Goal: Task Accomplishment & Management: Manage account settings

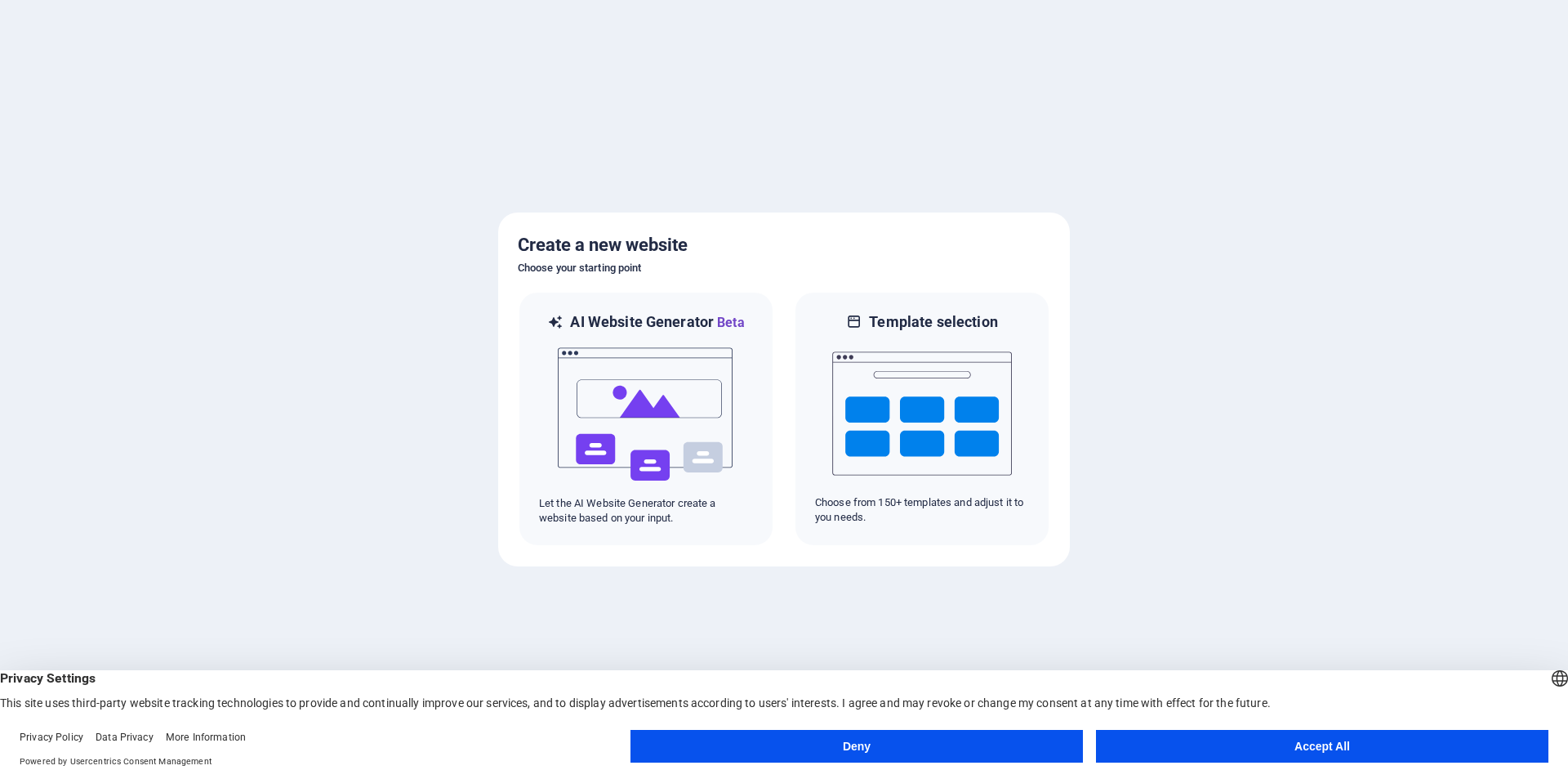
click at [1228, 744] on button "Accept All" at bounding box center [1322, 745] width 452 height 33
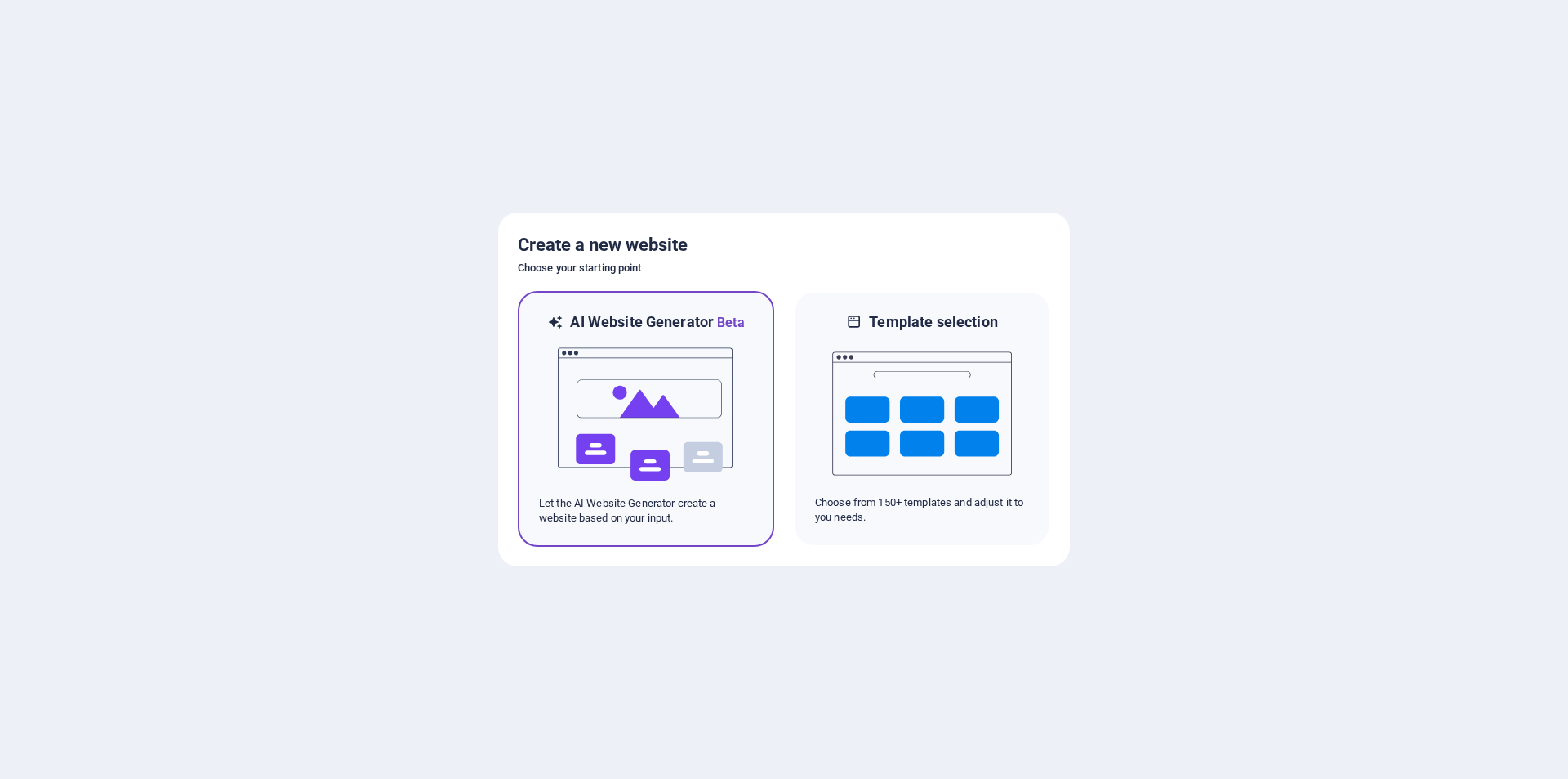
click at [620, 422] on img at bounding box center [645, 414] width 180 height 164
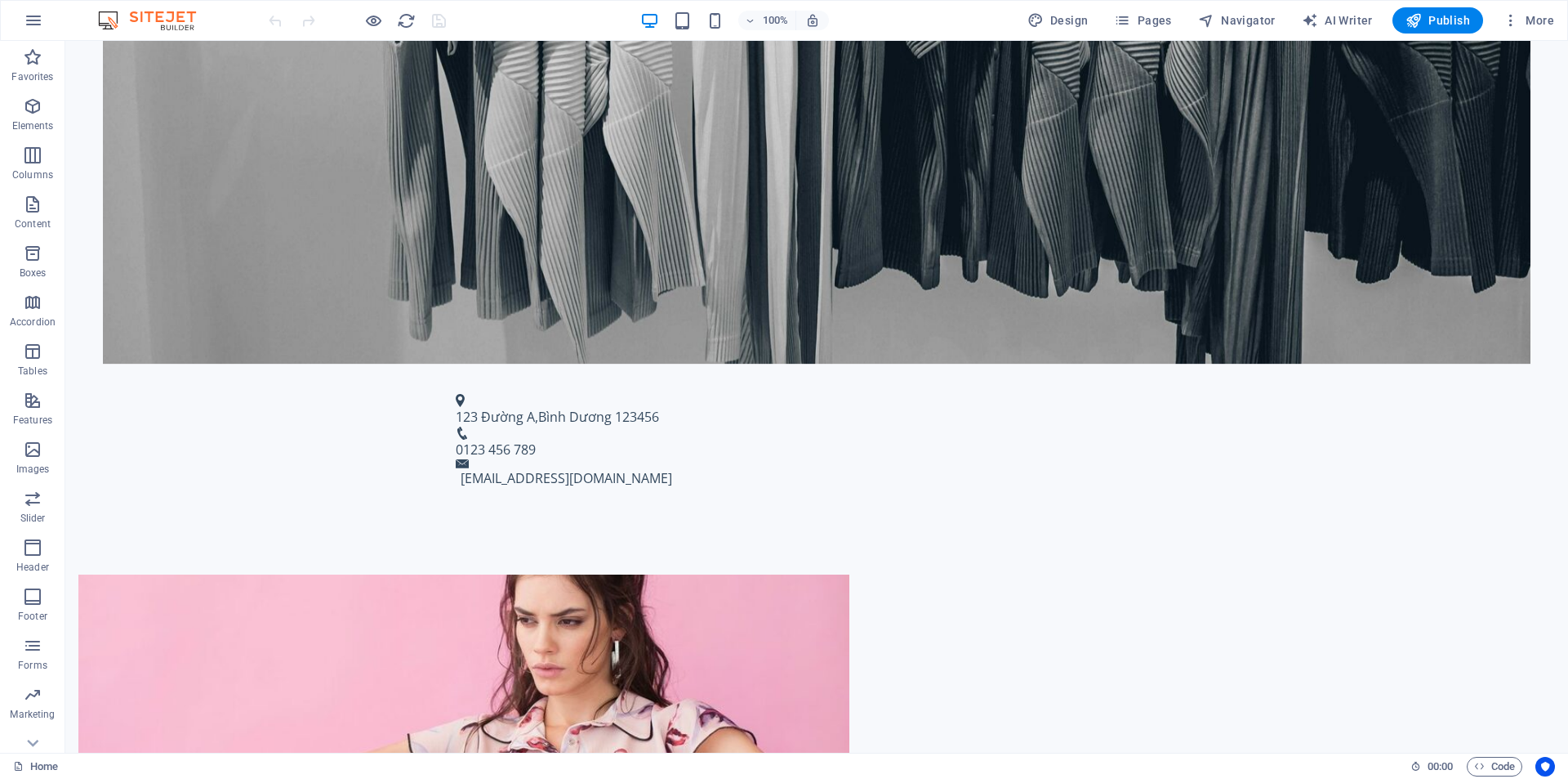
scroll to position [641, 0]
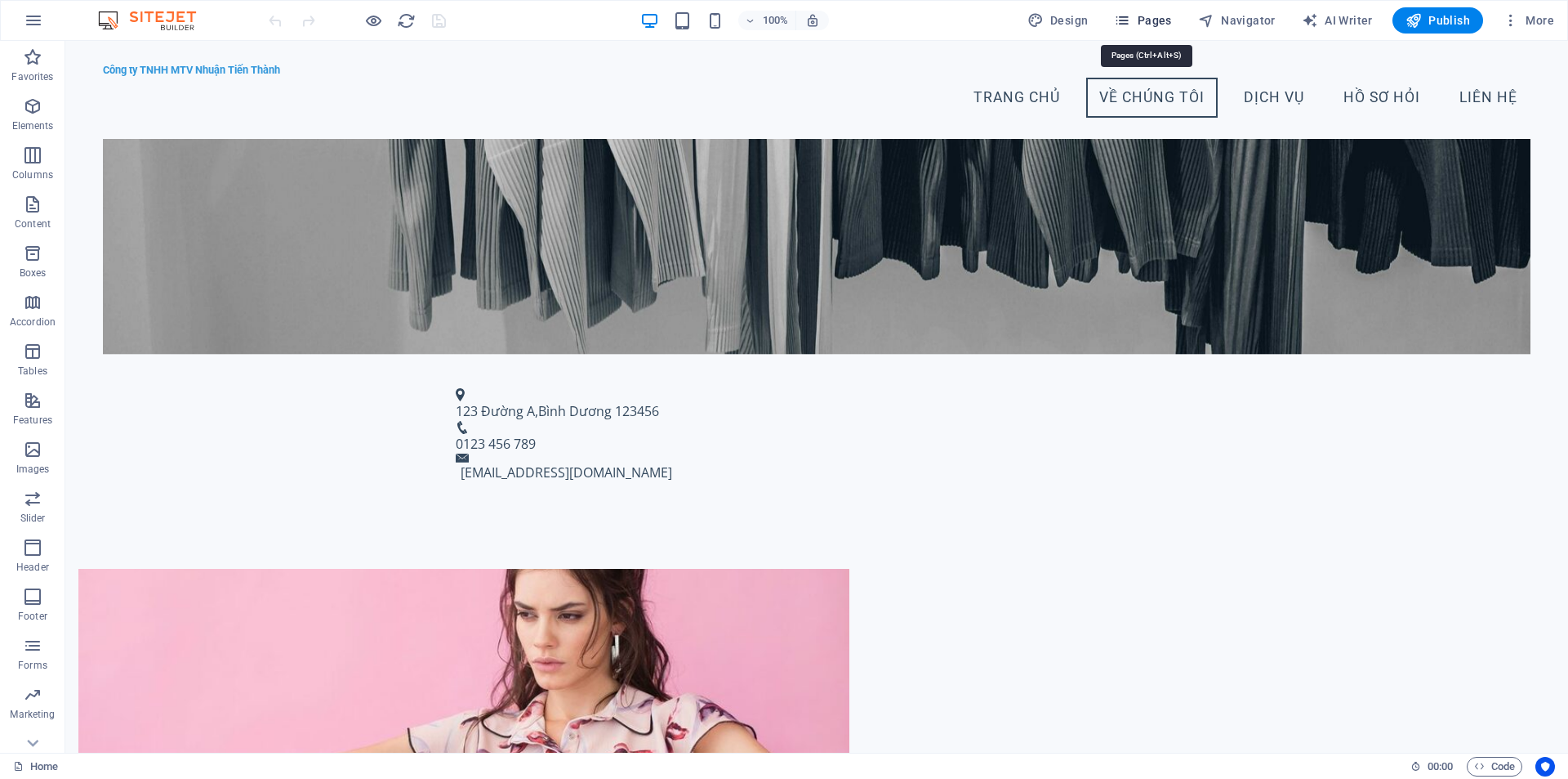
click at [1146, 27] on span "Pages" at bounding box center [1142, 20] width 57 height 16
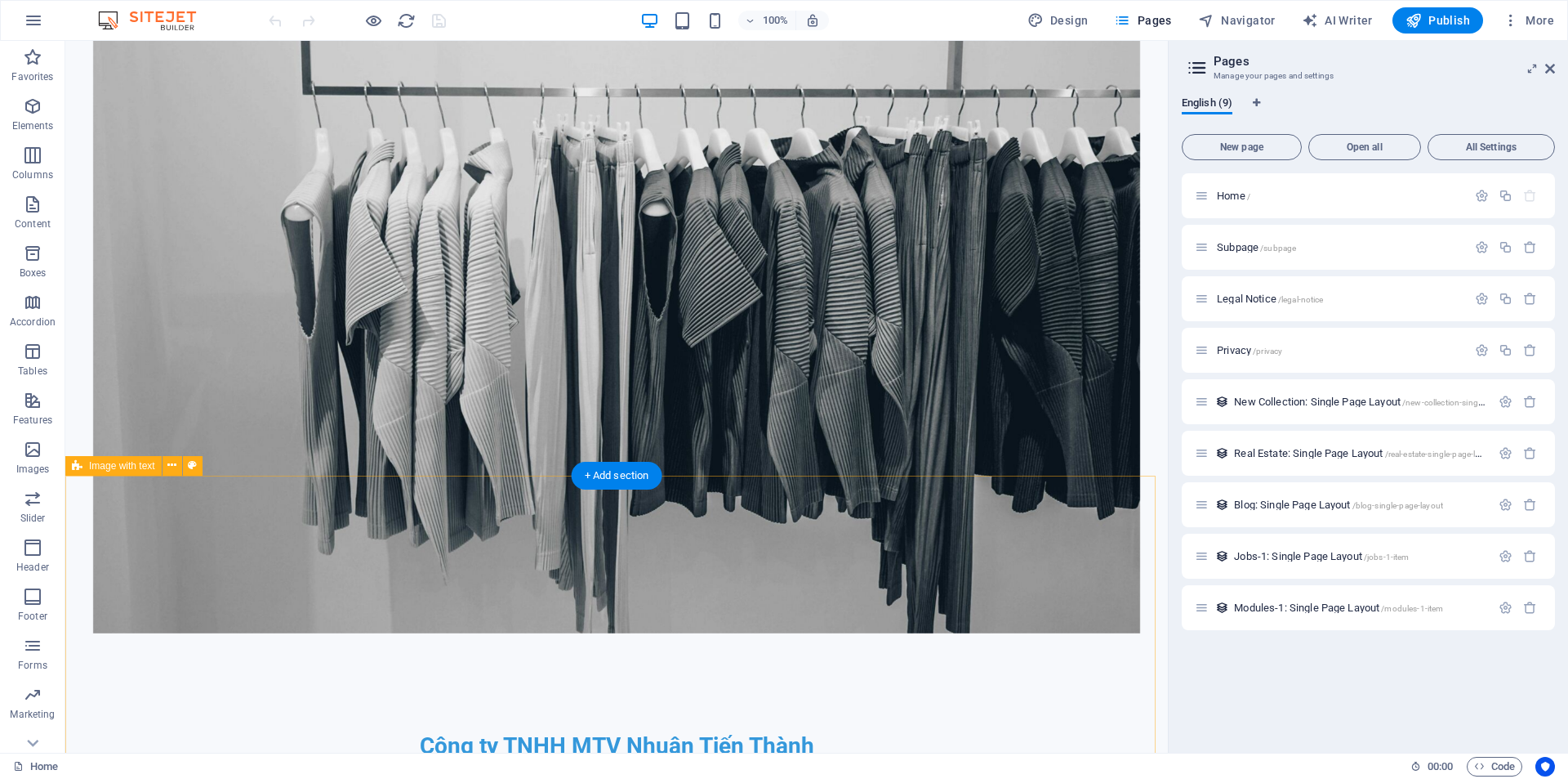
scroll to position [0, 0]
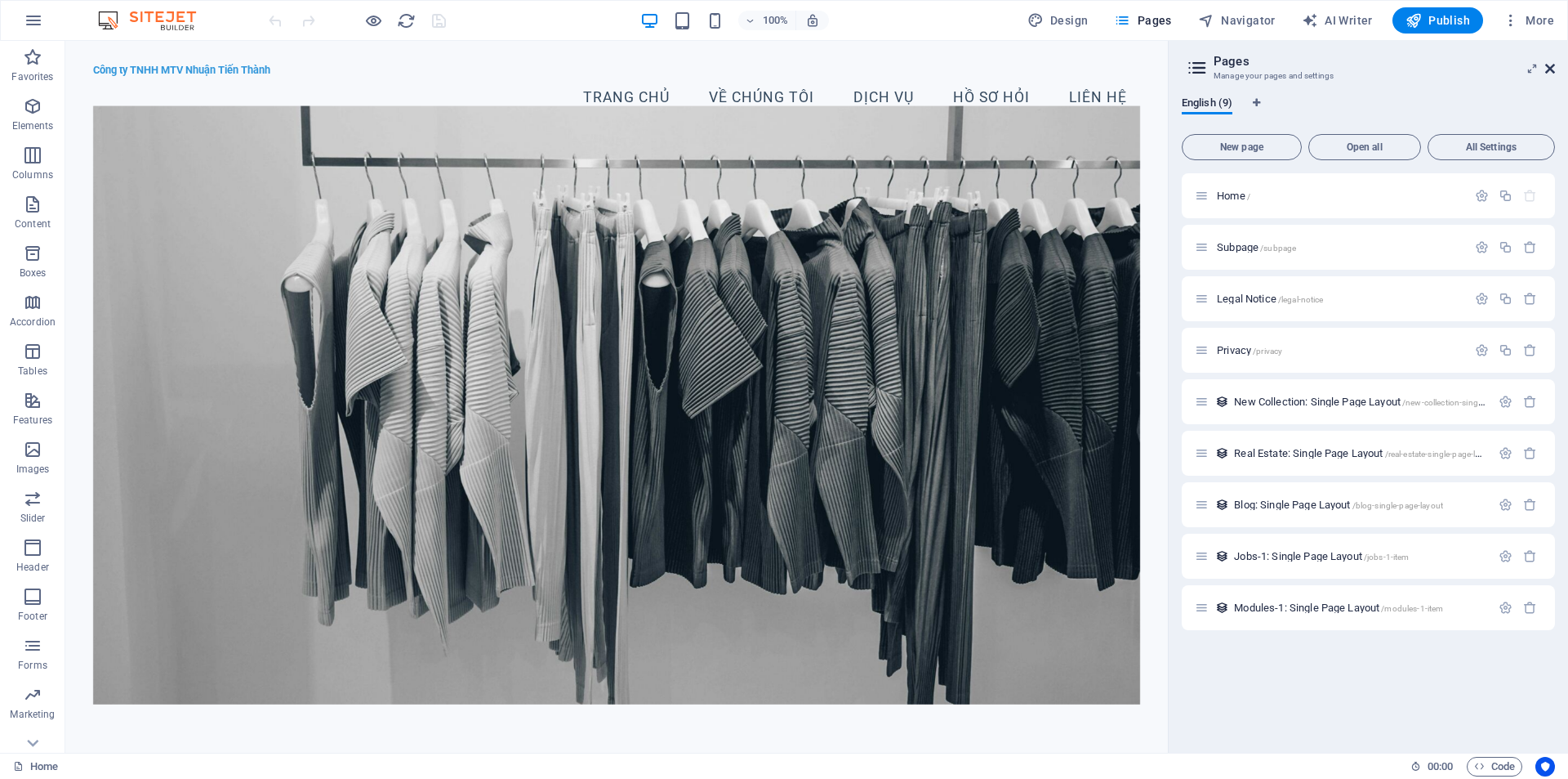
click at [1552, 67] on icon at bounding box center [1550, 68] width 10 height 13
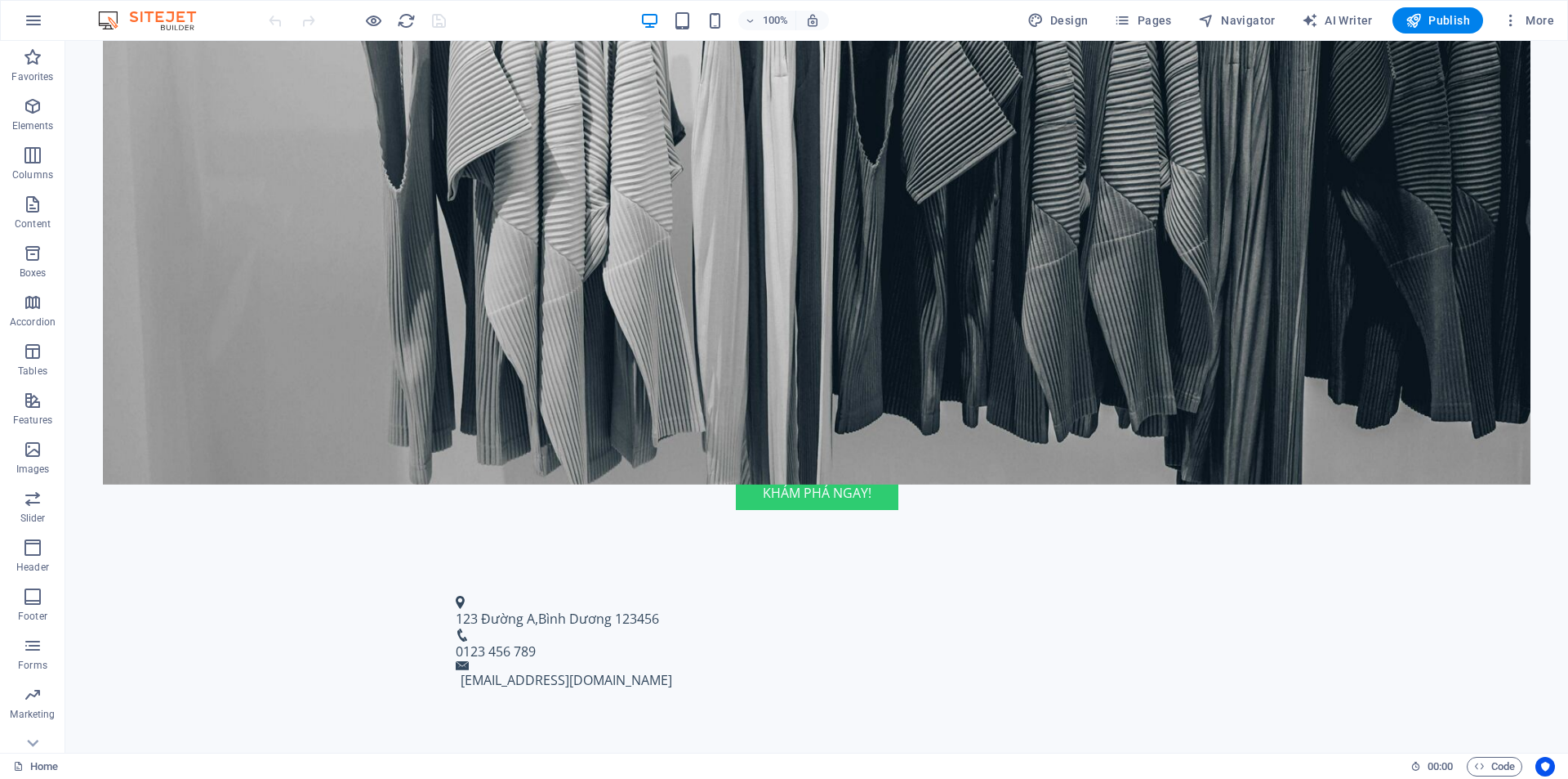
scroll to position [527, 0]
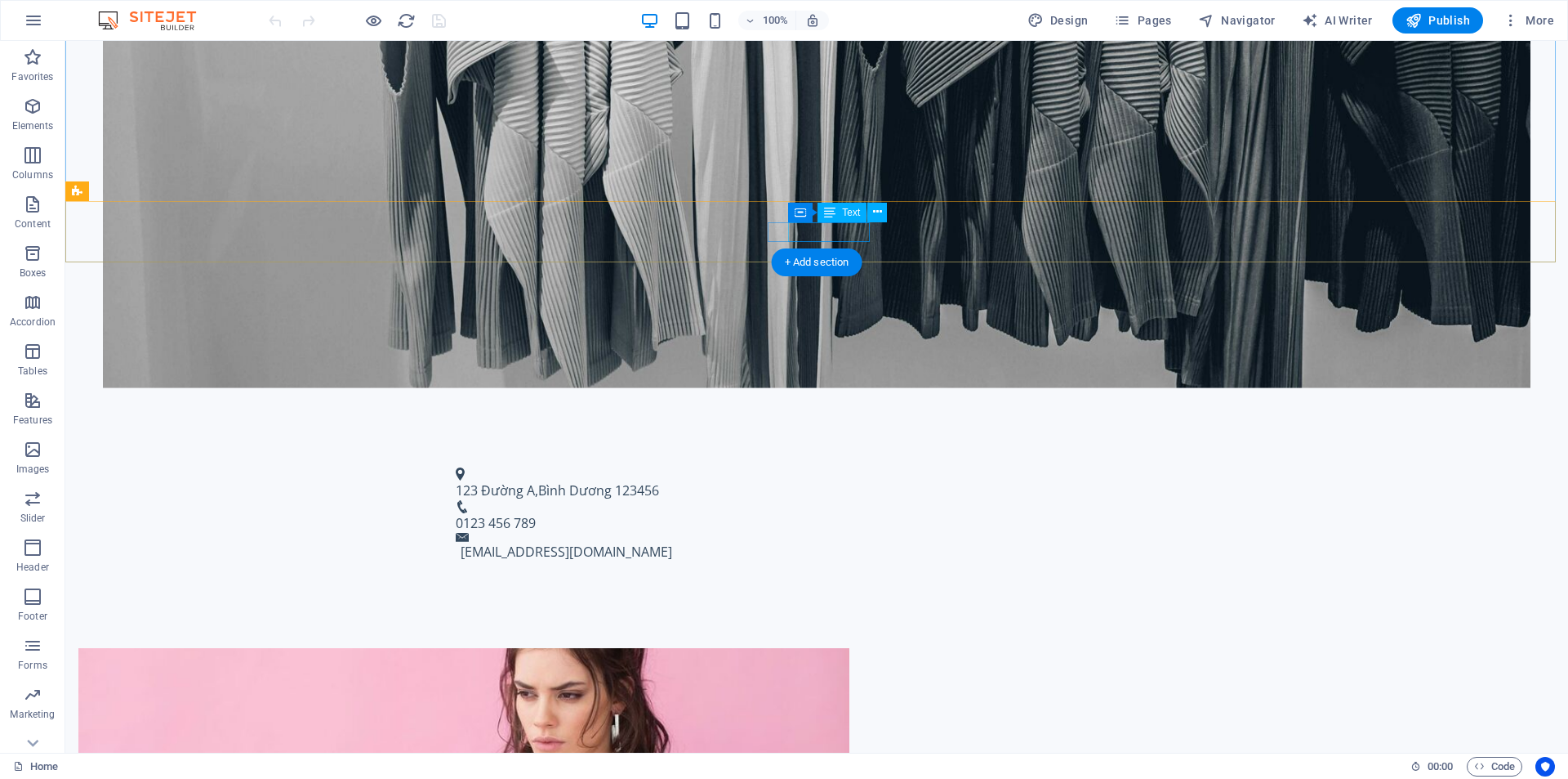
click at [536, 514] on span "0123 456 789" at bounding box center [495, 522] width 80 height 18
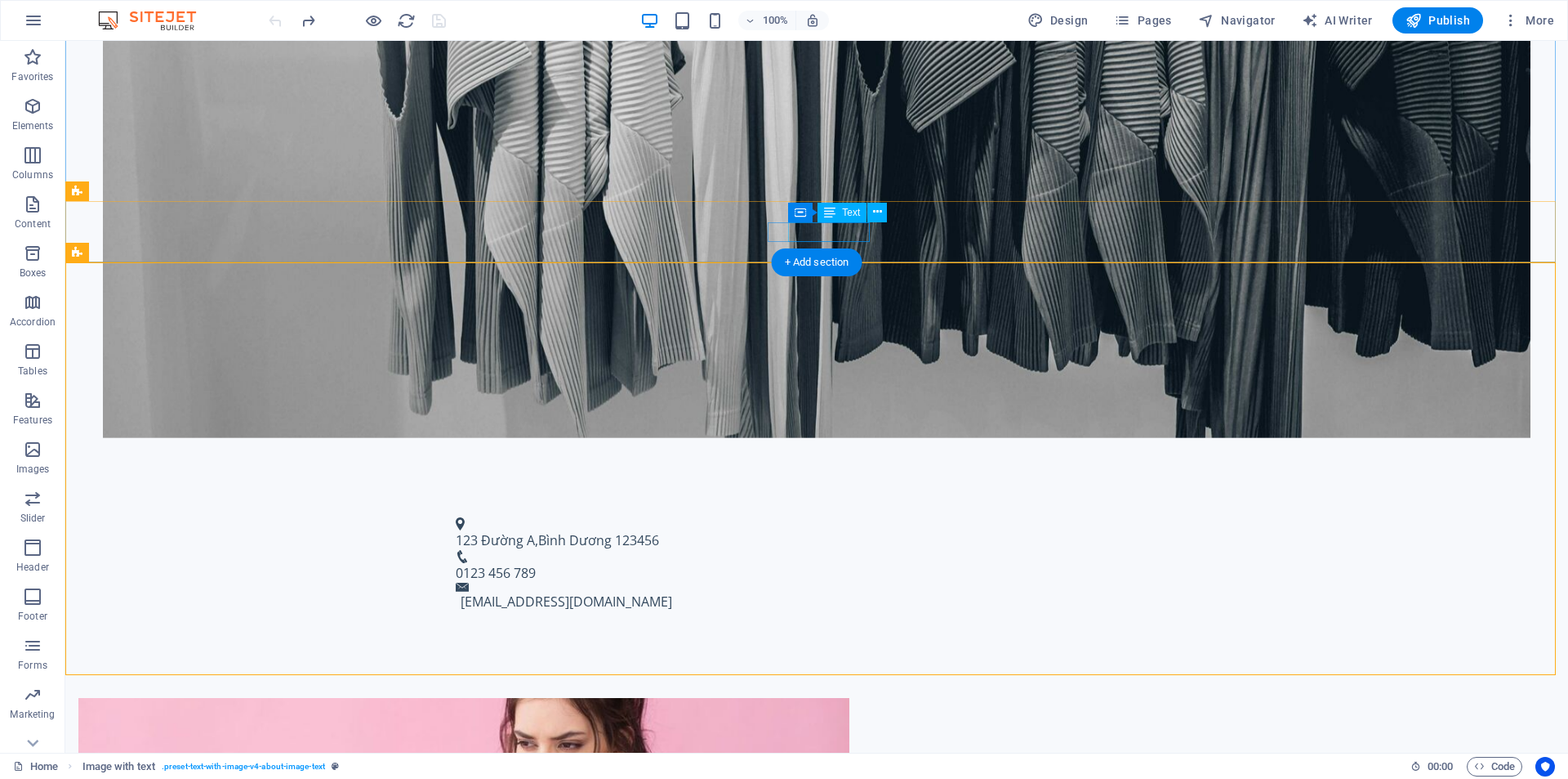
click at [536, 564] on span "0123 456 789" at bounding box center [495, 572] width 80 height 18
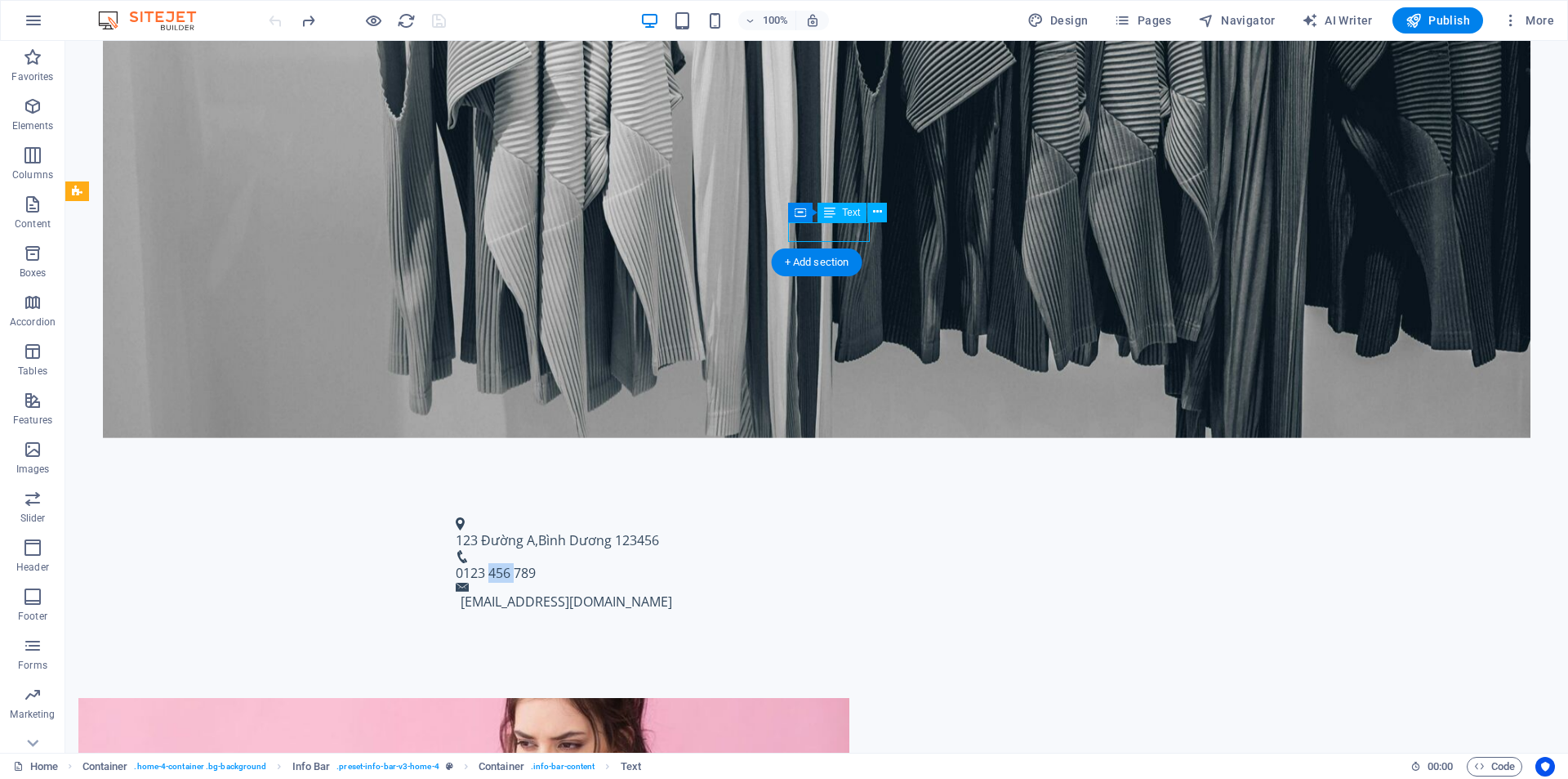
click at [536, 564] on span "0123 456 789" at bounding box center [495, 572] width 80 height 18
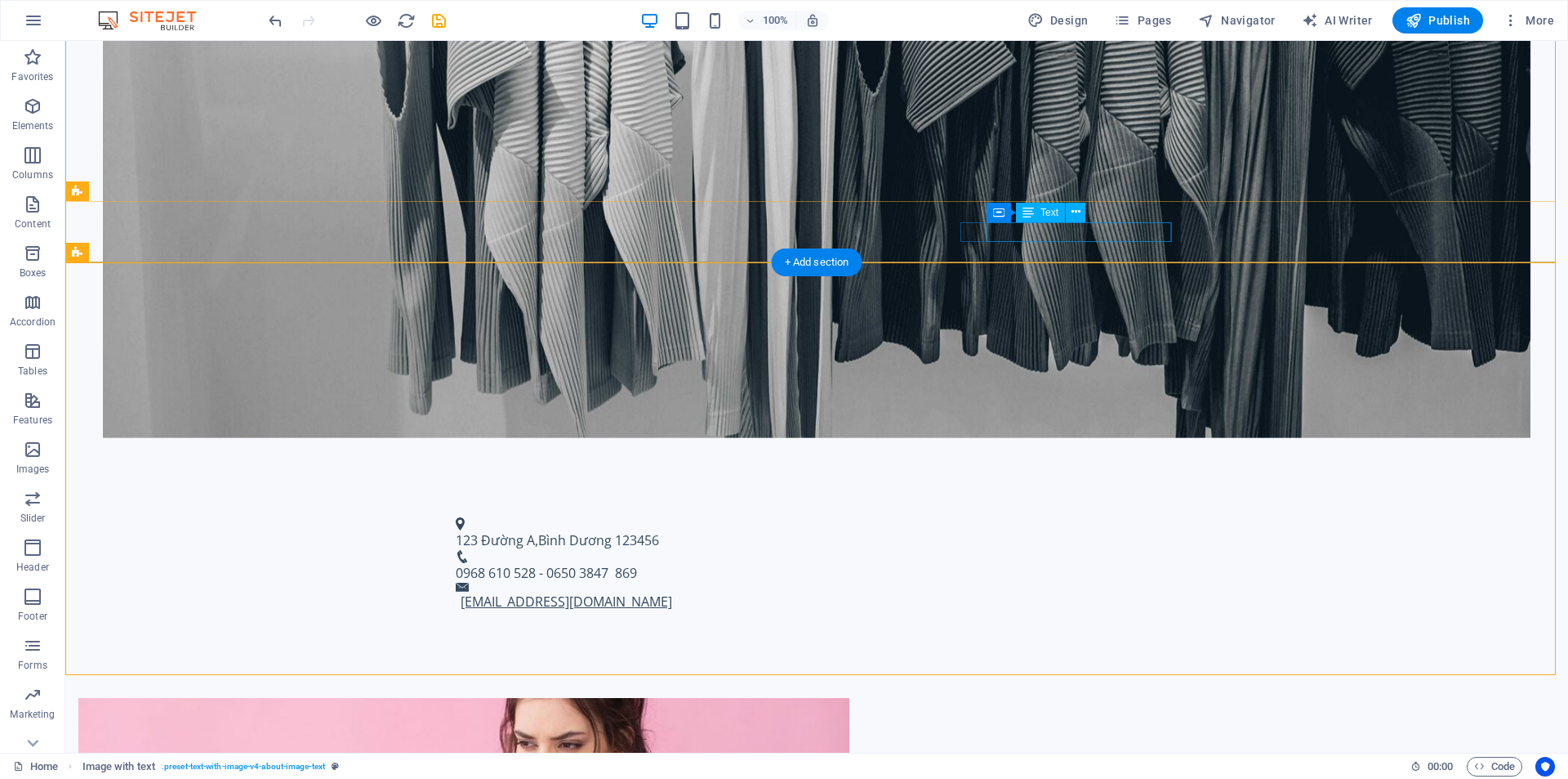
click at [672, 592] on link "contact@nhuantienthanh.com" at bounding box center [566, 601] width 212 height 18
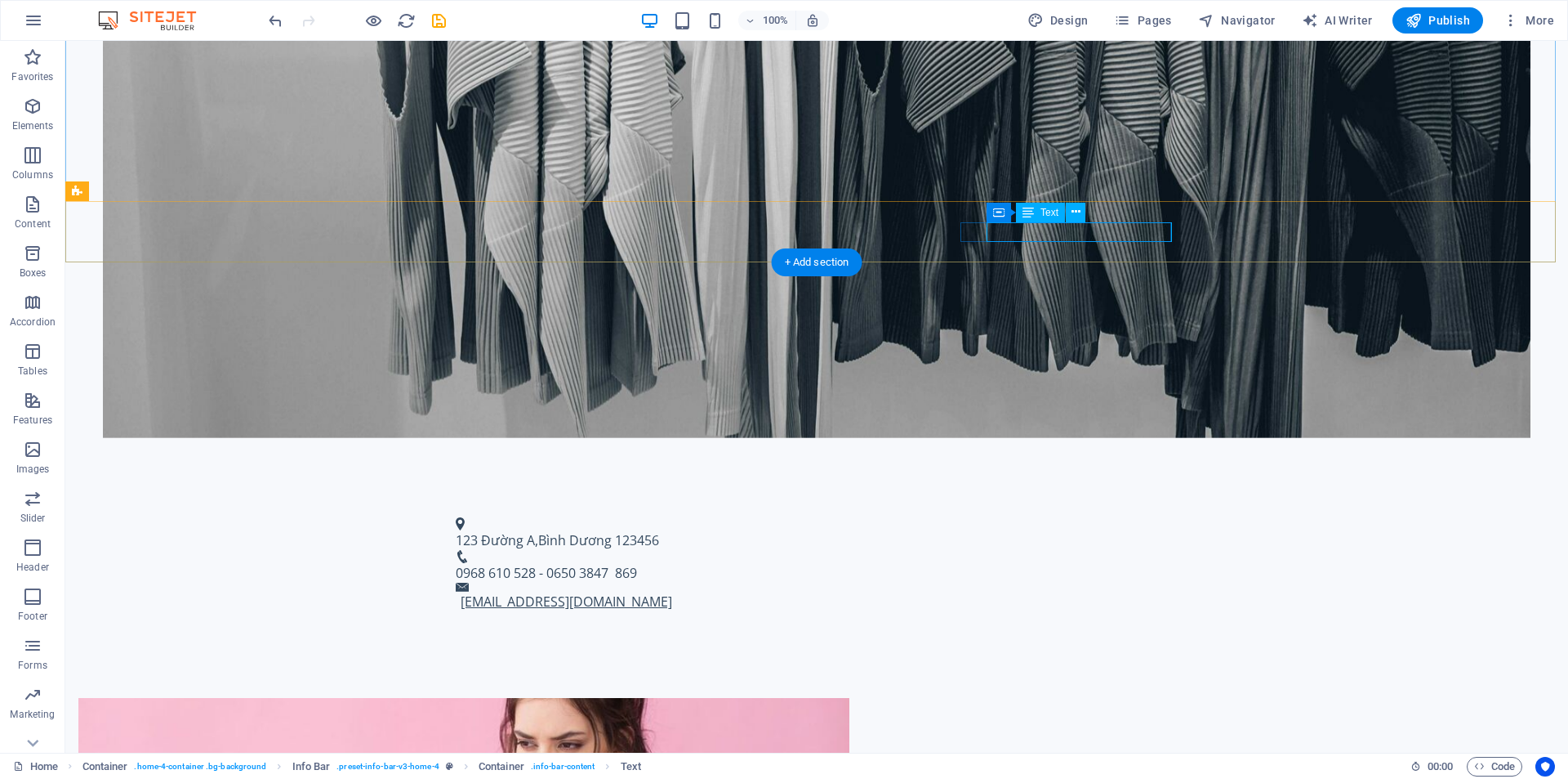
click at [672, 592] on link "contact@nhuantienthanh.com" at bounding box center [566, 601] width 212 height 18
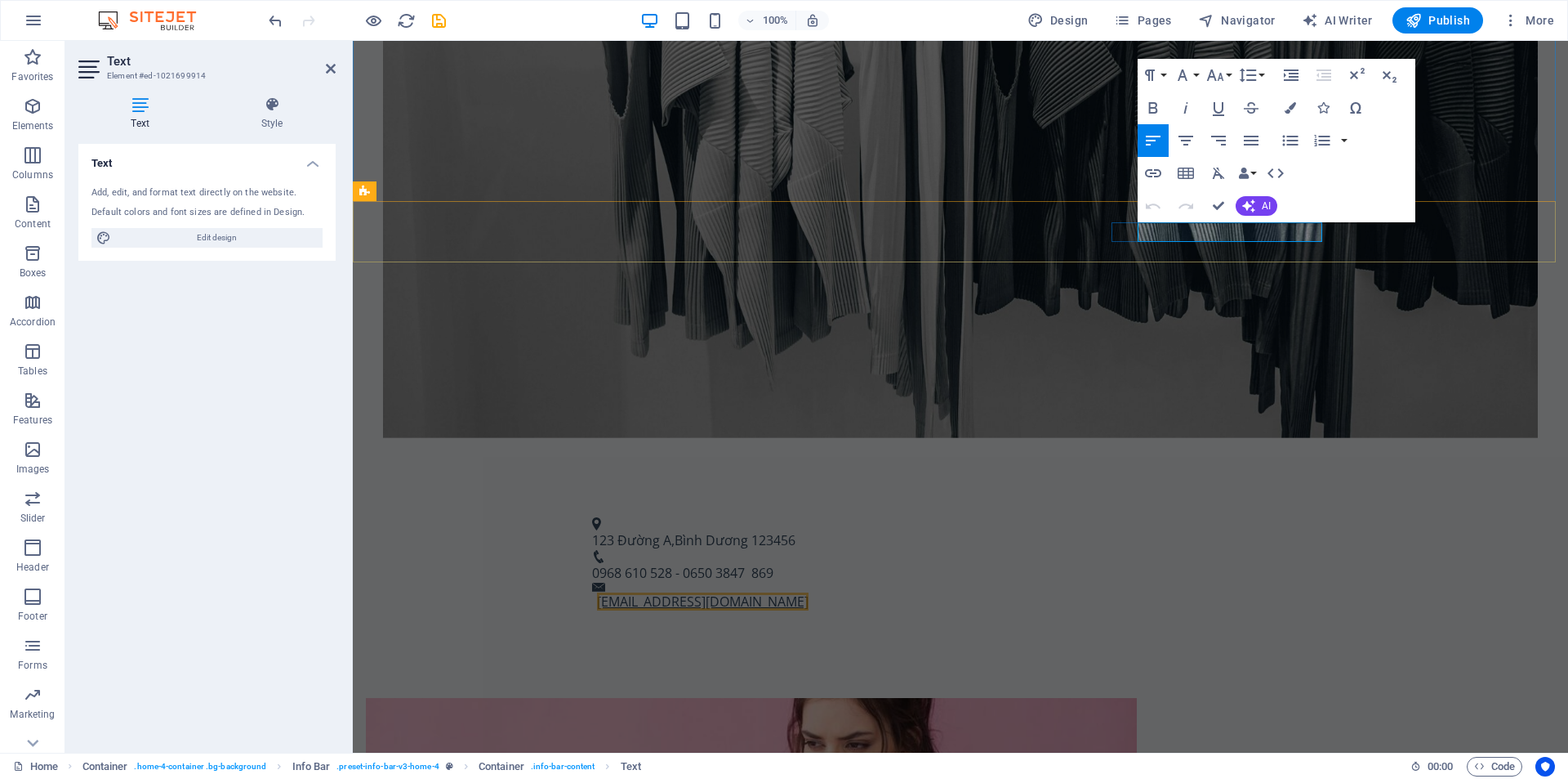
click at [808, 592] on link "contact@nhuantienthanh.com" at bounding box center [703, 601] width 212 height 18
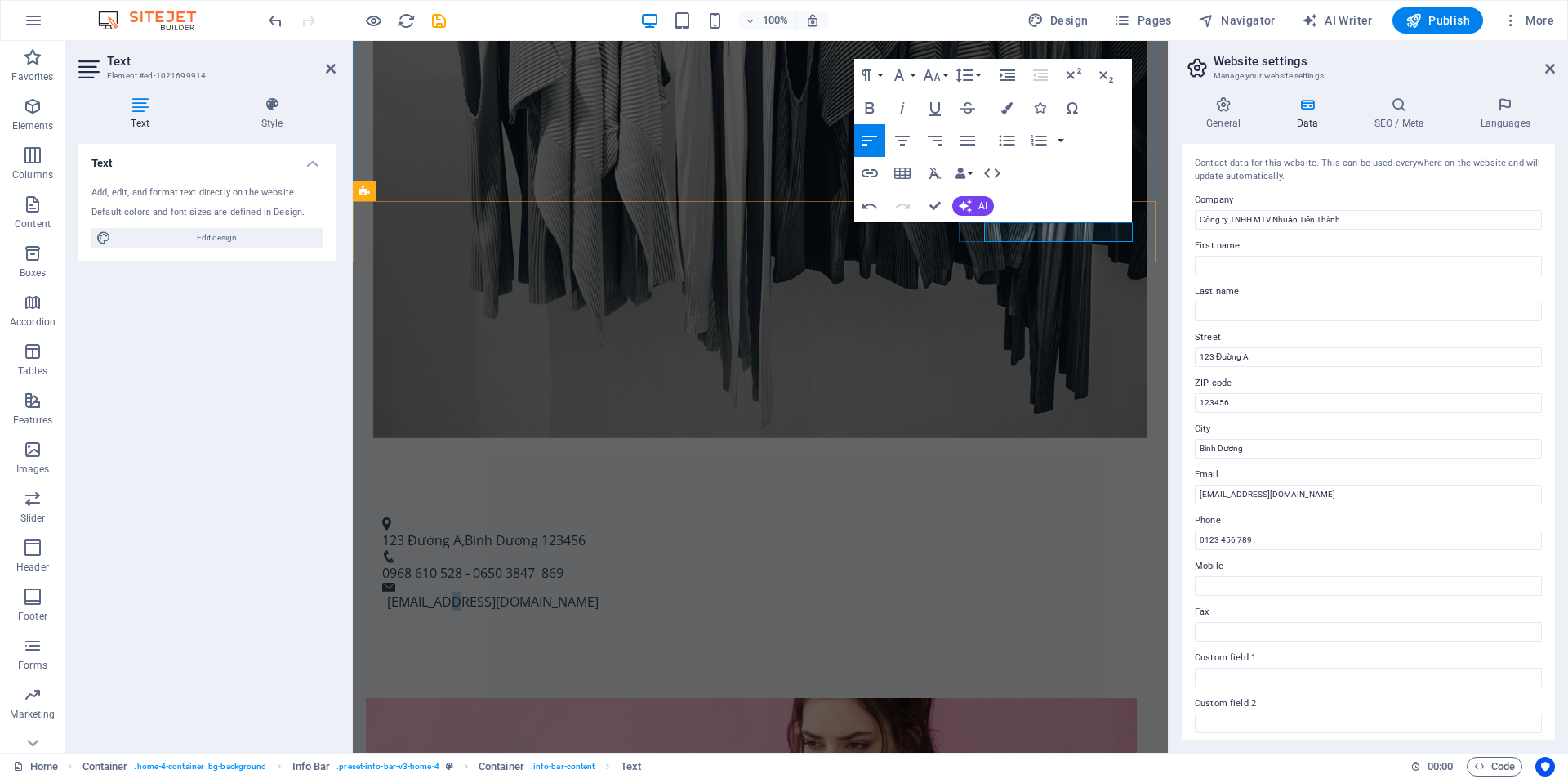
click at [1051, 592] on p "candylinh83@gmail.com" at bounding box center [762, 601] width 752 height 19
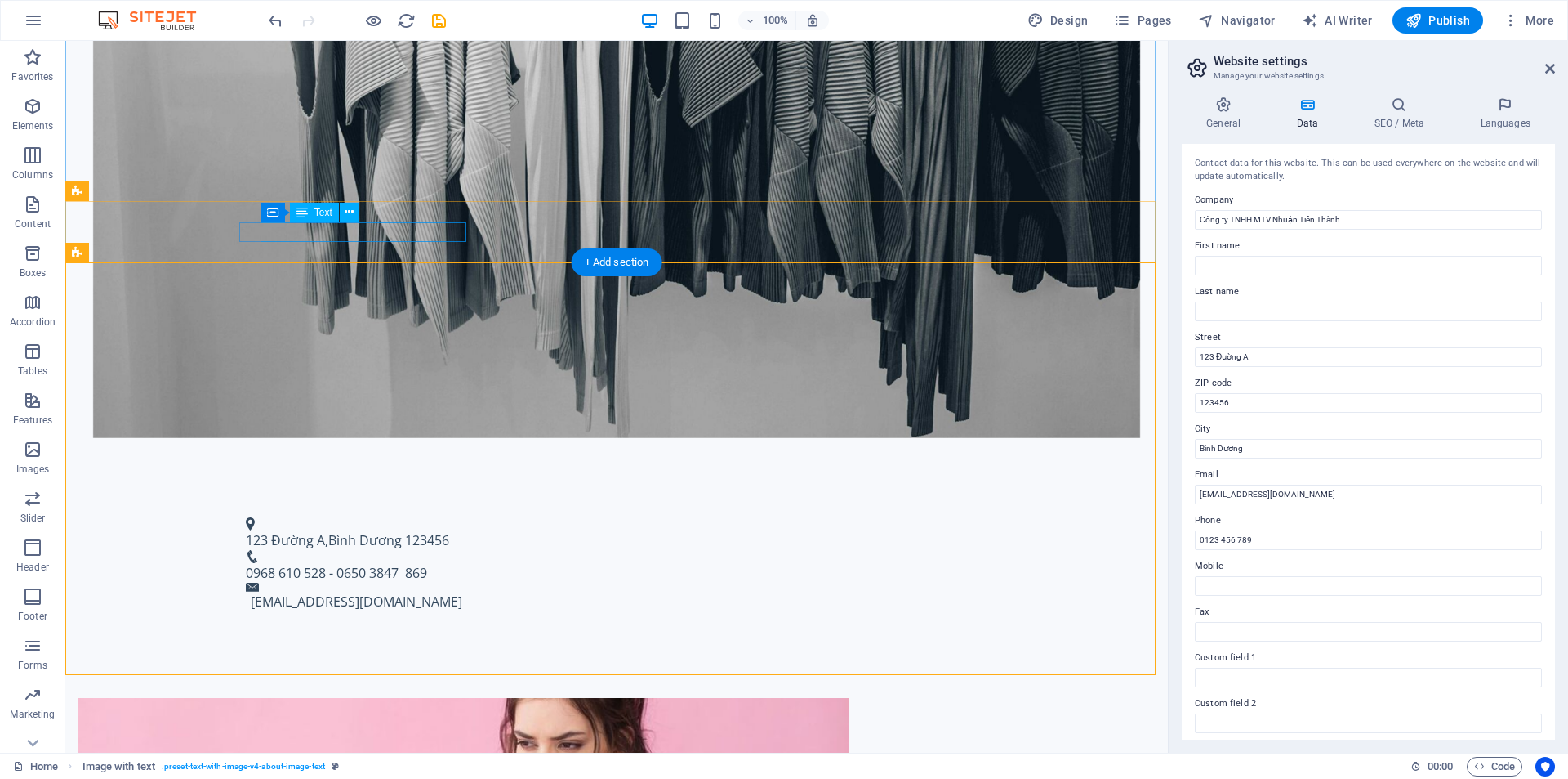
click at [364, 531] on span "Bình Dương" at bounding box center [364, 539] width 73 height 18
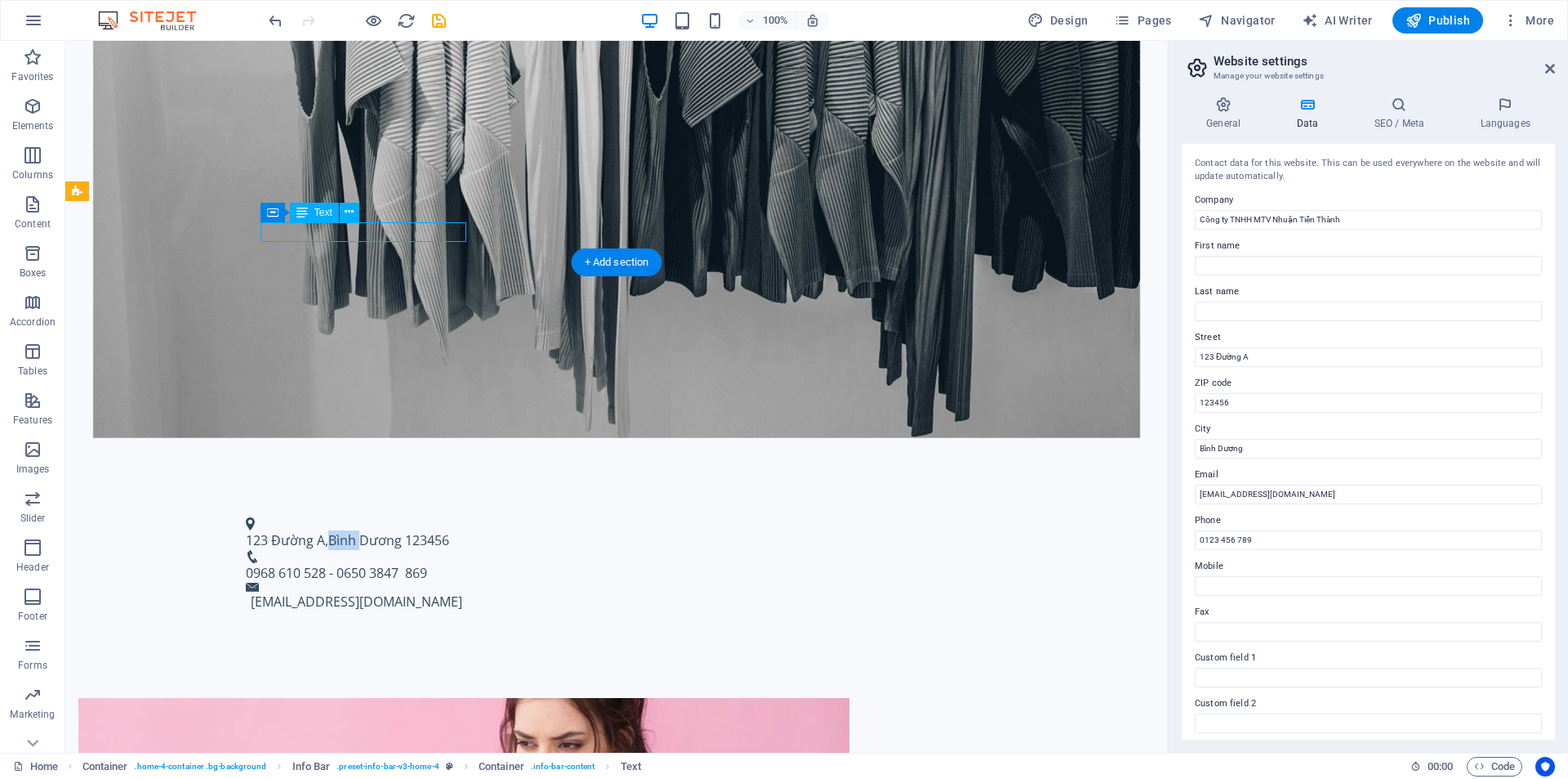
click at [364, 531] on span "Bình Dương" at bounding box center [364, 539] width 73 height 18
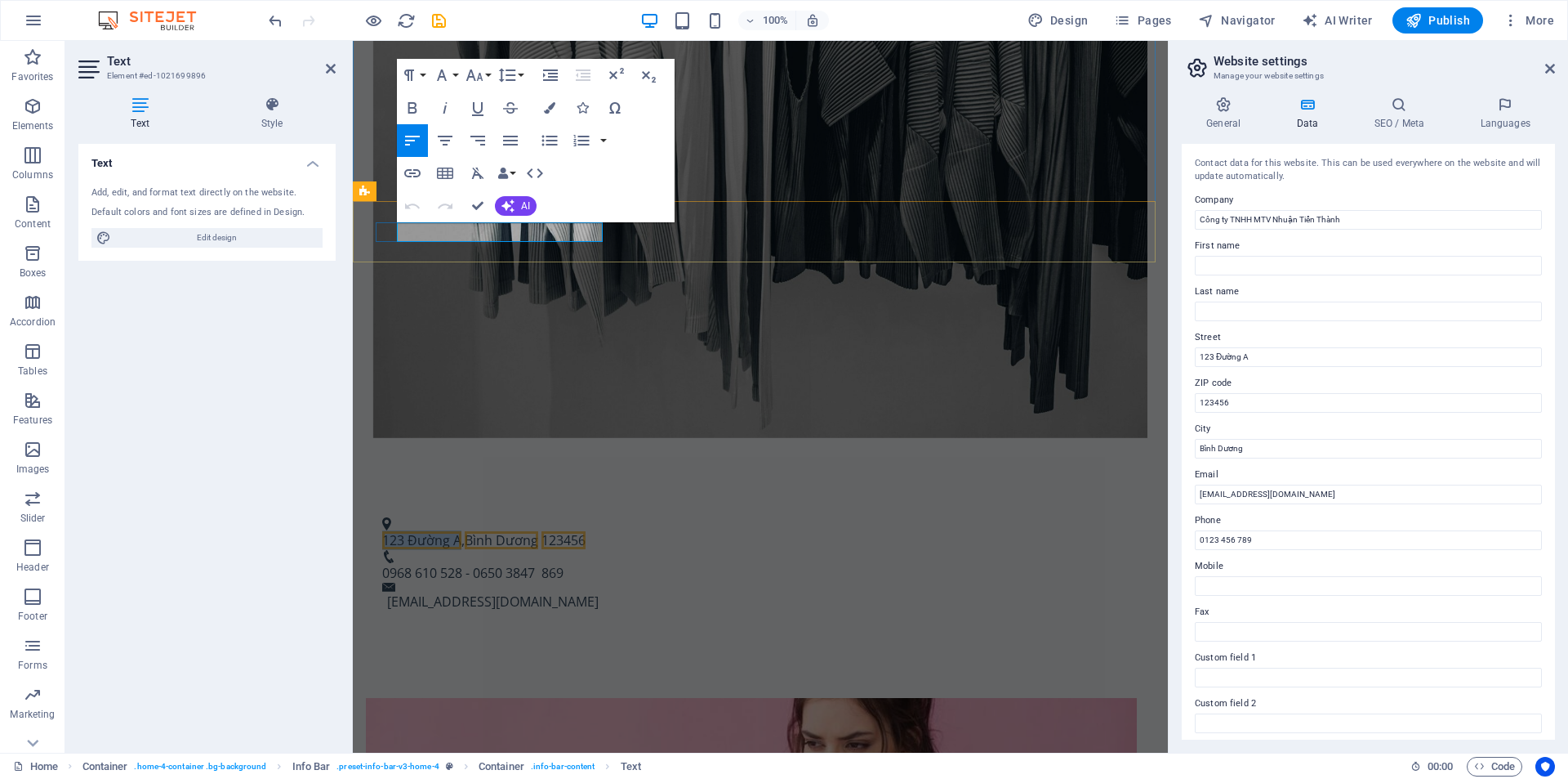
click at [411, 531] on span "123 Đường A" at bounding box center [422, 539] width 79 height 18
click at [689, 531] on span "123456" at bounding box center [711, 539] width 44 height 18
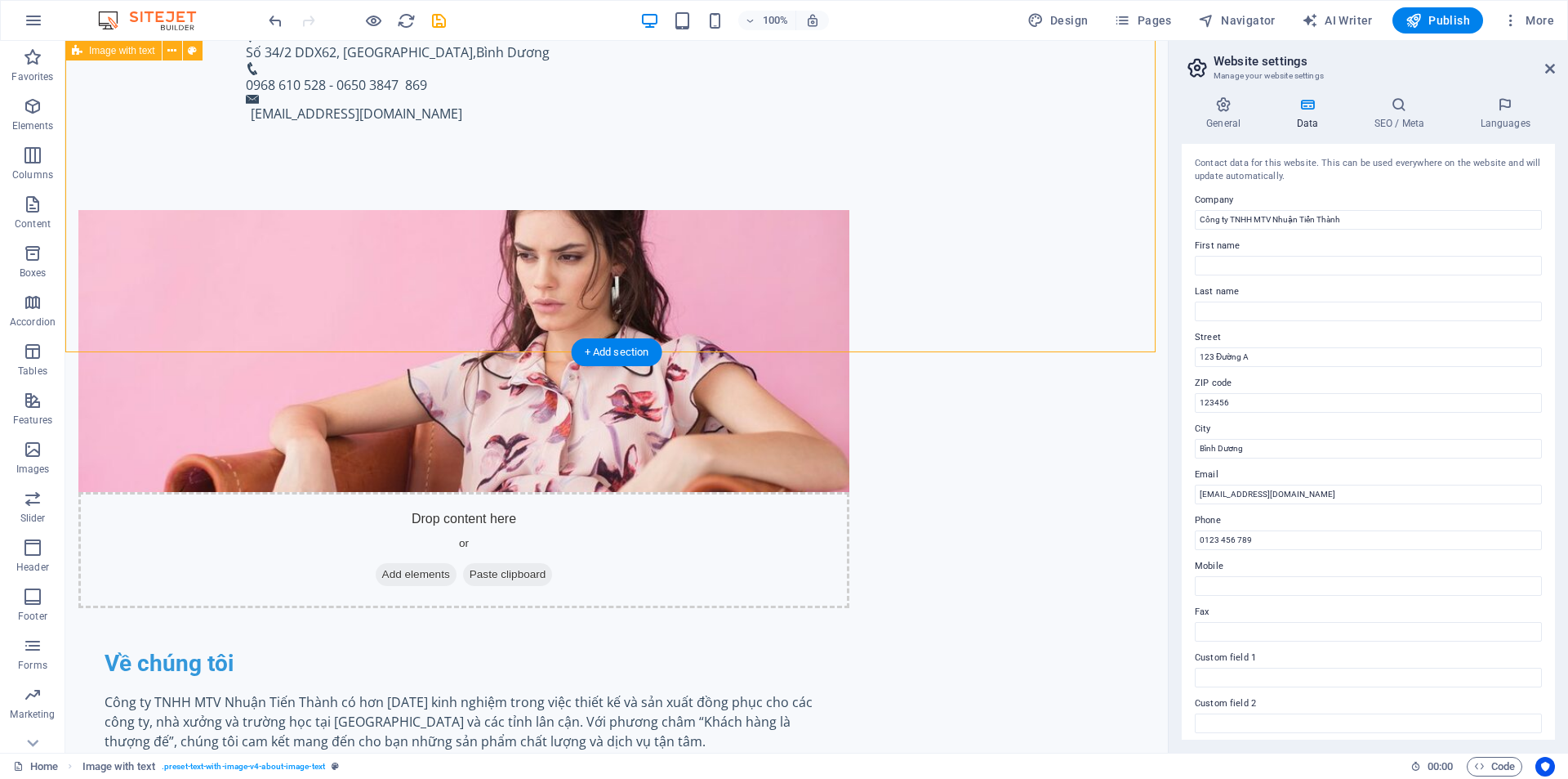
scroll to position [1017, 0]
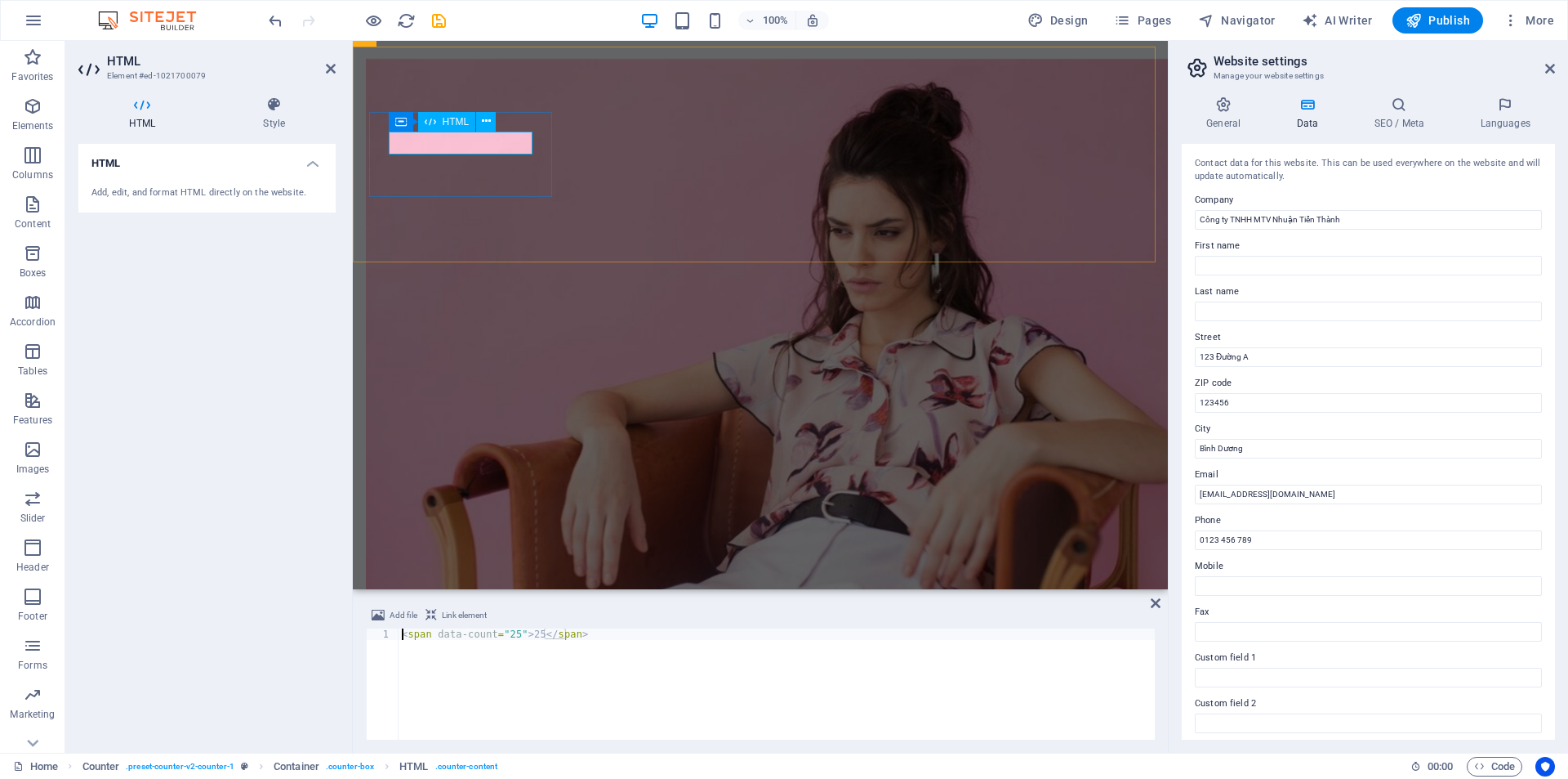
click at [181, 173] on div "Add, edit, and format HTML directly on the website." at bounding box center [207, 192] width 257 height 40
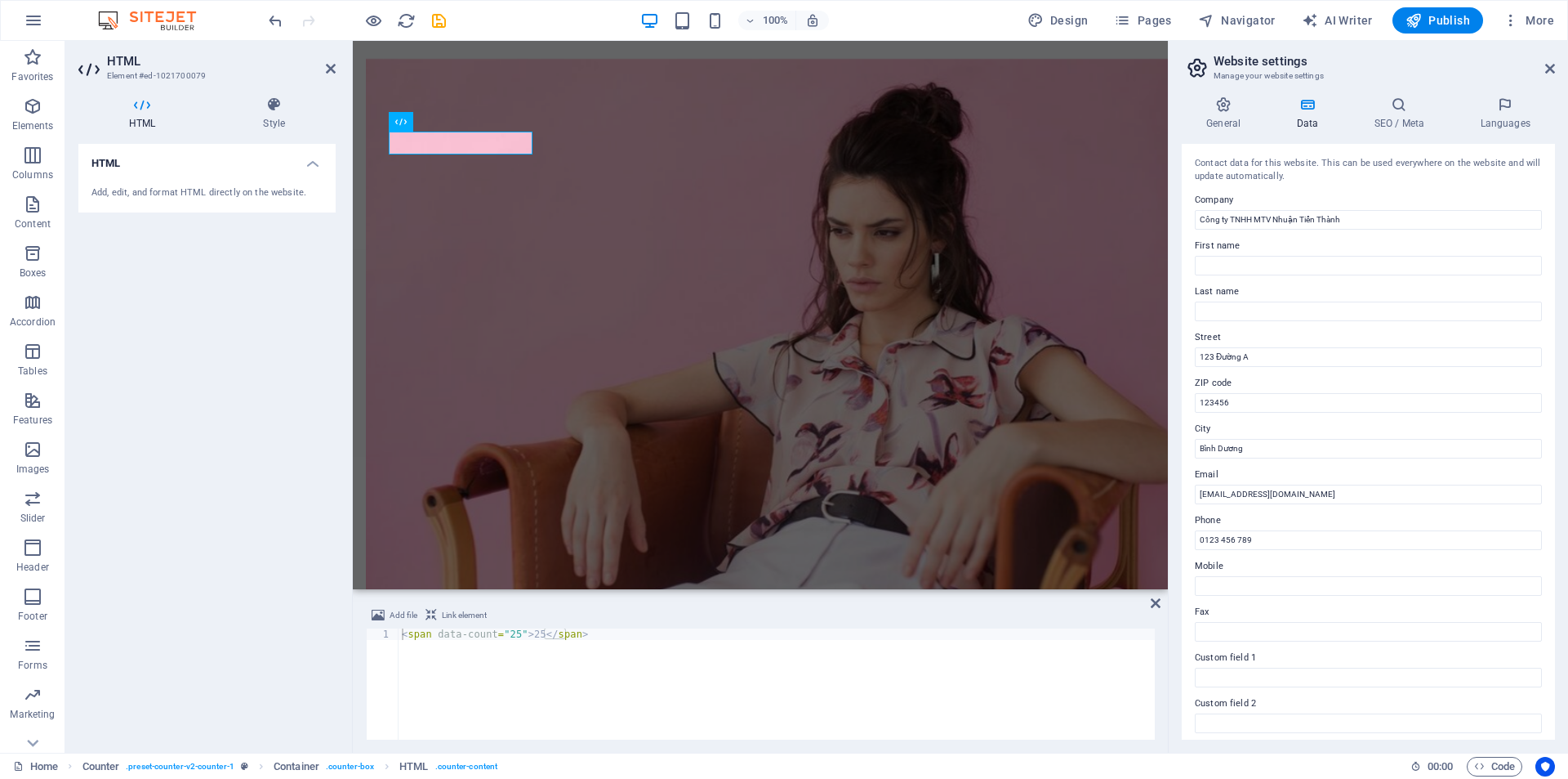
click at [310, 159] on h4 "HTML" at bounding box center [207, 158] width 257 height 30
click at [313, 162] on h4 "HTML" at bounding box center [207, 163] width 257 height 39
click at [122, 196] on div "Add, edit, and format HTML directly on the website." at bounding box center [207, 193] width 231 height 14
drag, startPoint x: 181, startPoint y: 182, endPoint x: 105, endPoint y: 183, distance: 76.0
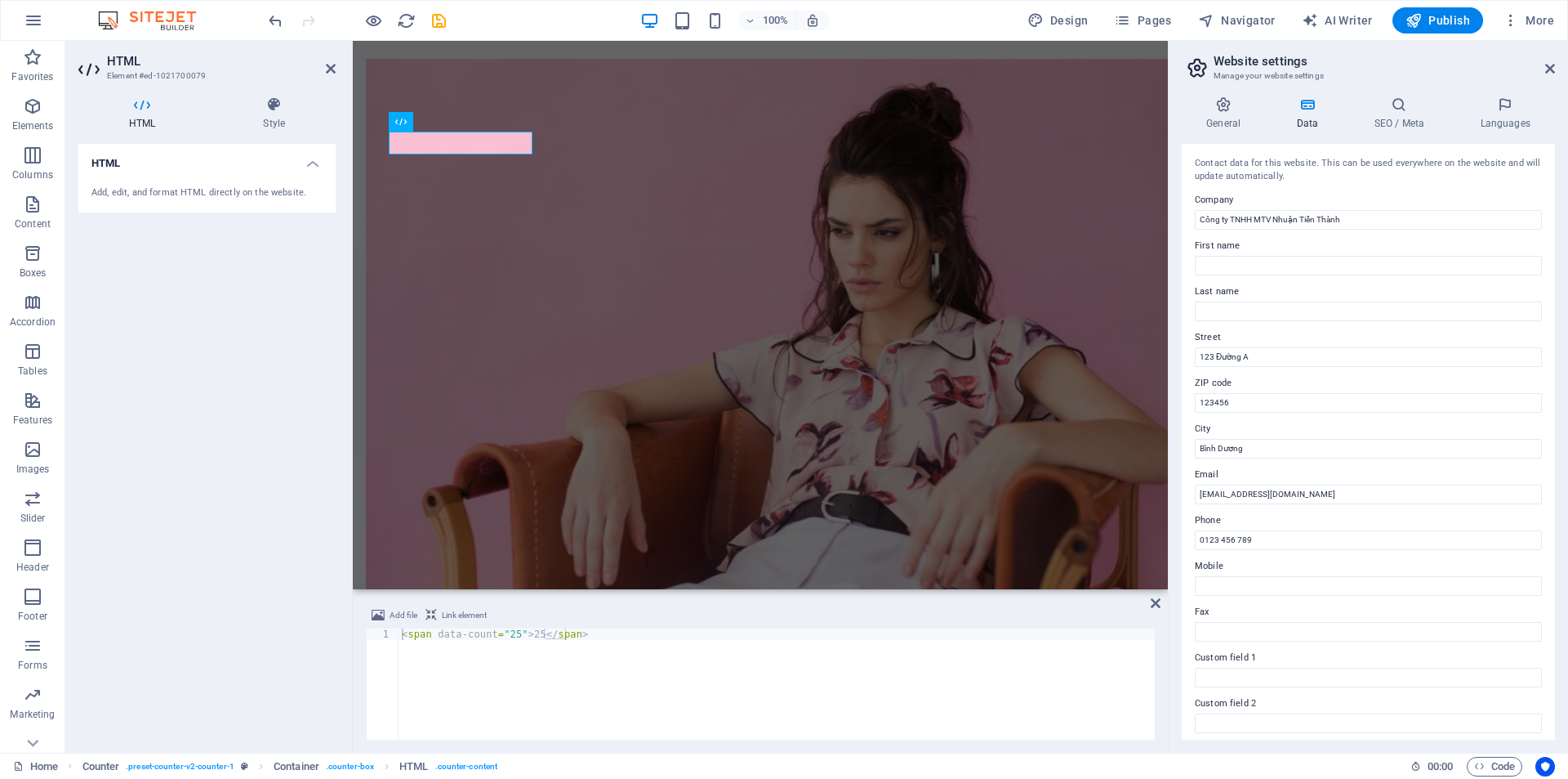
click at [105, 183] on div "Add, edit, and format HTML directly on the website." at bounding box center [207, 192] width 257 height 40
click at [1215, 115] on h4 "General" at bounding box center [1226, 113] width 89 height 35
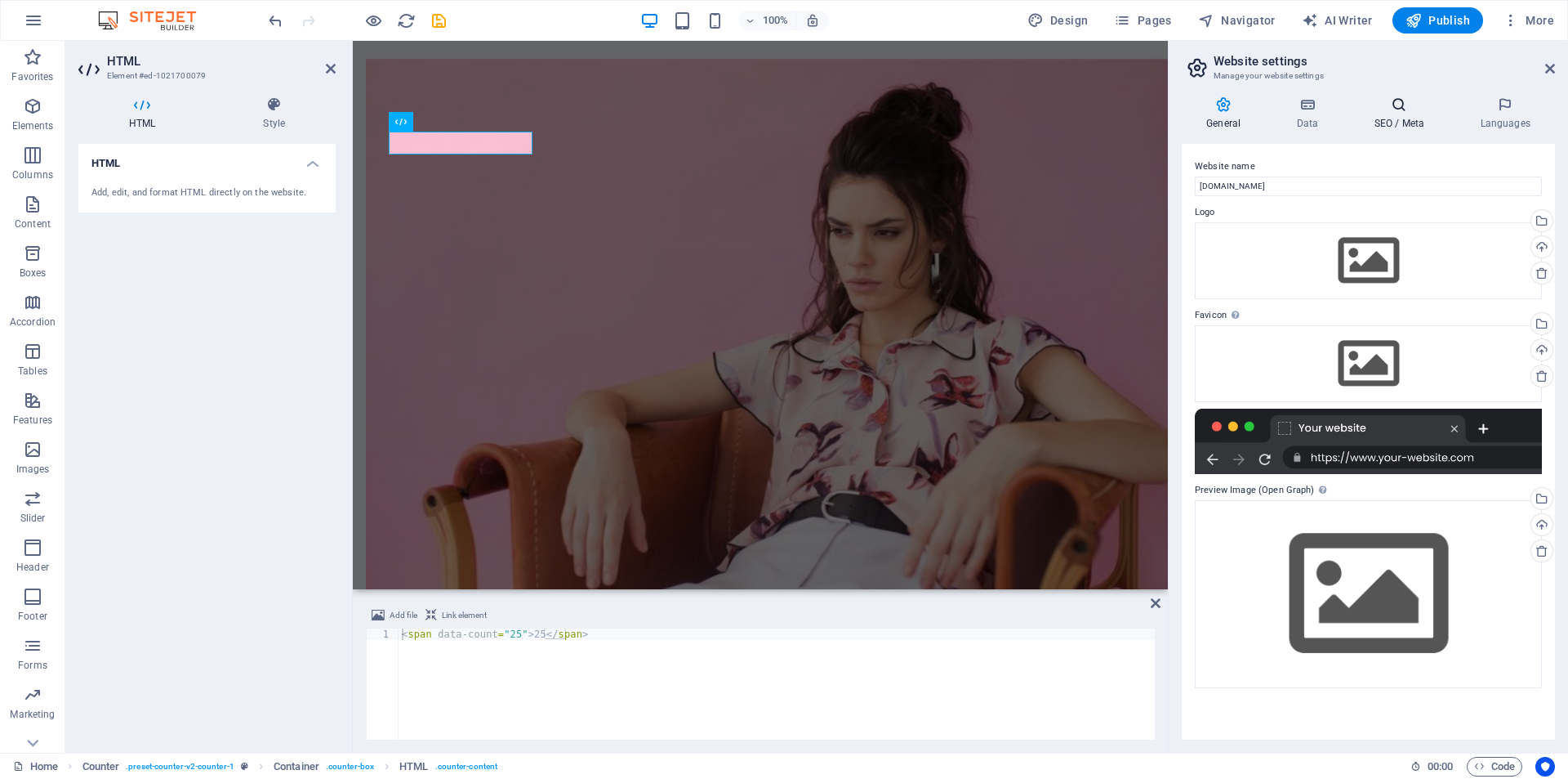
click at [1407, 106] on icon at bounding box center [1398, 104] width 100 height 16
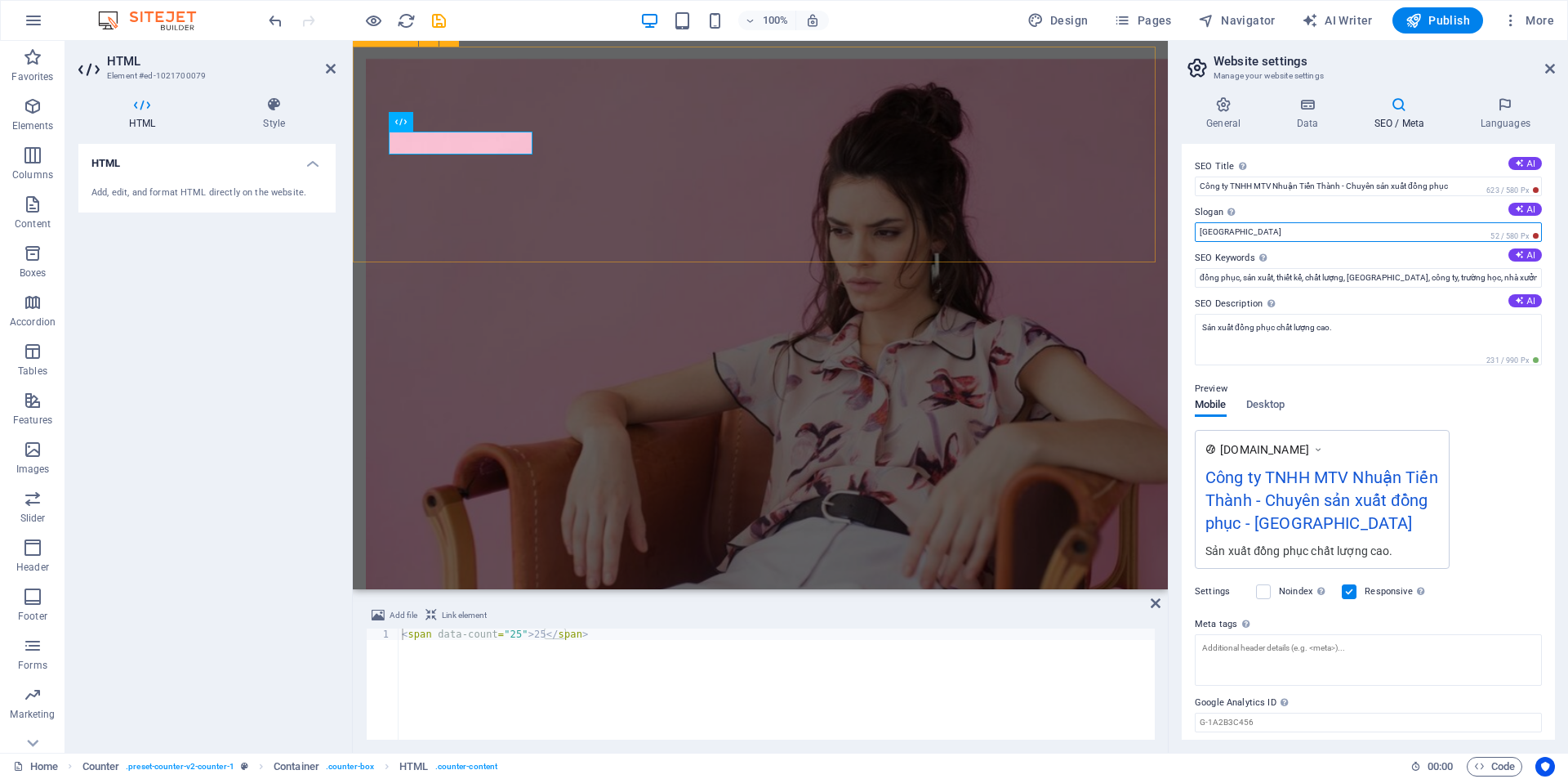
drag, startPoint x: 1592, startPoint y: 268, endPoint x: 1150, endPoint y: 226, distance: 444.0
click at [1253, 230] on input "Berlin" at bounding box center [1367, 231] width 347 height 19
type input "B"
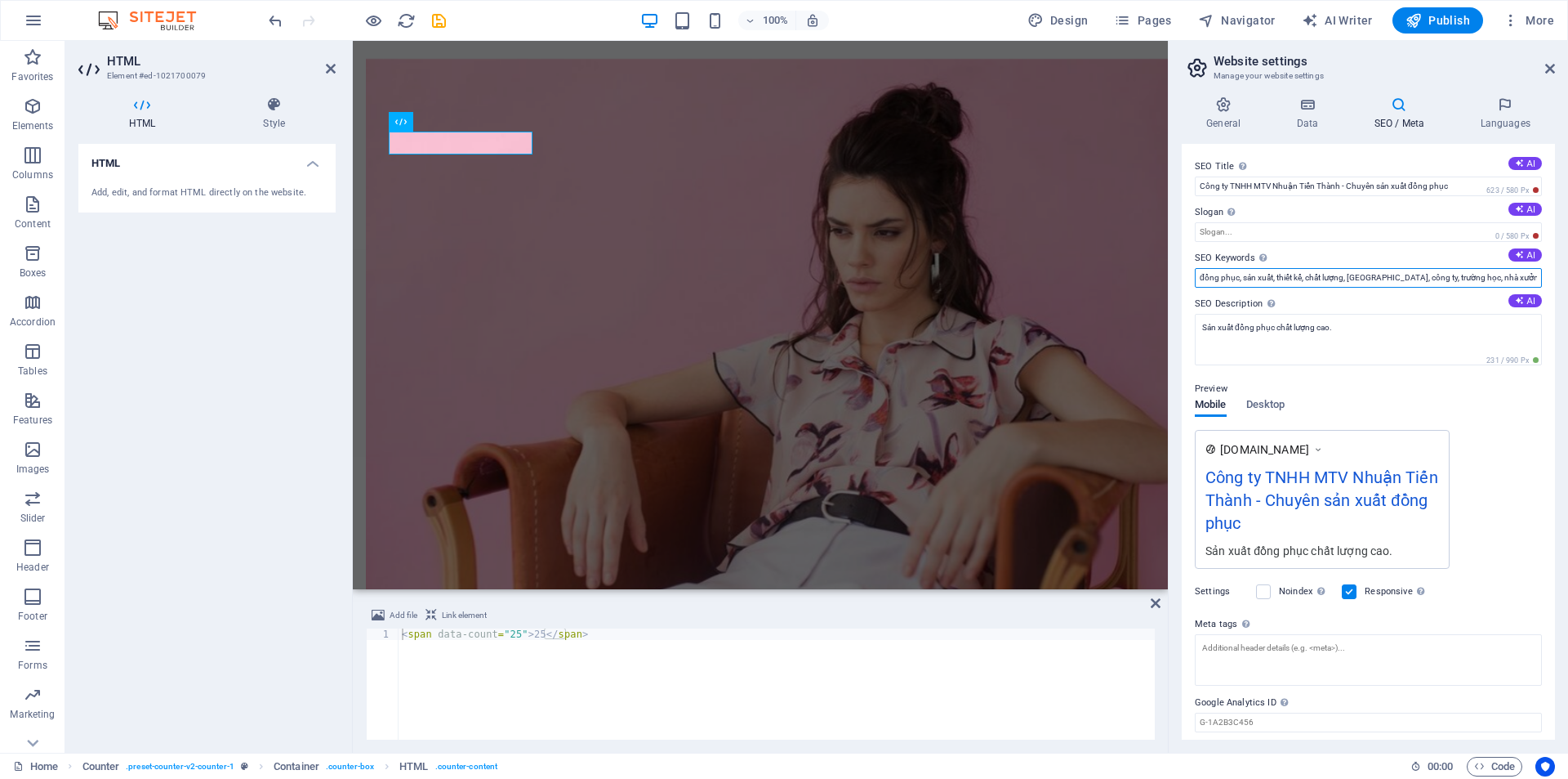
click at [1299, 279] on input "đồng phục, sản xuất, thiết kế, chất lượng, Bình Dương, công ty, trường học, nhà…" at bounding box center [1367, 278] width 347 height 19
click at [1355, 327] on textarea "Sản xuất đồng phục chất lượng cao." at bounding box center [1367, 339] width 347 height 51
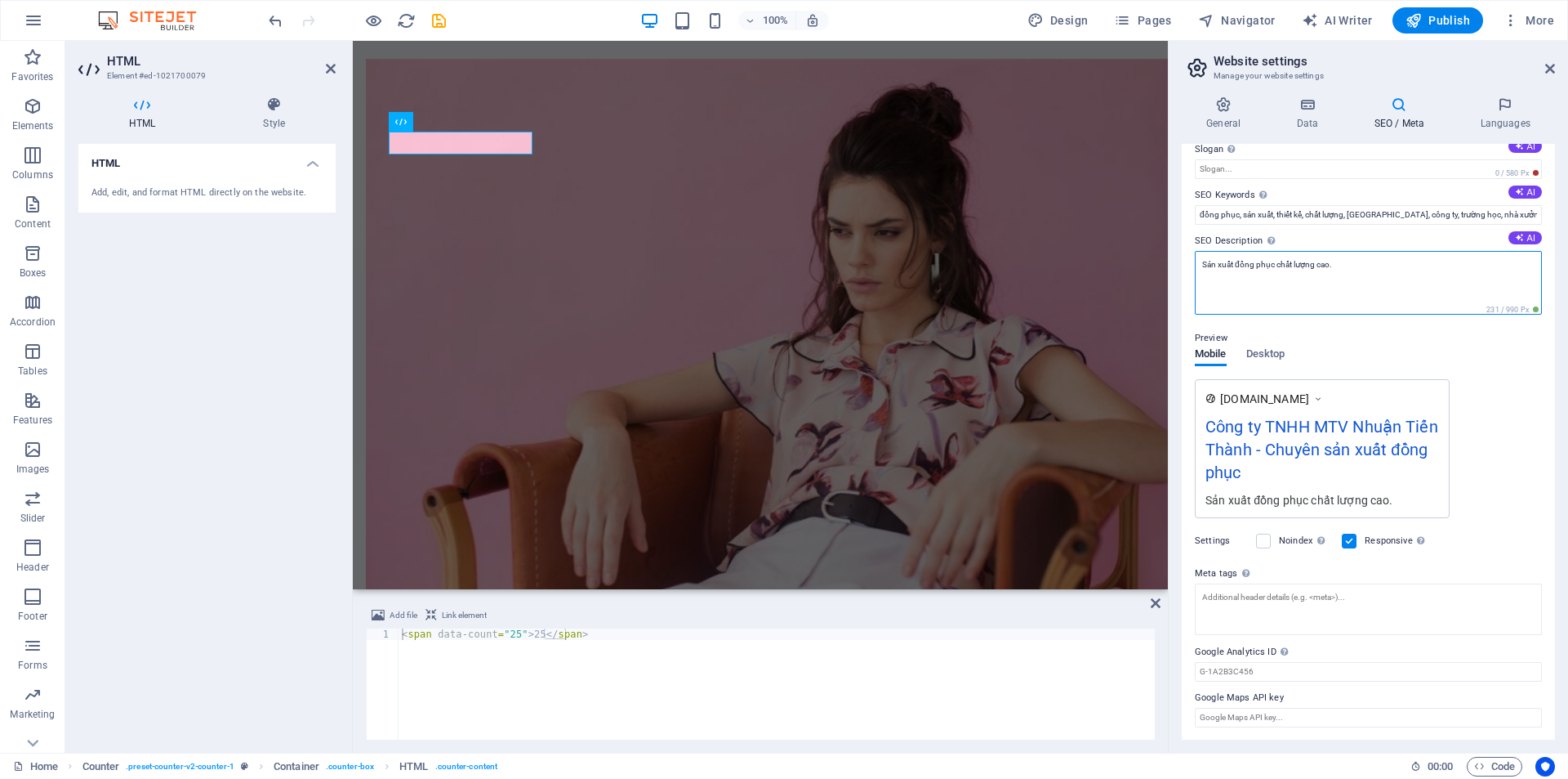
scroll to position [0, 0]
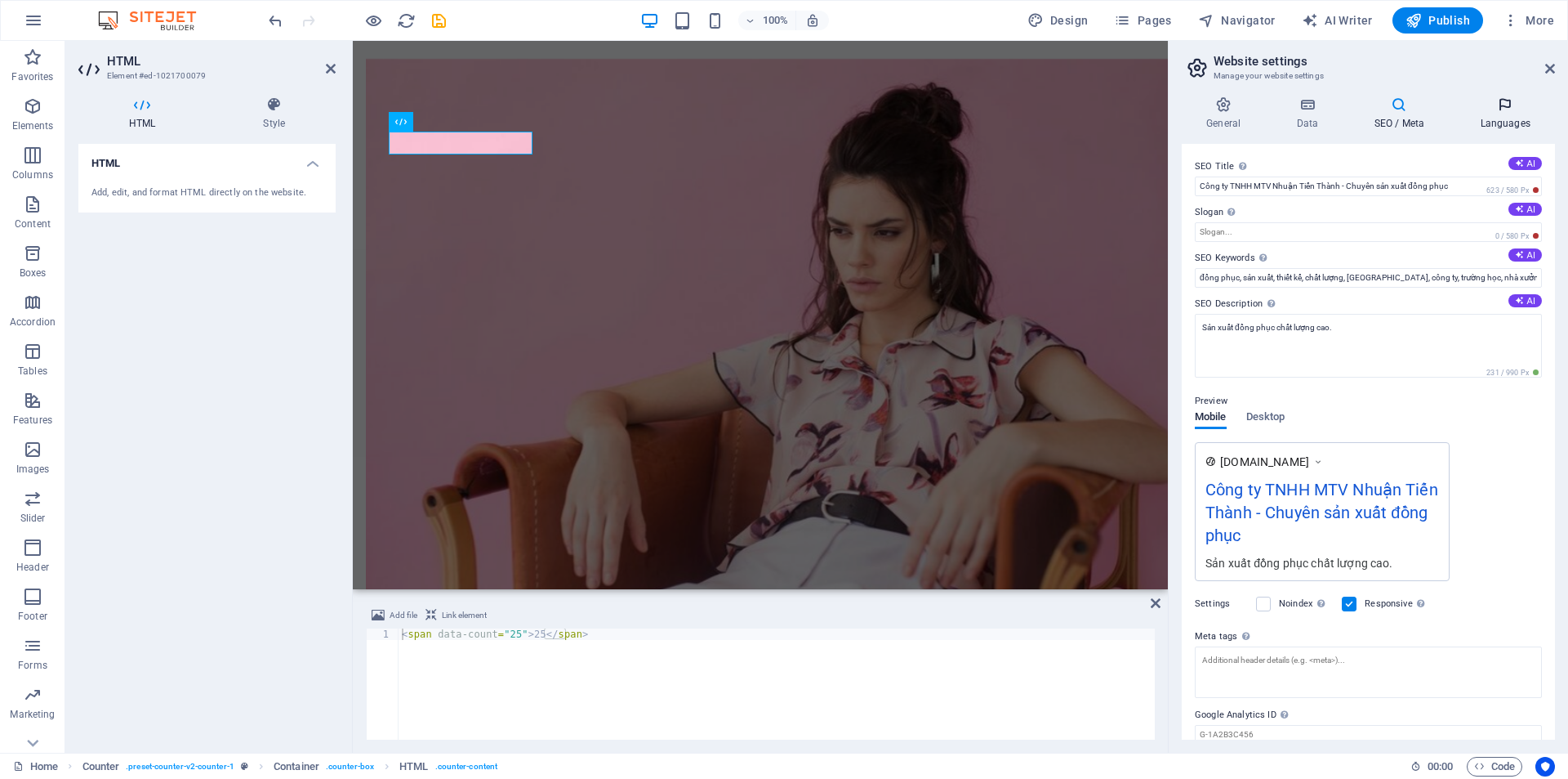
click at [1490, 106] on icon at bounding box center [1505, 104] width 100 height 16
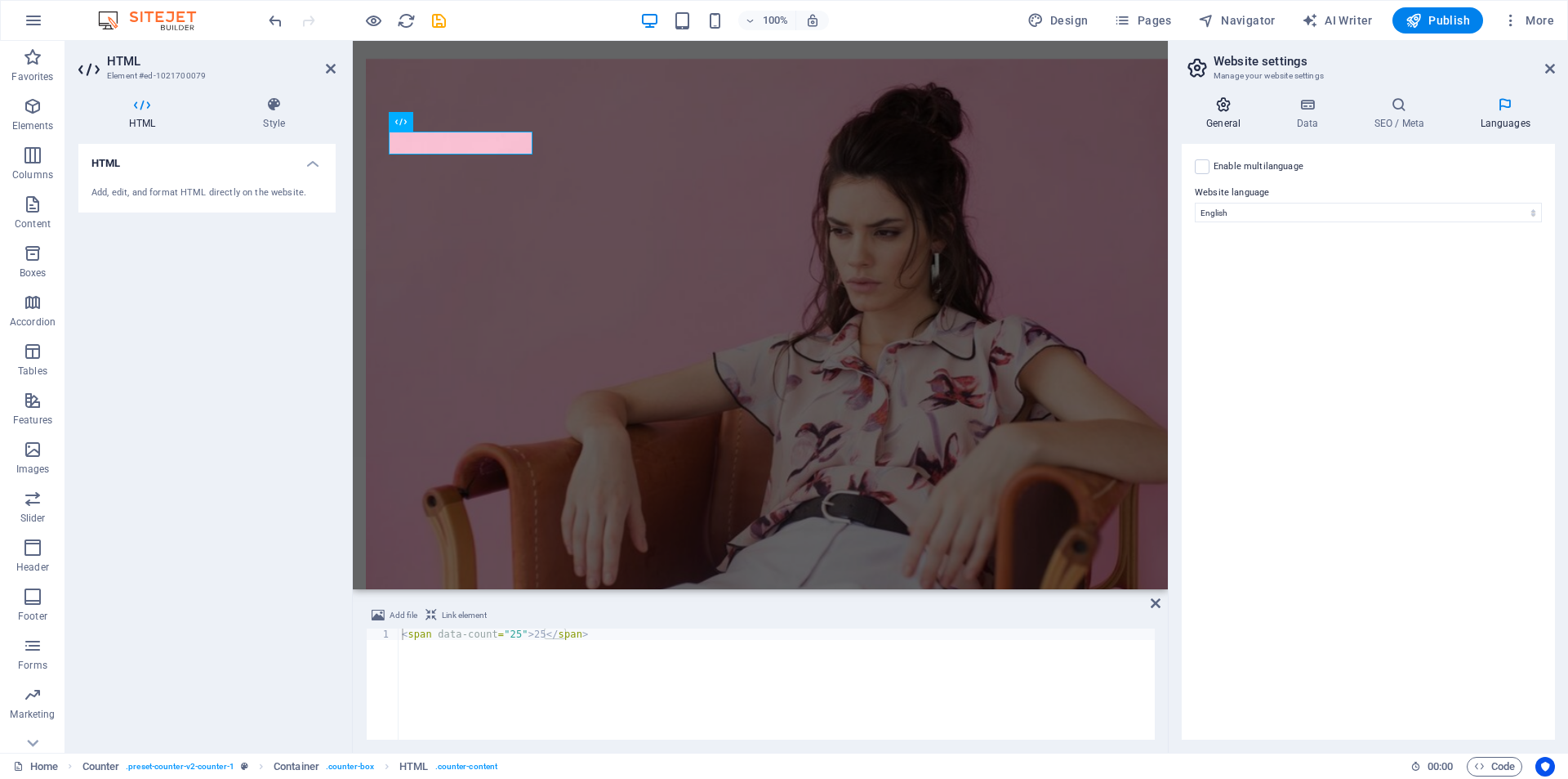
click at [1227, 112] on icon at bounding box center [1223, 104] width 84 height 16
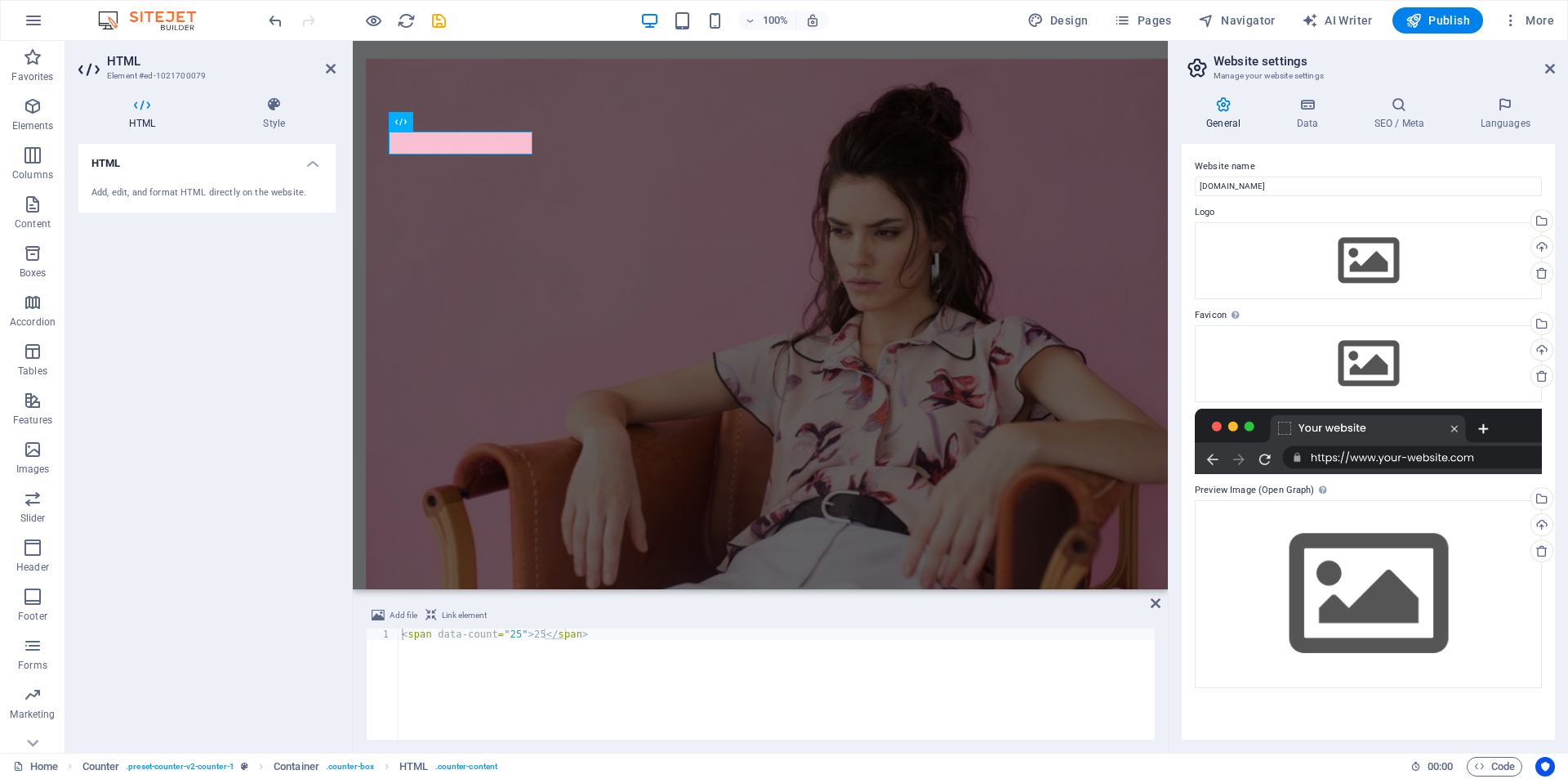
drag, startPoint x: 181, startPoint y: 248, endPoint x: 206, endPoint y: 221, distance: 36.8
click at [192, 235] on div "HTML Add, edit, and format HTML directly on the website." at bounding box center [207, 441] width 257 height 596
click at [315, 163] on h4 "HTML" at bounding box center [207, 158] width 257 height 30
click at [315, 163] on h4 "HTML" at bounding box center [207, 163] width 257 height 39
drag, startPoint x: 110, startPoint y: 473, endPoint x: 158, endPoint y: 465, distance: 48.7
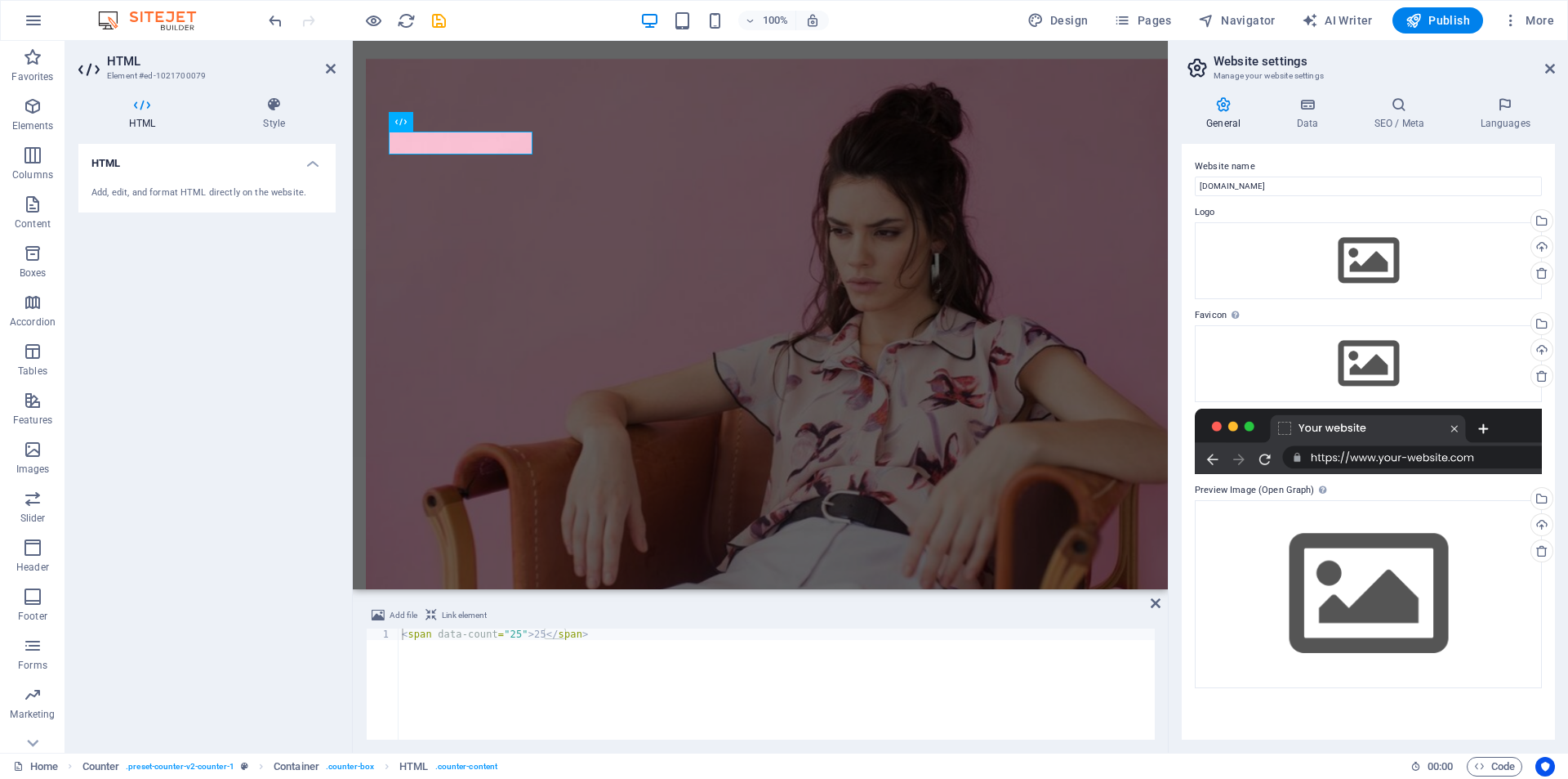
click at [115, 467] on div "HTML Add, edit, and format HTML directly on the website." at bounding box center [207, 441] width 257 height 596
click at [506, 635] on div "< span data-count = "25" > 25 </ span >" at bounding box center [776, 695] width 756 height 134
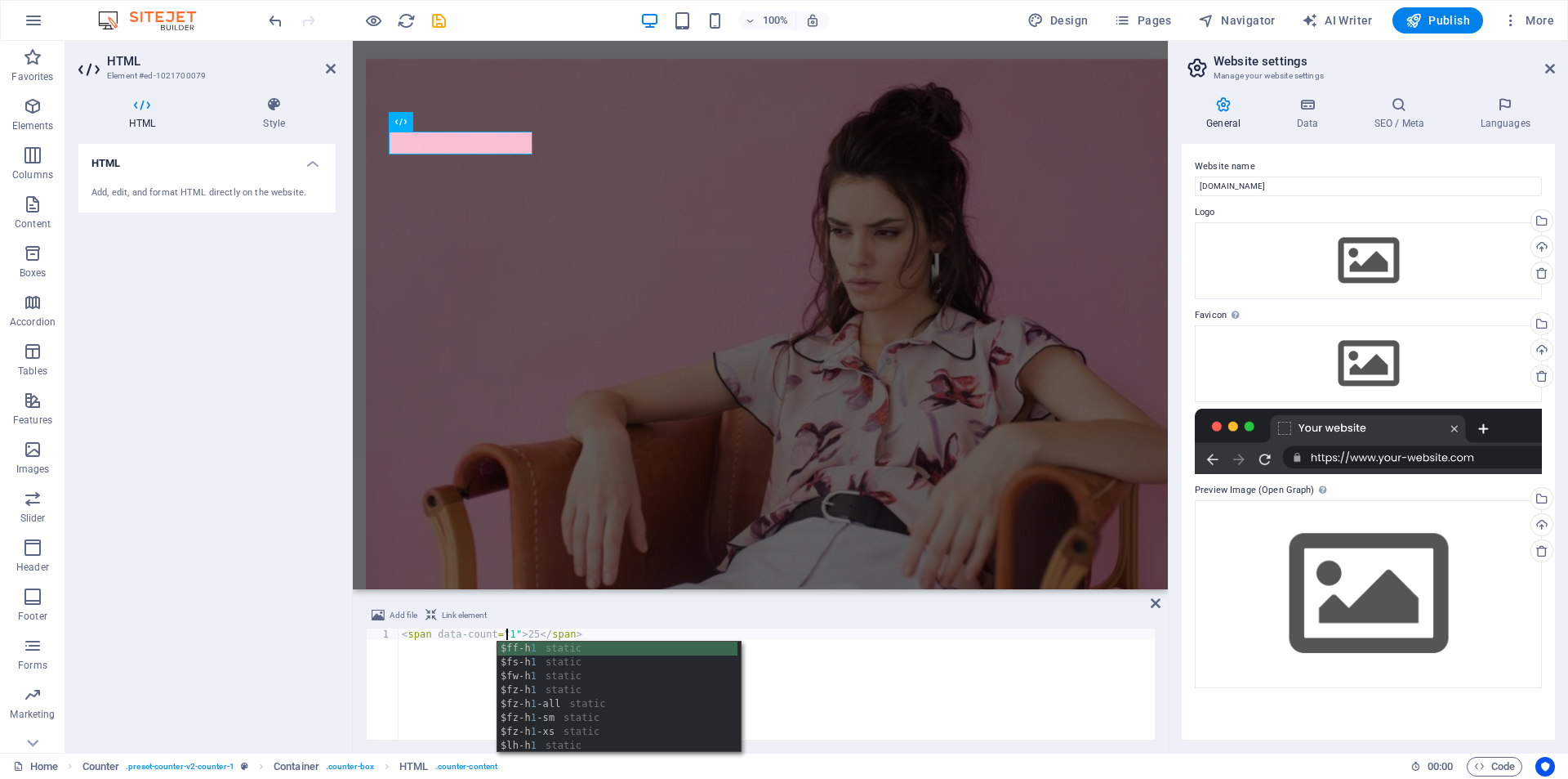
scroll to position [0, 9]
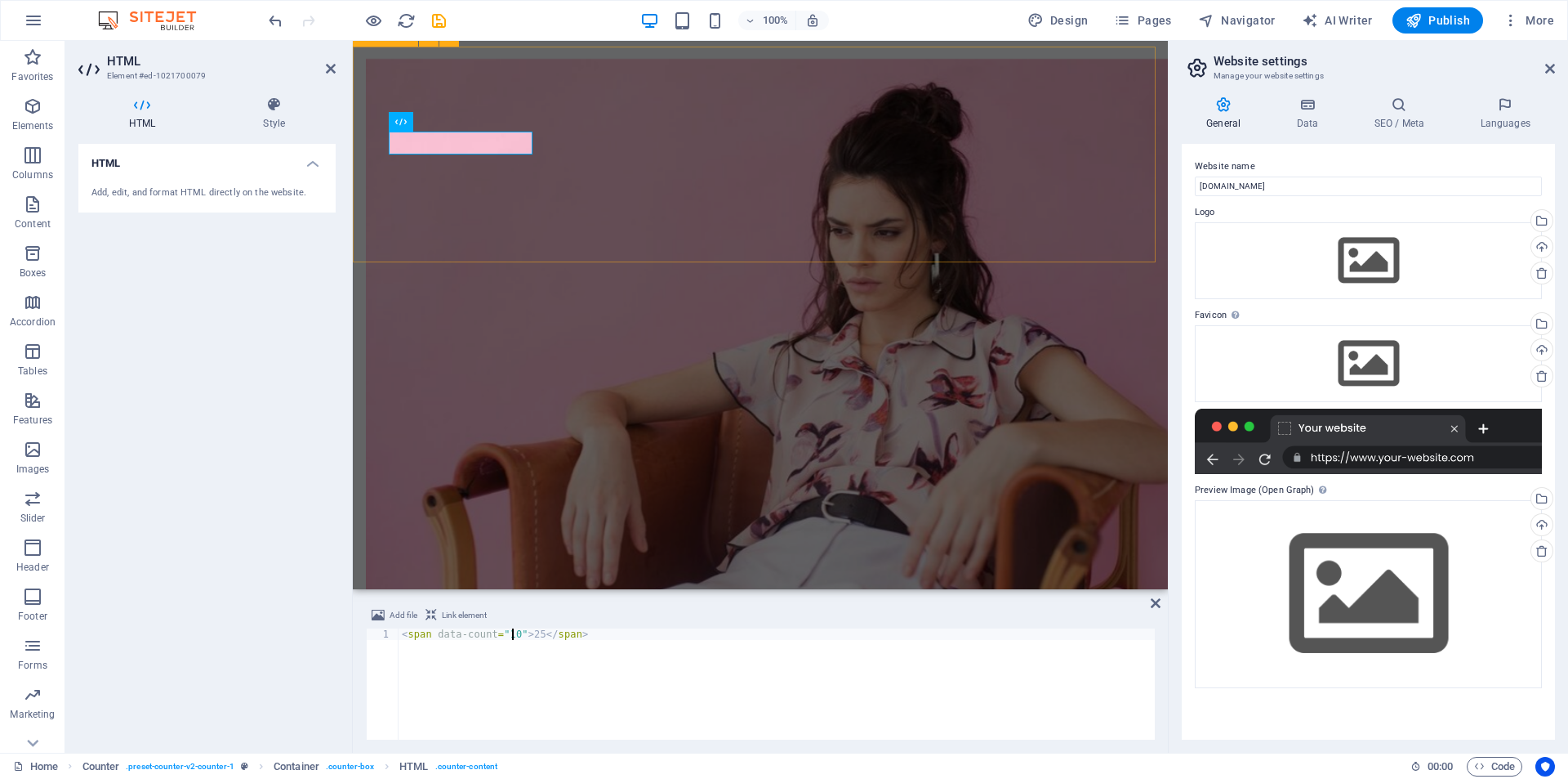
type textarea "<span data-count="10">25</span>"
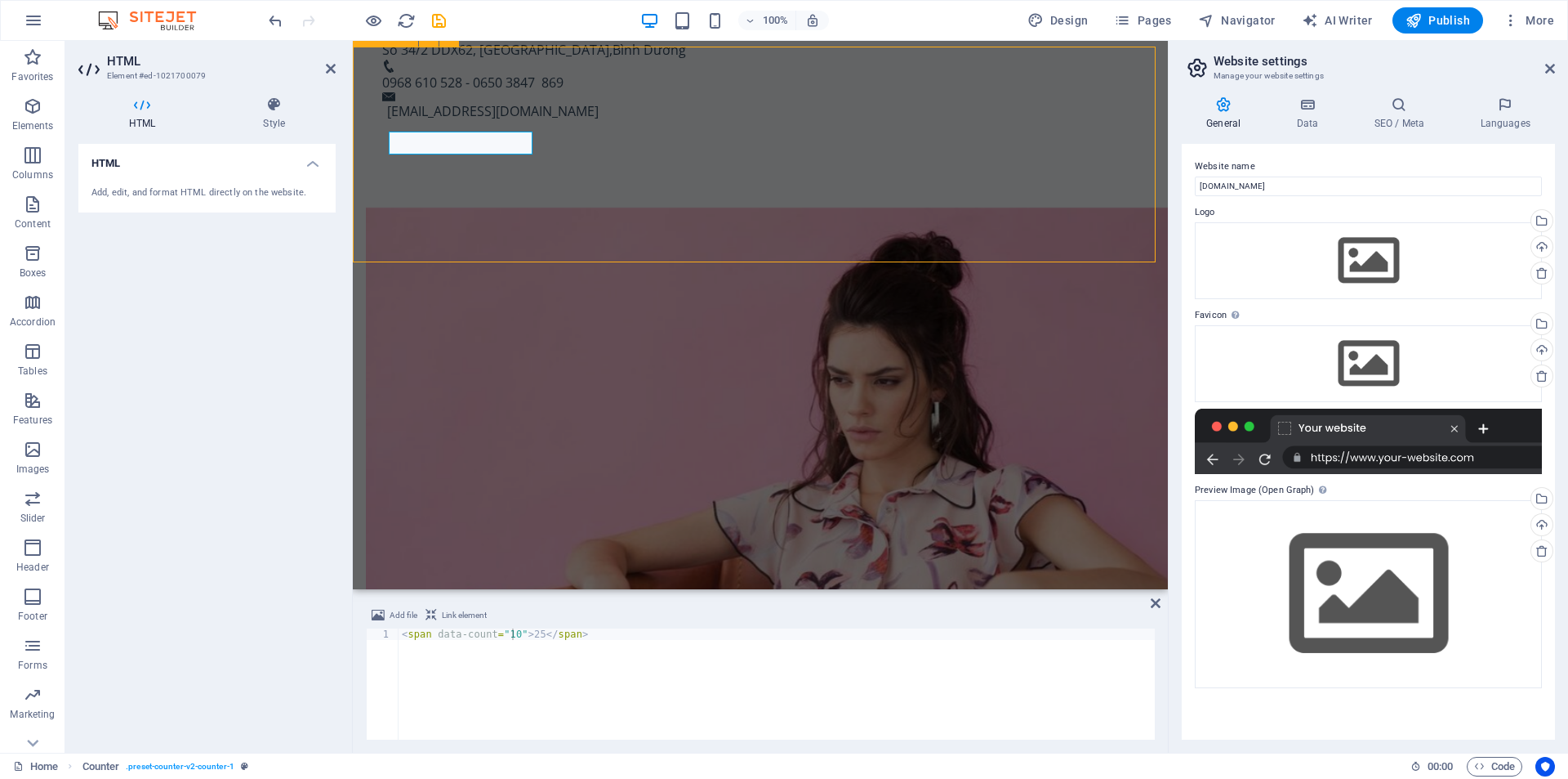
scroll to position [1156, 0]
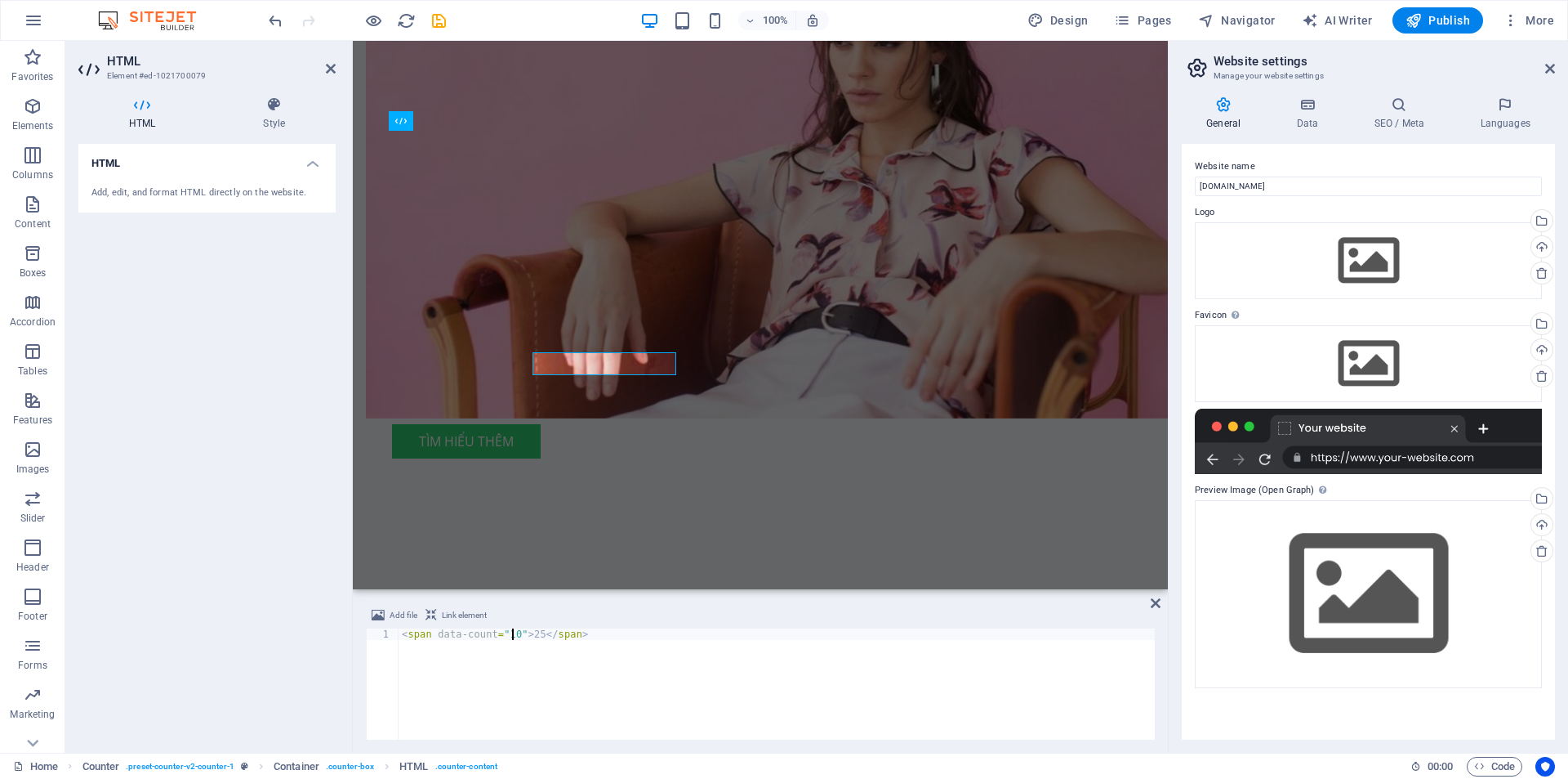
scroll to position [1017, 0]
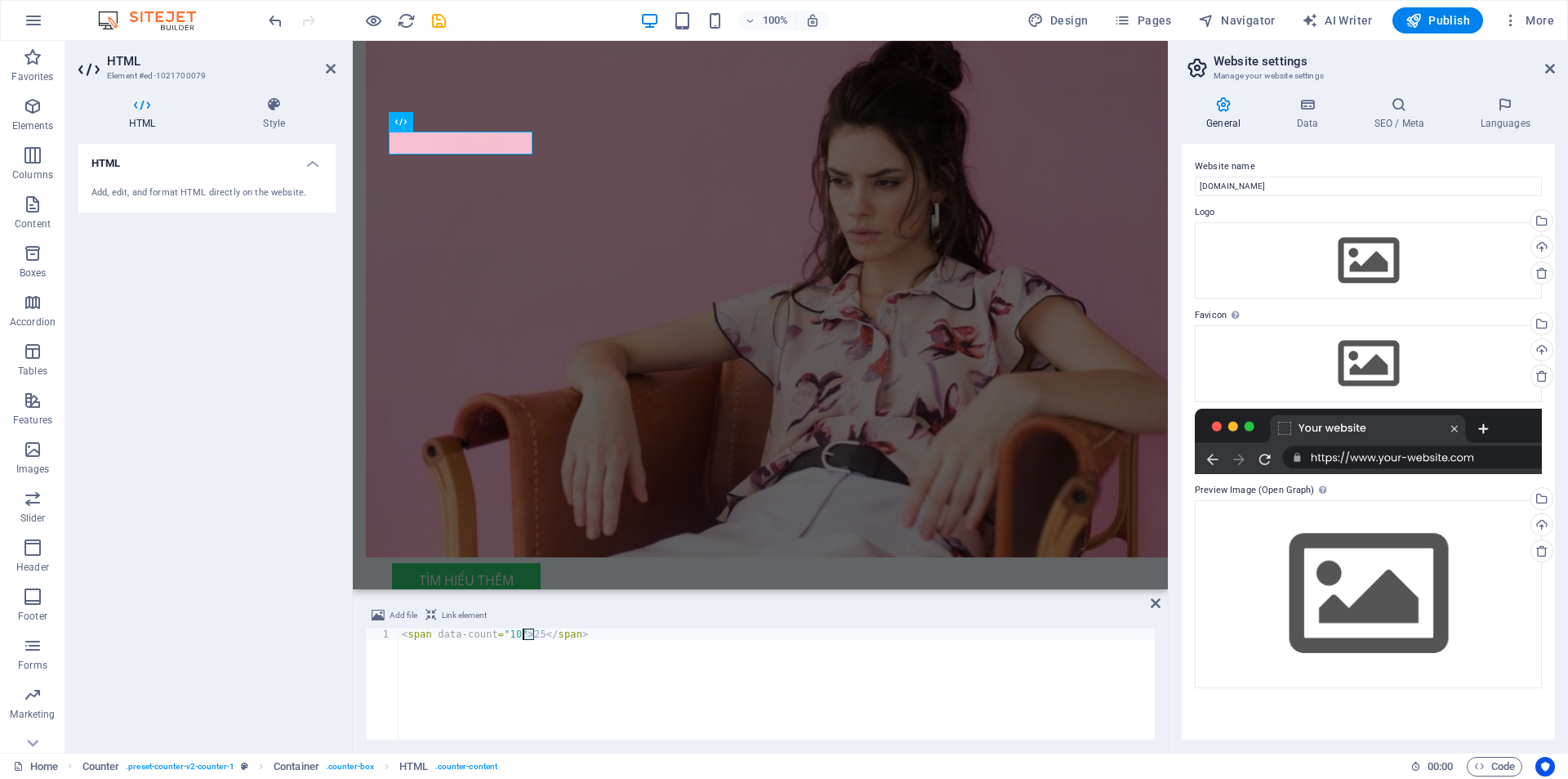
drag, startPoint x: 534, startPoint y: 636, endPoint x: 525, endPoint y: 637, distance: 9.1
click at [525, 637] on div "< span data-count = "10" > 25 </ span >" at bounding box center [776, 695] width 756 height 134
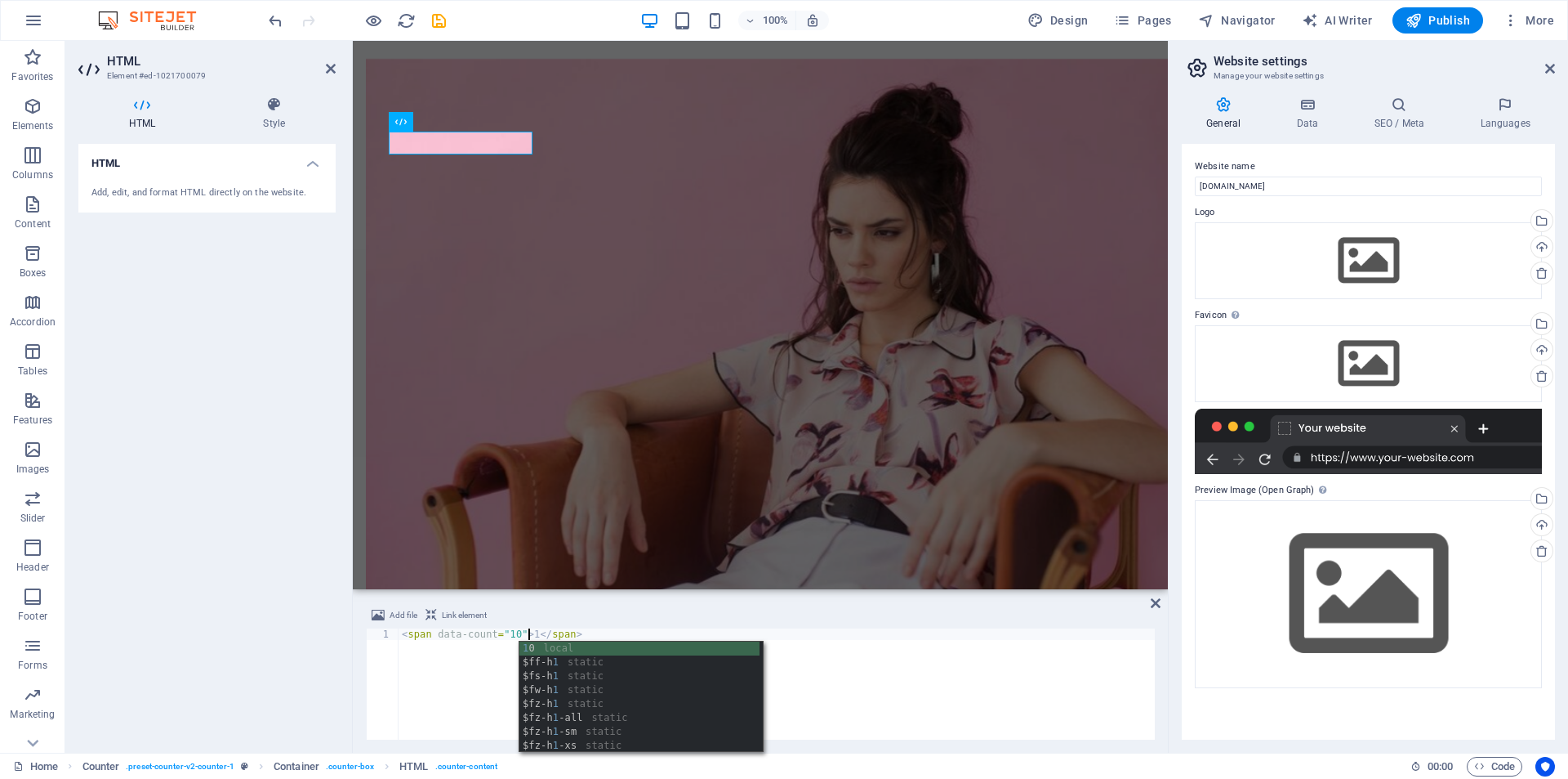
scroll to position [0, 11]
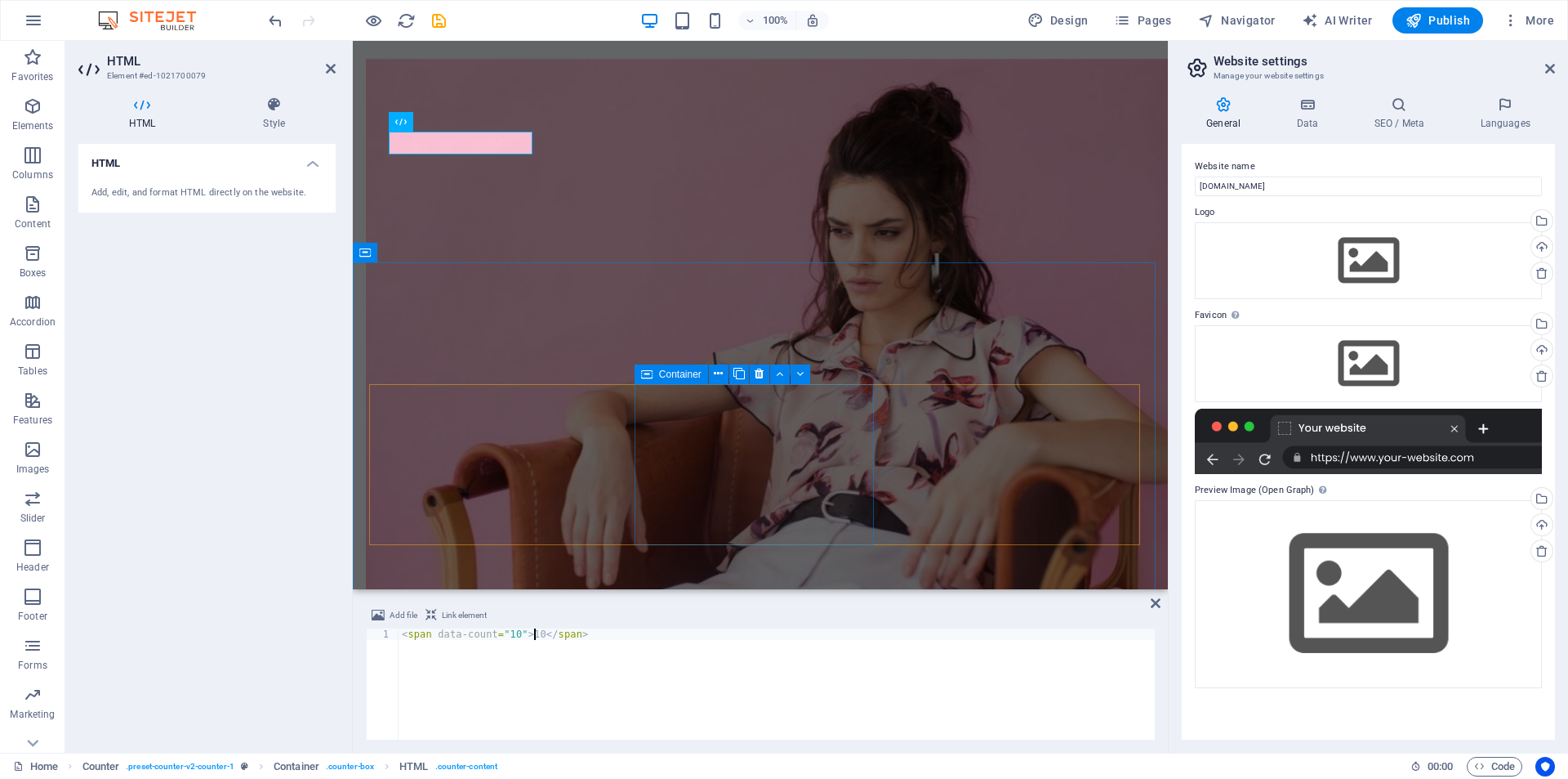
type textarea "<span data-count="10">10</span>"
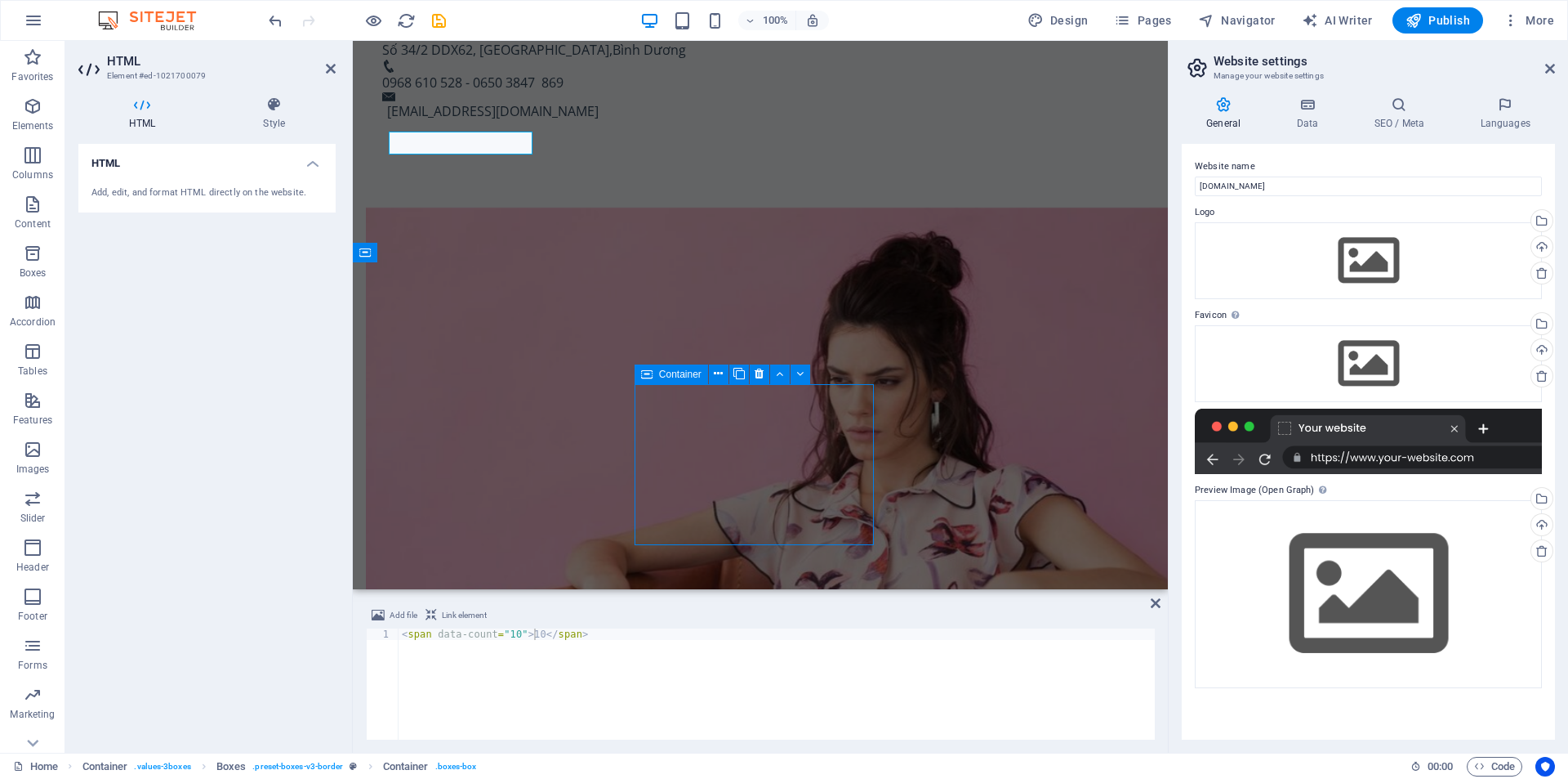
scroll to position [1156, 0]
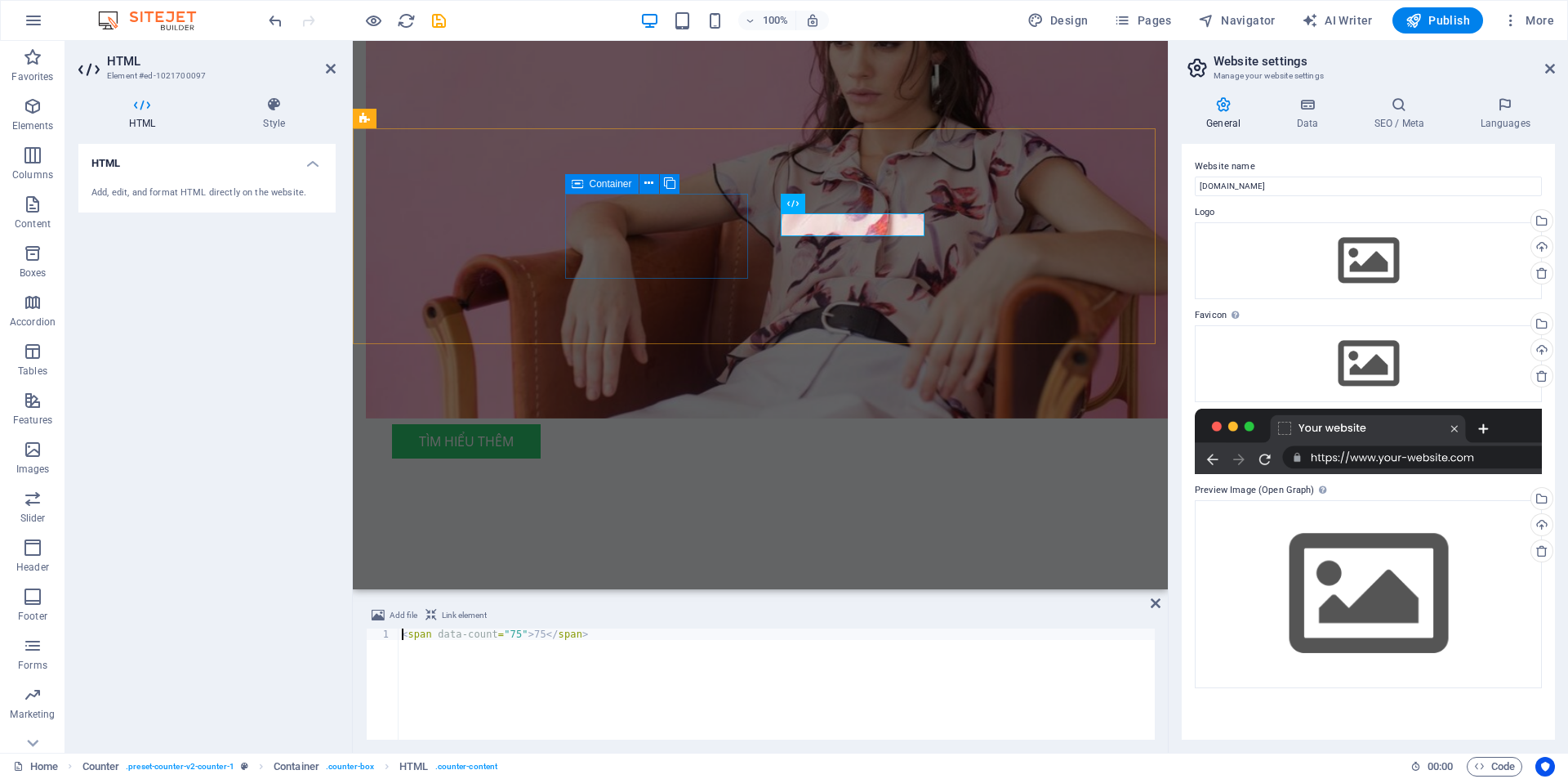
scroll to position [1017, 0]
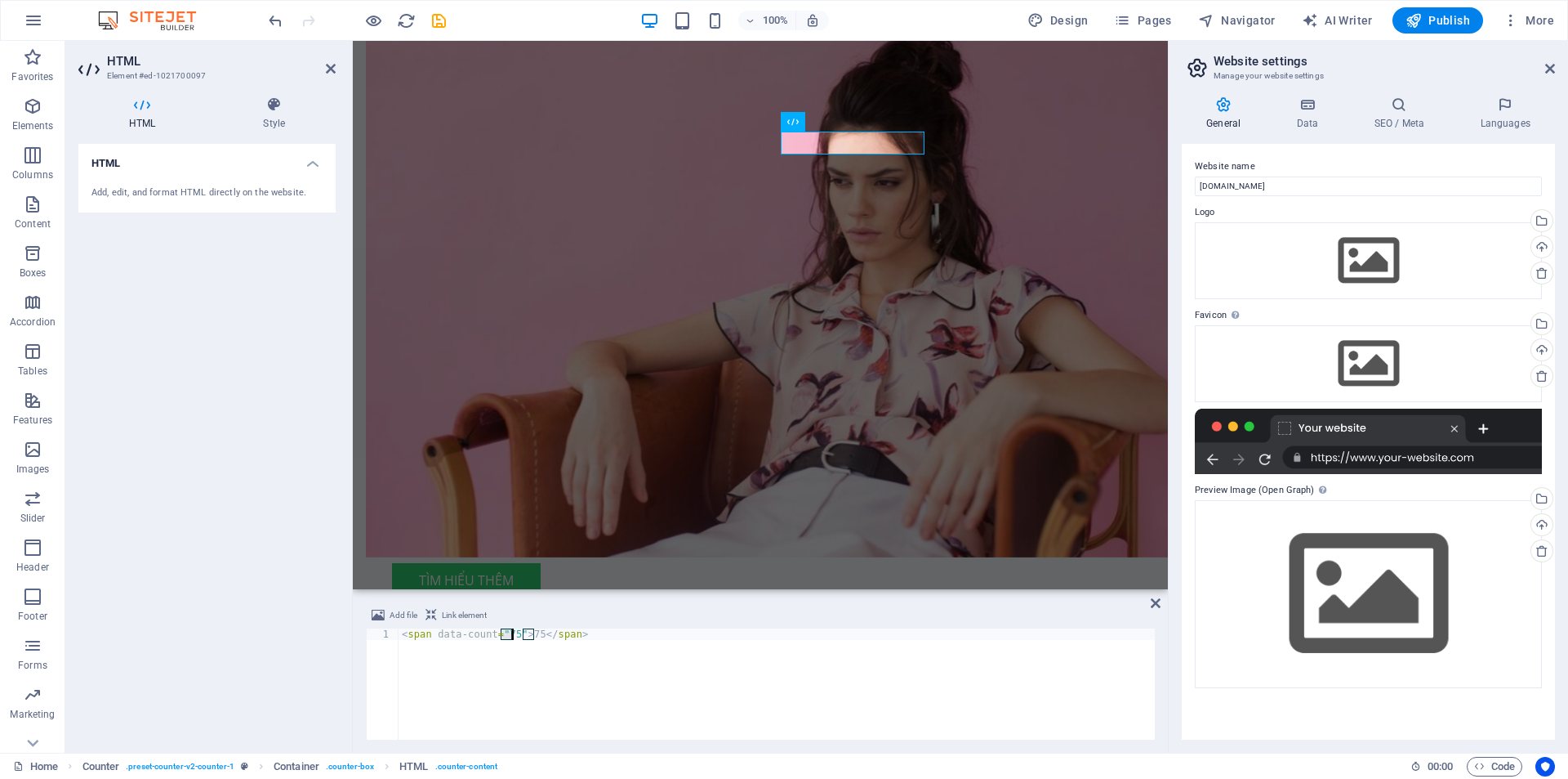
click at [511, 635] on div "< span data-count = "75" > 75 </ span >" at bounding box center [776, 695] width 756 height 134
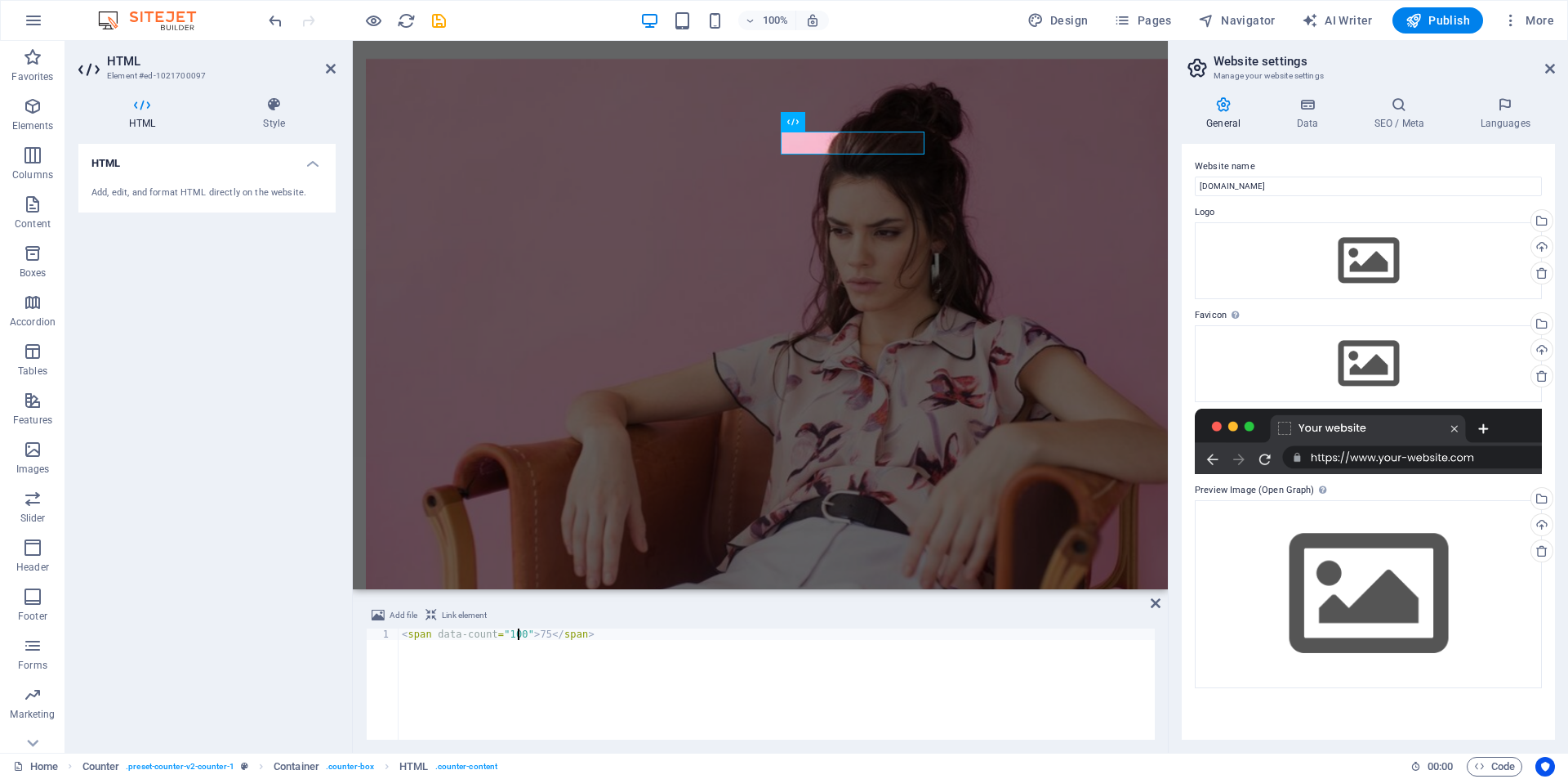
scroll to position [0, 10]
click at [542, 634] on div "< span data-count = "1000" > 75 </ span >" at bounding box center [776, 695] width 756 height 134
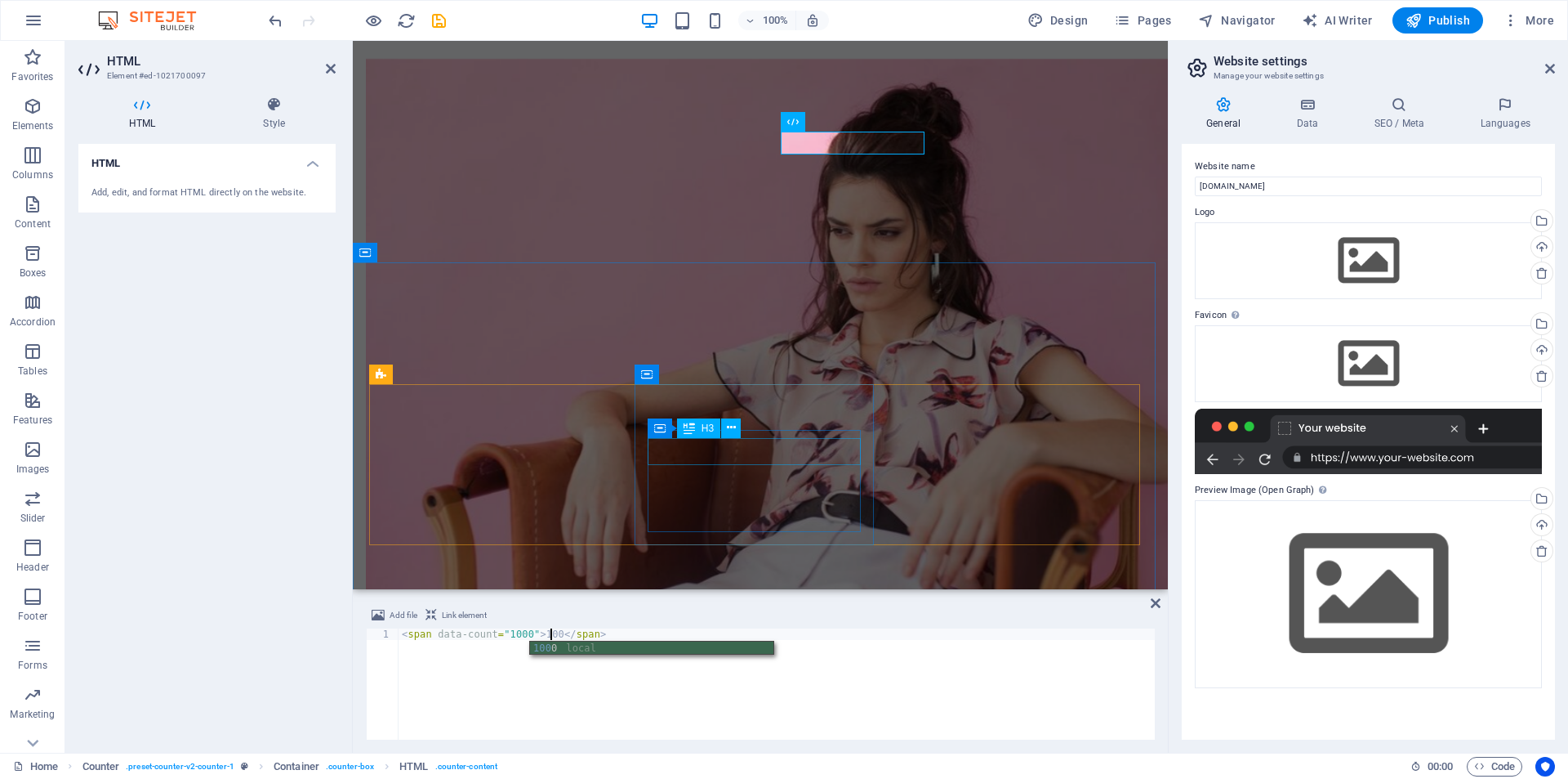
scroll to position [0, 13]
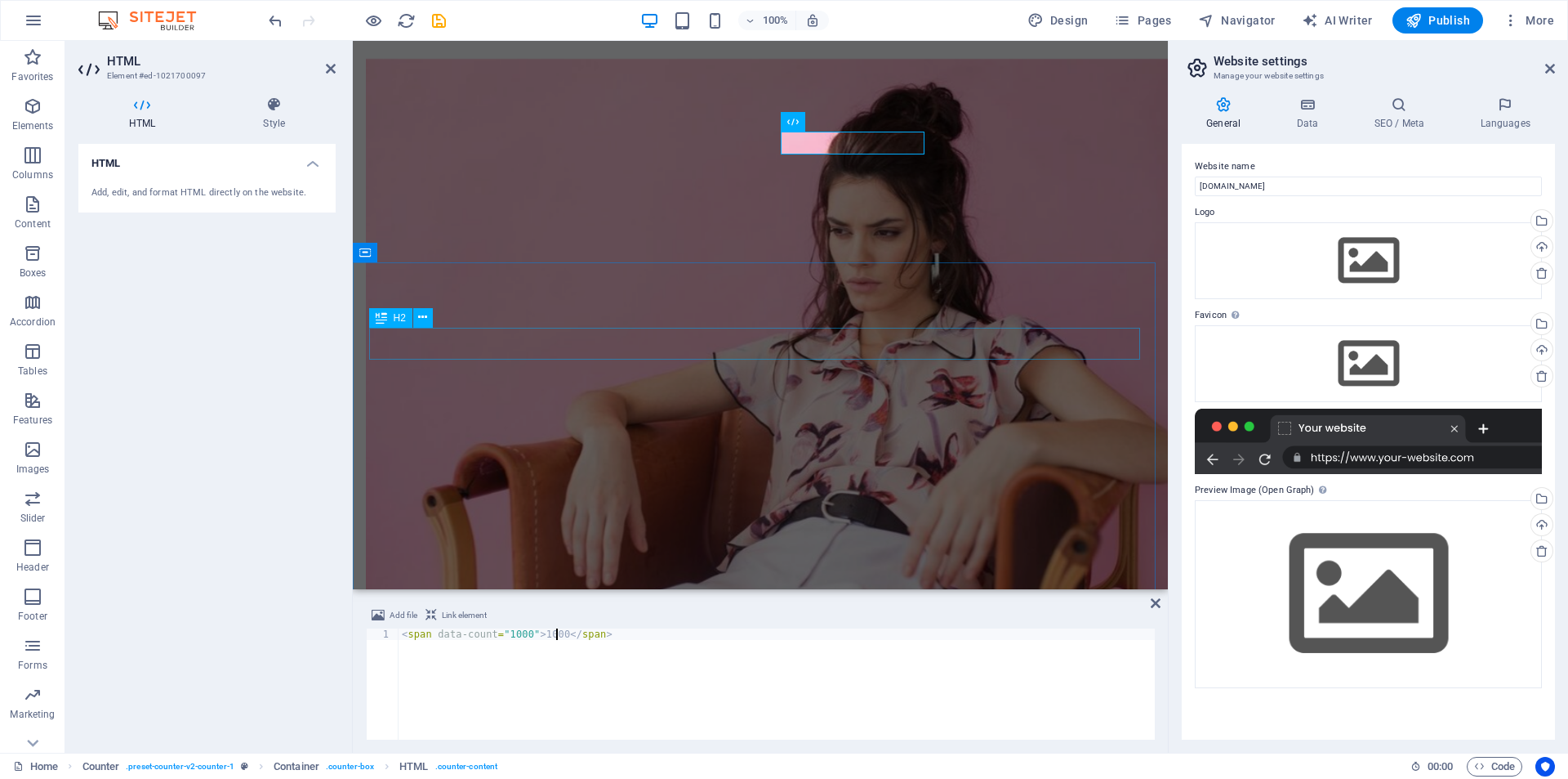
type textarea "<span data-count="1000">1000</span>"
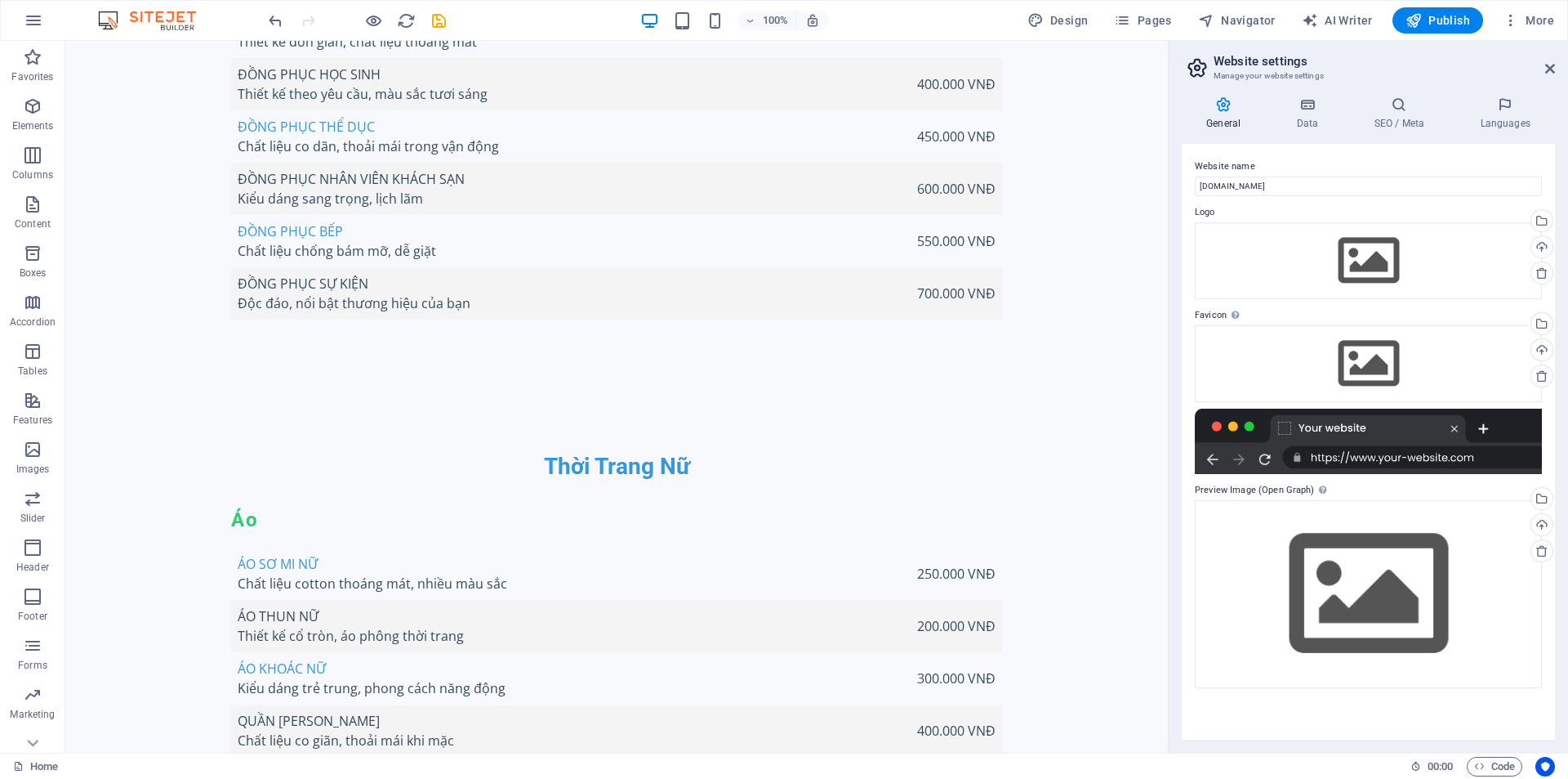
scroll to position [5010, 0]
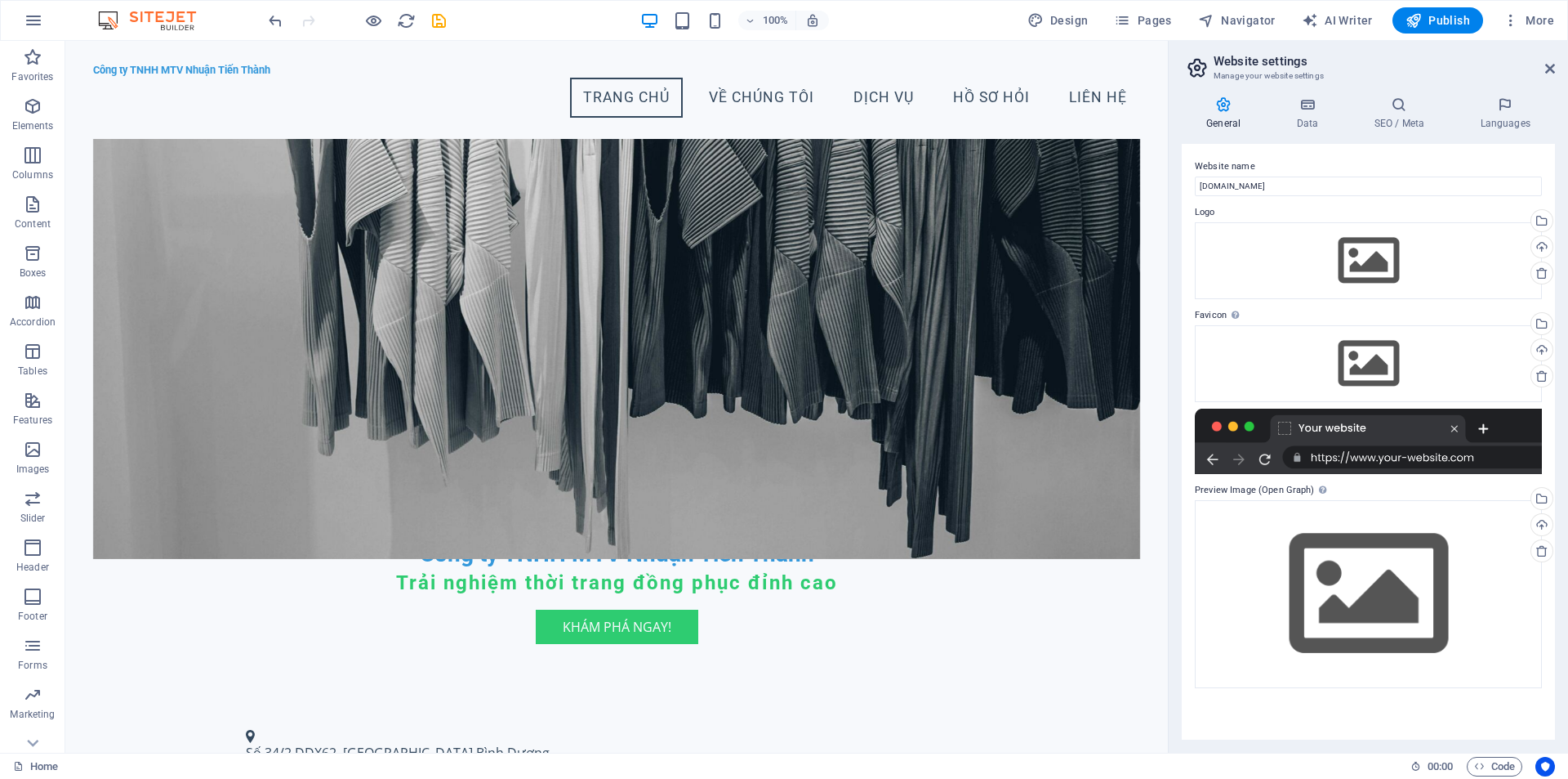
scroll to position [0, 0]
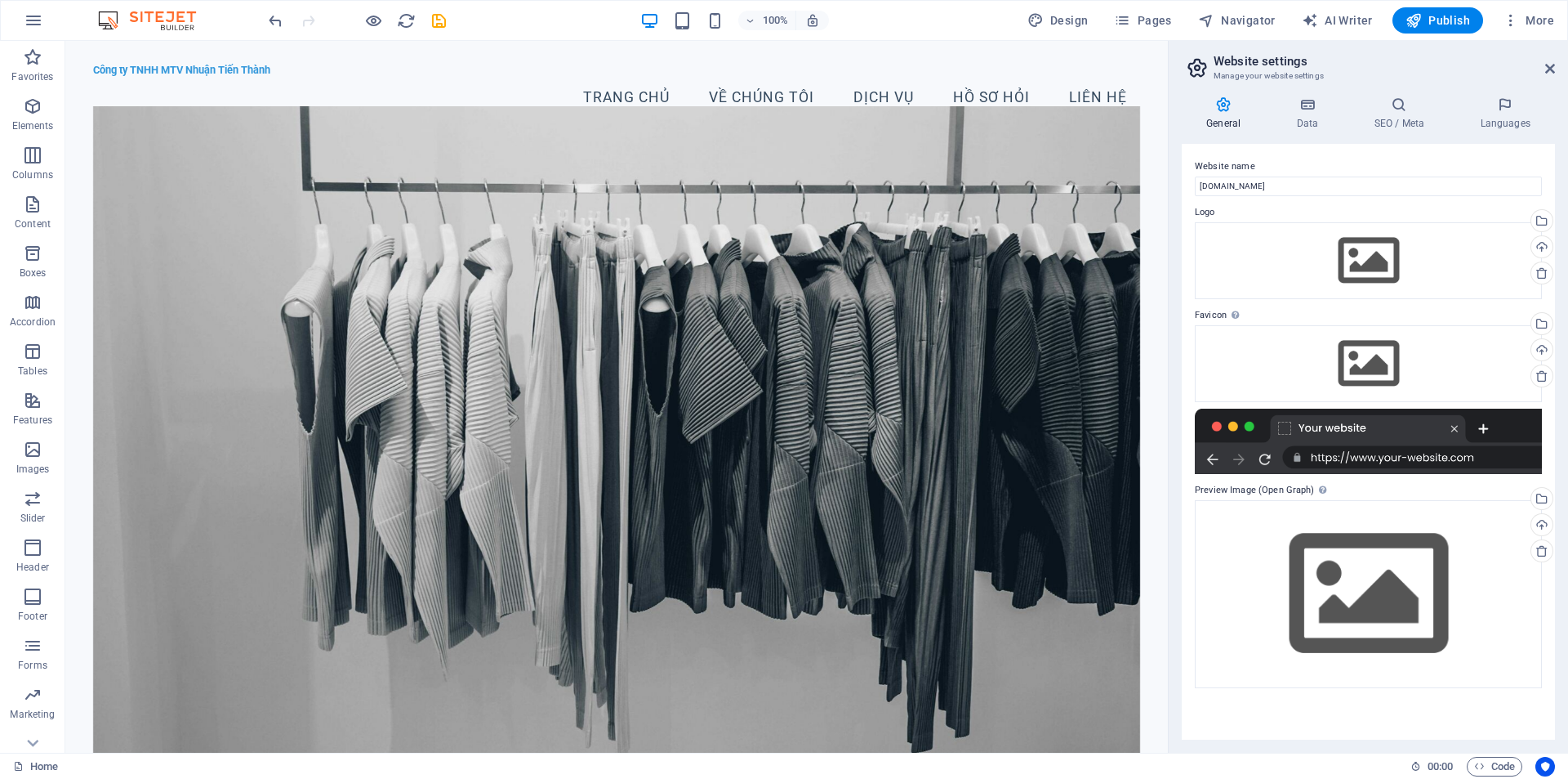
drag, startPoint x: 1161, startPoint y: 192, endPoint x: 1222, endPoint y: 59, distance: 146.3
click at [1145, 12] on button "Pages" at bounding box center [1142, 20] width 70 height 26
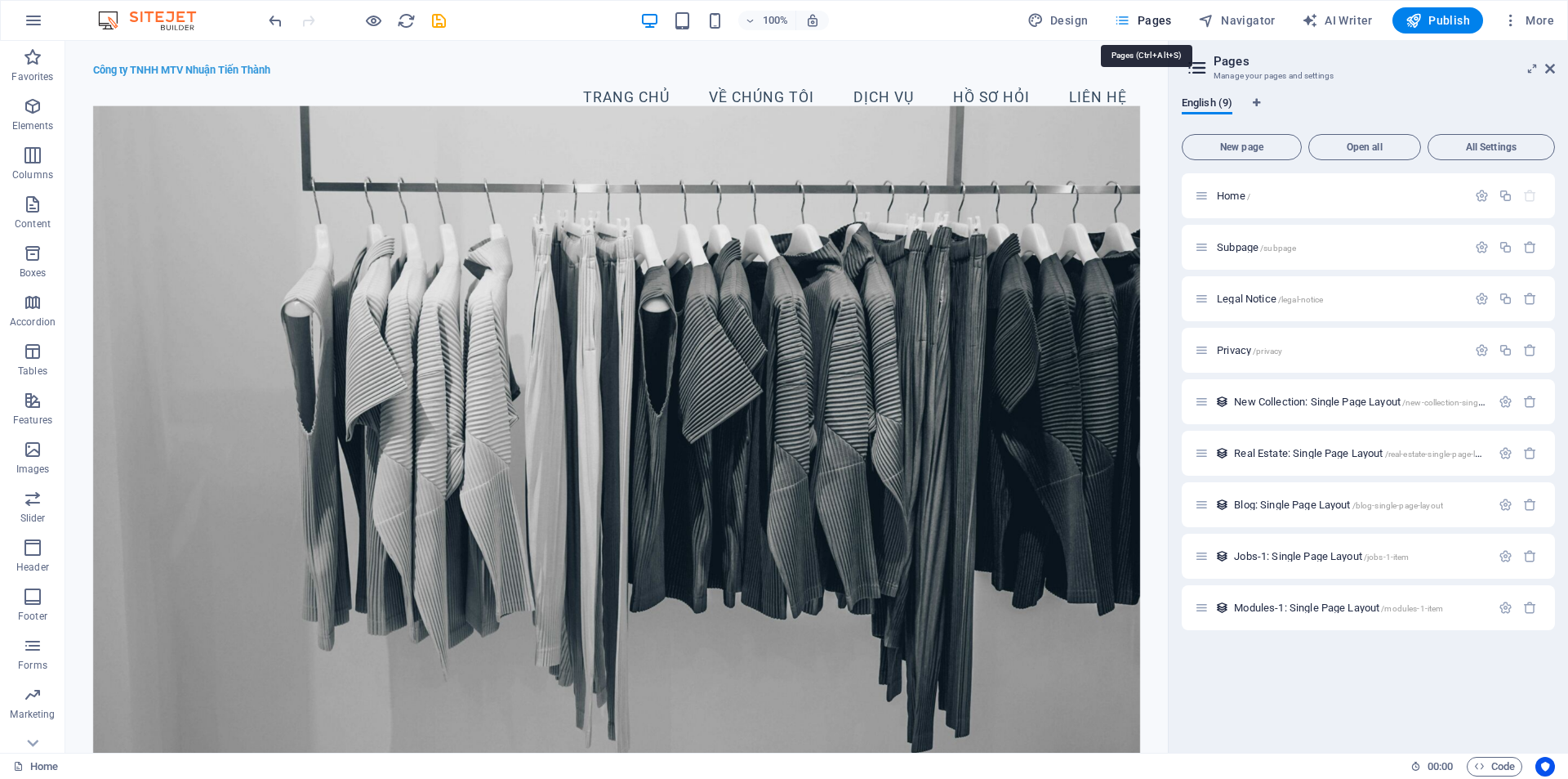
click at [1143, 17] on span "Pages" at bounding box center [1142, 20] width 57 height 16
click at [959, 81] on nav "Trang chủ Về chúng tôi Dịch vụ Hồ sơ hỏi Liên hệ" at bounding box center [617, 98] width 1048 height 41
click at [42, 21] on icon "button" at bounding box center [33, 20] width 19 height 19
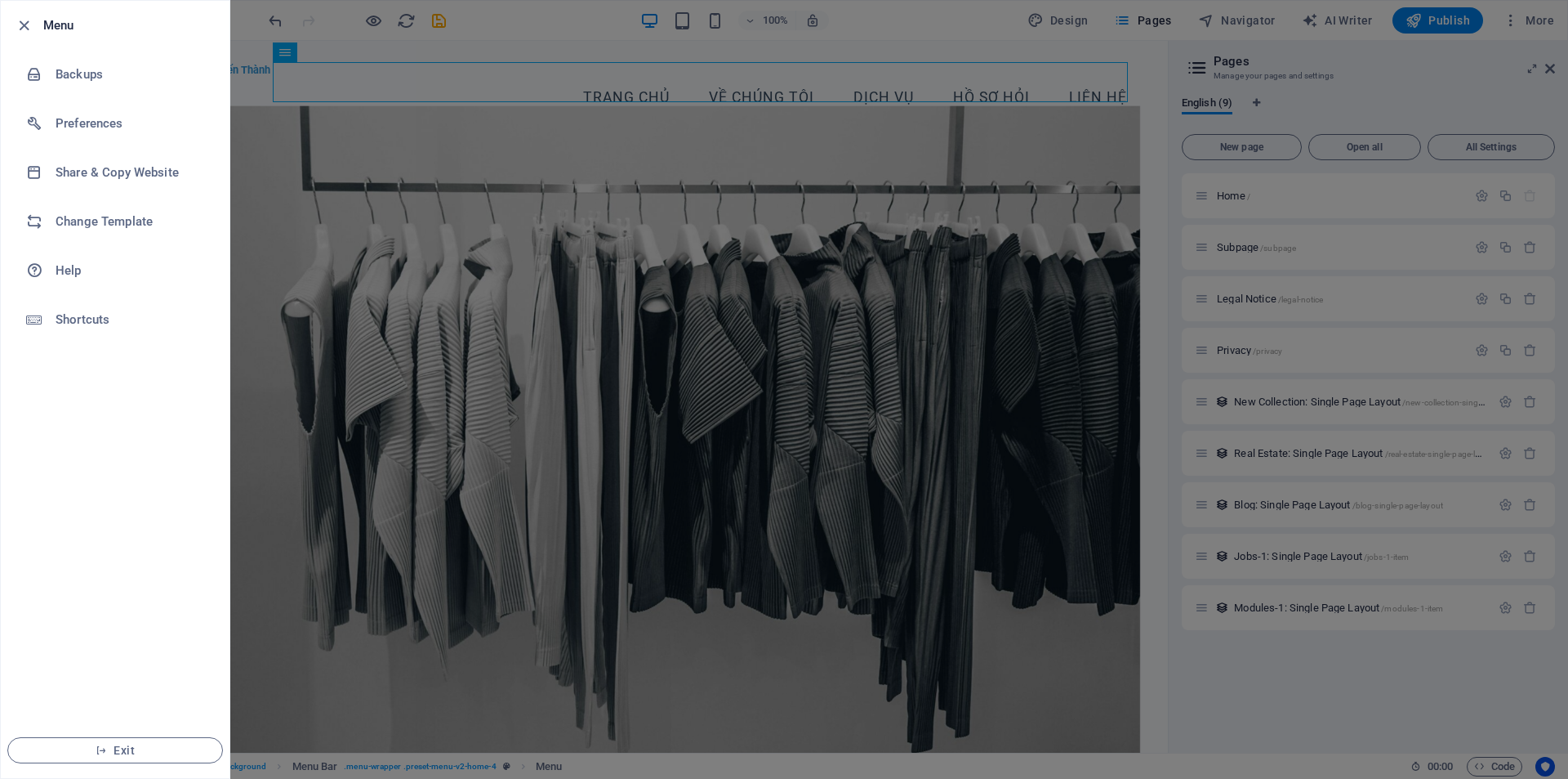
click at [895, 282] on div at bounding box center [784, 389] width 1568 height 779
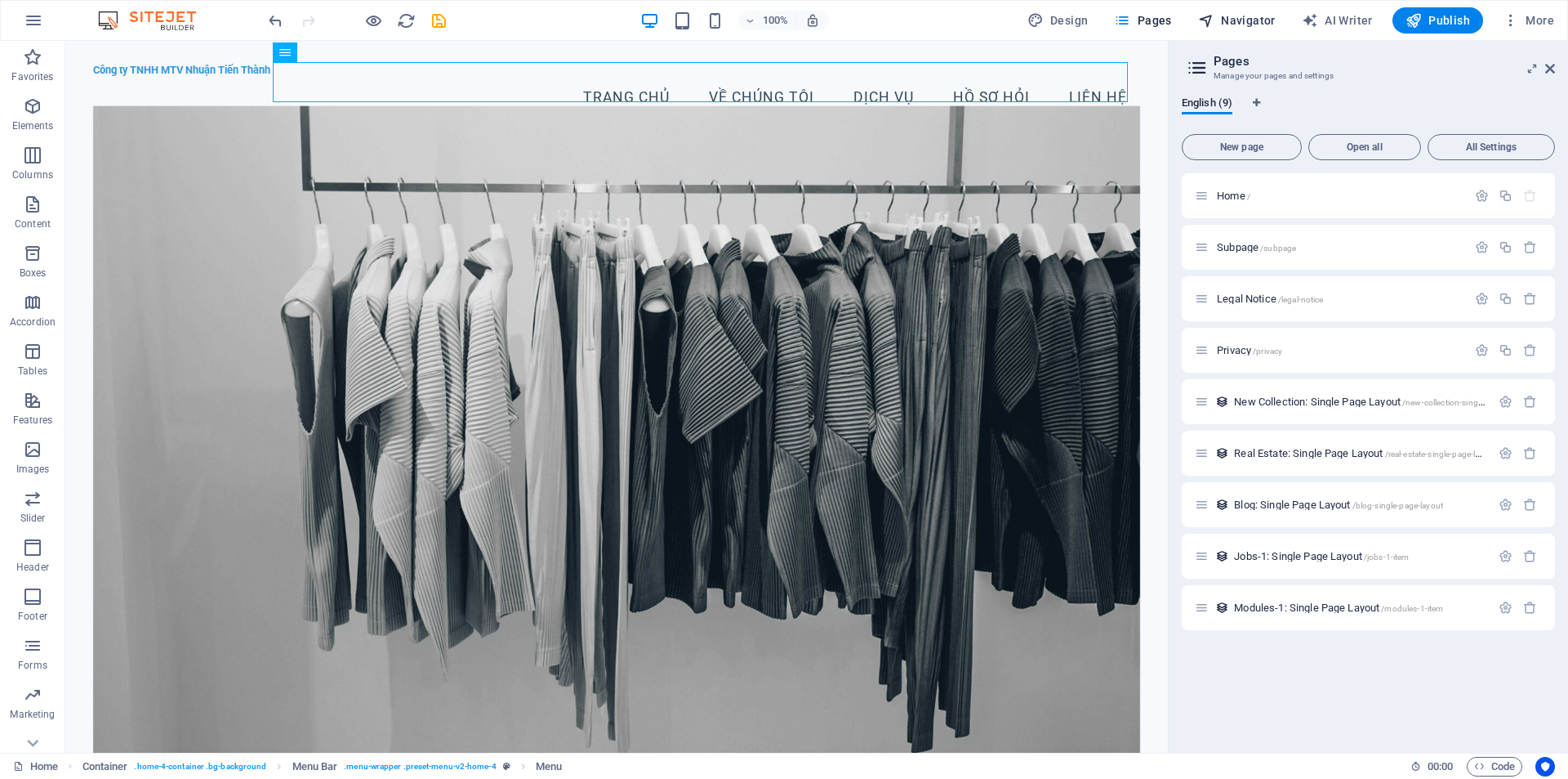
drag, startPoint x: 1232, startPoint y: 23, endPoint x: 1044, endPoint y: 84, distance: 197.6
click at [1232, 23] on span "Navigator" at bounding box center [1237, 20] width 78 height 16
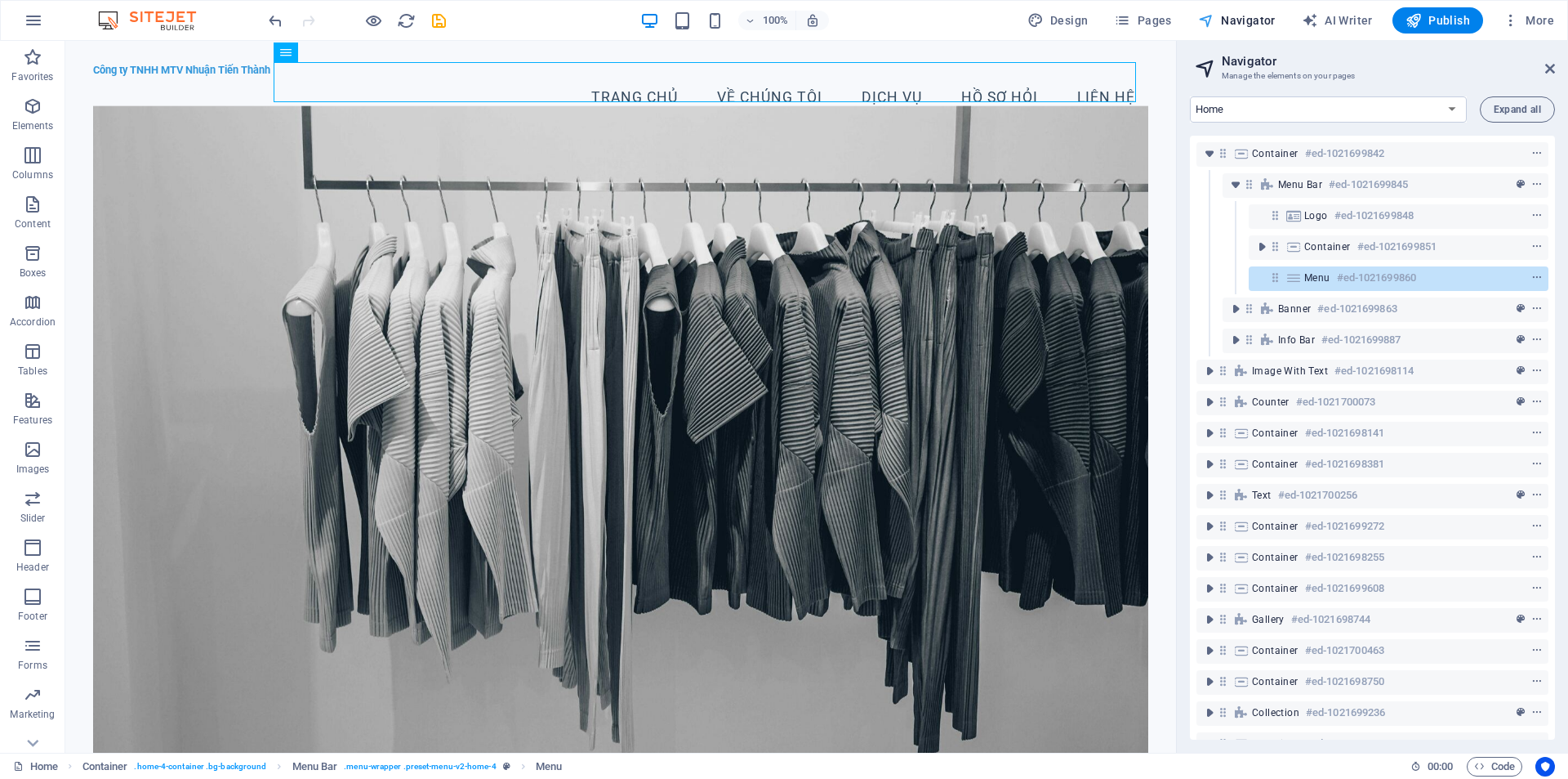
click at [1230, 20] on span "Navigator" at bounding box center [1237, 20] width 78 height 16
click at [1168, 19] on span "Pages" at bounding box center [1142, 20] width 57 height 16
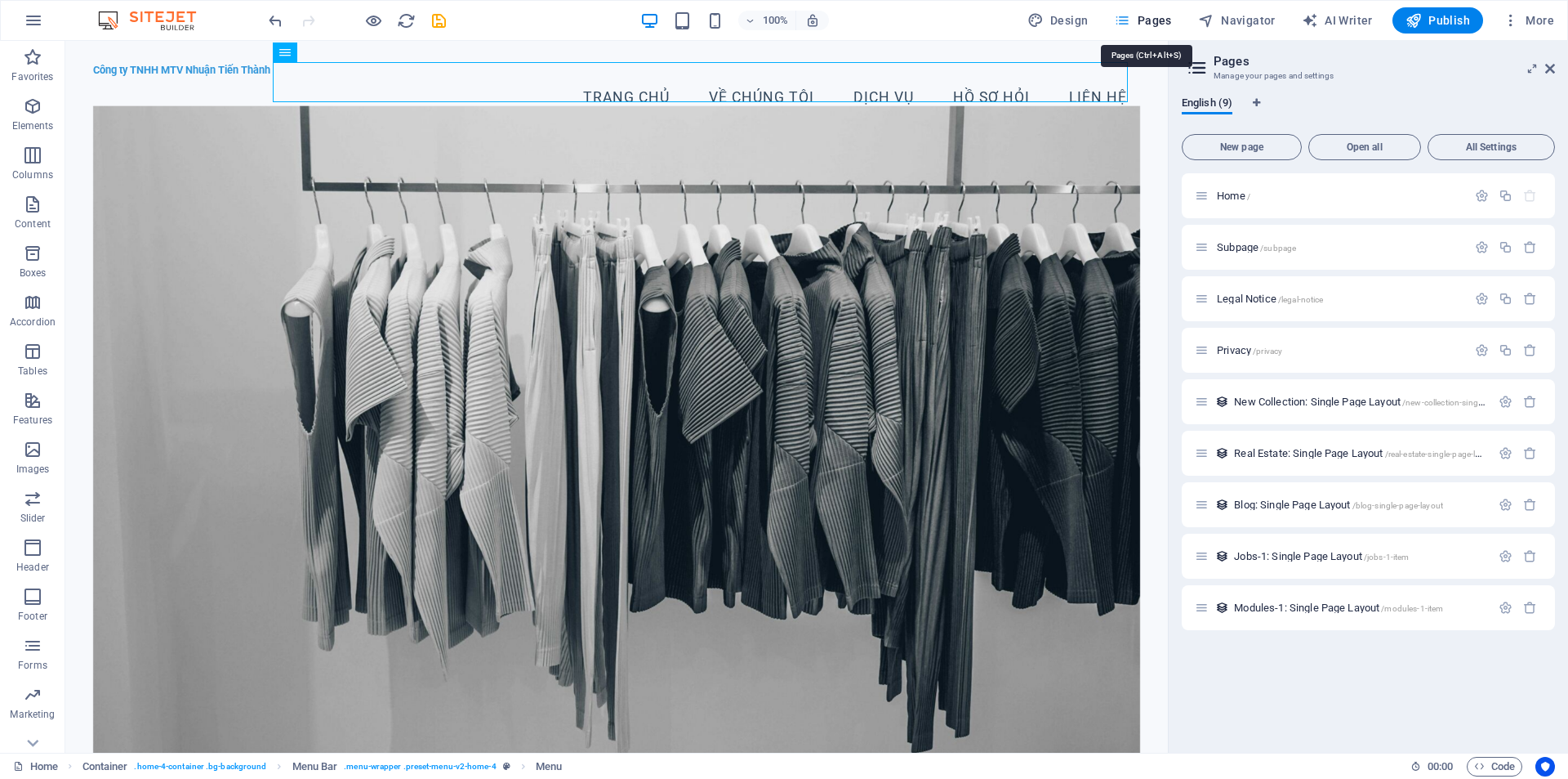
click at [1154, 24] on span "Pages" at bounding box center [1142, 20] width 57 height 16
click at [975, 82] on nav "Trang chủ Về chúng tôi Dịch vụ Hồ sơ hỏi Liên hệ" at bounding box center [617, 98] width 1048 height 41
select select
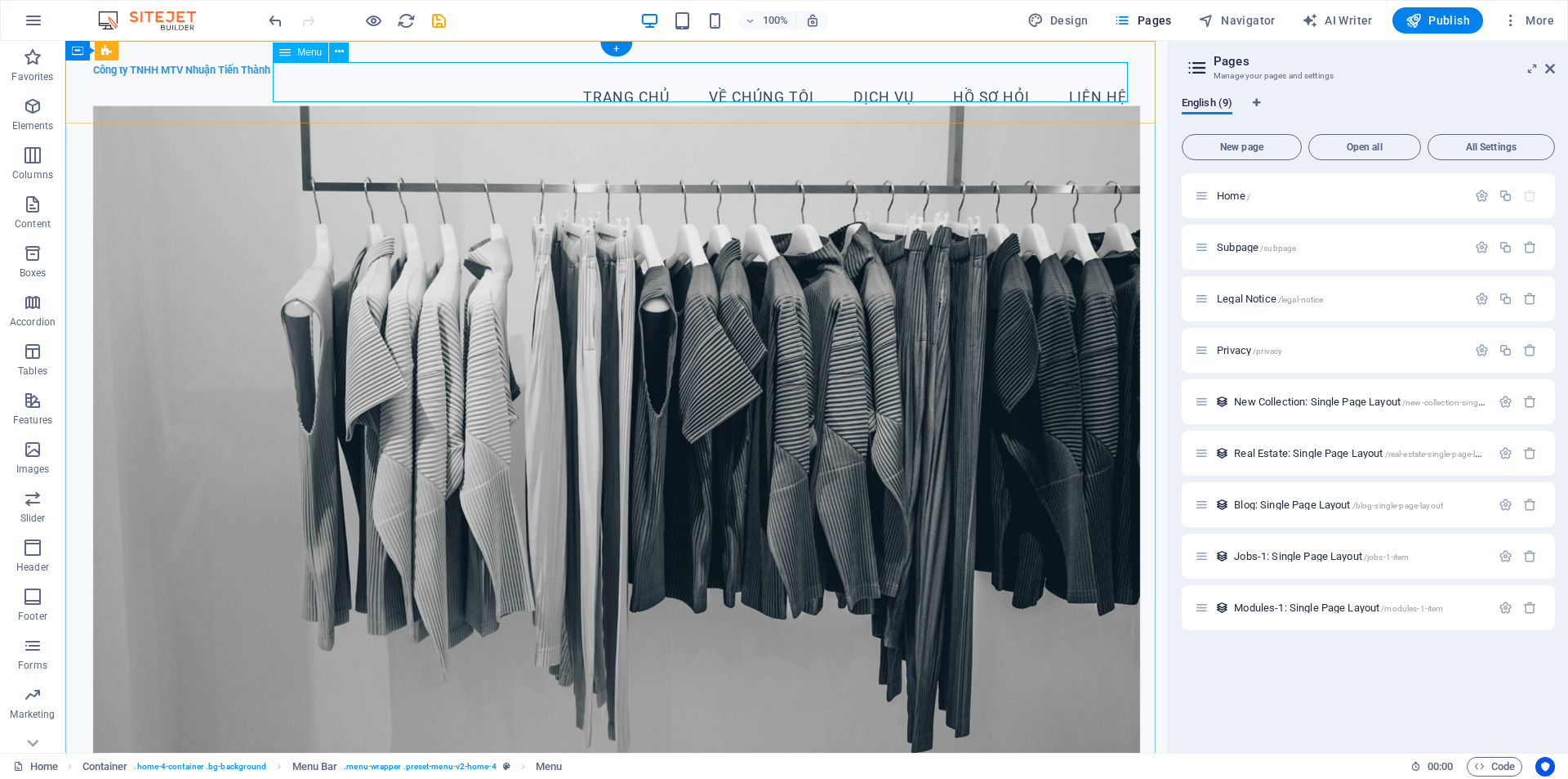
select select
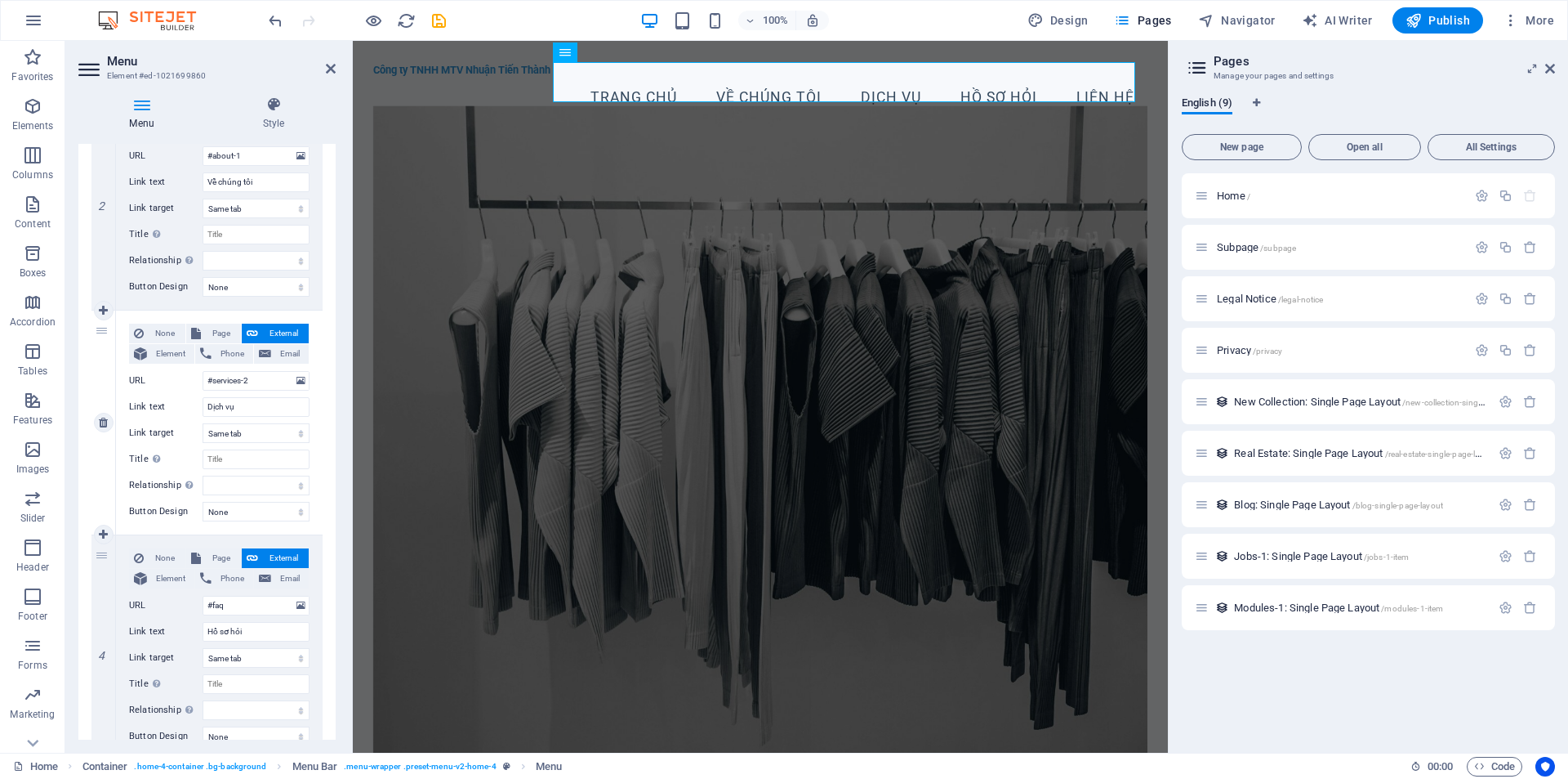
scroll to position [490, 0]
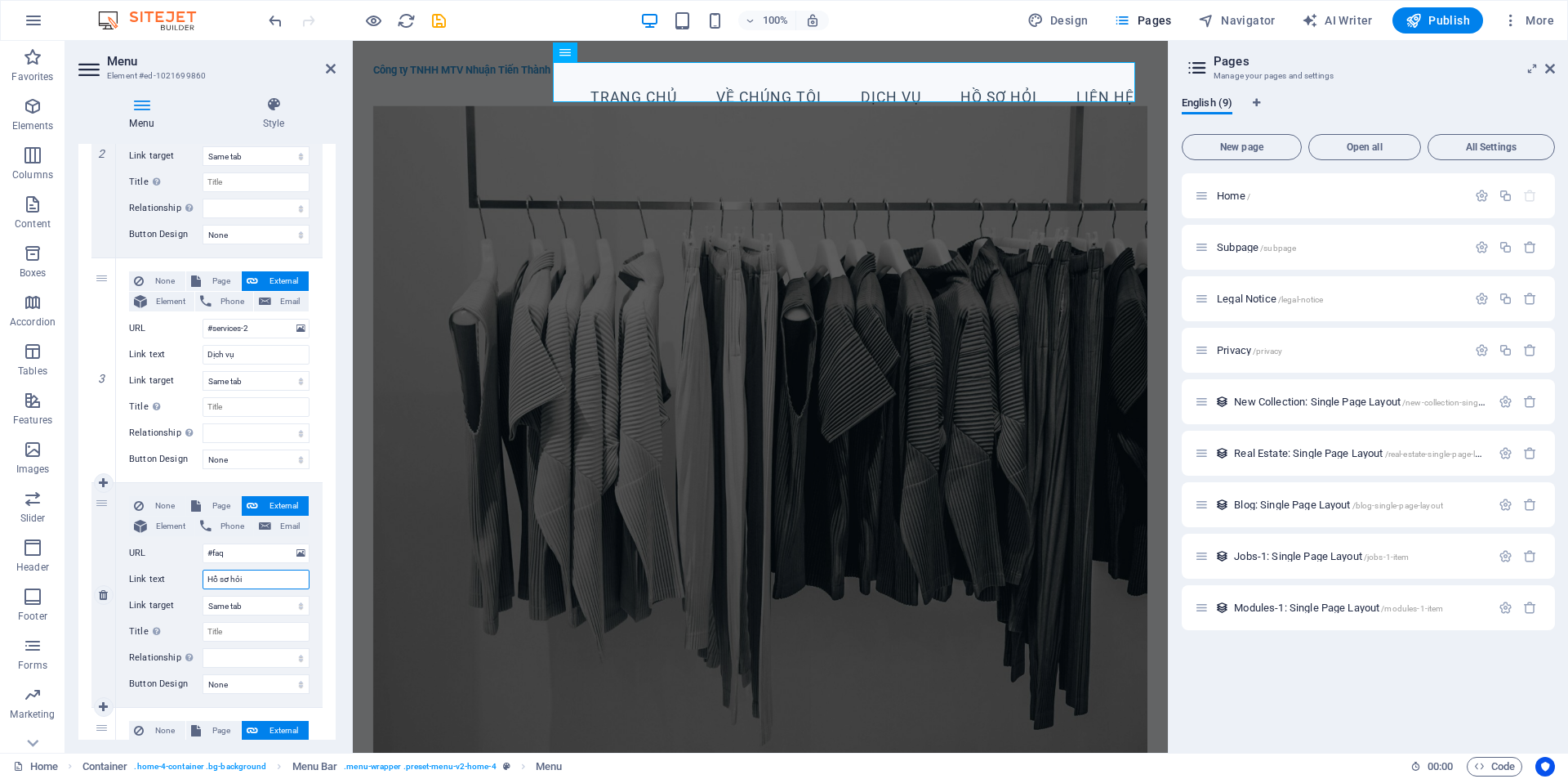
drag, startPoint x: 256, startPoint y: 579, endPoint x: 189, endPoint y: 576, distance: 67.1
click at [189, 576] on div "Link text Hồ sơ hỏi" at bounding box center [219, 579] width 181 height 19
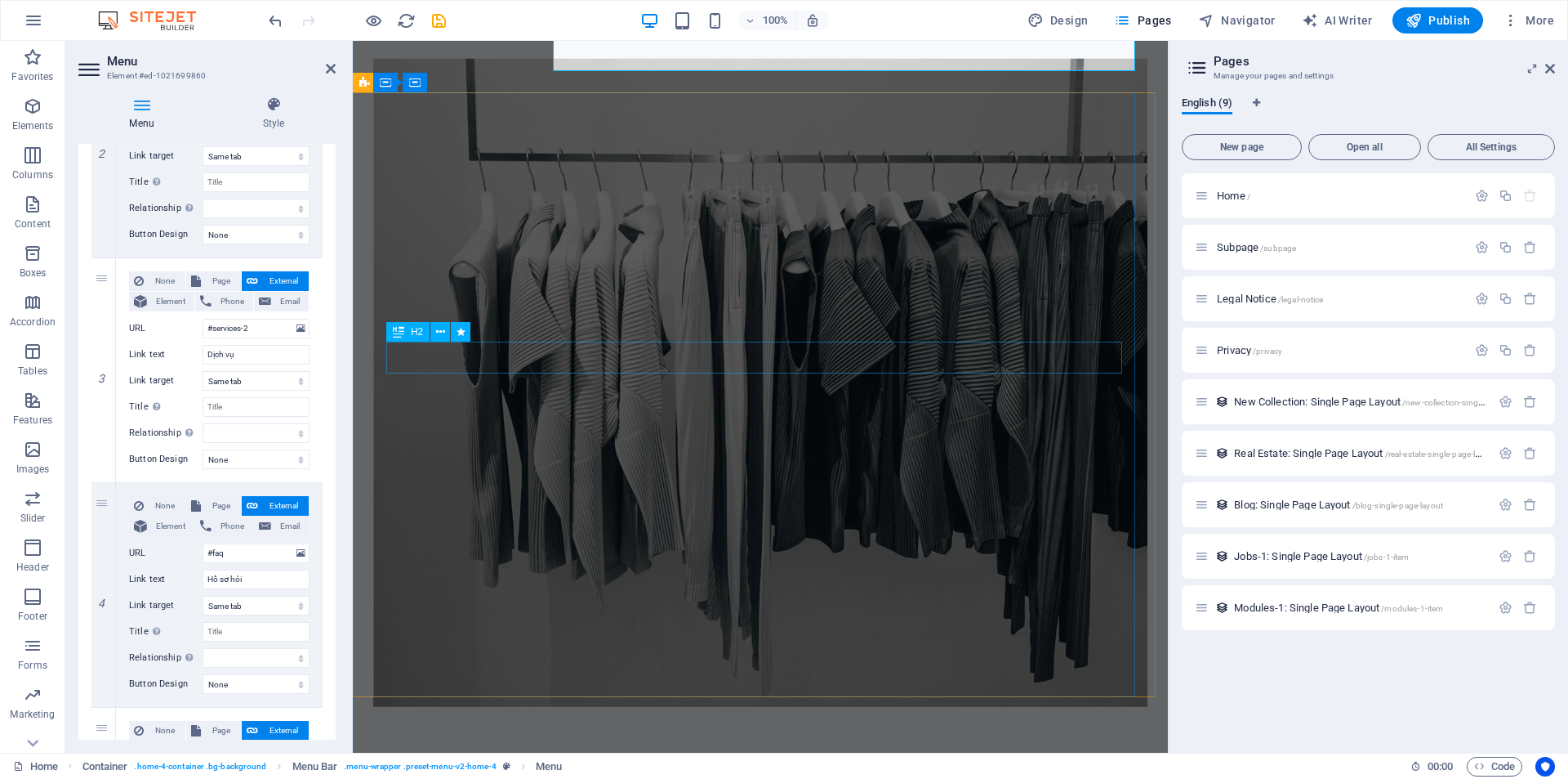
scroll to position [82, 0]
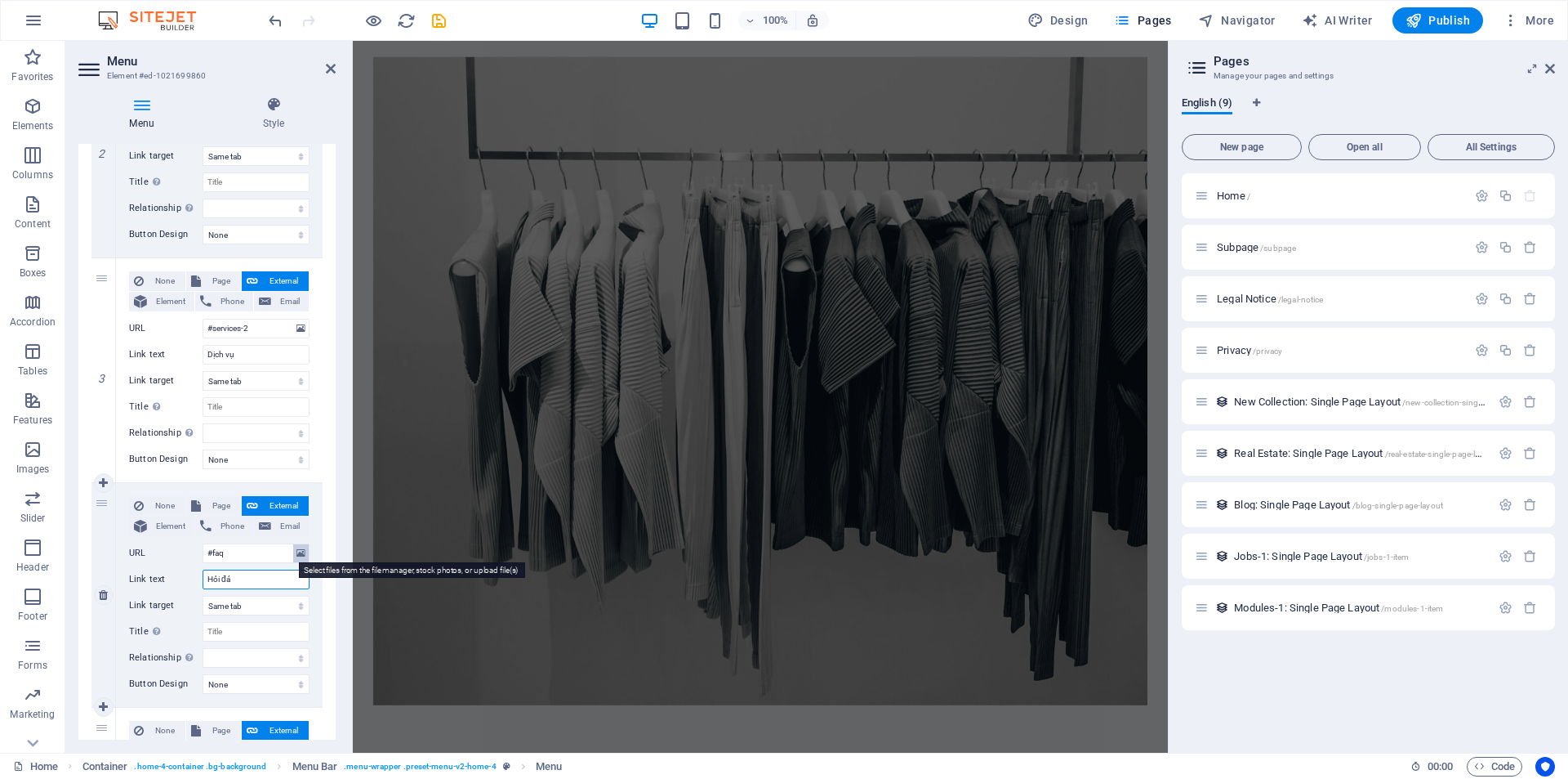
type input "Hỏi đáp"
select select
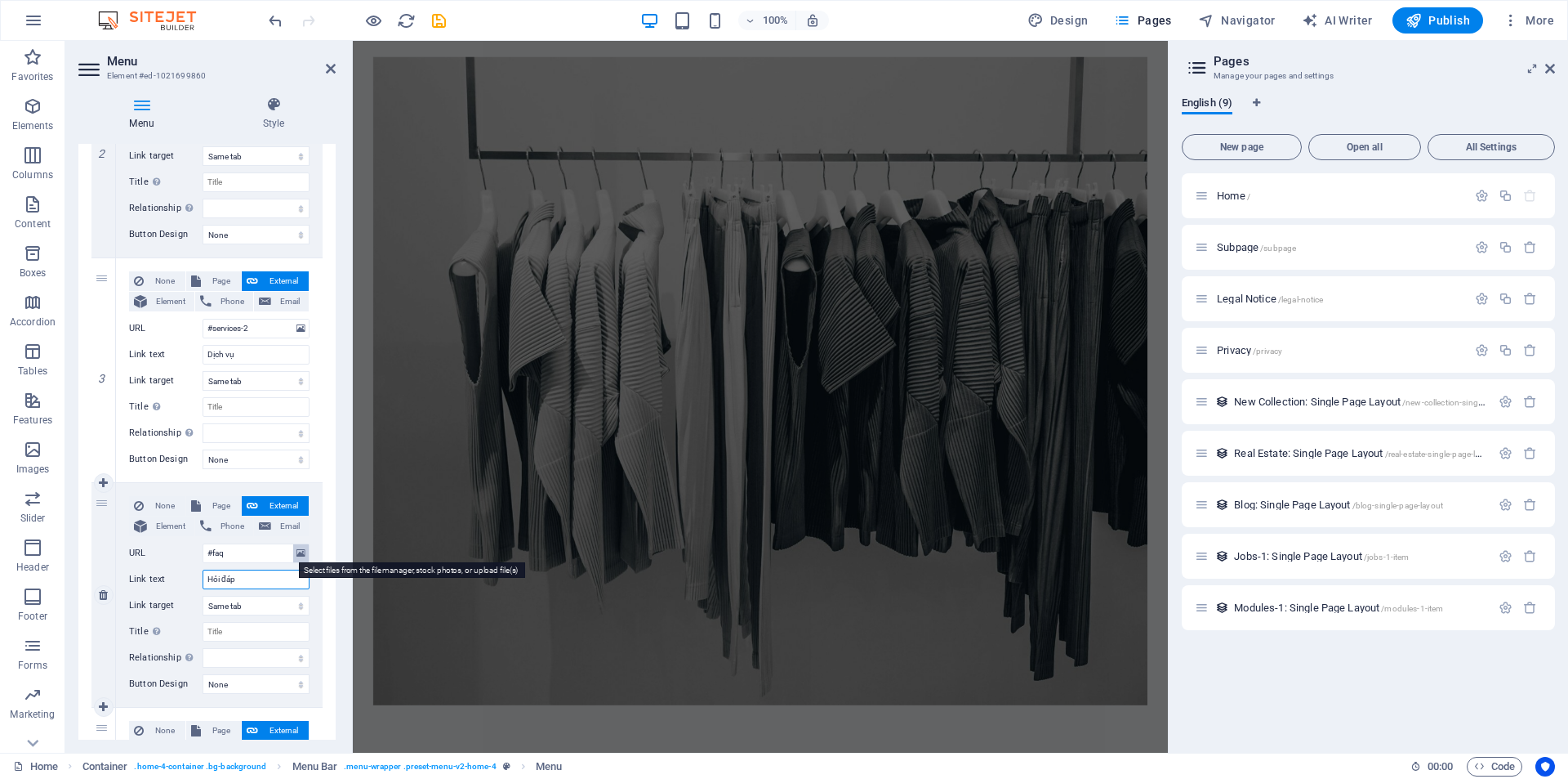
select select
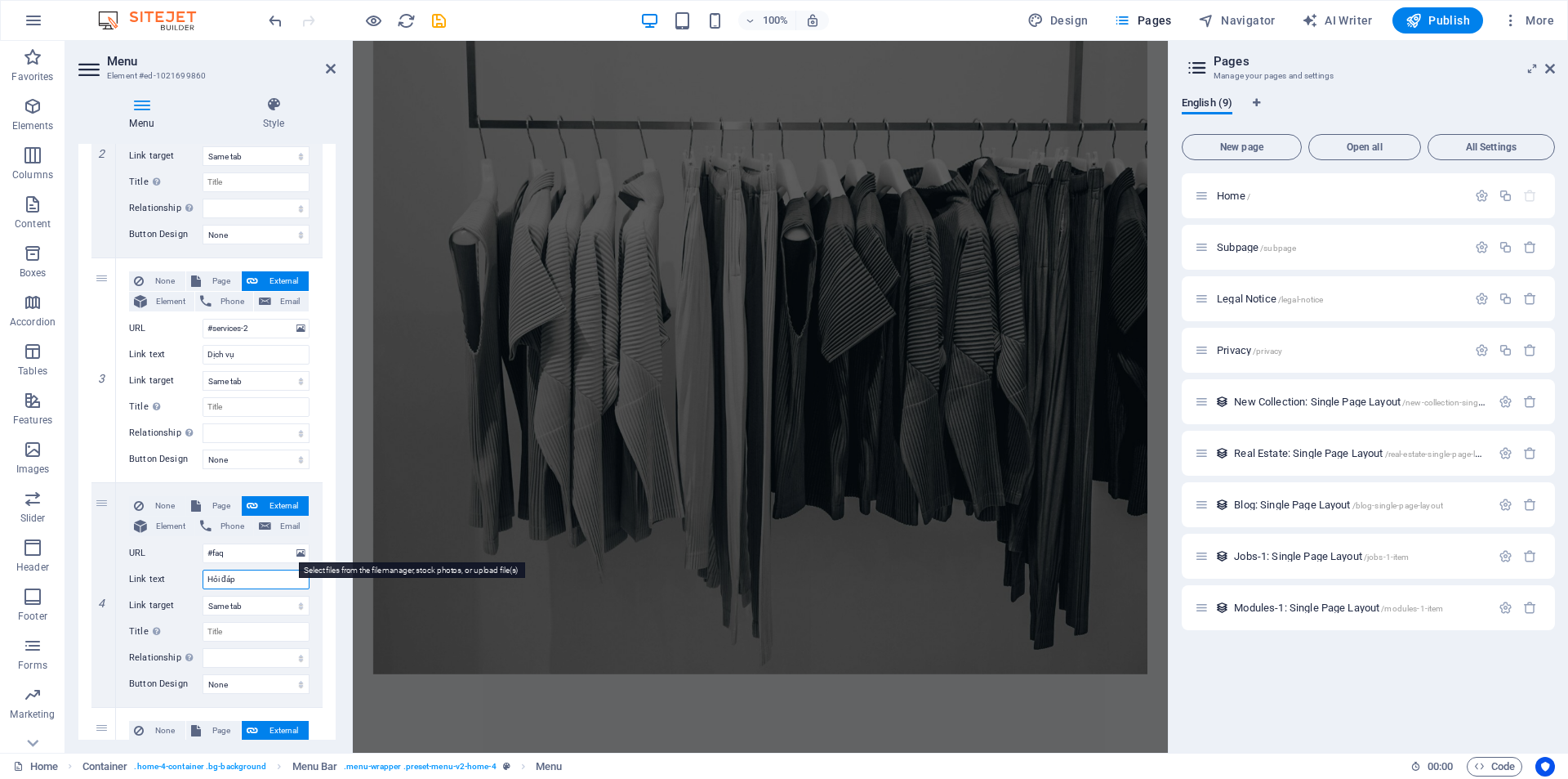
scroll to position [0, 0]
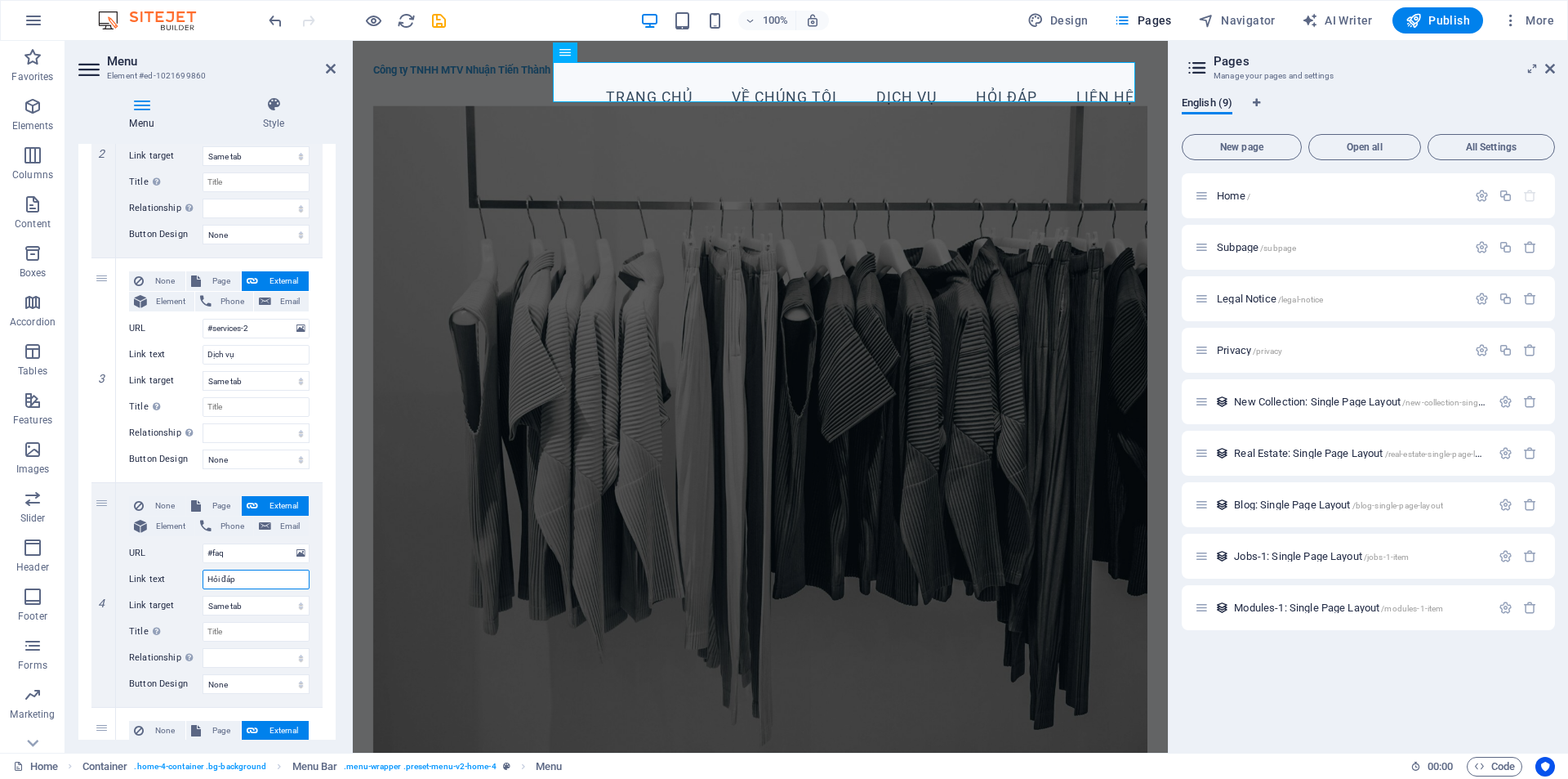
type input "Hỏi đáp"
click at [657, 290] on figure at bounding box center [760, 430] width 774 height 648
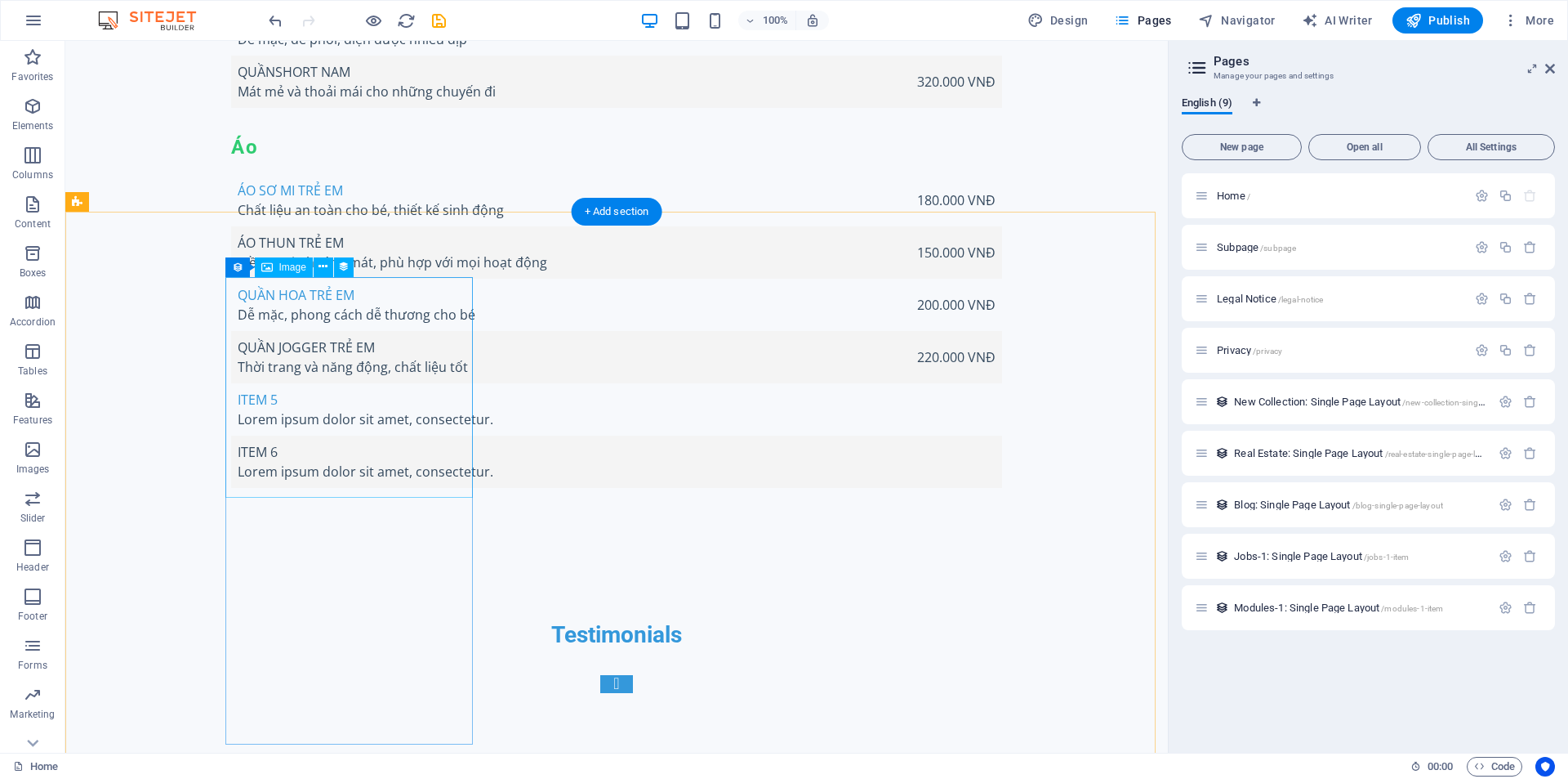
scroll to position [6017, 0]
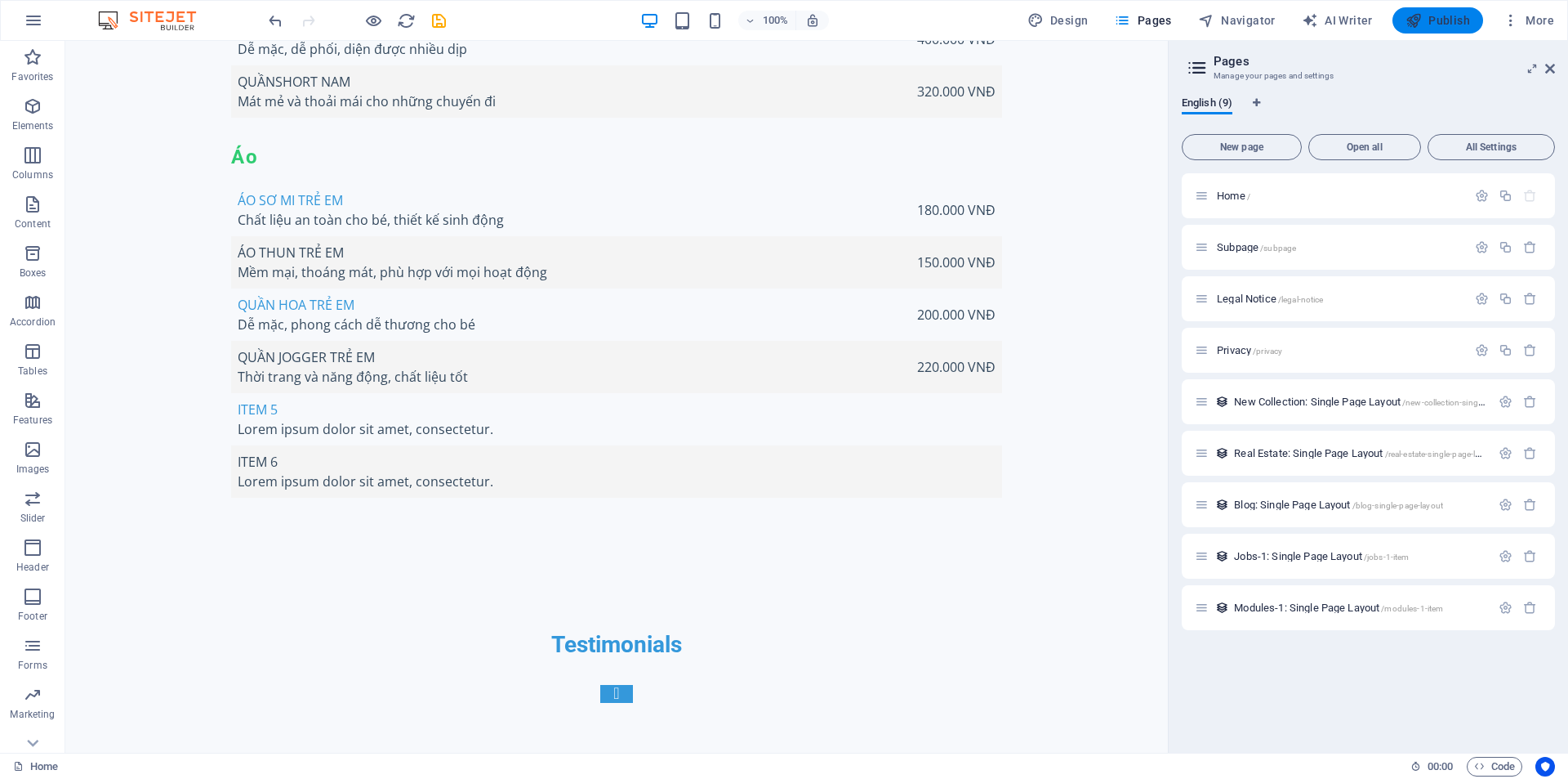
click at [1453, 17] on span "Publish" at bounding box center [1437, 20] width 64 height 16
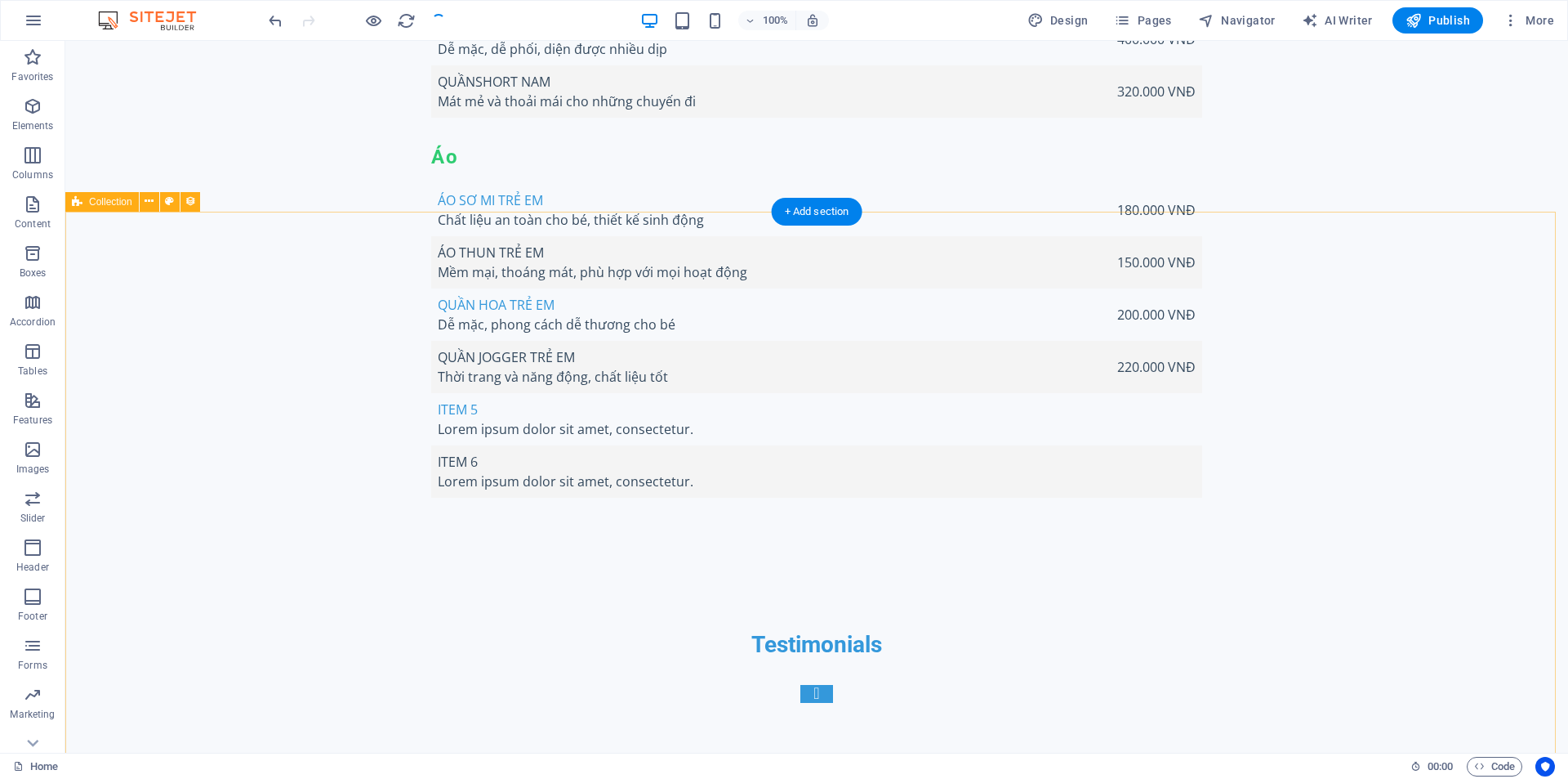
checkbox input "false"
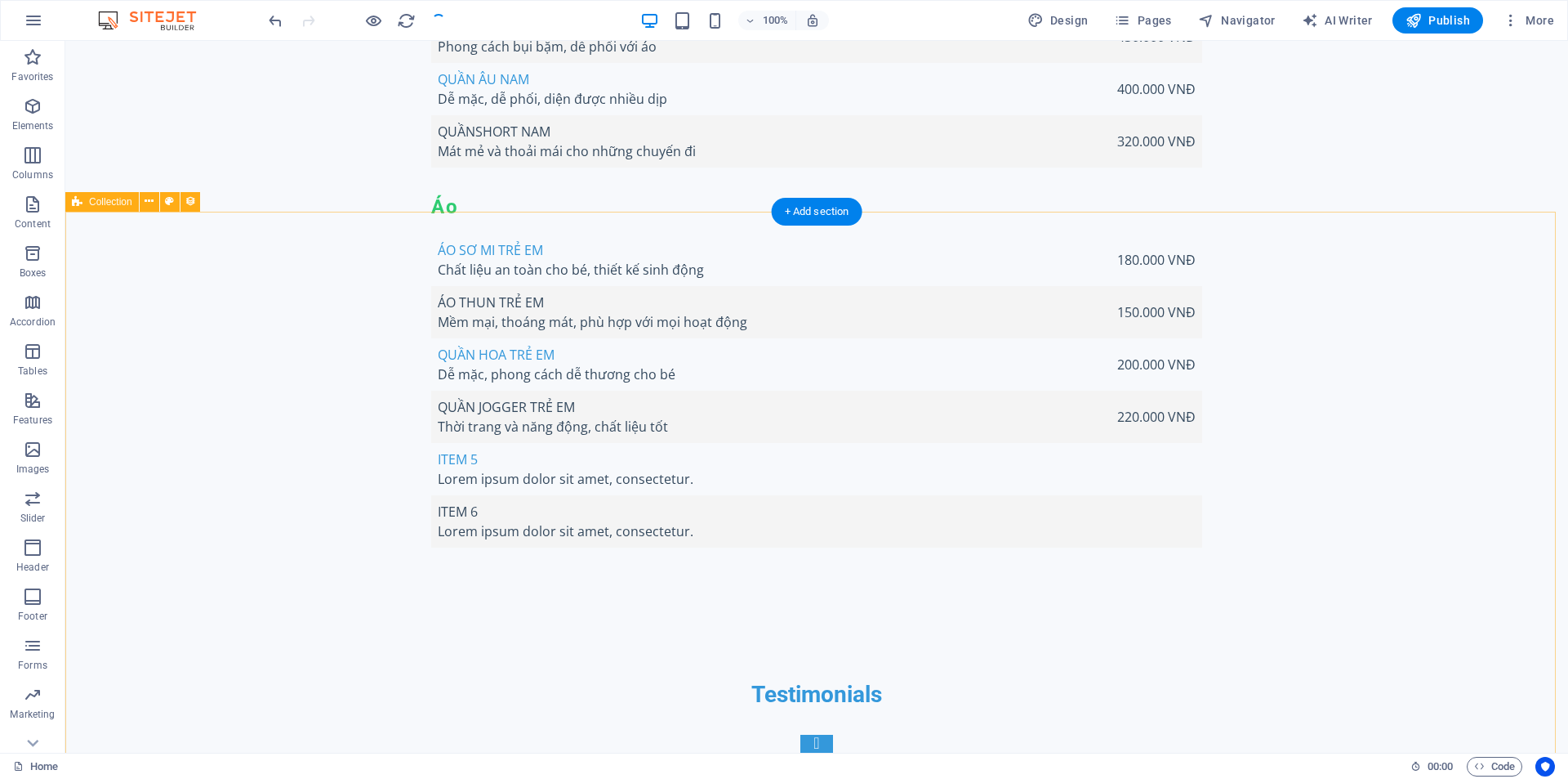
scroll to position [6097, 0]
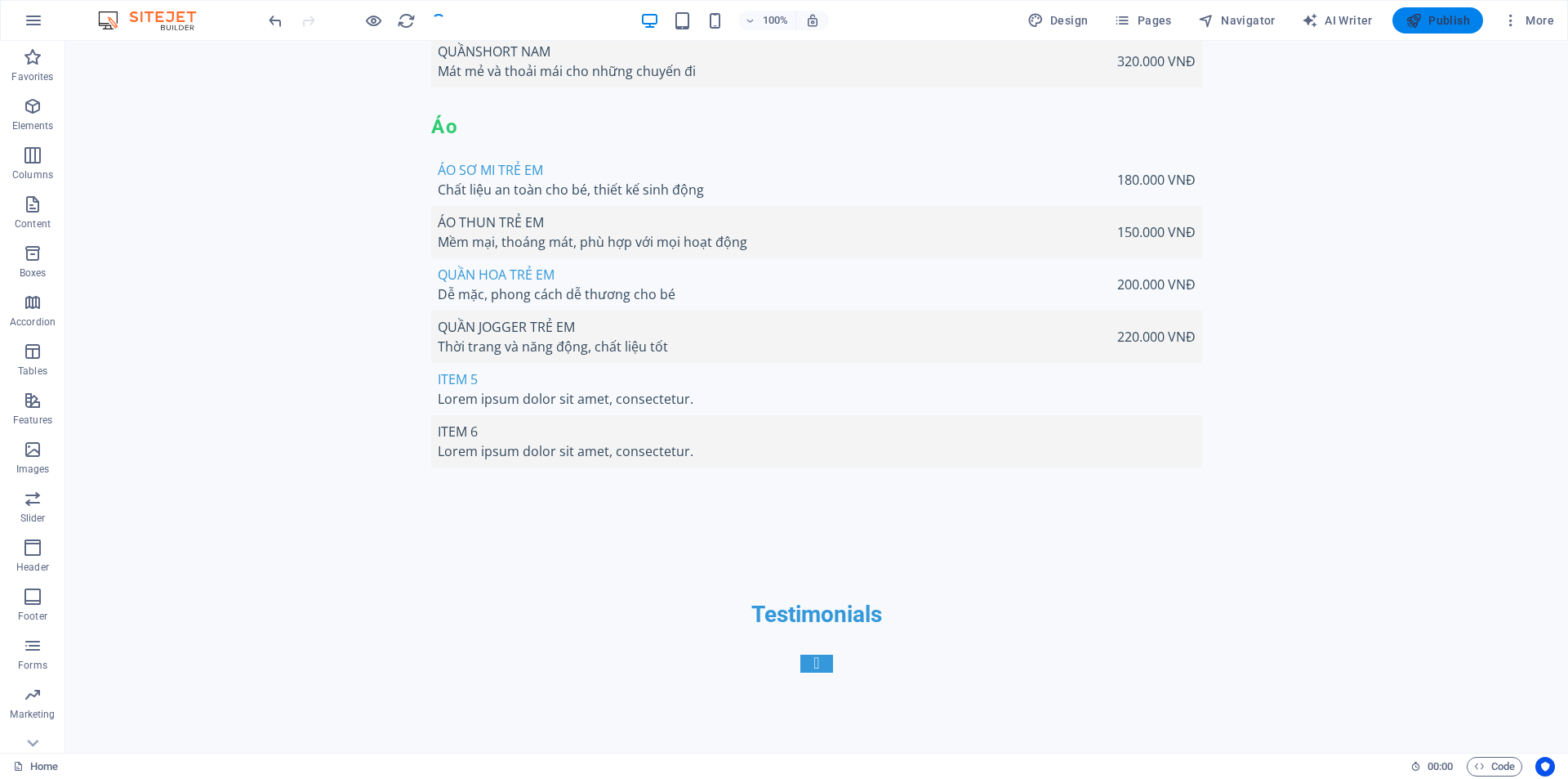
click at [1452, 26] on span "Publish" at bounding box center [1437, 20] width 64 height 16
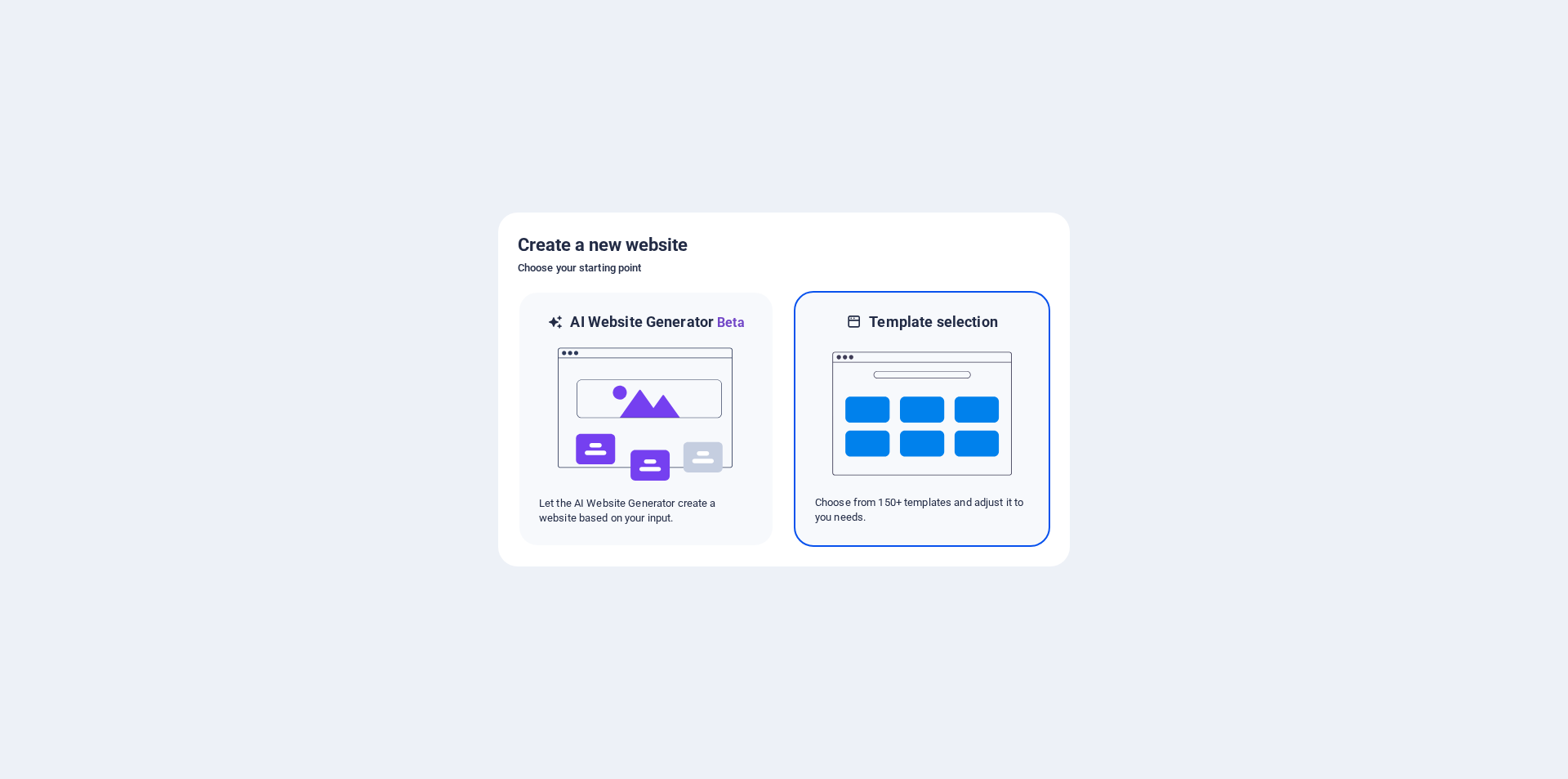
click at [912, 360] on img at bounding box center [921, 414] width 180 height 164
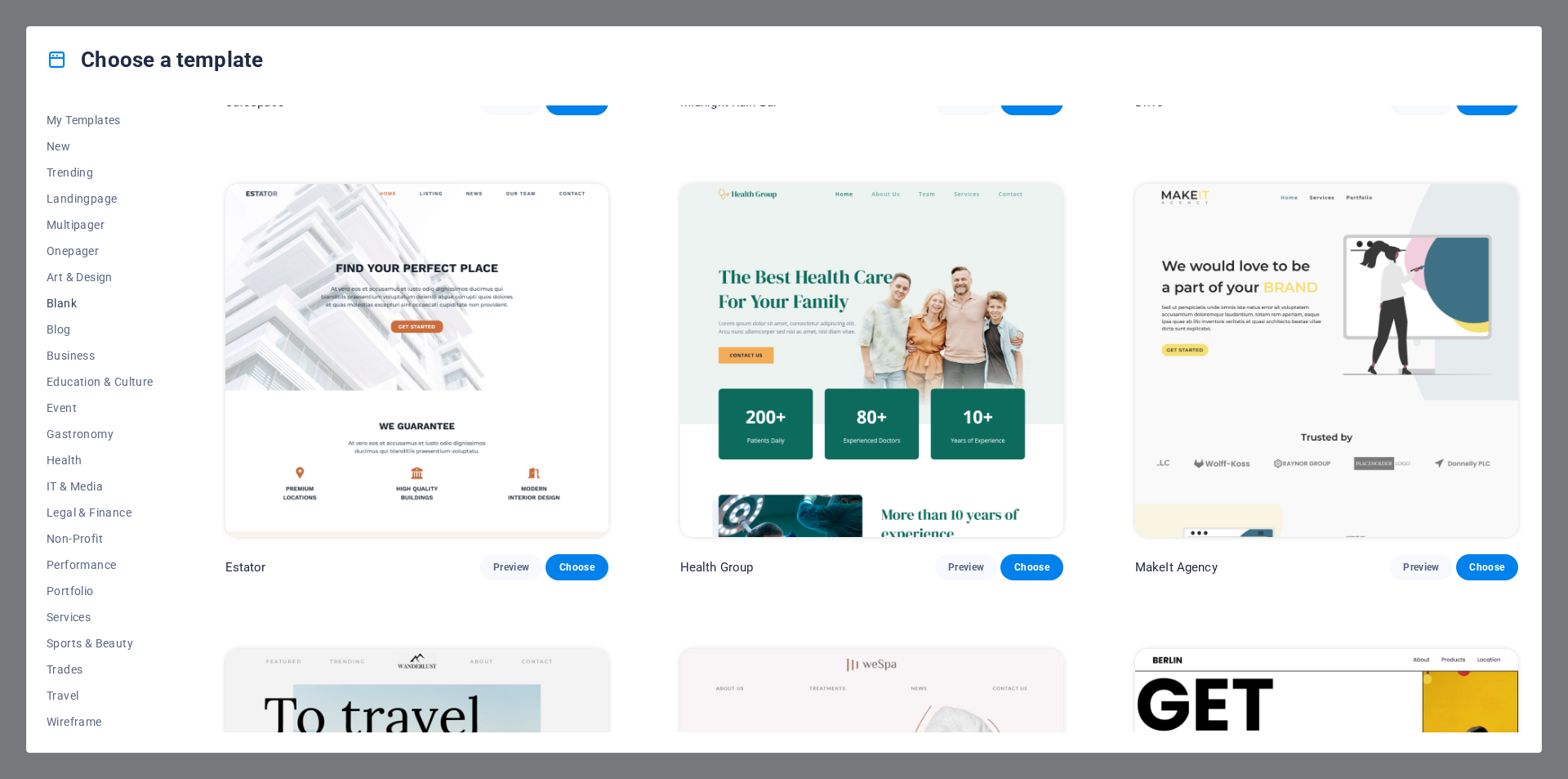
scroll to position [27, 0]
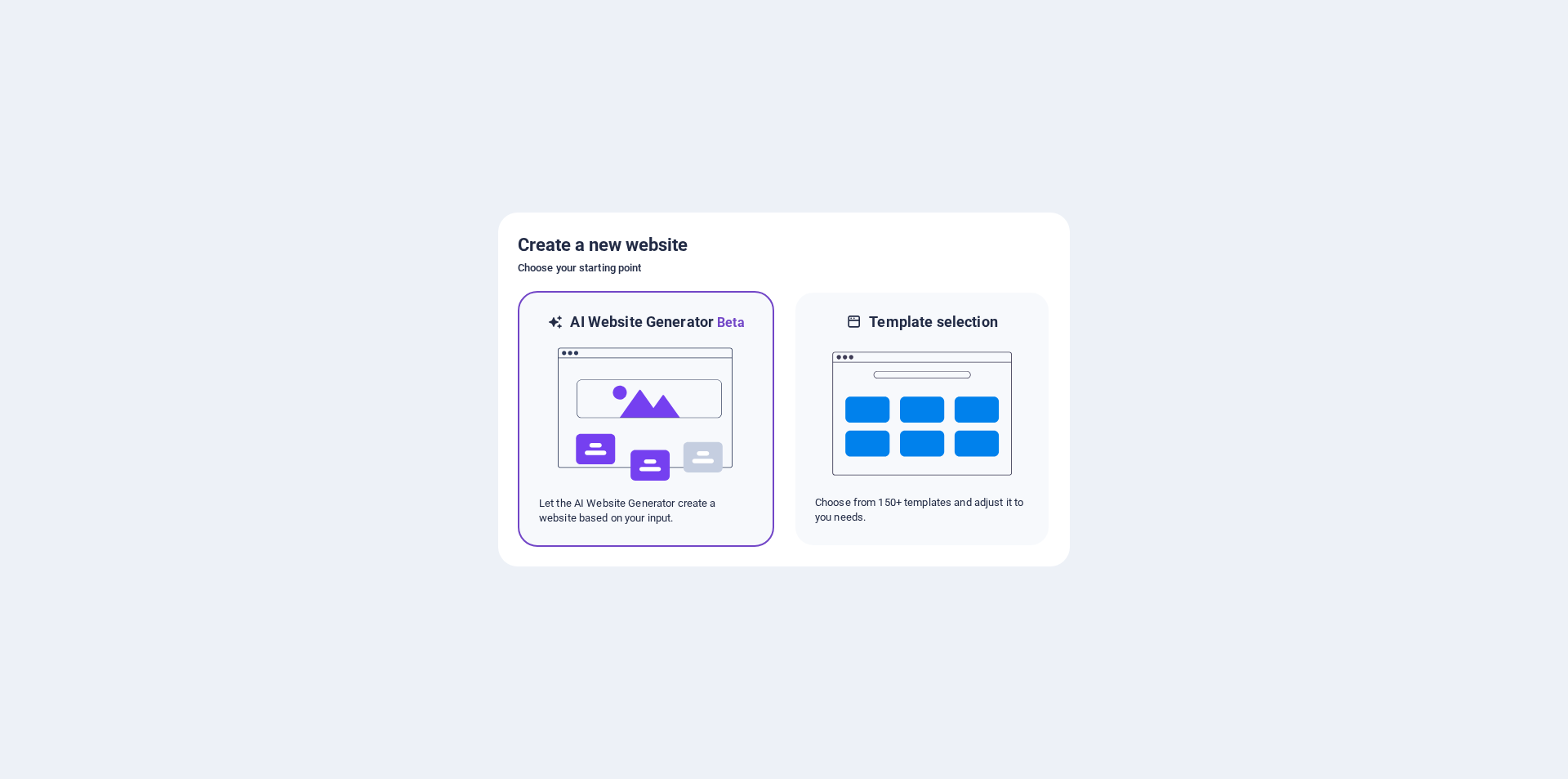
click at [641, 439] on img at bounding box center [645, 414] width 180 height 164
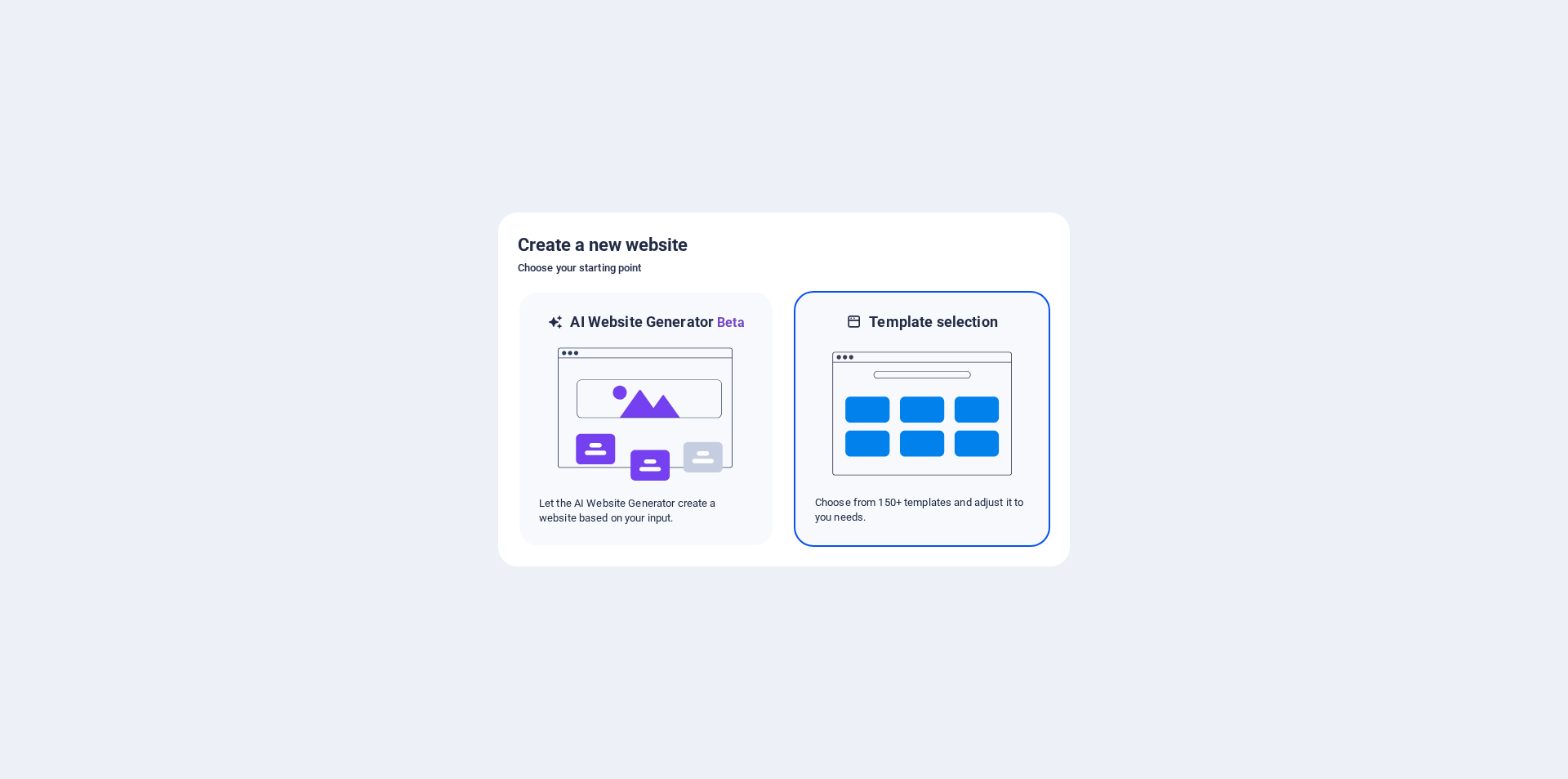
click at [907, 358] on img at bounding box center [921, 414] width 180 height 164
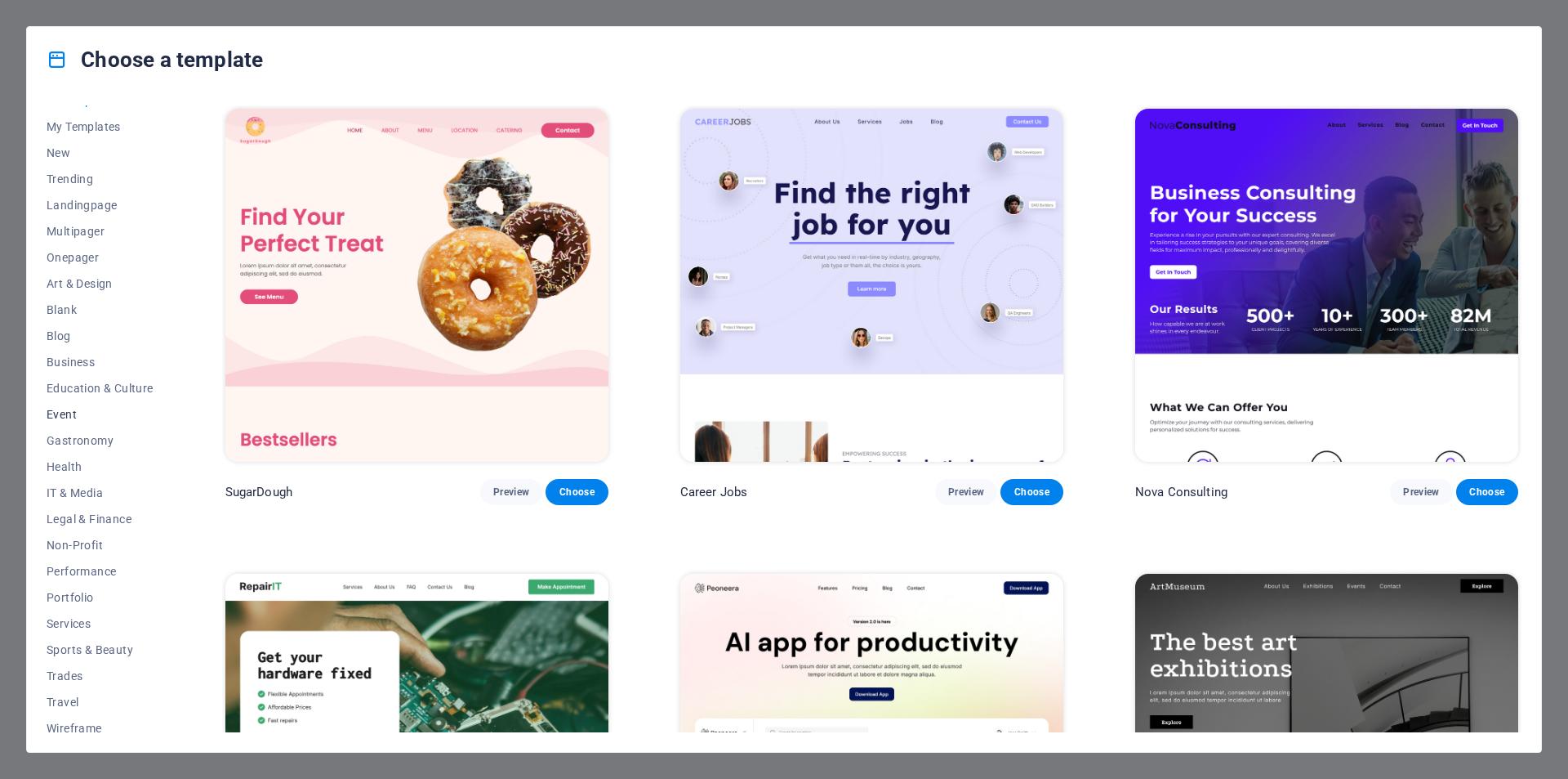
scroll to position [27, 0]
click at [77, 724] on span "Wireframe" at bounding box center [100, 718] width 107 height 13
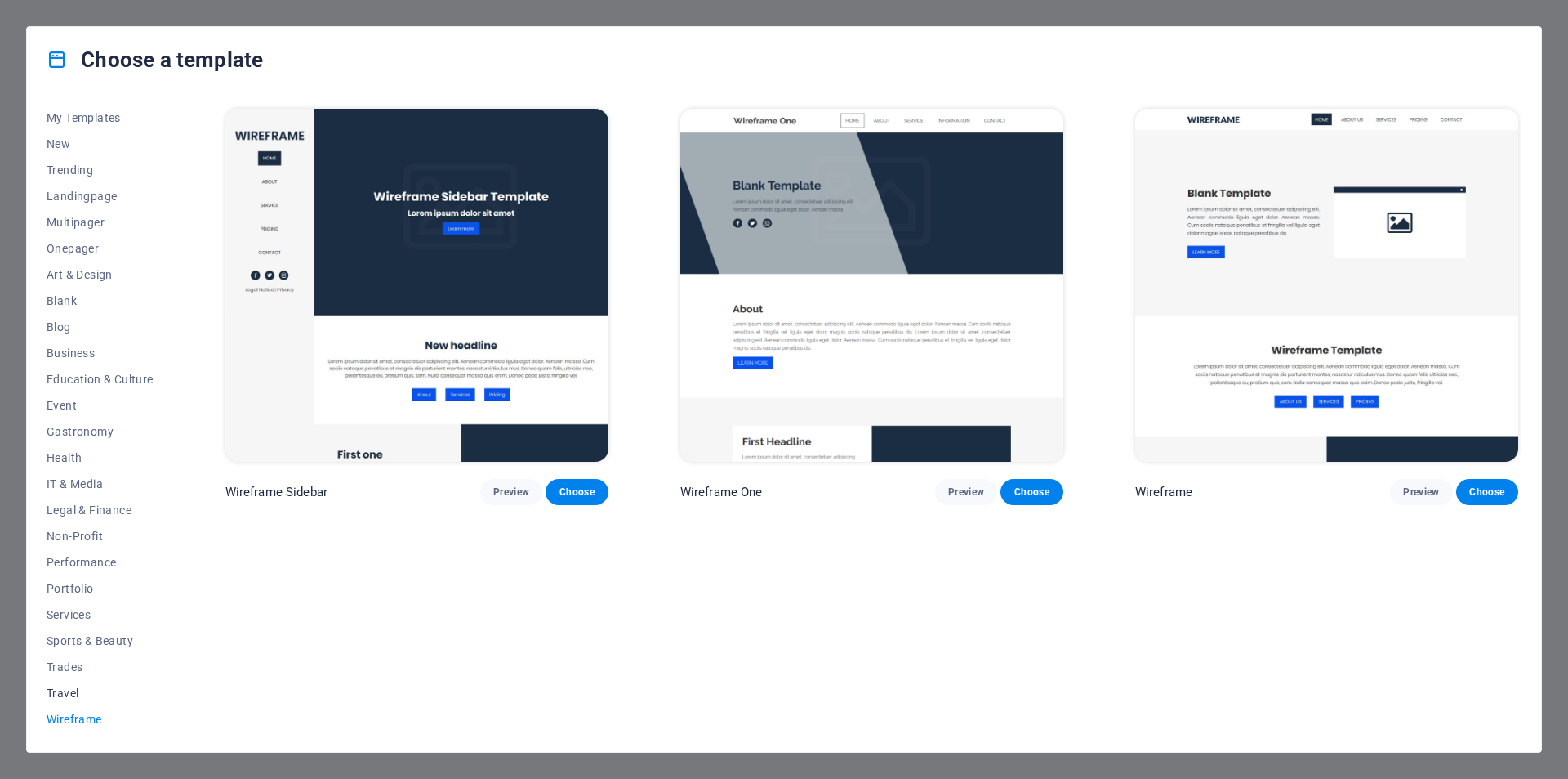
click at [86, 690] on span "Travel" at bounding box center [100, 692] width 107 height 13
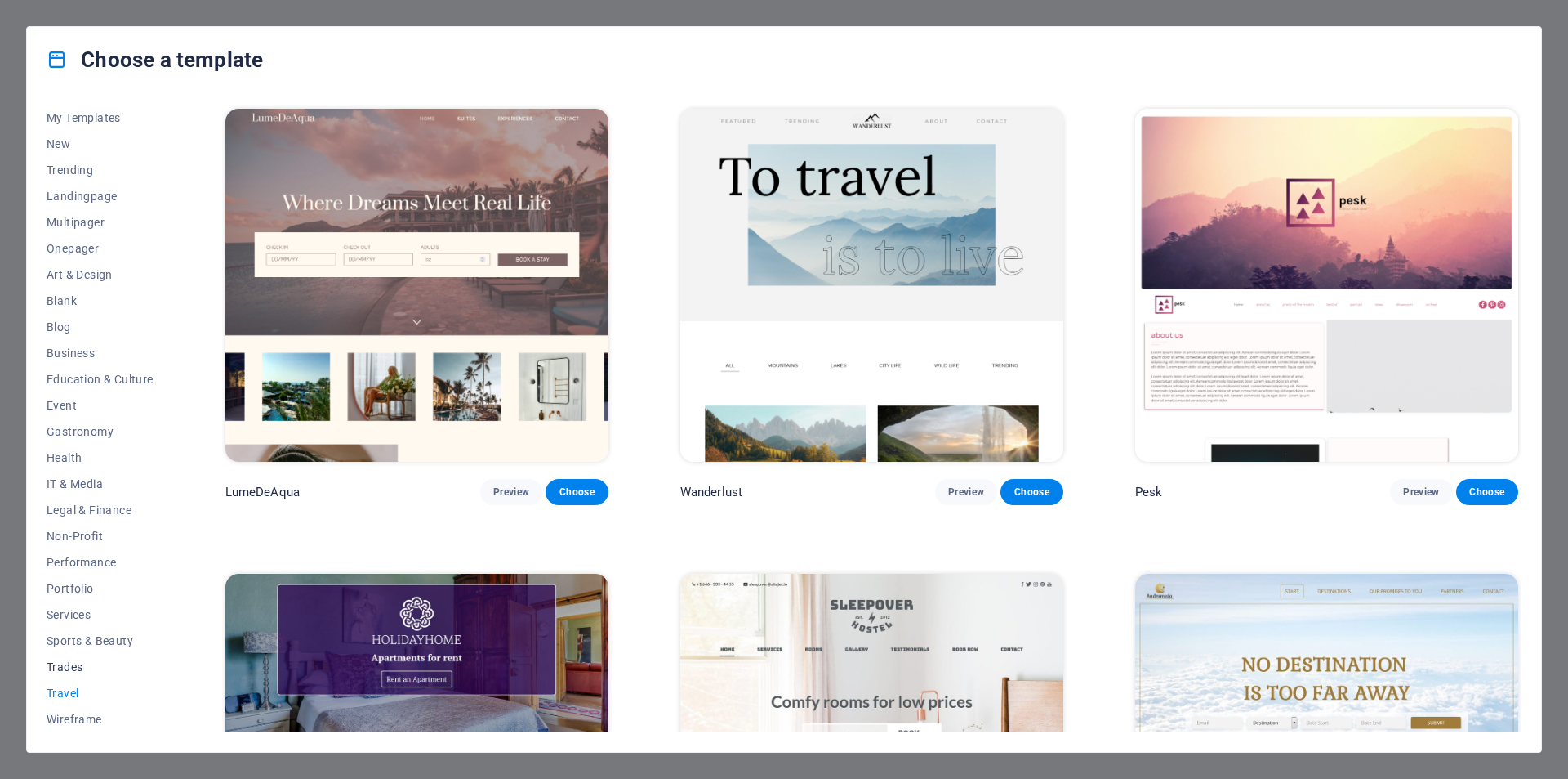
click at [89, 660] on span "Trades" at bounding box center [100, 666] width 107 height 13
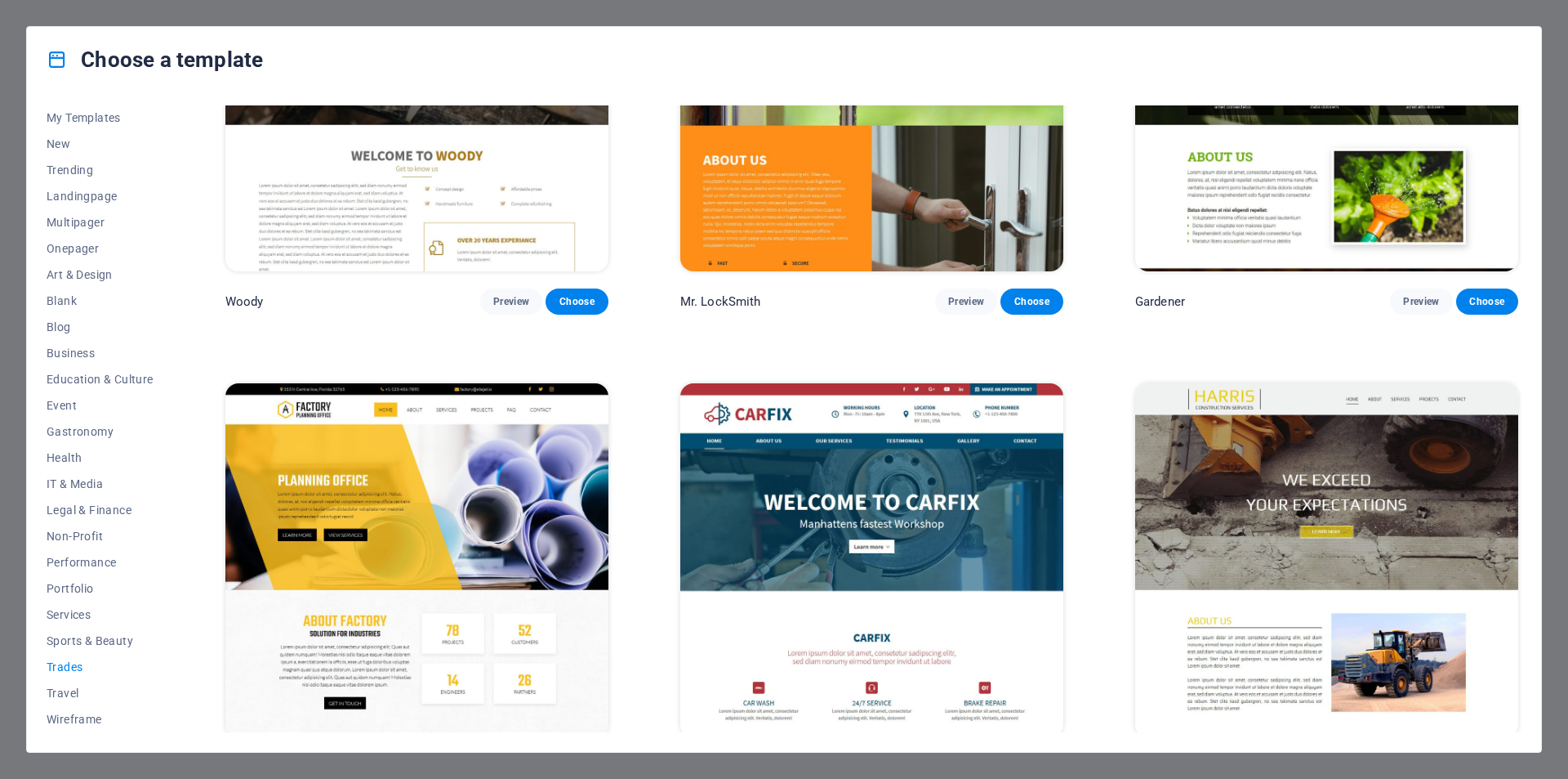
scroll to position [698, 0]
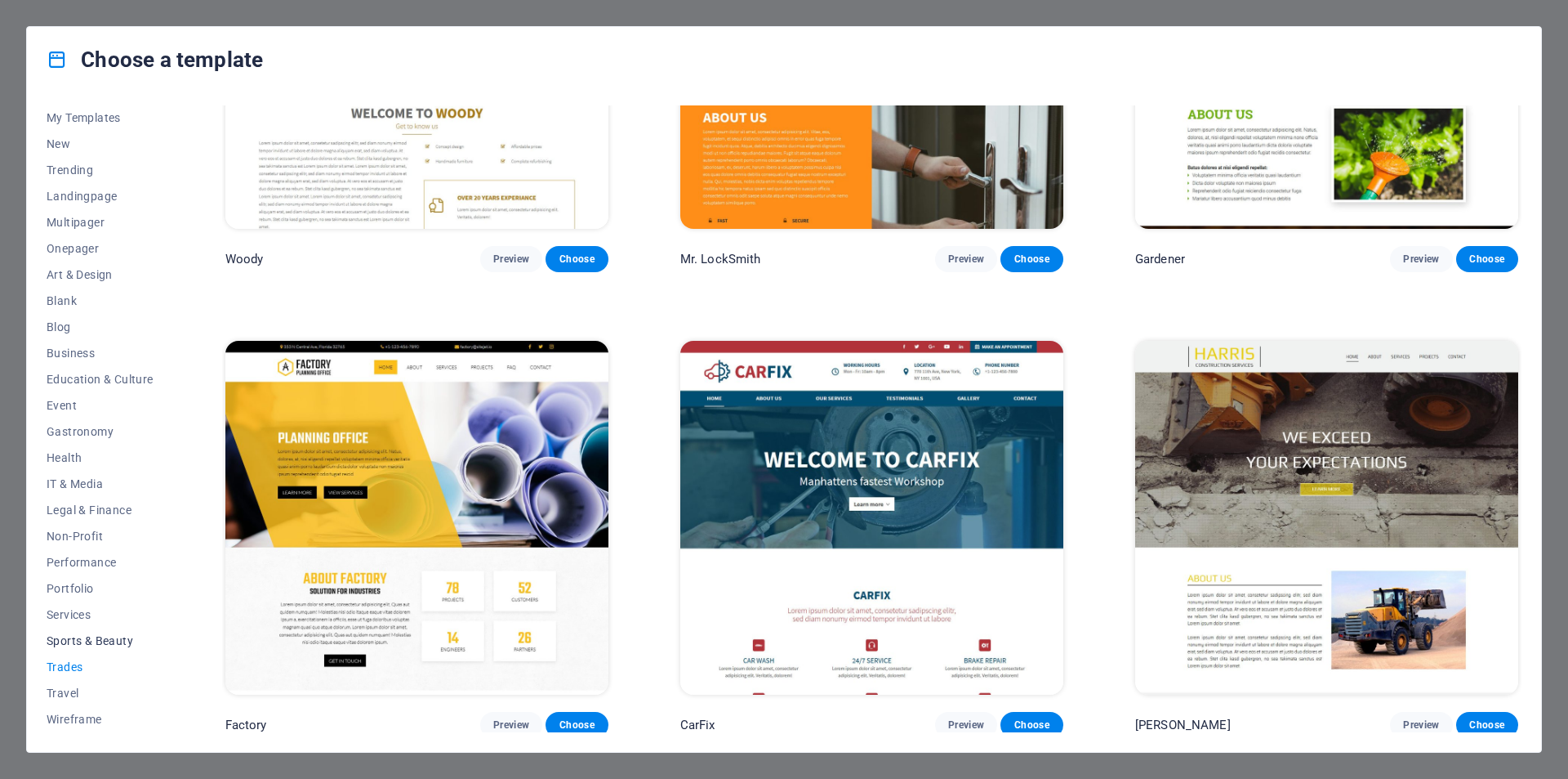
click at [64, 639] on span "Sports & Beauty" at bounding box center [100, 640] width 107 height 13
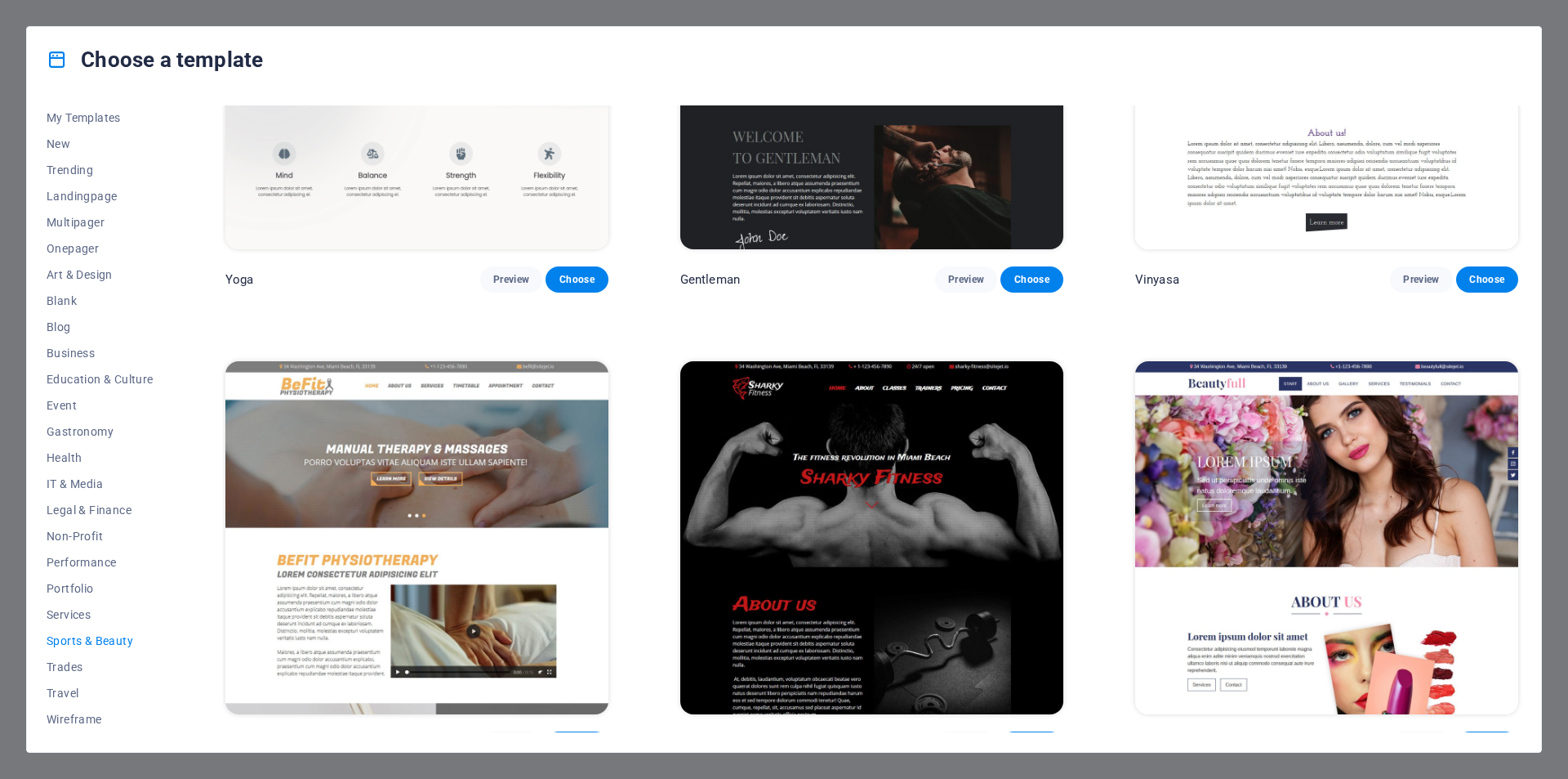
scroll to position [1144, 0]
click at [92, 615] on span "Services" at bounding box center [100, 614] width 107 height 13
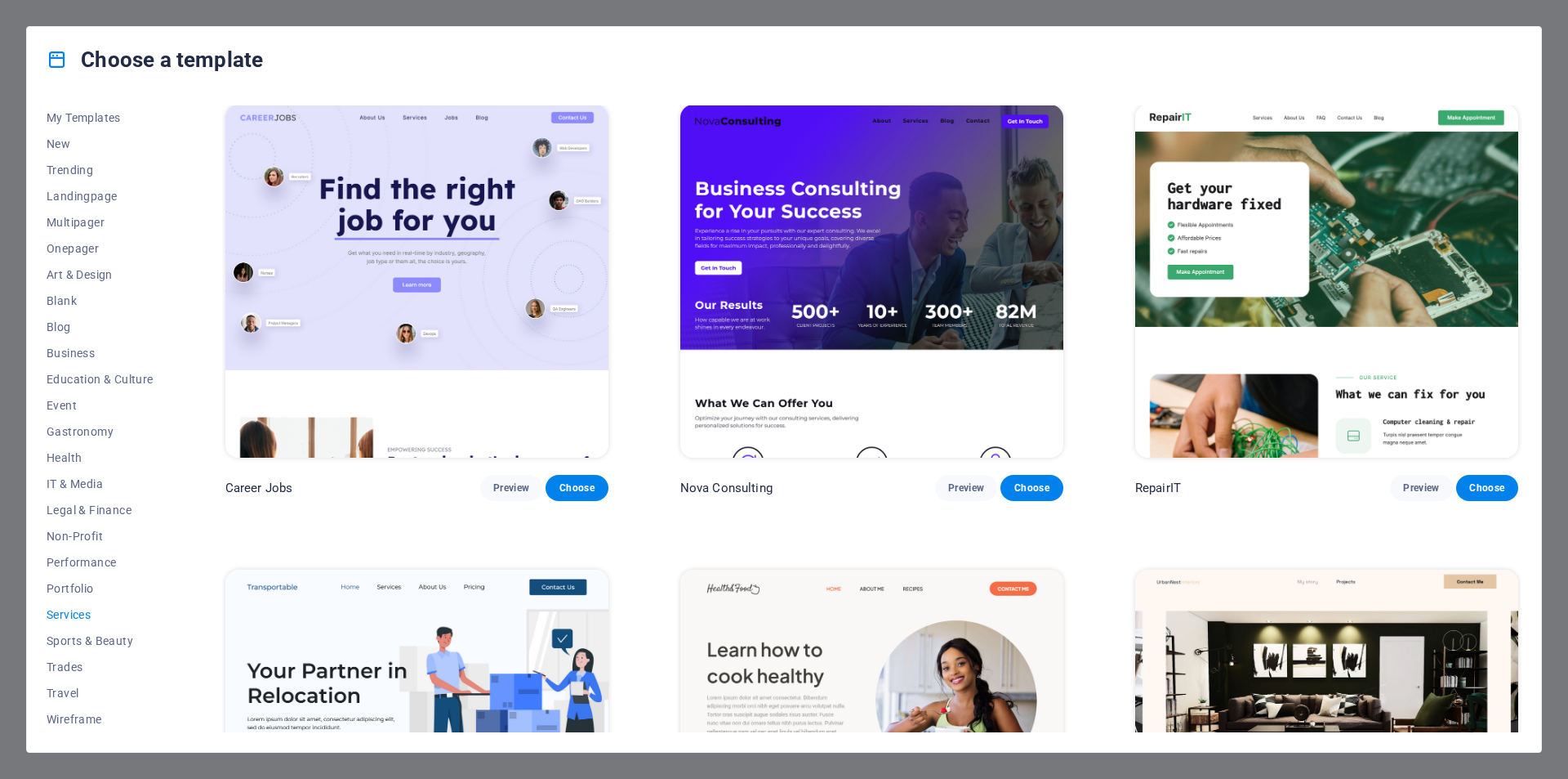
scroll to position [0, 0]
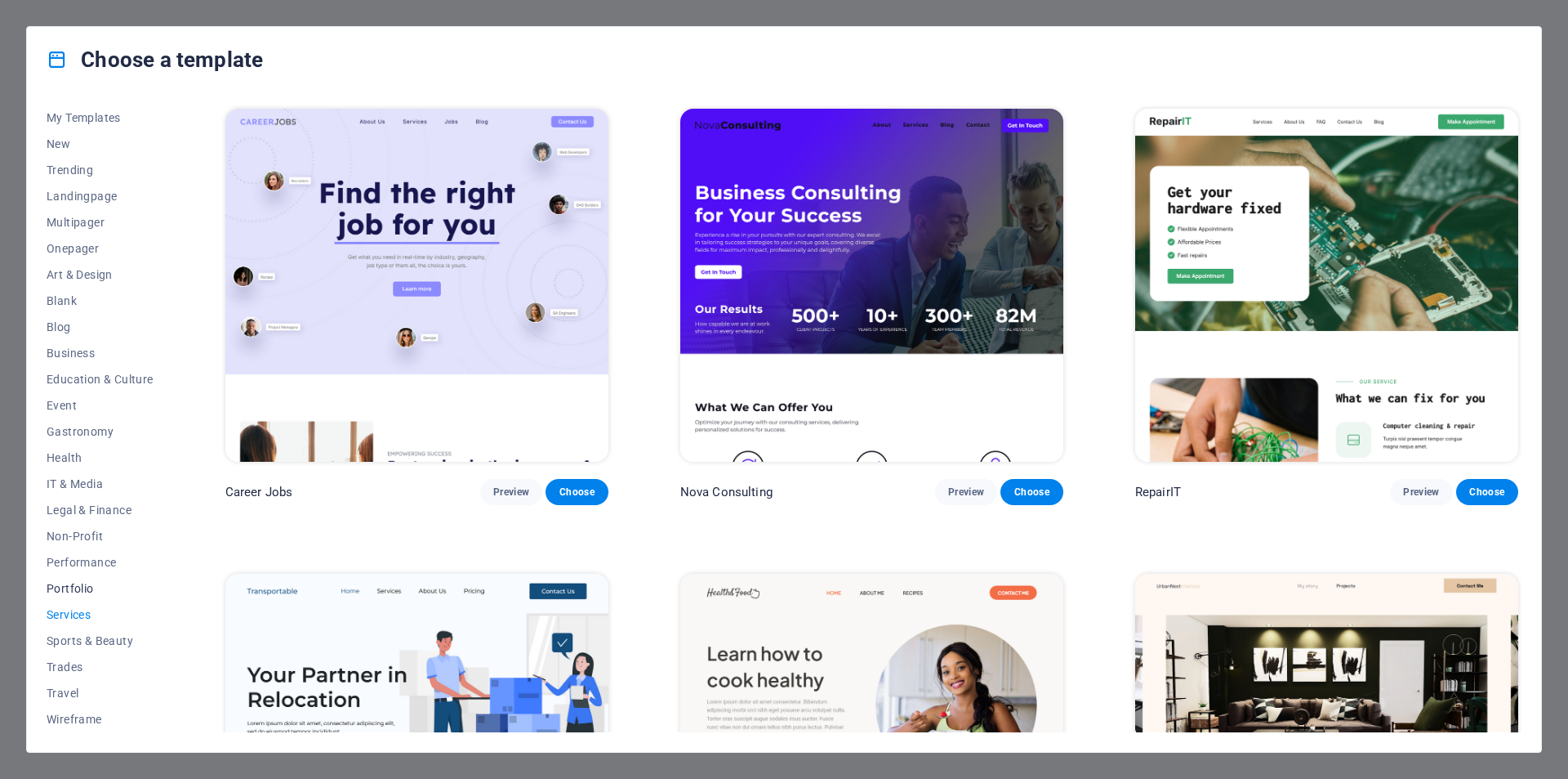
click at [76, 591] on span "Portfolio" at bounding box center [100, 587] width 107 height 13
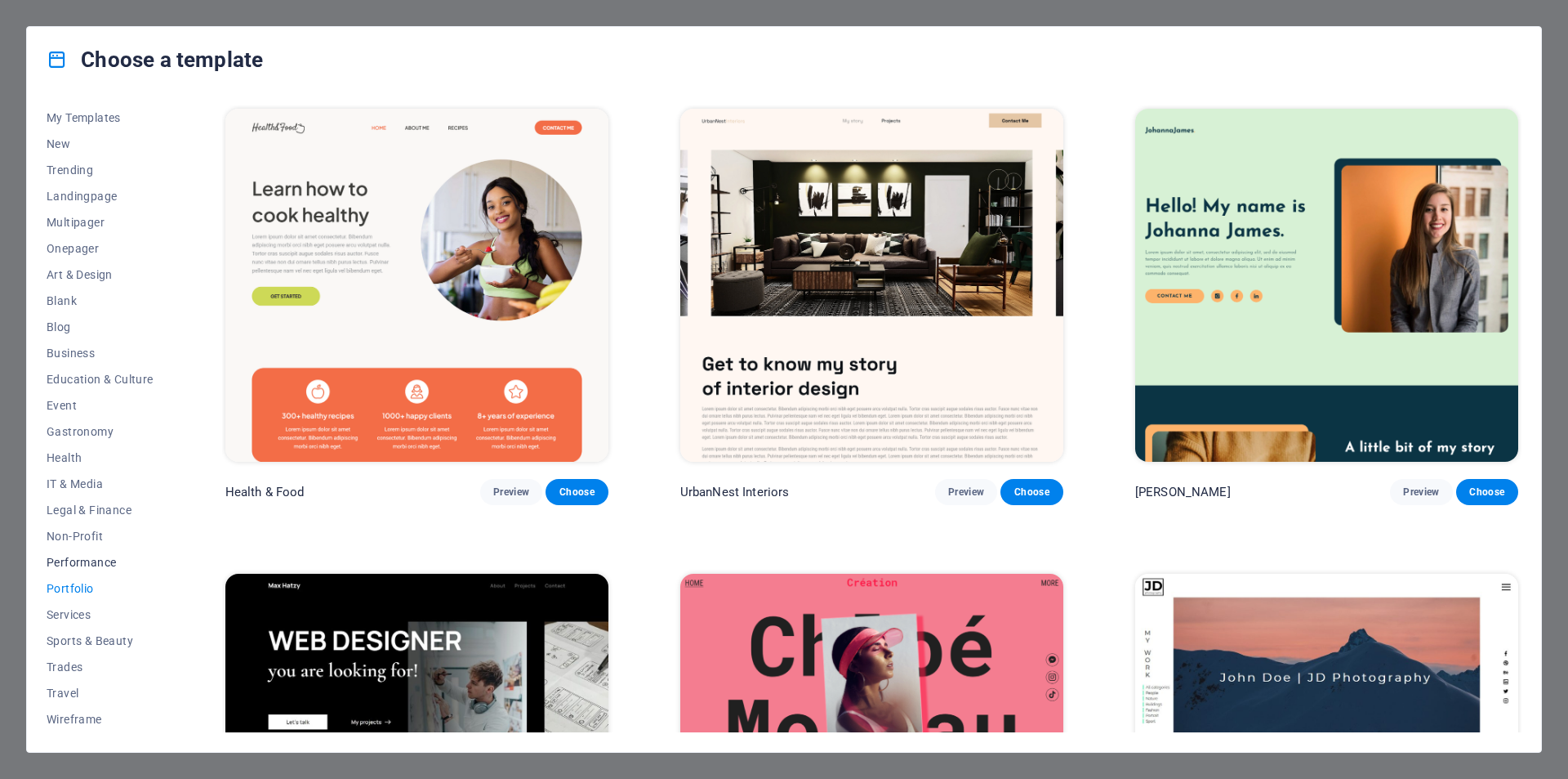
click at [97, 555] on span "Performance" at bounding box center [100, 561] width 107 height 13
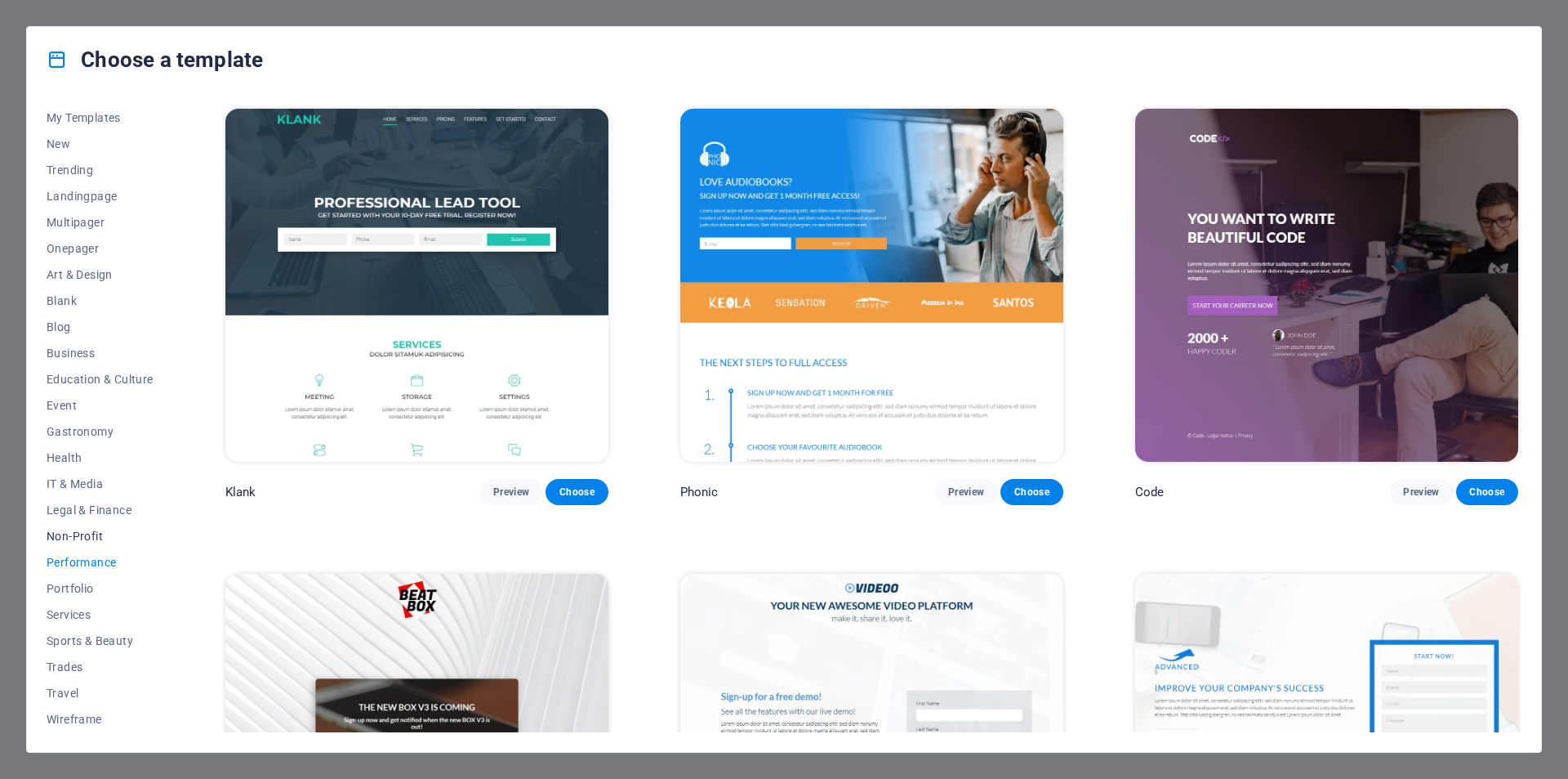
click at [65, 530] on span "Non-Profit" at bounding box center [100, 535] width 107 height 13
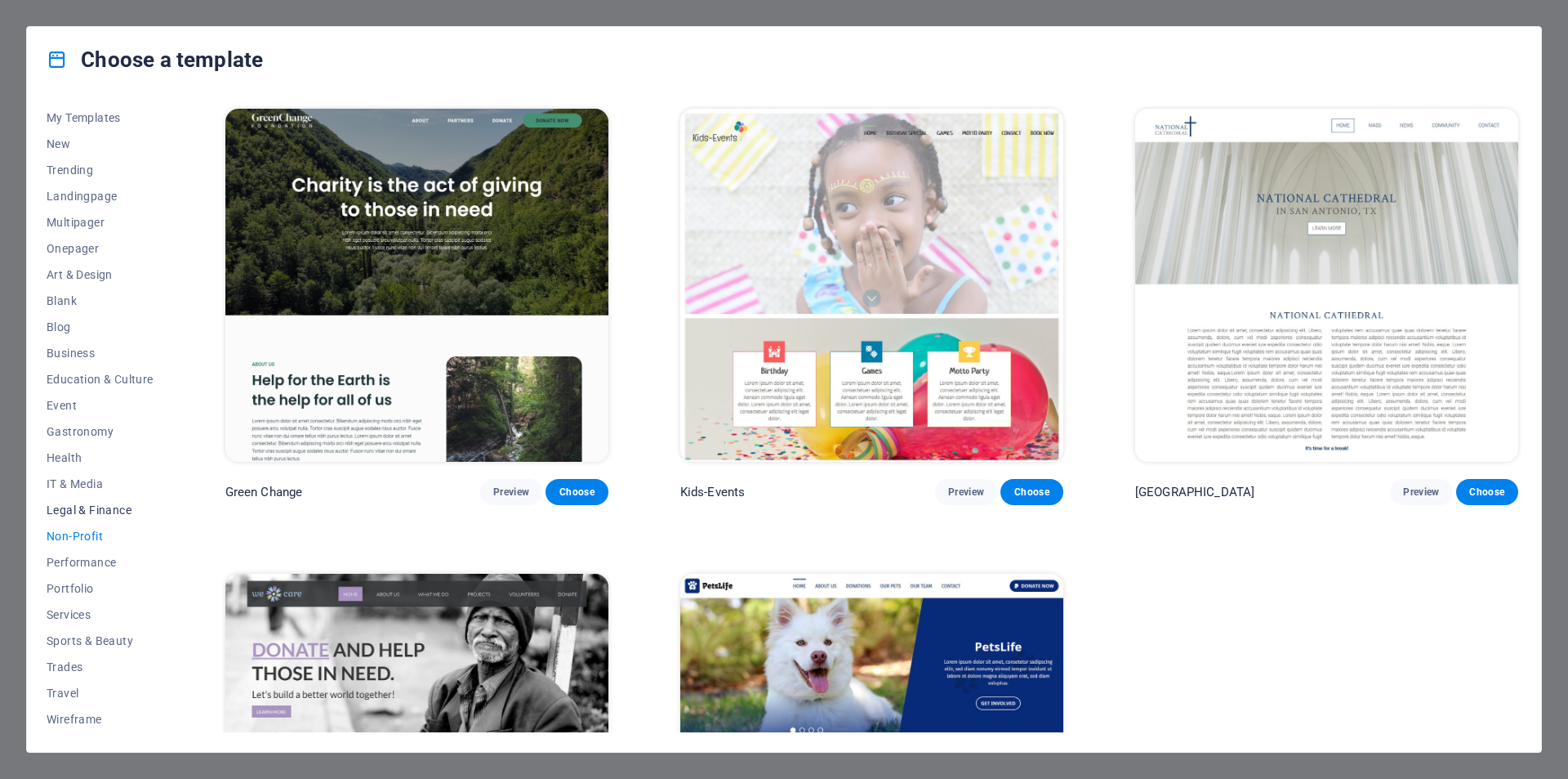
click at [94, 511] on span "Legal & Finance" at bounding box center [100, 509] width 107 height 13
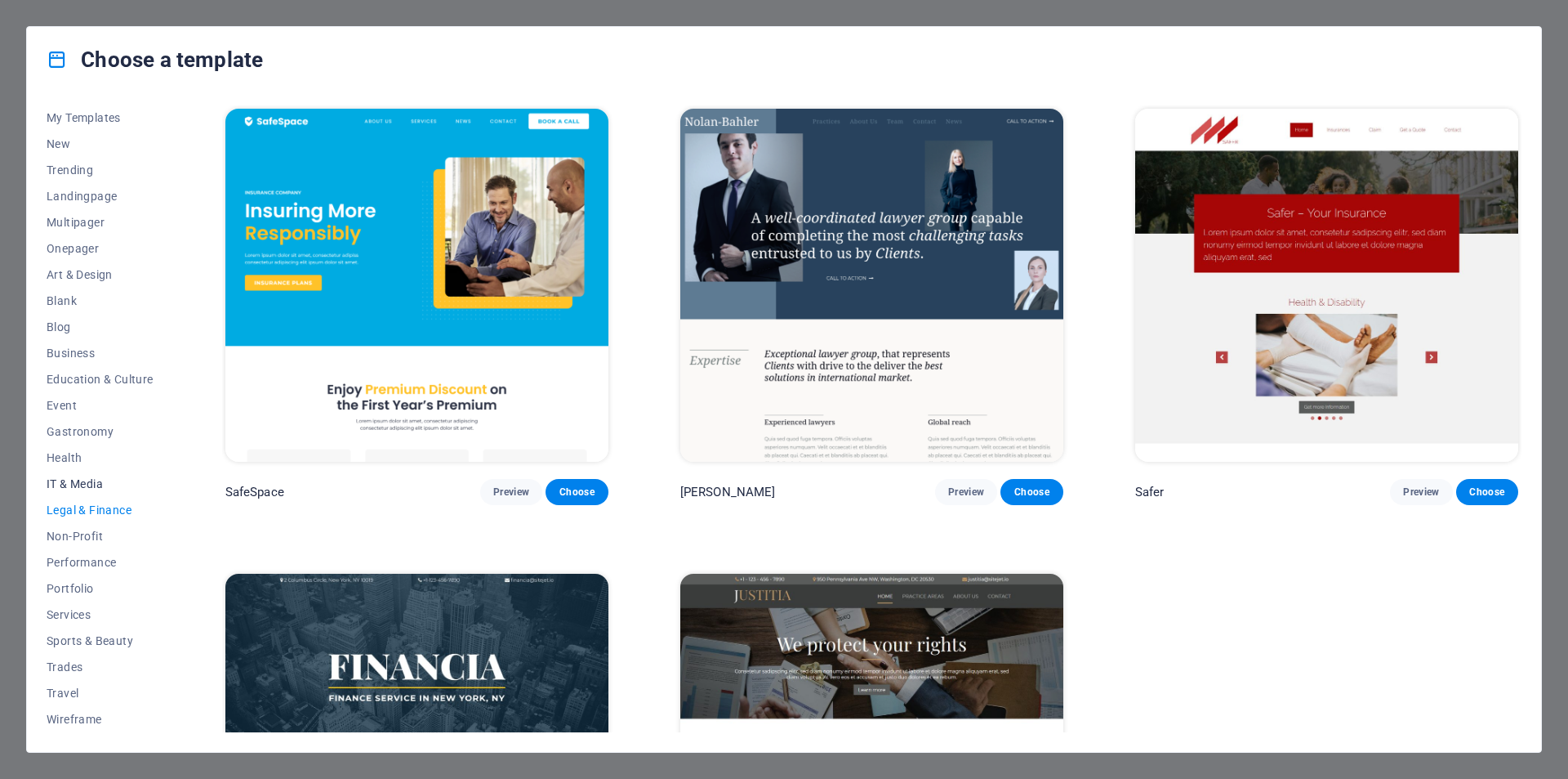
click at [75, 483] on span "IT & Media" at bounding box center [100, 483] width 107 height 13
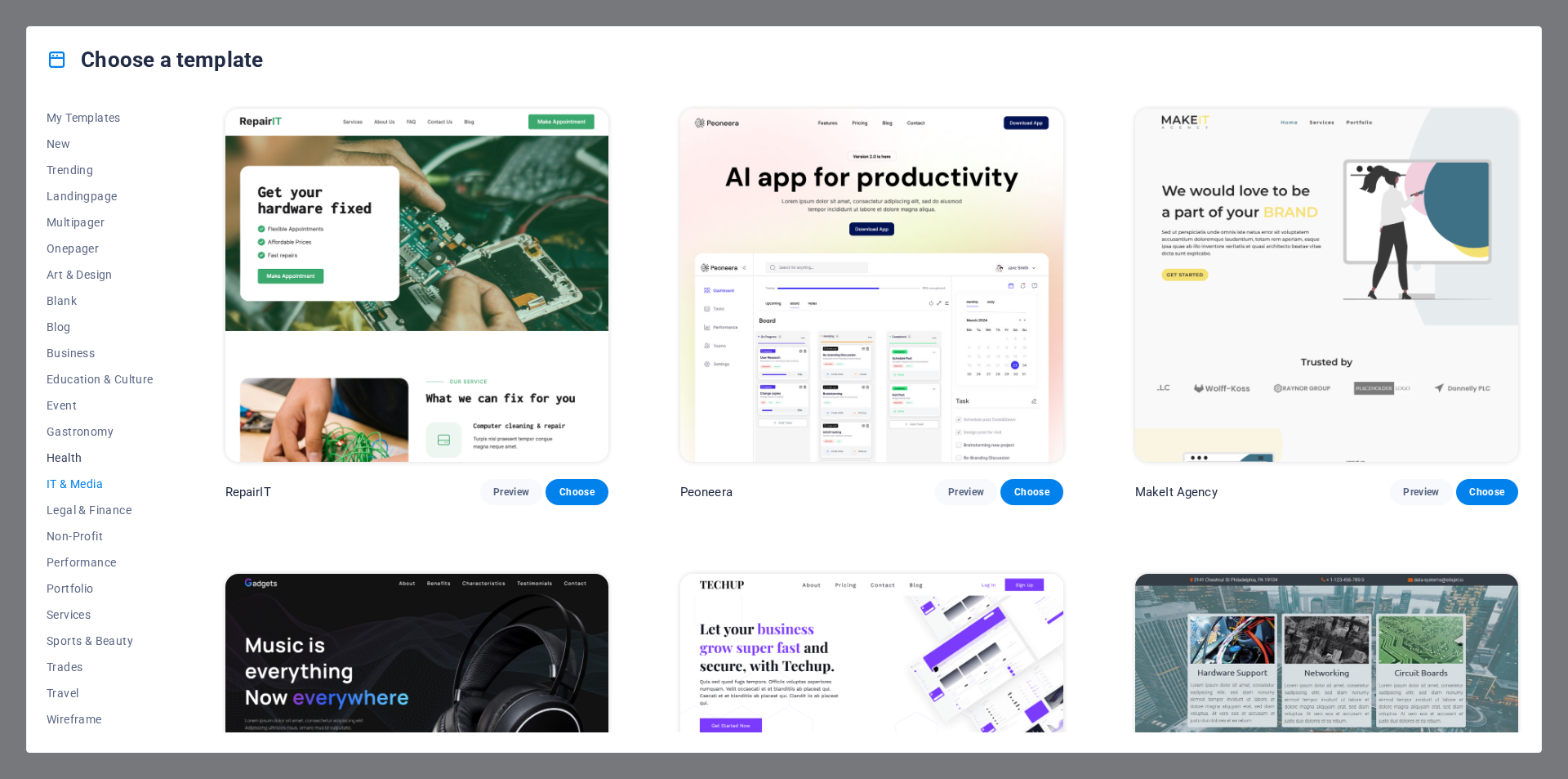
click at [82, 452] on span "Health" at bounding box center [100, 457] width 107 height 13
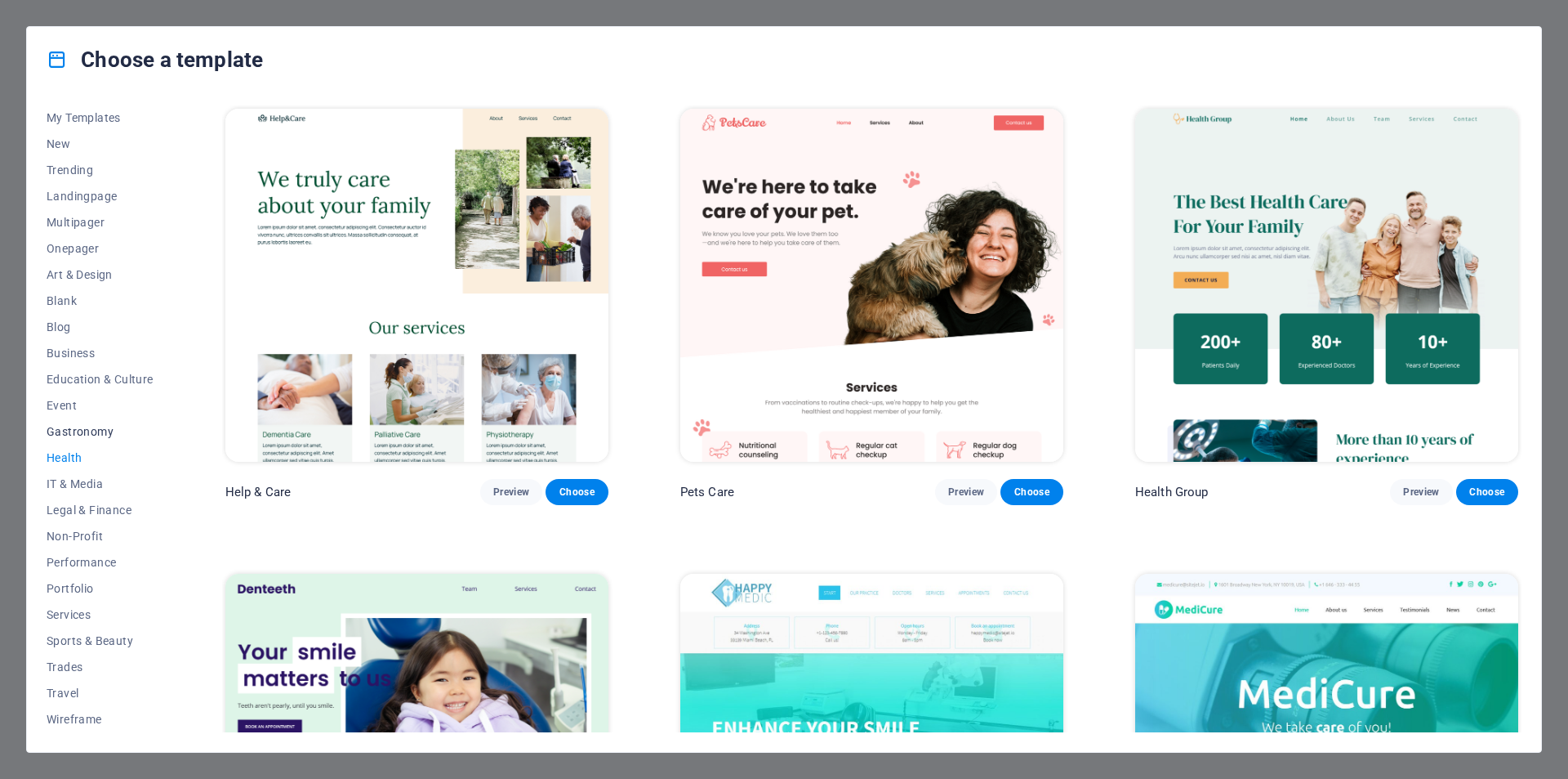
click at [94, 428] on span "Gastronomy" at bounding box center [100, 430] width 107 height 13
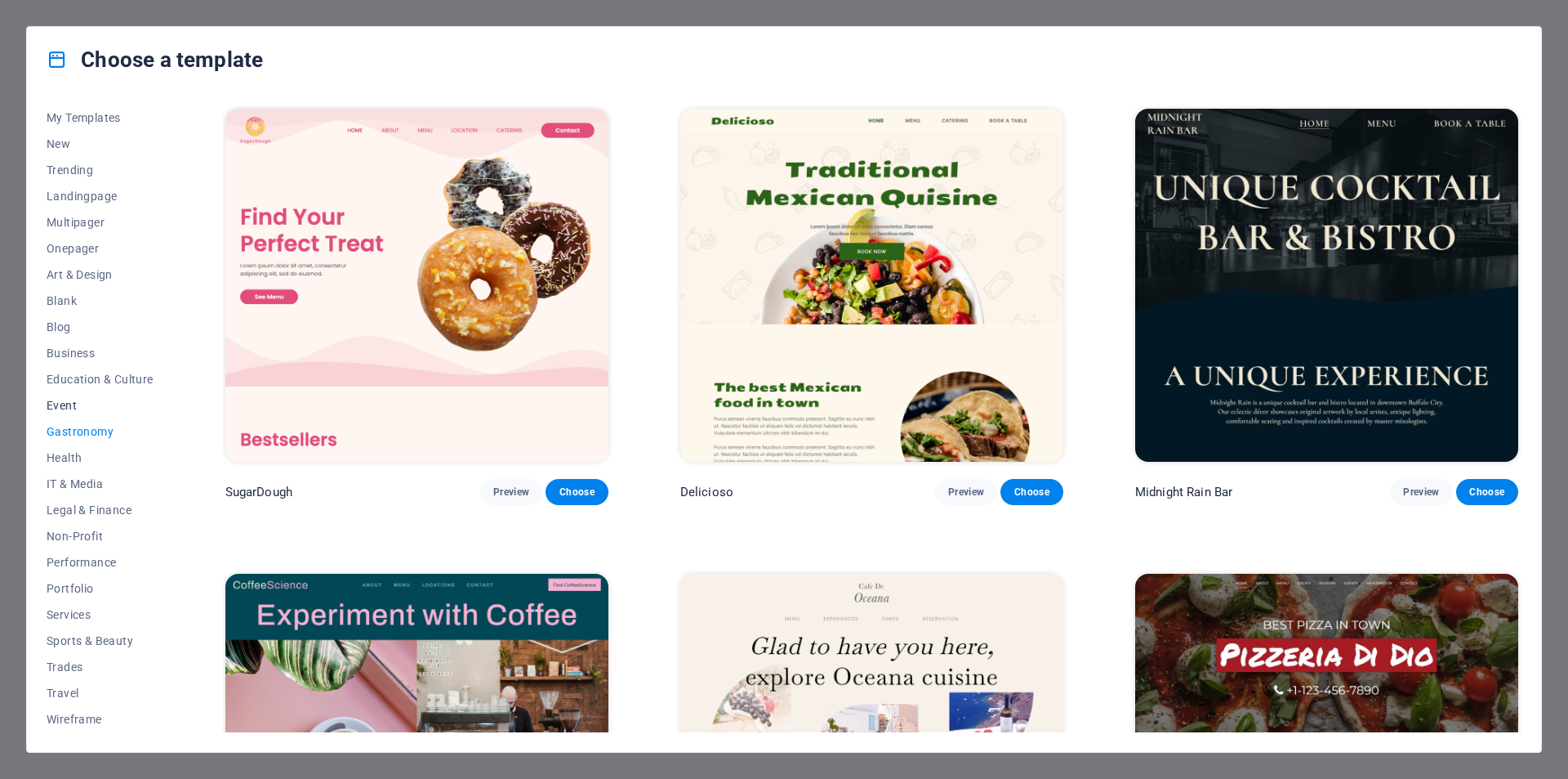
click at [89, 400] on span "Event" at bounding box center [100, 404] width 107 height 13
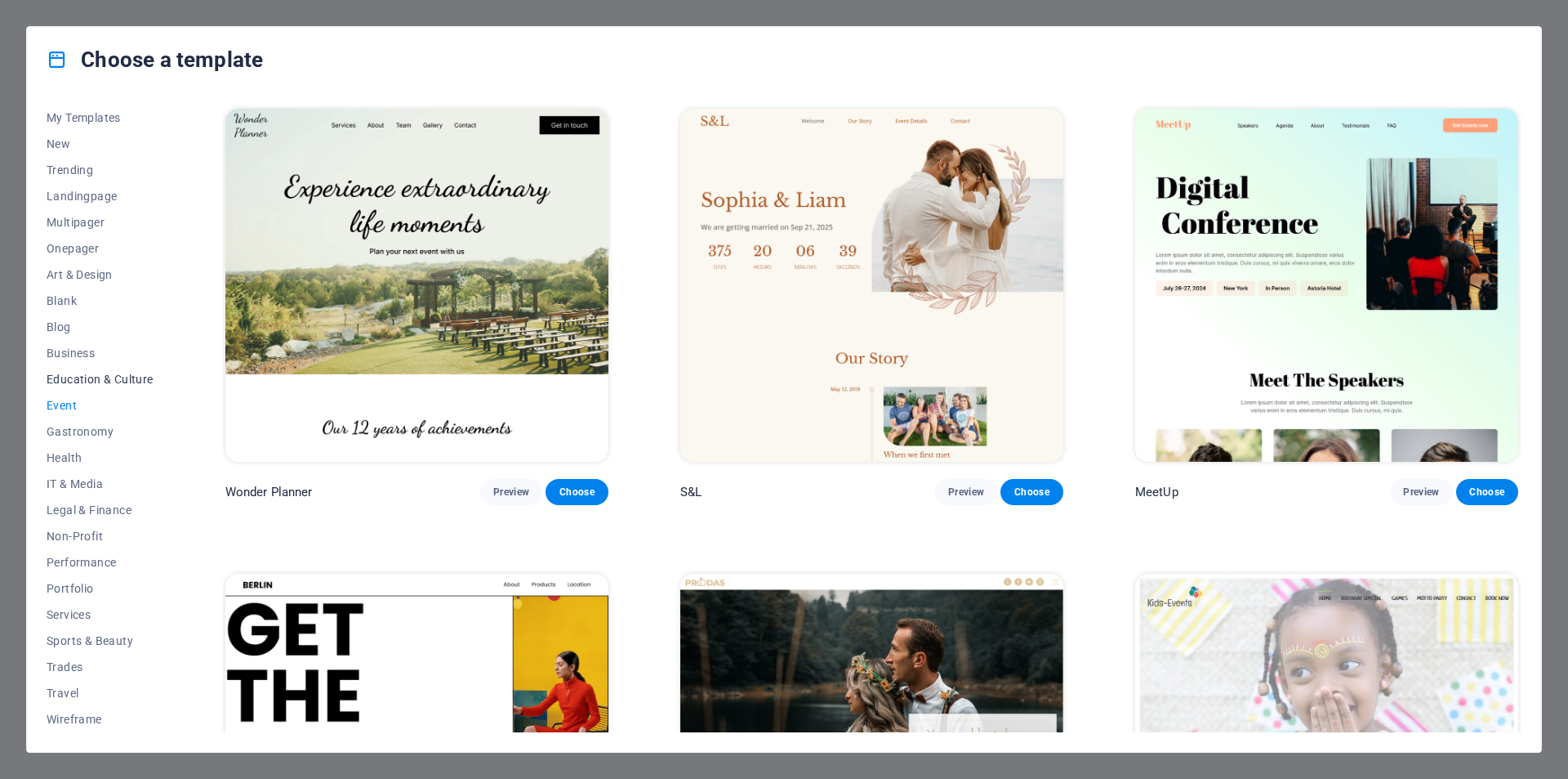
click at [98, 376] on span "Education & Culture" at bounding box center [100, 378] width 107 height 13
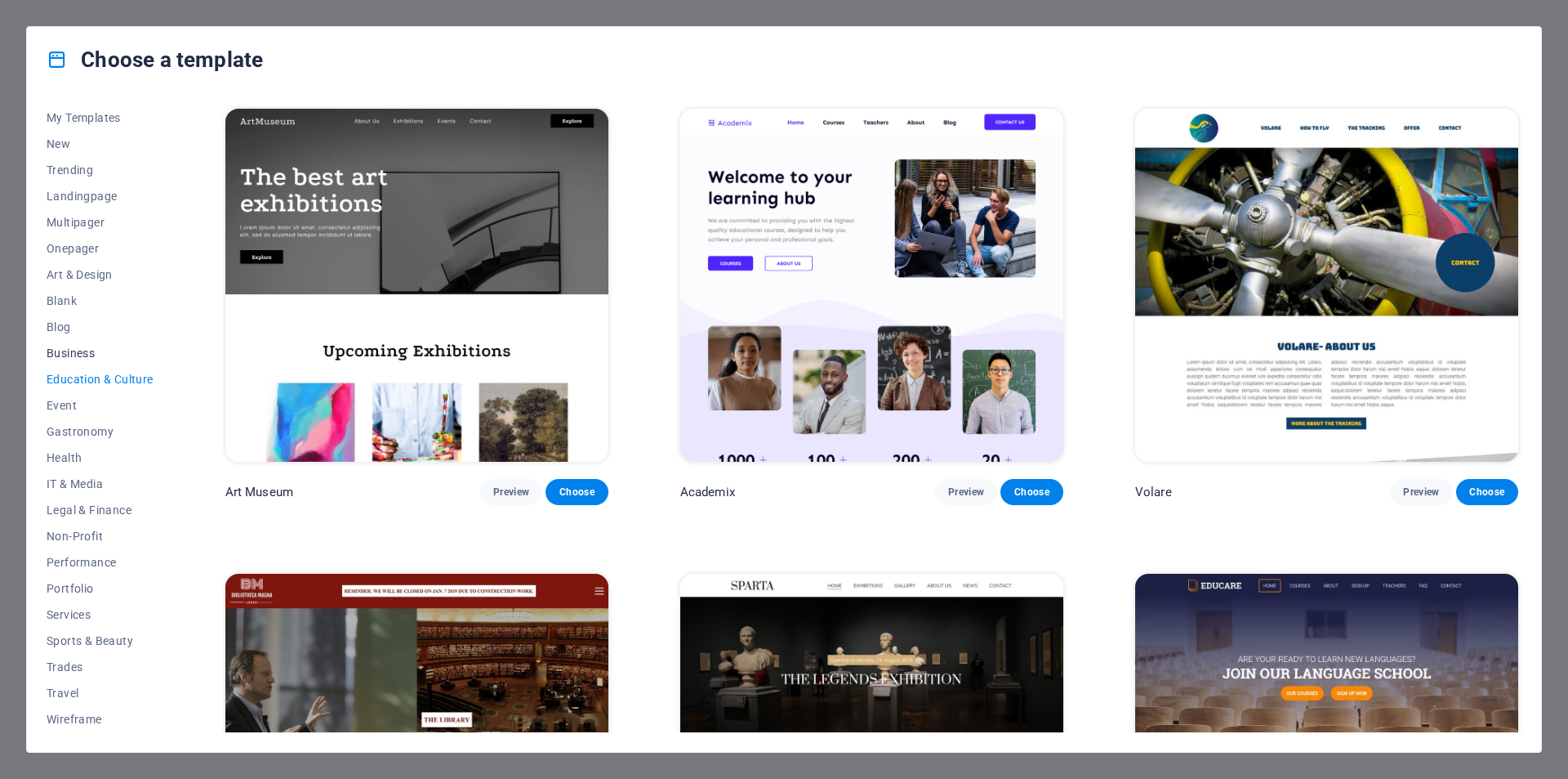
click at [97, 351] on span "Business" at bounding box center [100, 352] width 107 height 13
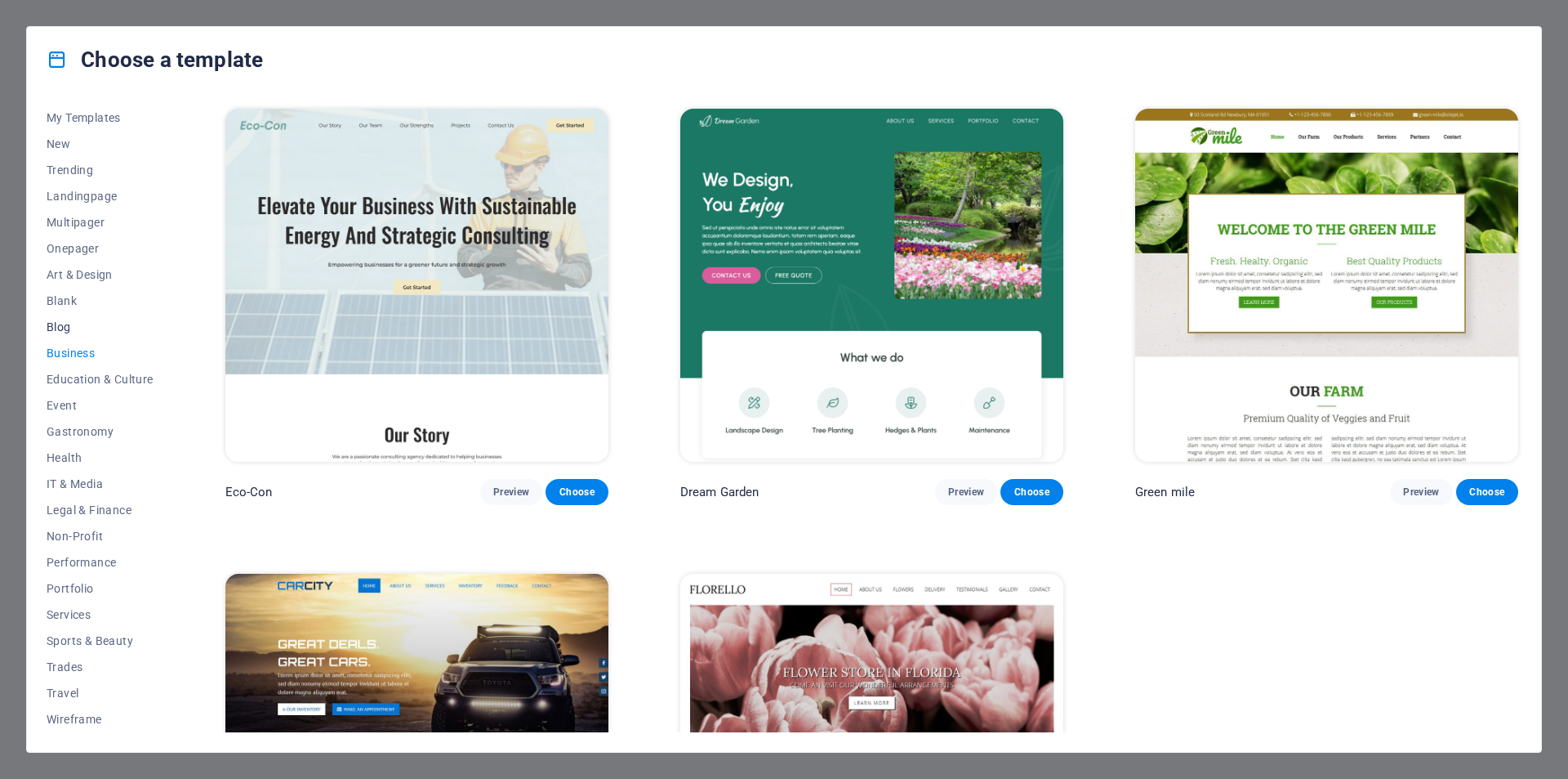
click at [62, 321] on span "Blog" at bounding box center [100, 326] width 107 height 13
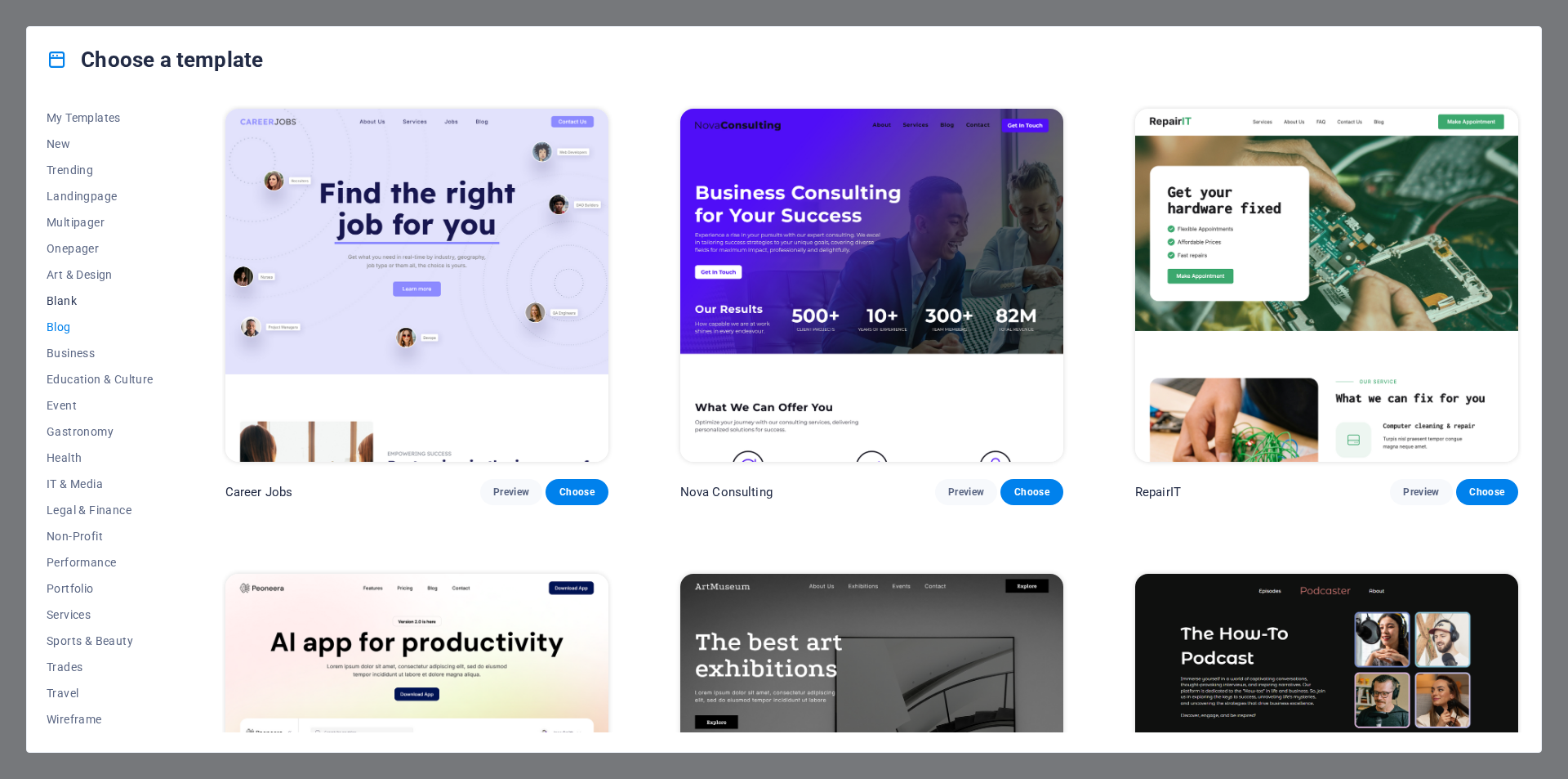
click at [67, 300] on span "Blank" at bounding box center [100, 300] width 107 height 13
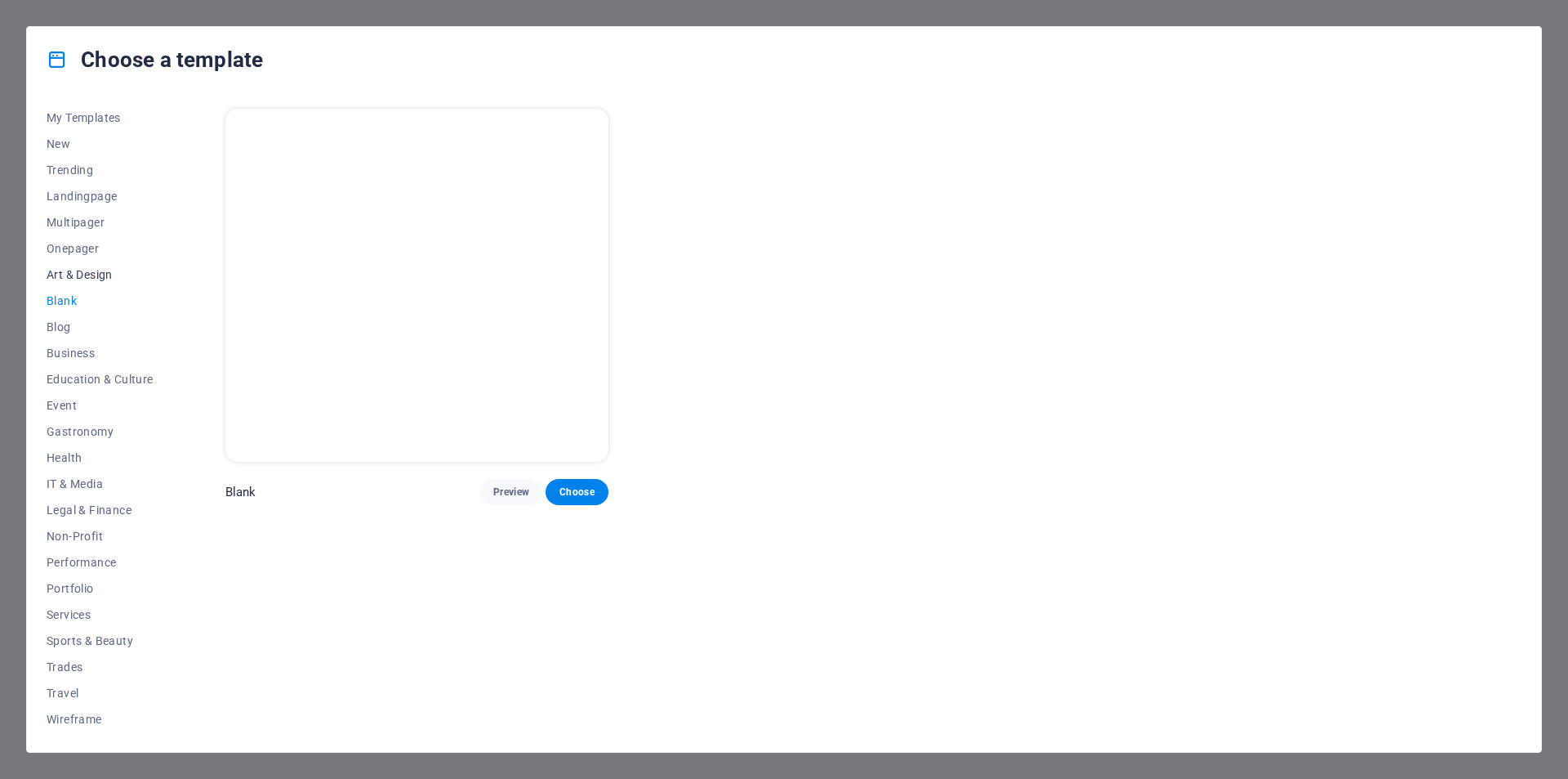
click at [94, 271] on span "Art & Design" at bounding box center [100, 274] width 107 height 13
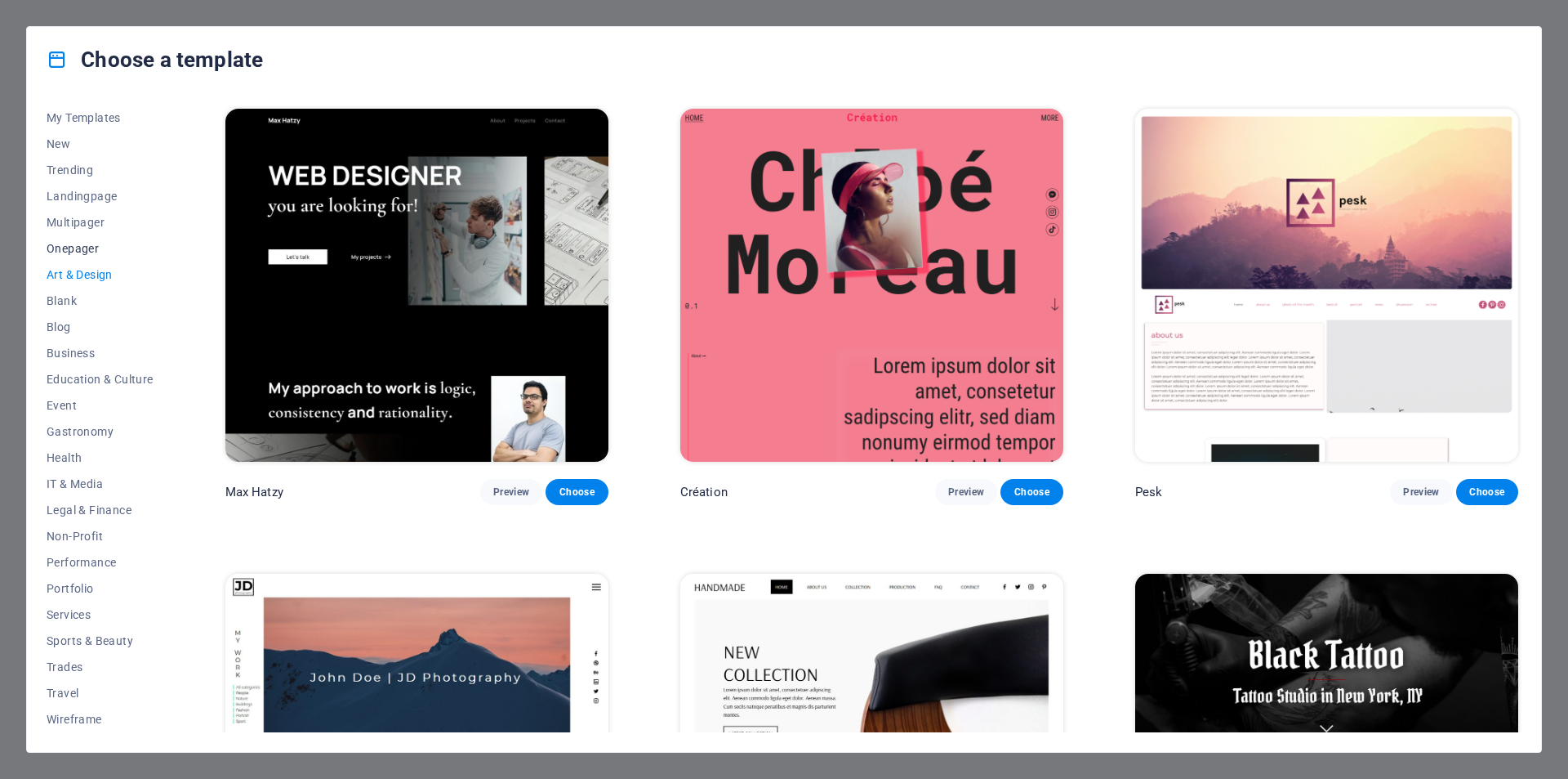
click at [93, 249] on span "Onepager" at bounding box center [100, 248] width 107 height 13
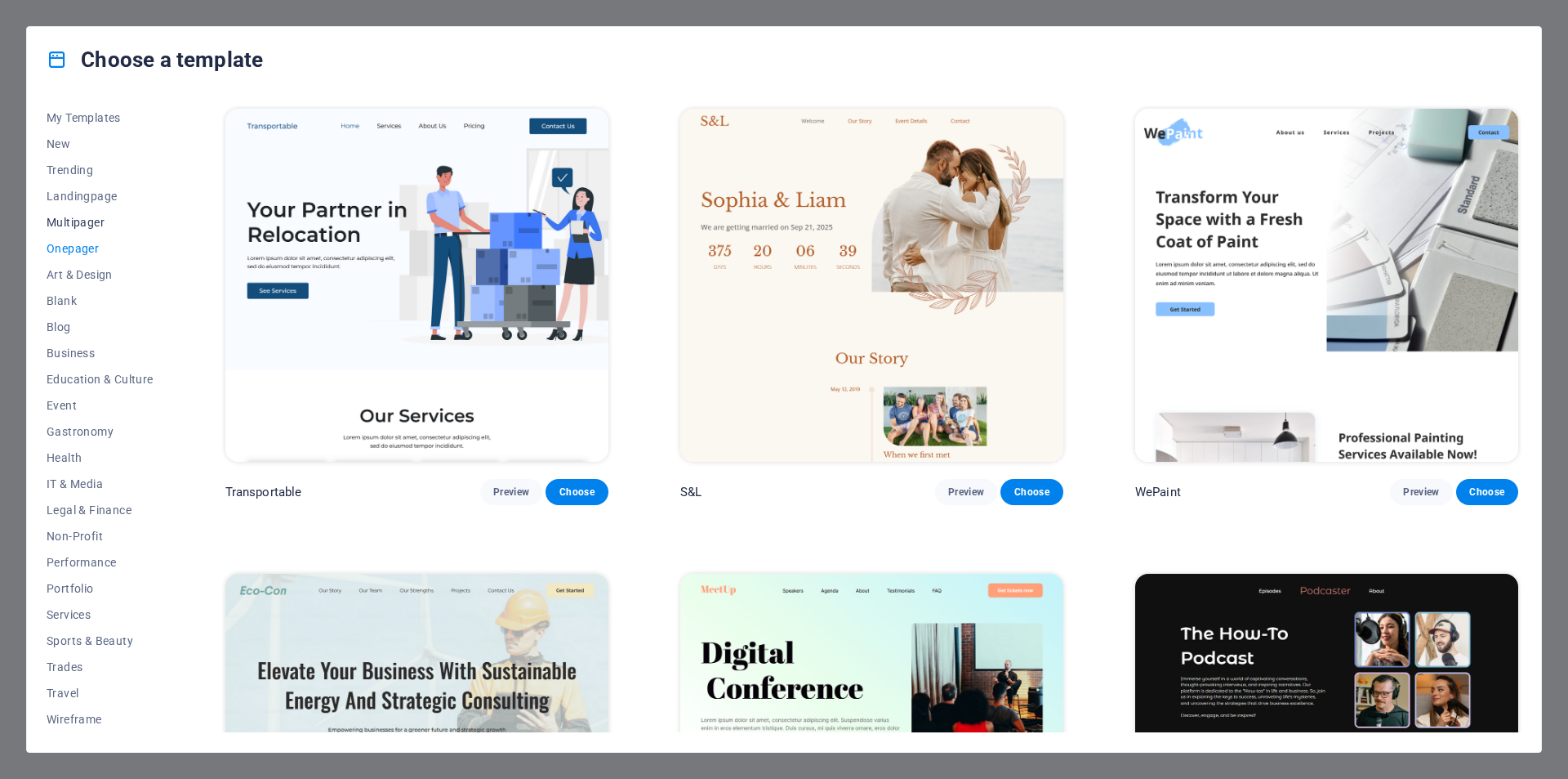
click at [98, 220] on span "Multipager" at bounding box center [100, 222] width 107 height 13
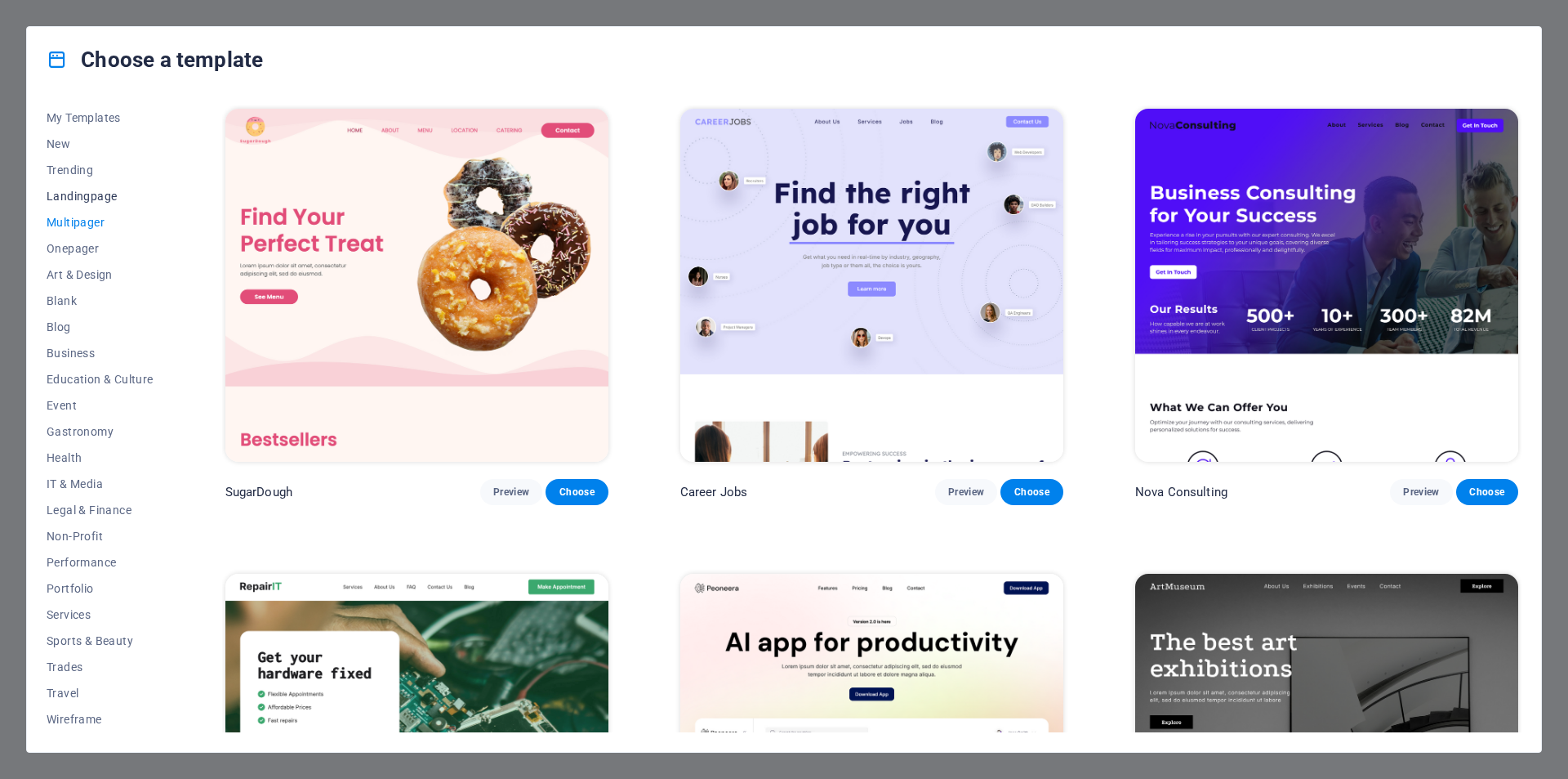
click at [107, 192] on span "Landingpage" at bounding box center [100, 196] width 107 height 13
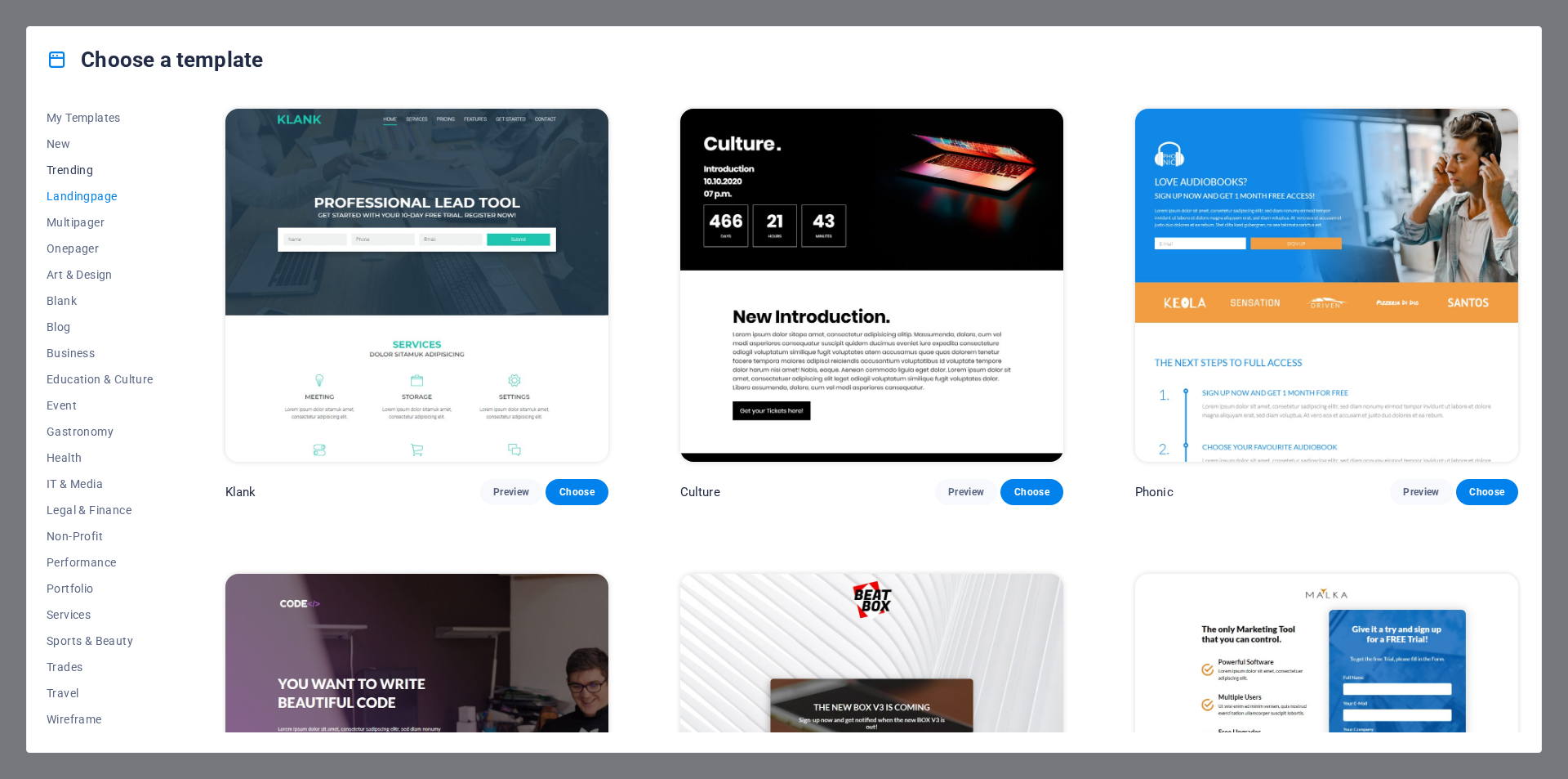
click at [90, 160] on button "Trending" at bounding box center [100, 170] width 107 height 26
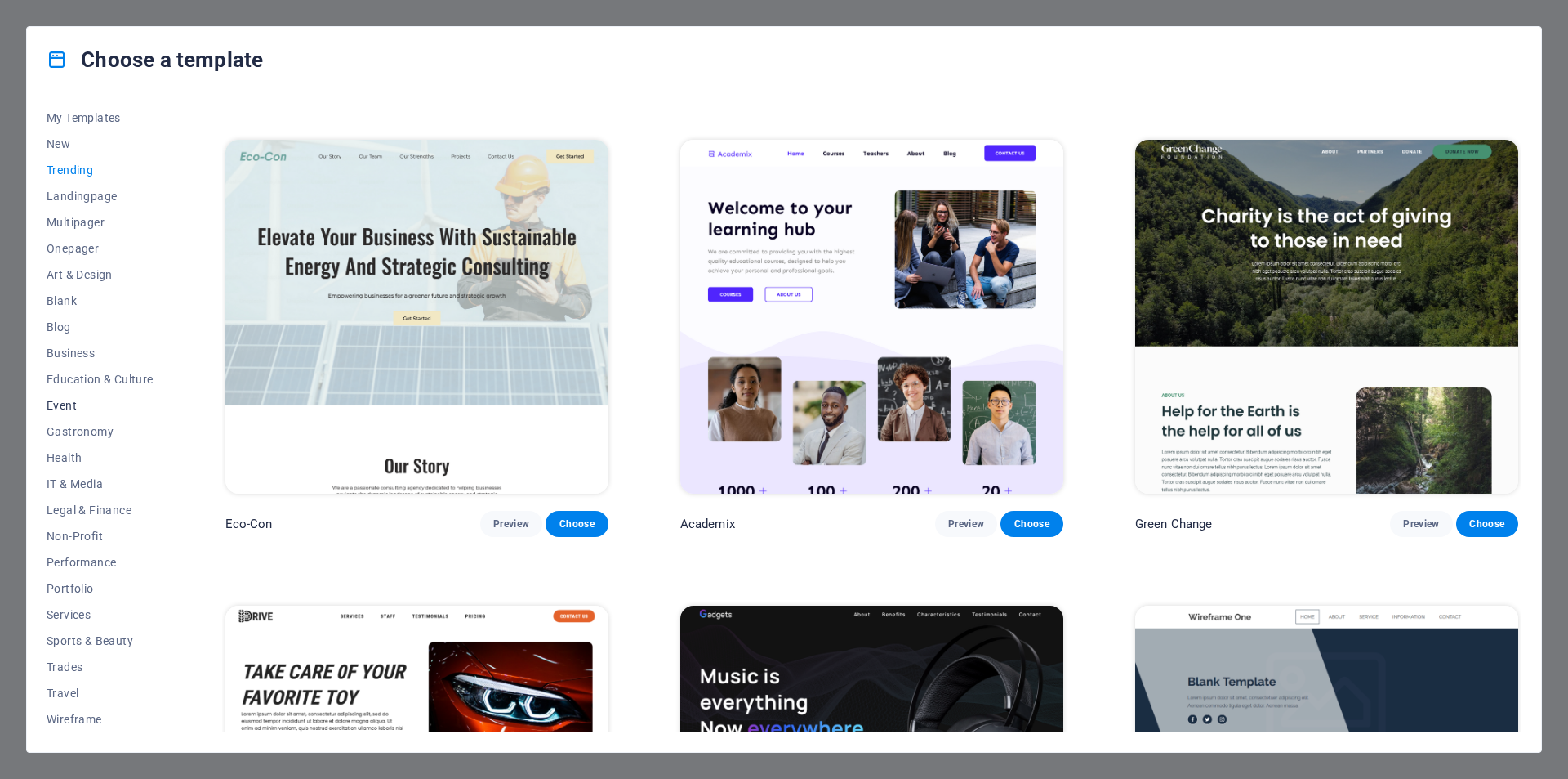
scroll to position [27, 0]
click at [91, 122] on span "My Templates" at bounding box center [100, 117] width 107 height 13
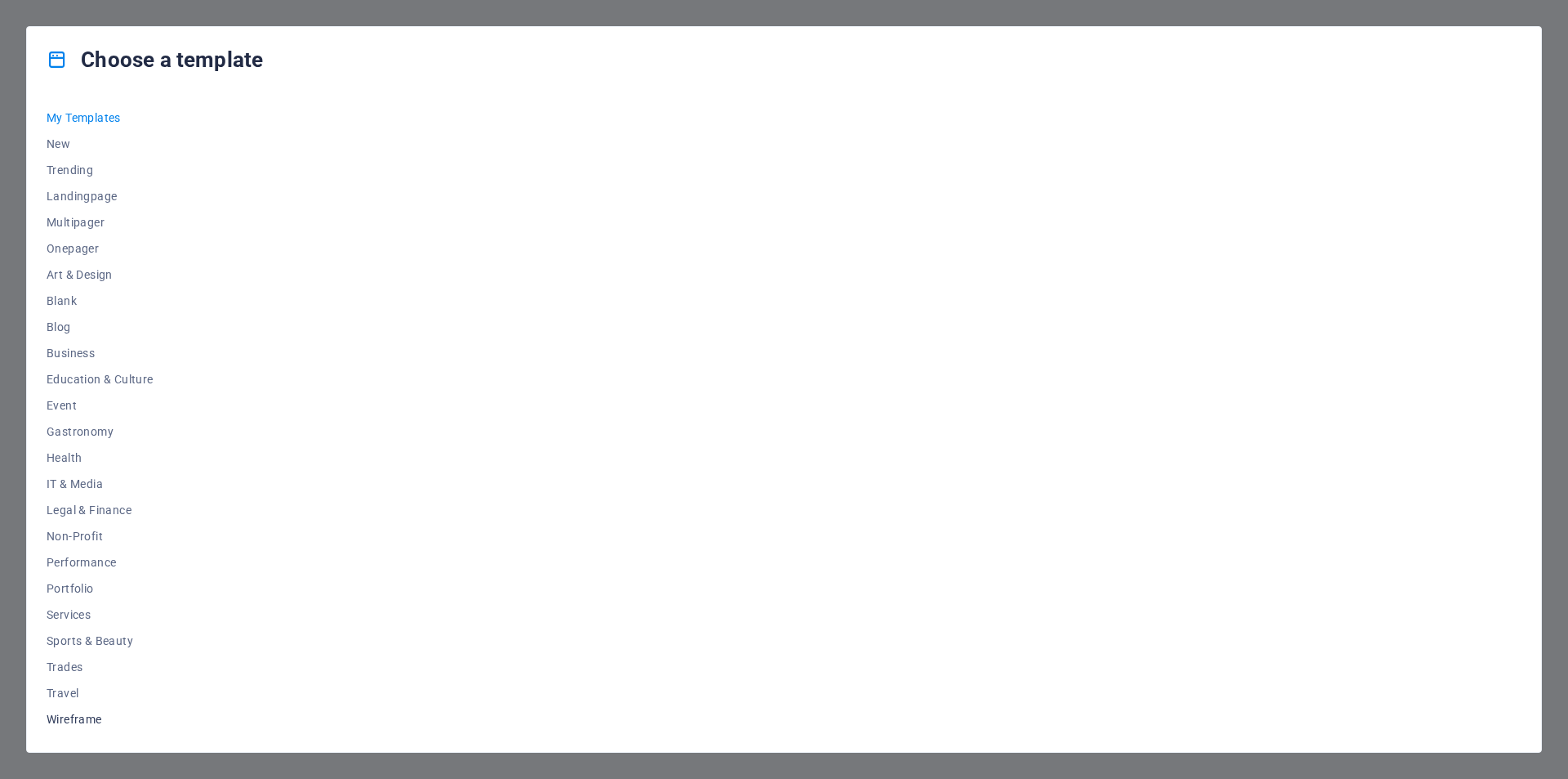
click at [75, 712] on span "Wireframe" at bounding box center [100, 718] width 107 height 13
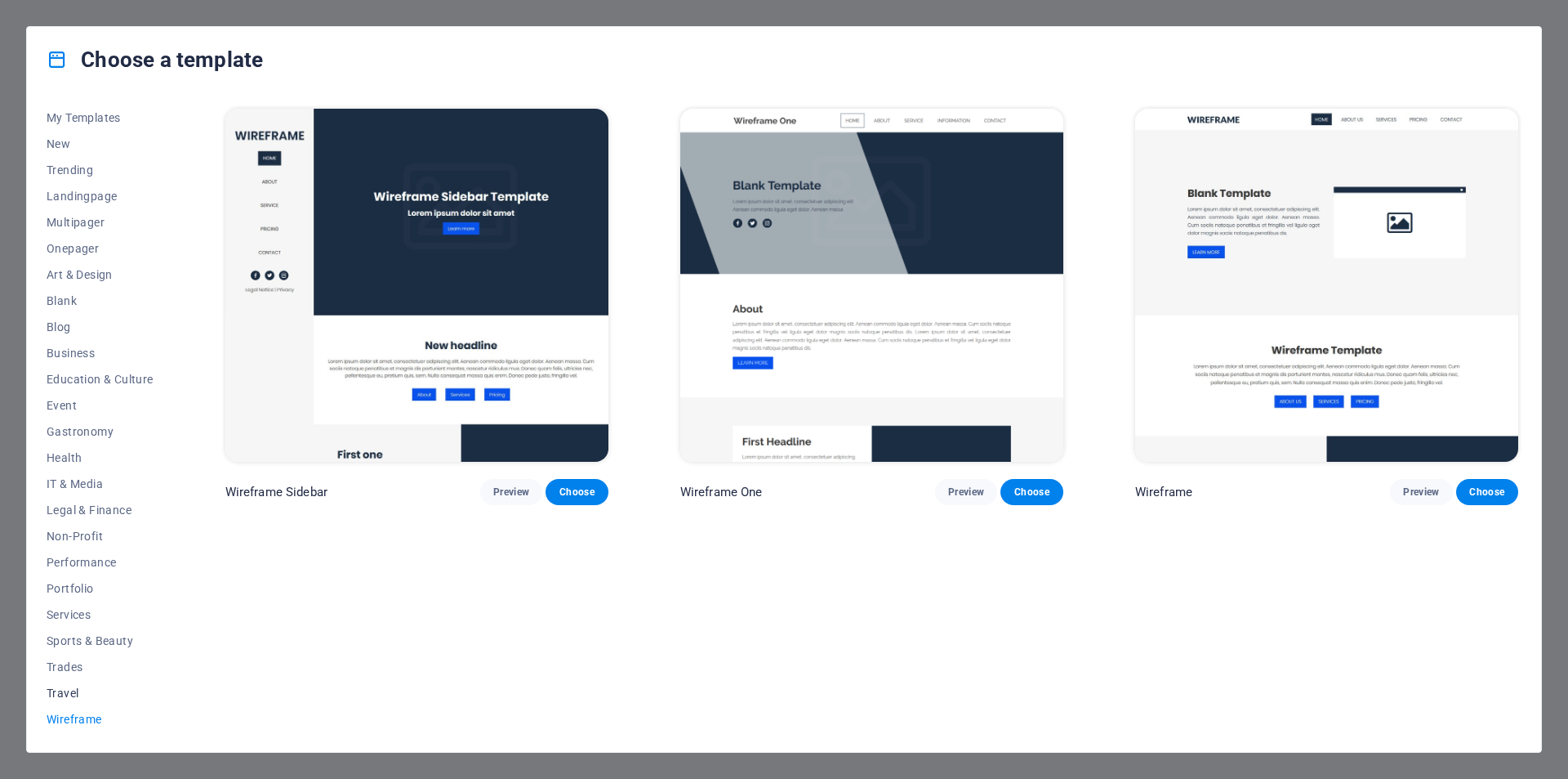
click at [77, 693] on span "Travel" at bounding box center [100, 692] width 107 height 13
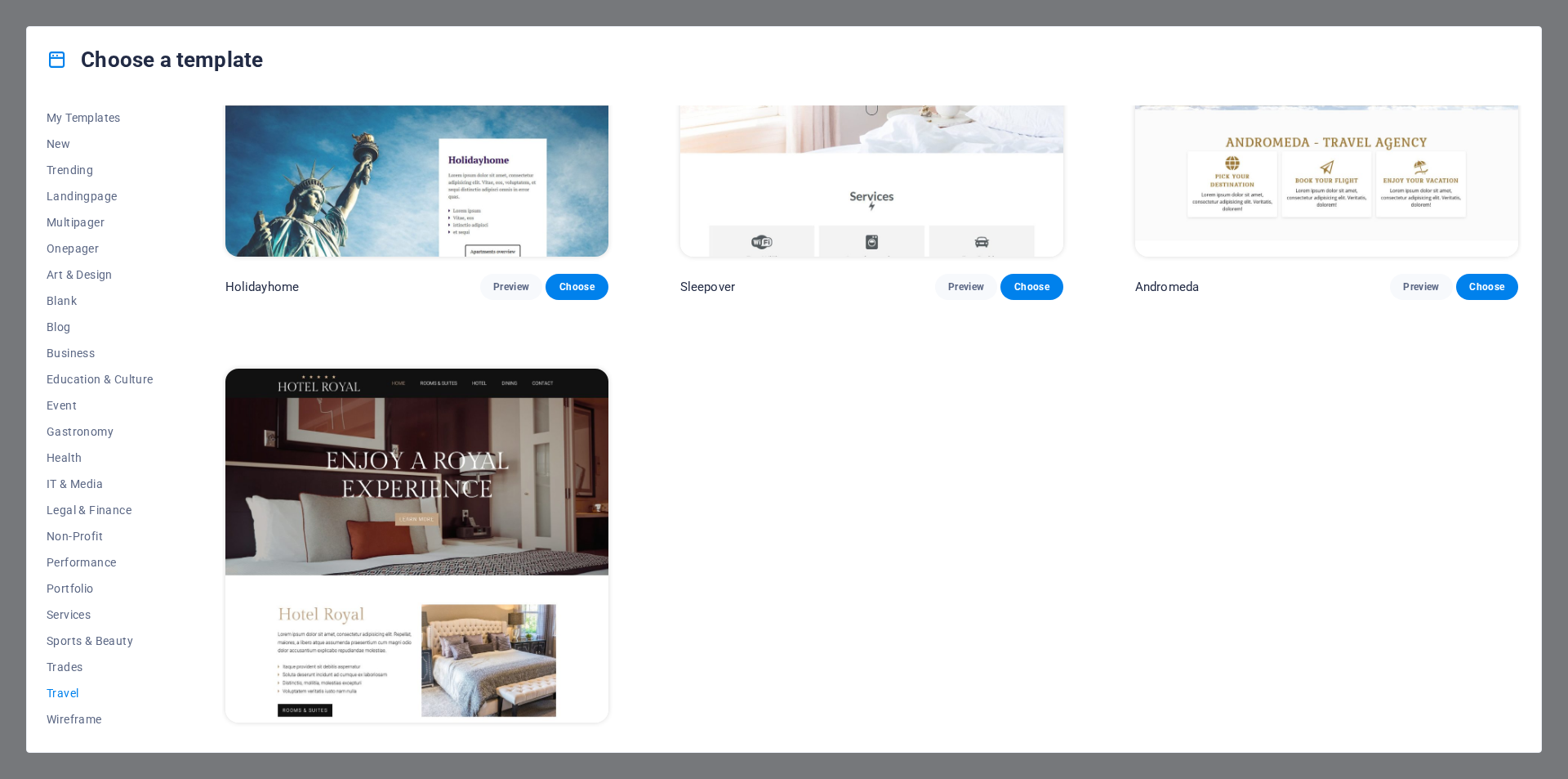
scroll to position [698, 0]
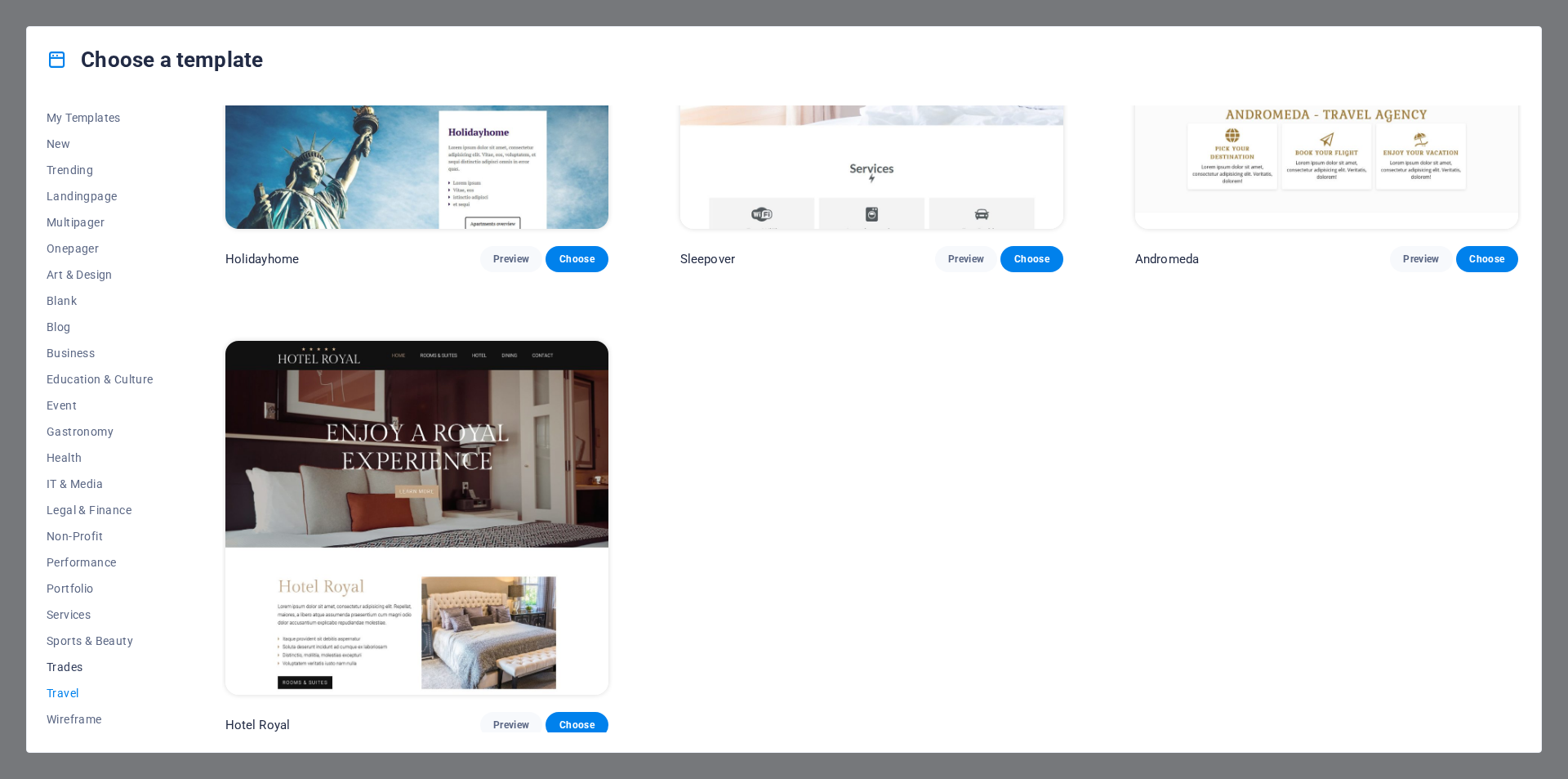
click at [82, 663] on span "Trades" at bounding box center [100, 666] width 107 height 13
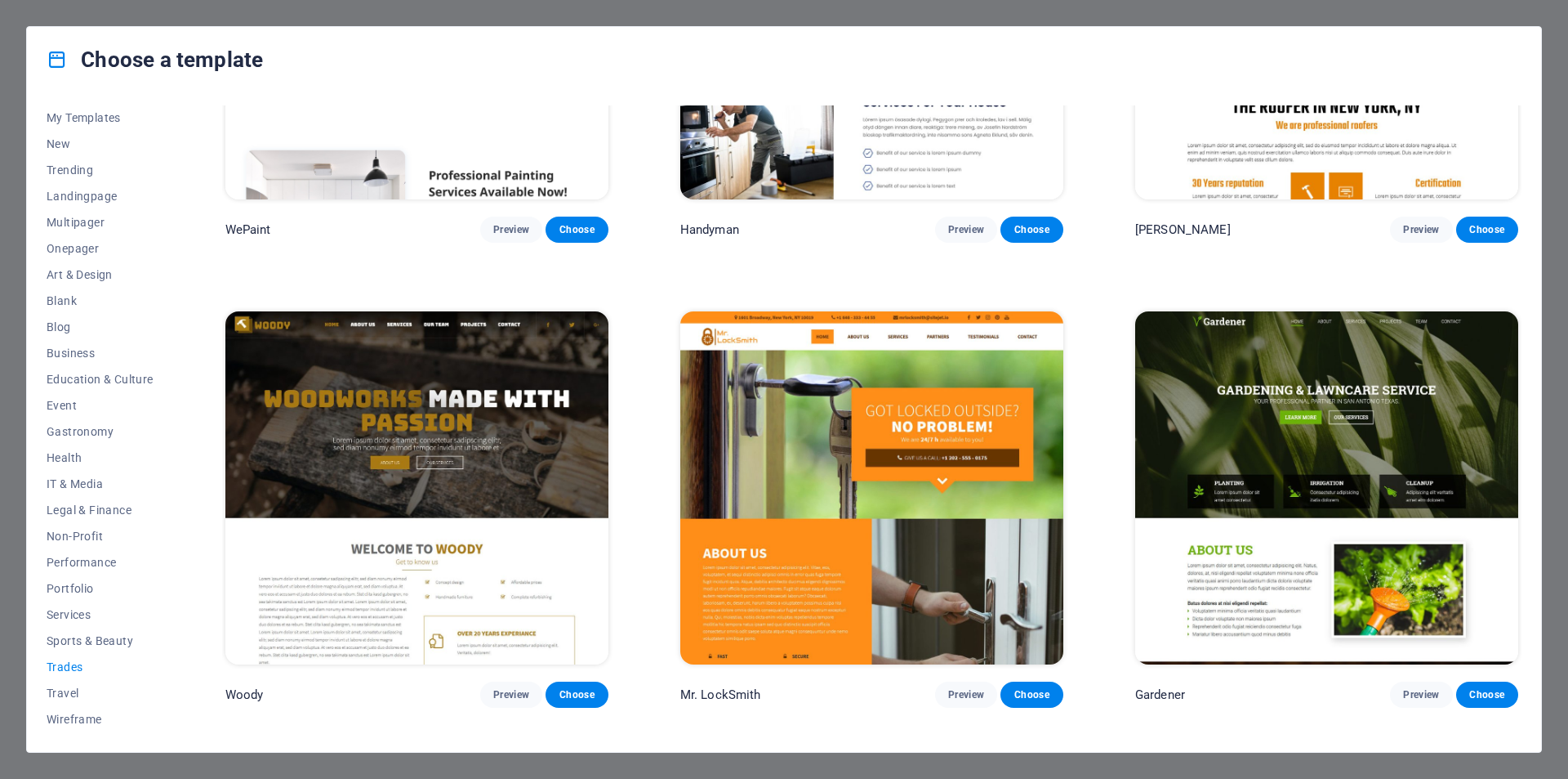
scroll to position [289, 0]
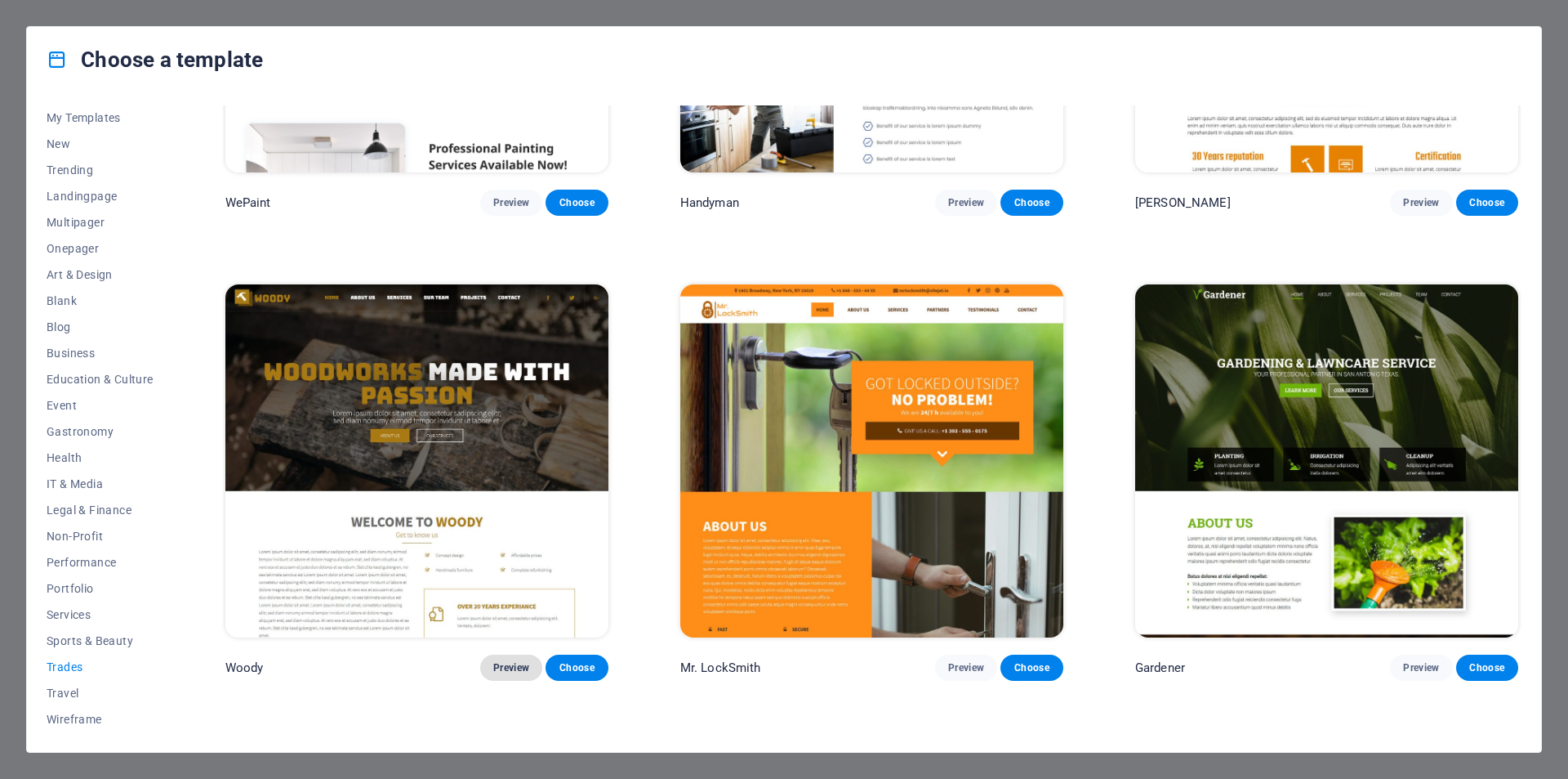
click at [504, 661] on span "Preview" at bounding box center [511, 667] width 36 height 13
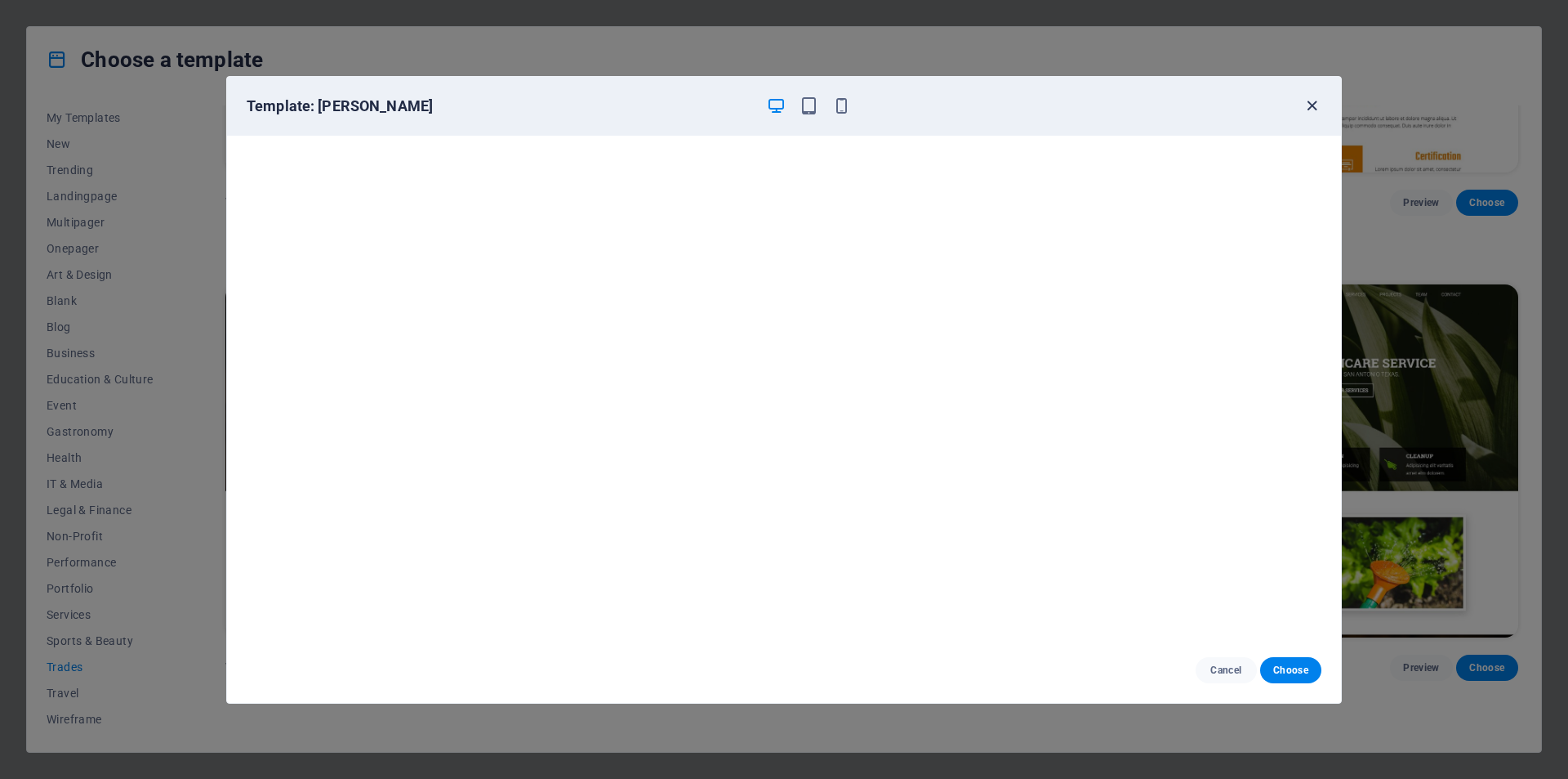
click at [1315, 109] on icon "button" at bounding box center [1312, 105] width 19 height 19
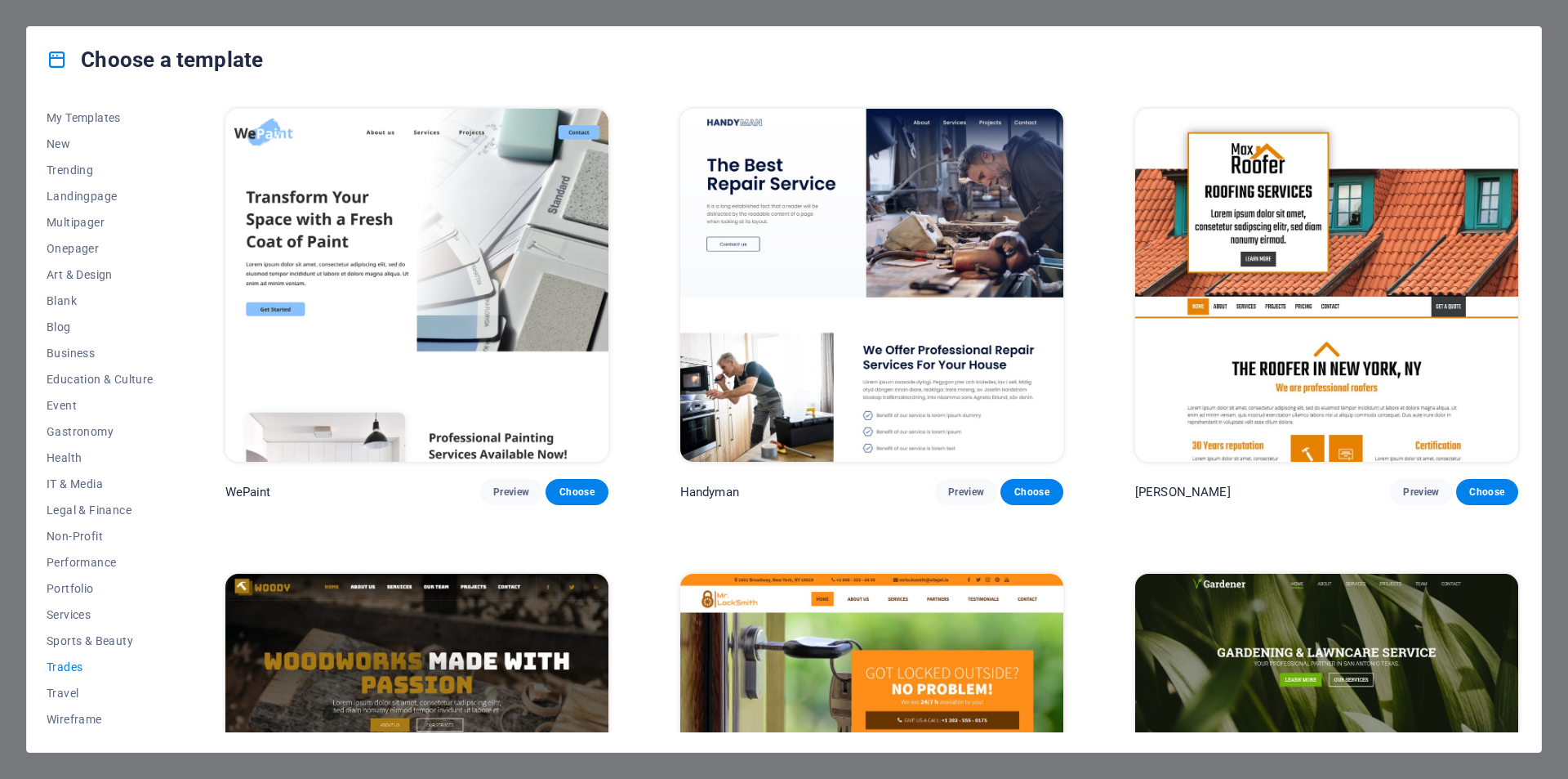
scroll to position [0, 0]
click at [78, 690] on span "Travel" at bounding box center [100, 692] width 107 height 13
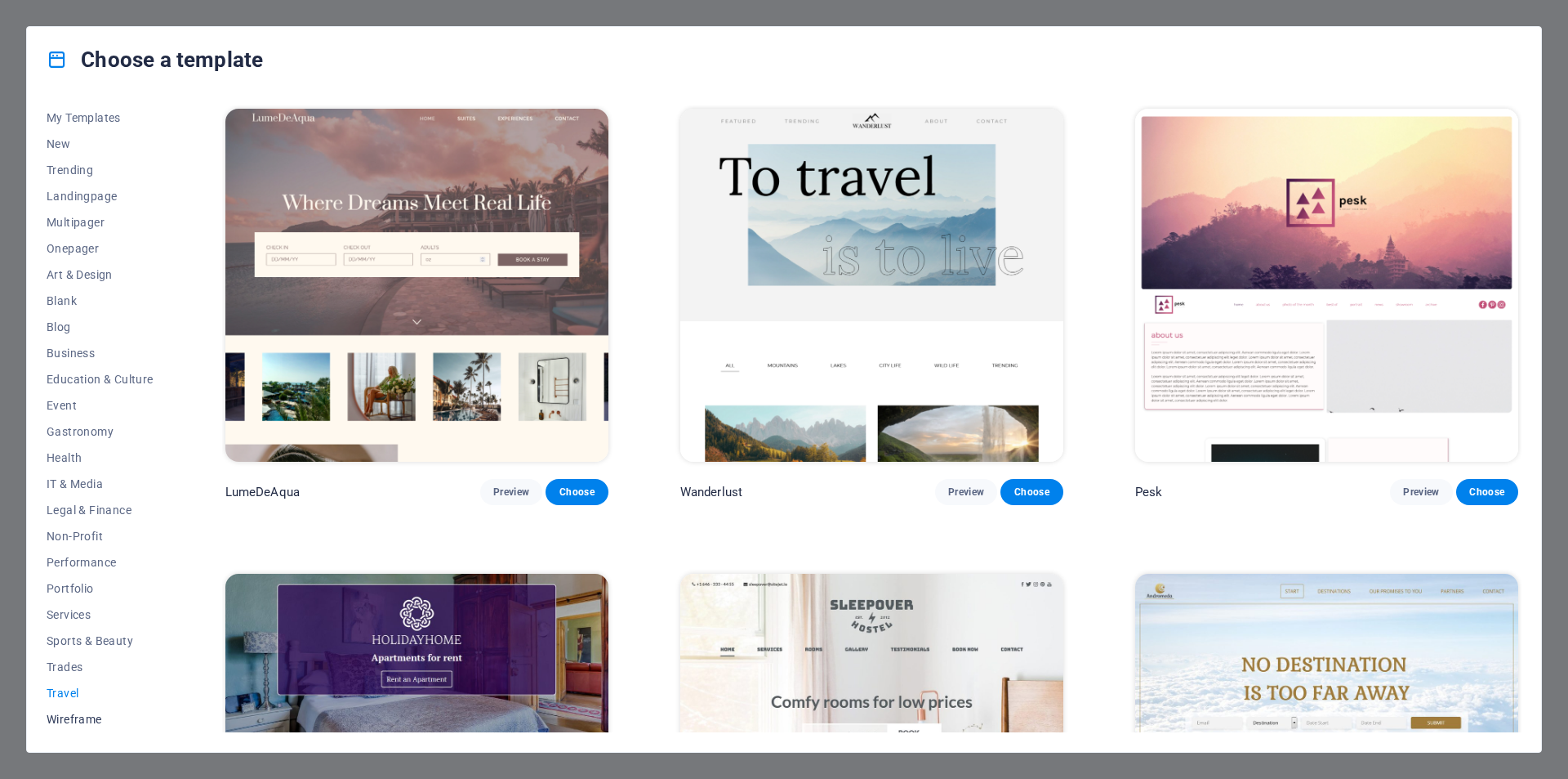
click at [72, 712] on span "Wireframe" at bounding box center [100, 718] width 107 height 13
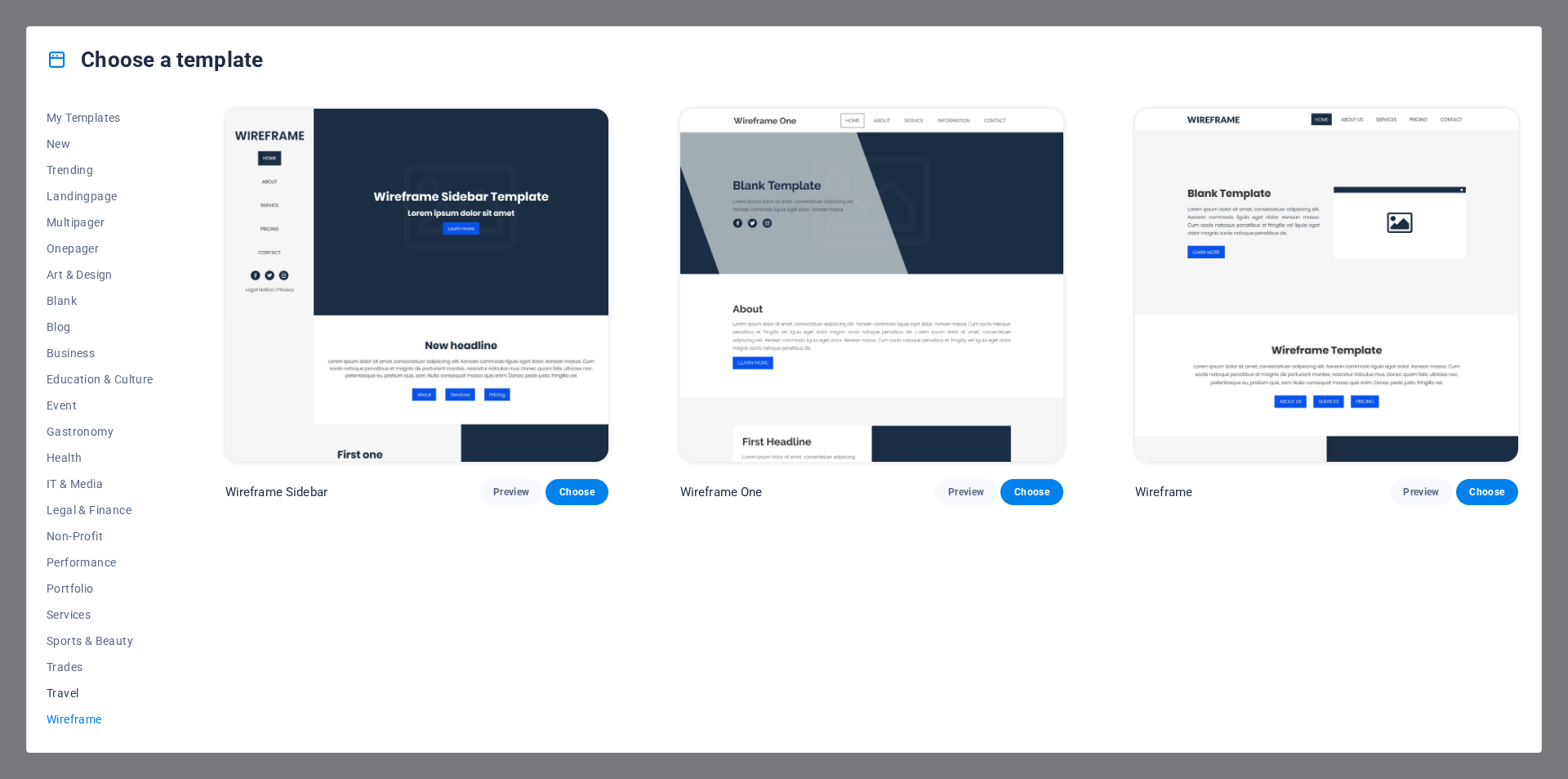
click at [73, 695] on span "Travel" at bounding box center [100, 692] width 107 height 13
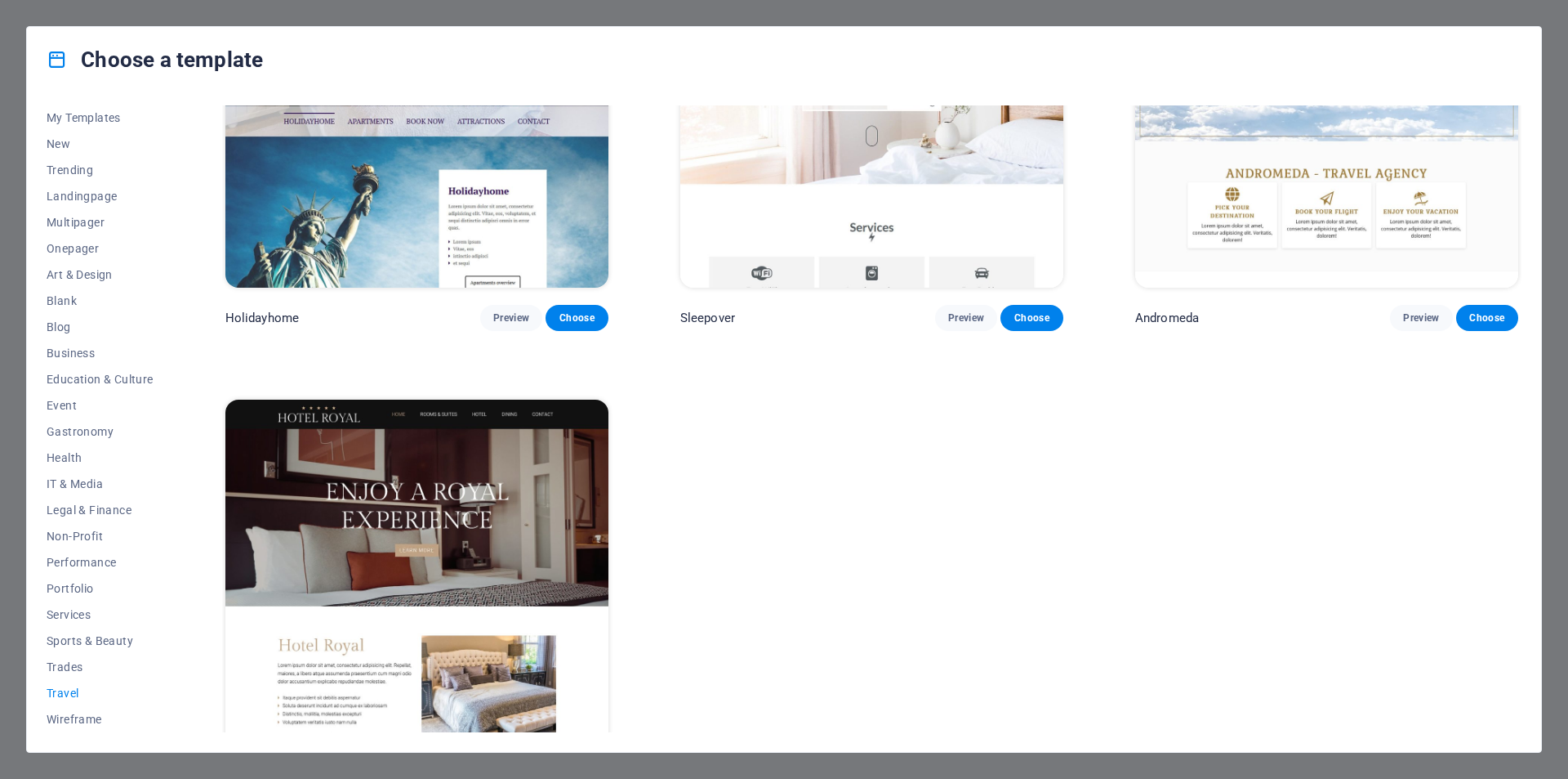
scroll to position [616, 0]
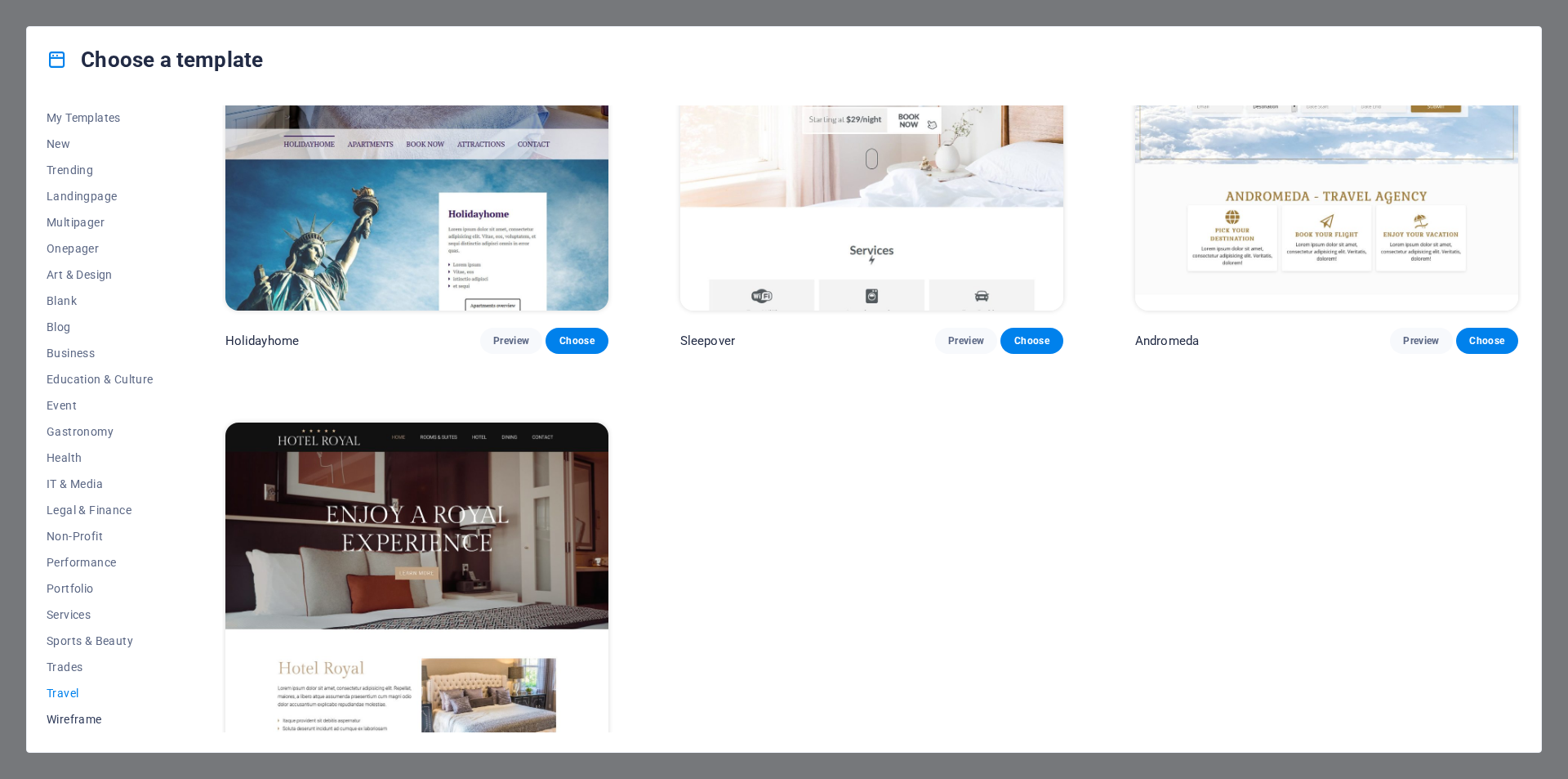
click at [67, 714] on span "Wireframe" at bounding box center [100, 718] width 107 height 13
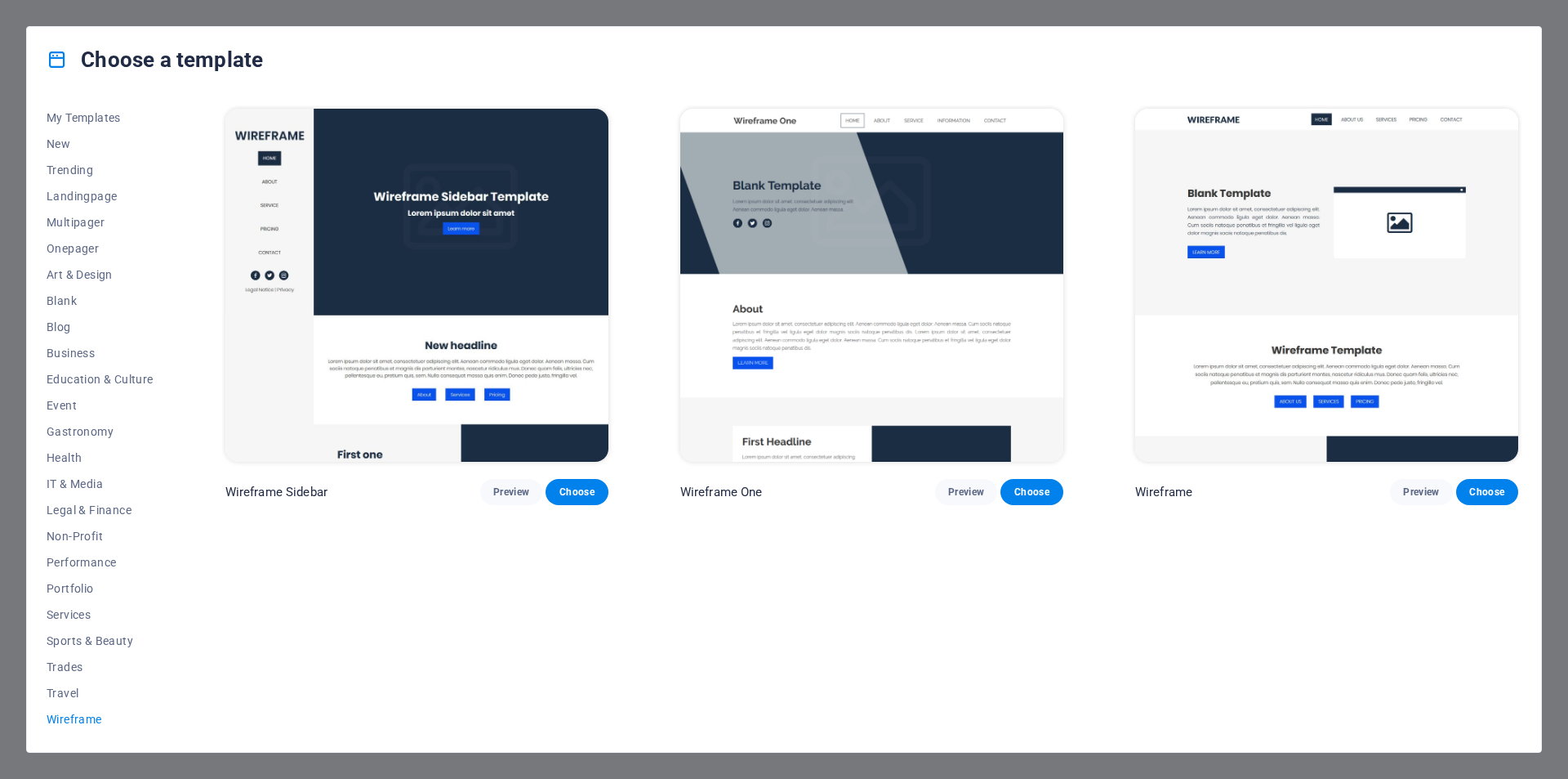
click at [40, 701] on div "All Templates My Templates New Trending Landingpage Multipager Onepager Art & D…" at bounding box center [784, 421] width 1514 height 659
click at [64, 688] on span "Travel" at bounding box center [100, 692] width 107 height 13
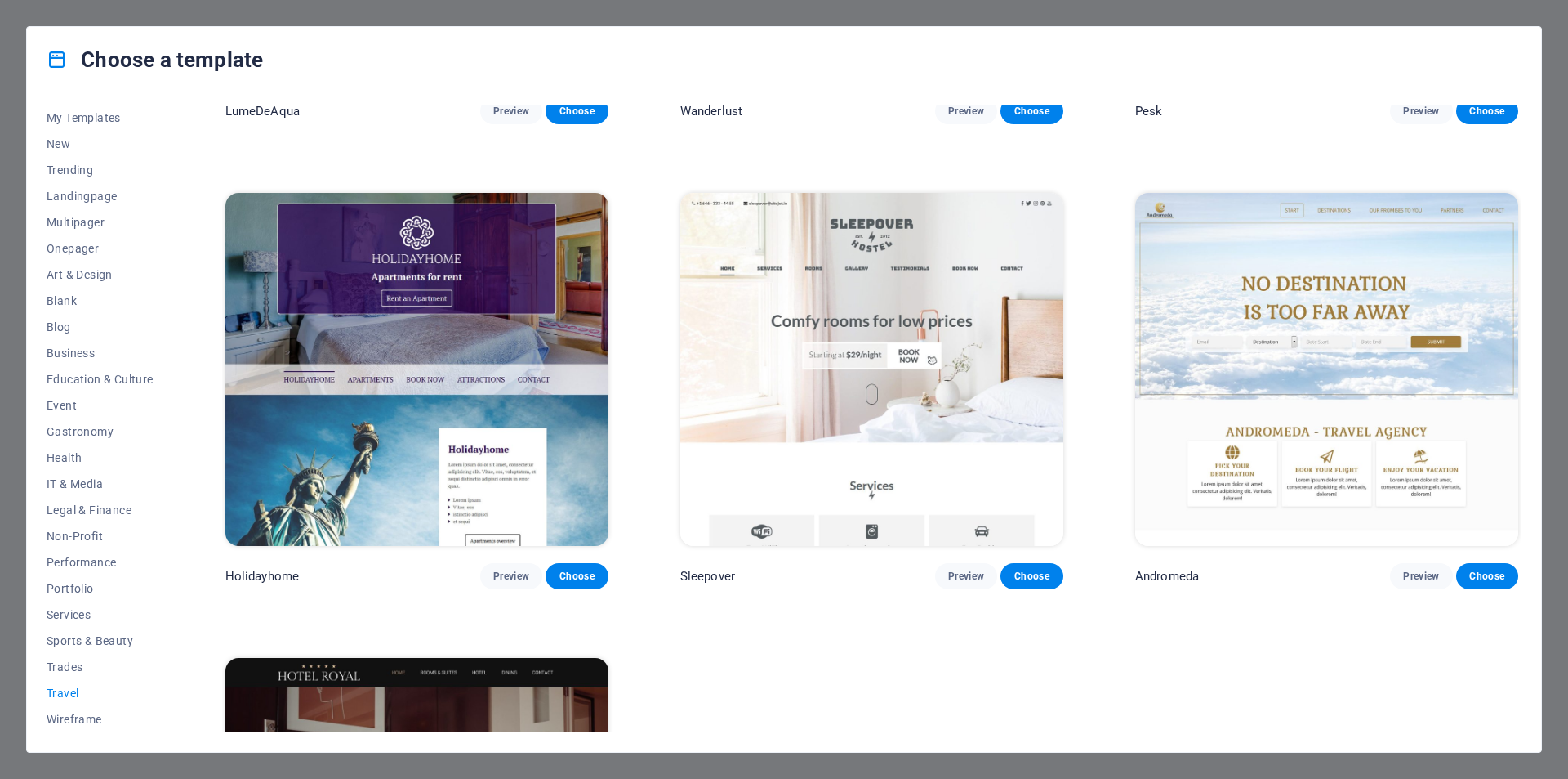
scroll to position [408, 0]
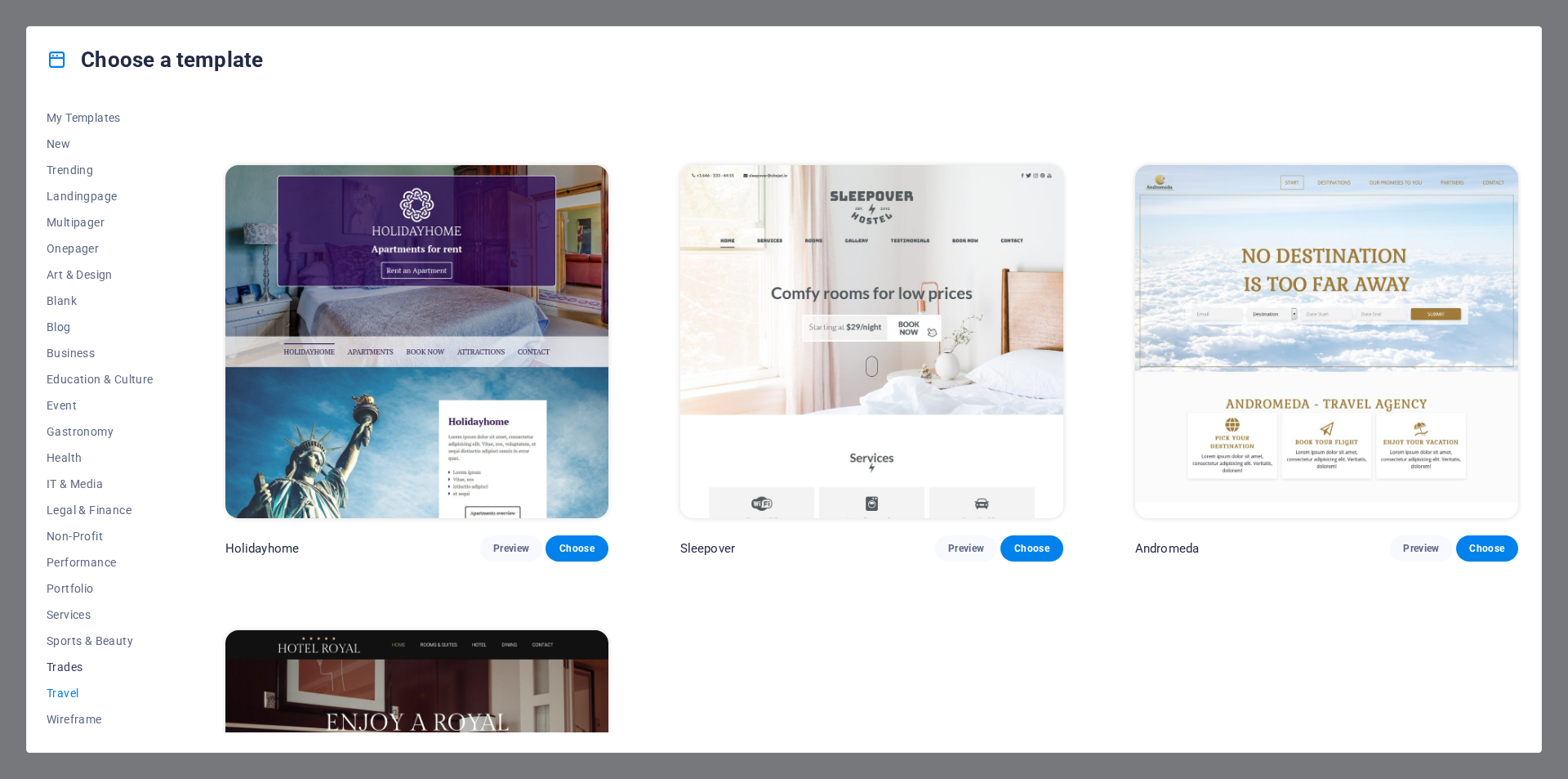
click at [76, 663] on span "Trades" at bounding box center [100, 666] width 107 height 13
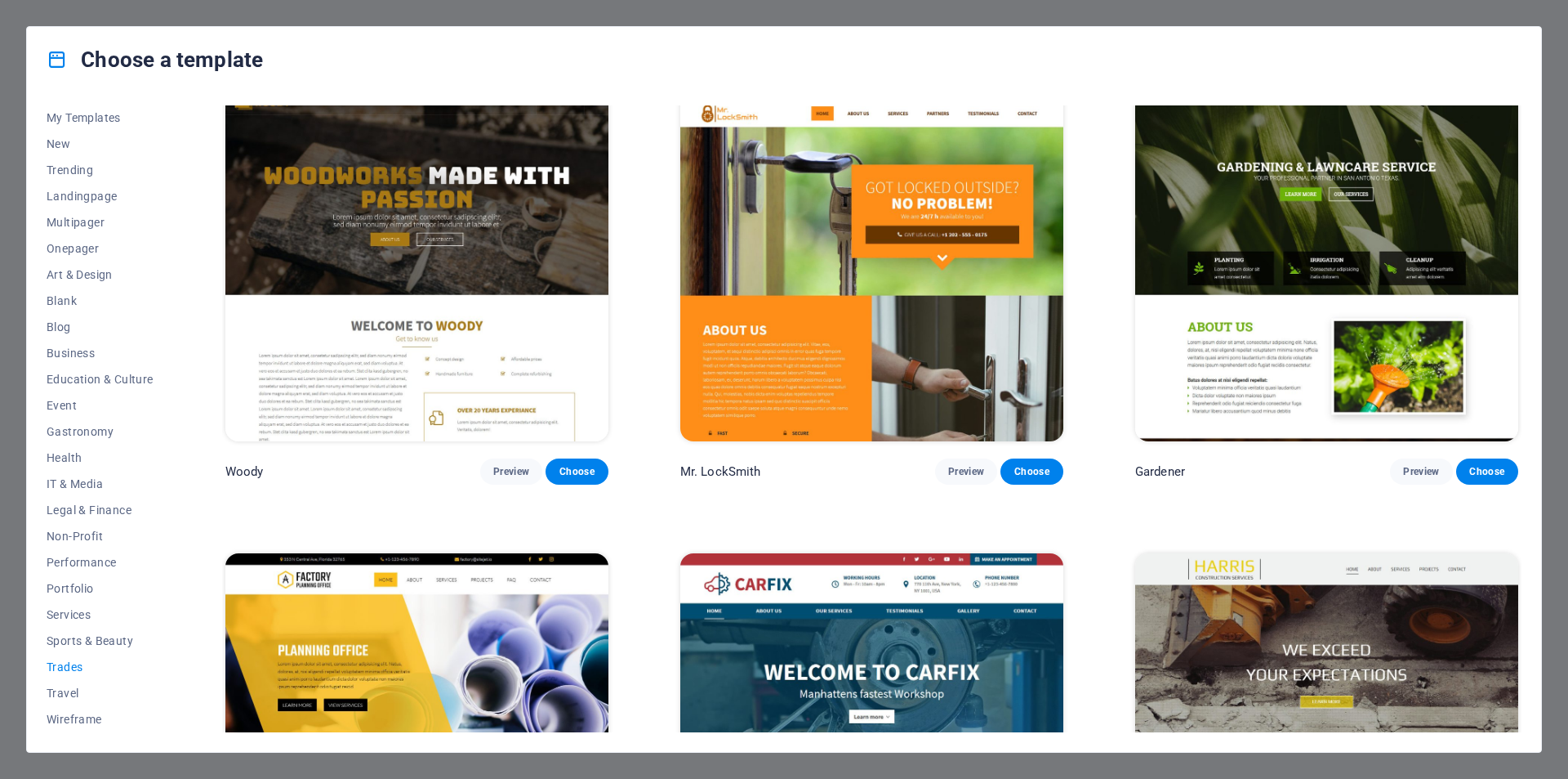
scroll to position [572, 0]
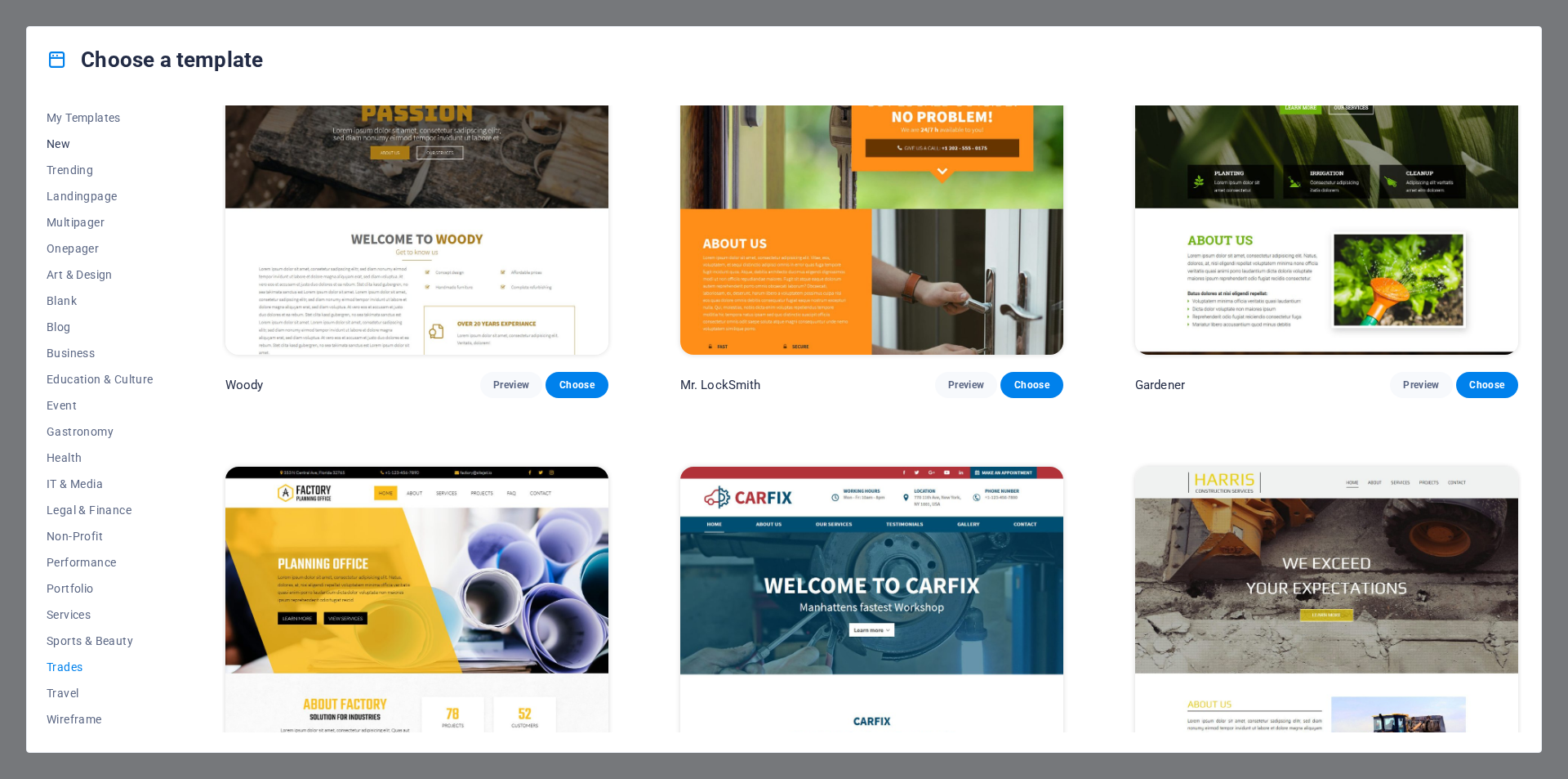
click at [83, 143] on span "New" at bounding box center [100, 143] width 107 height 13
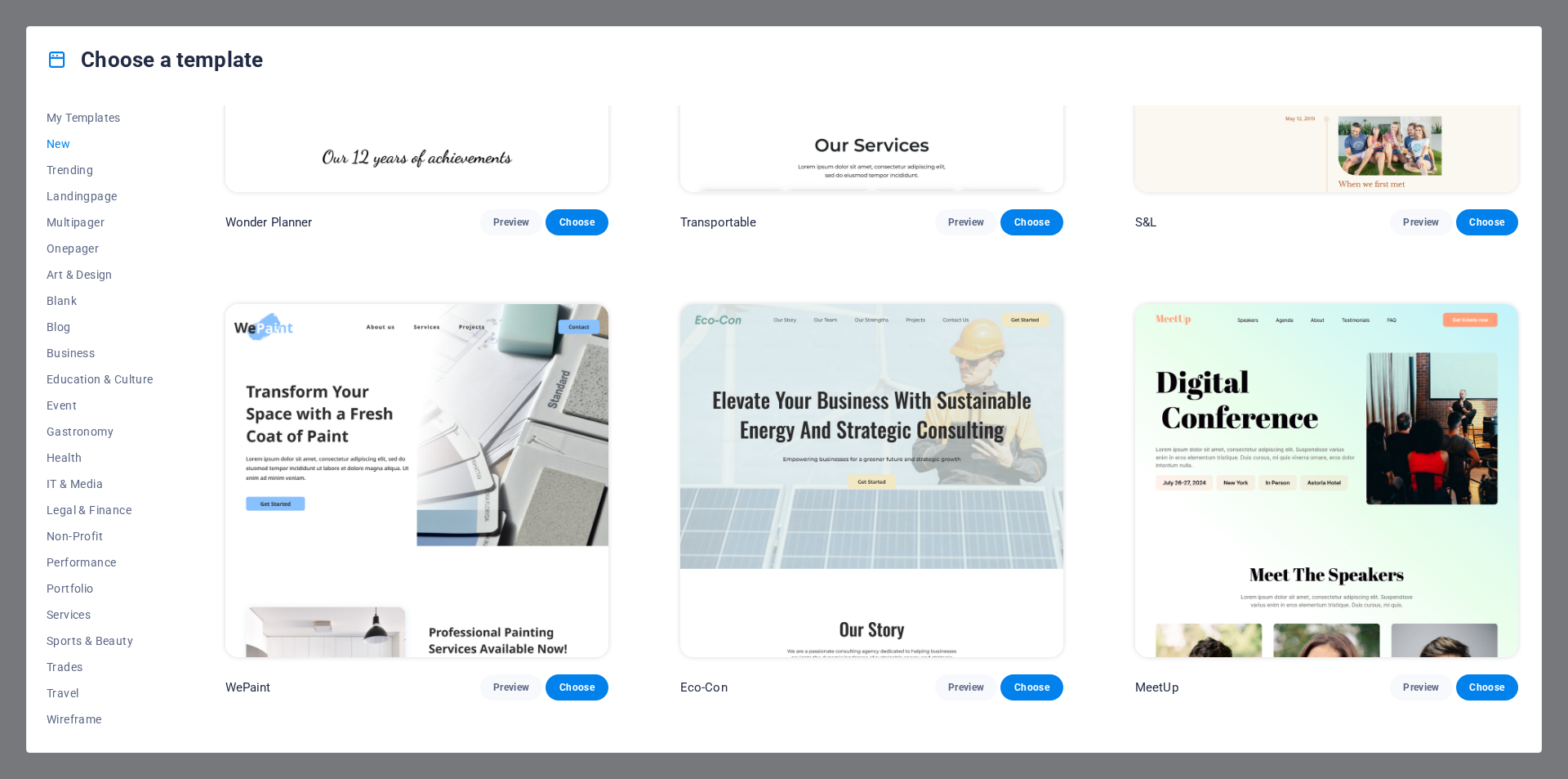
scroll to position [1225, 0]
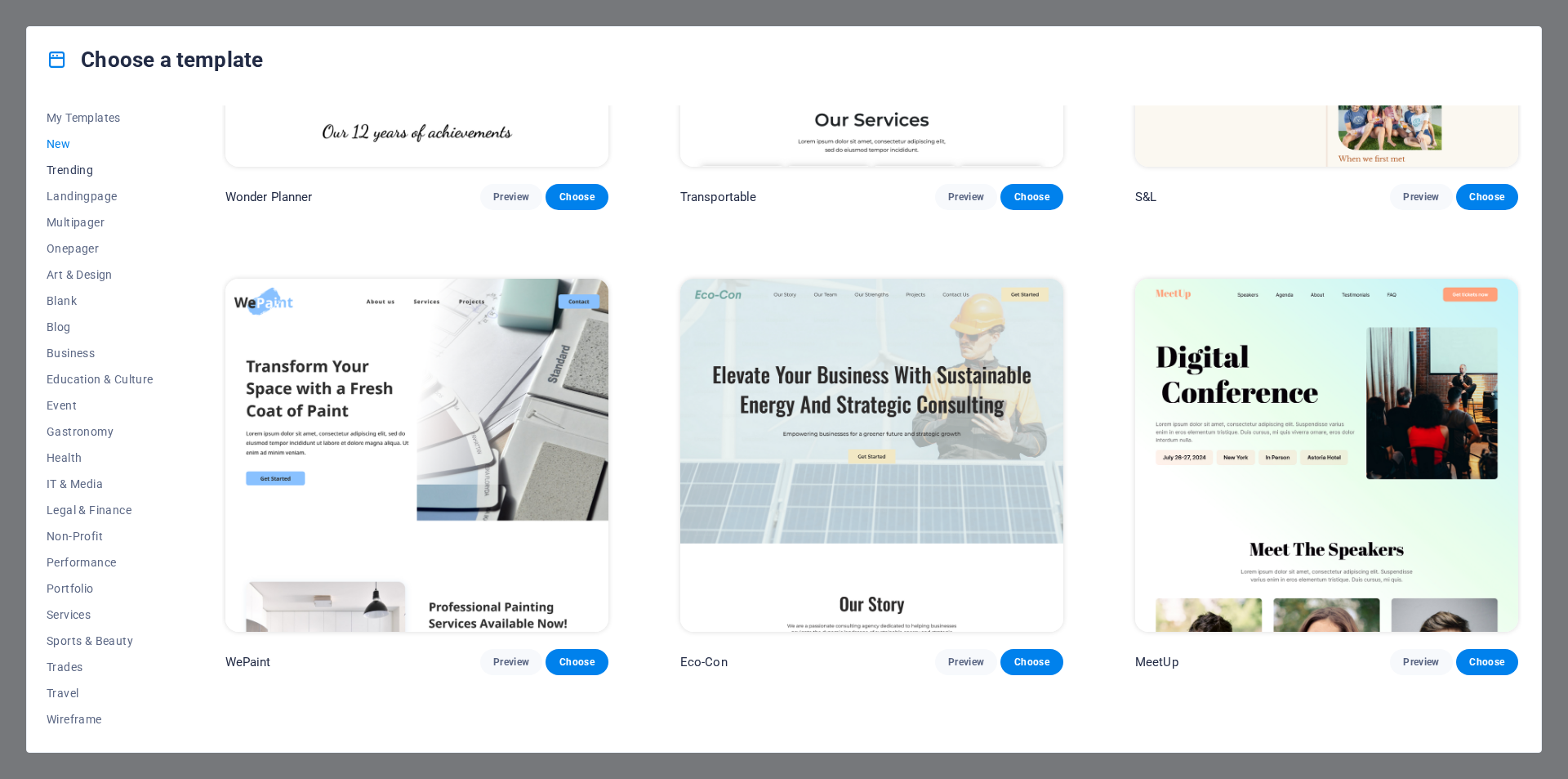
click at [84, 172] on span "Trending" at bounding box center [100, 170] width 107 height 13
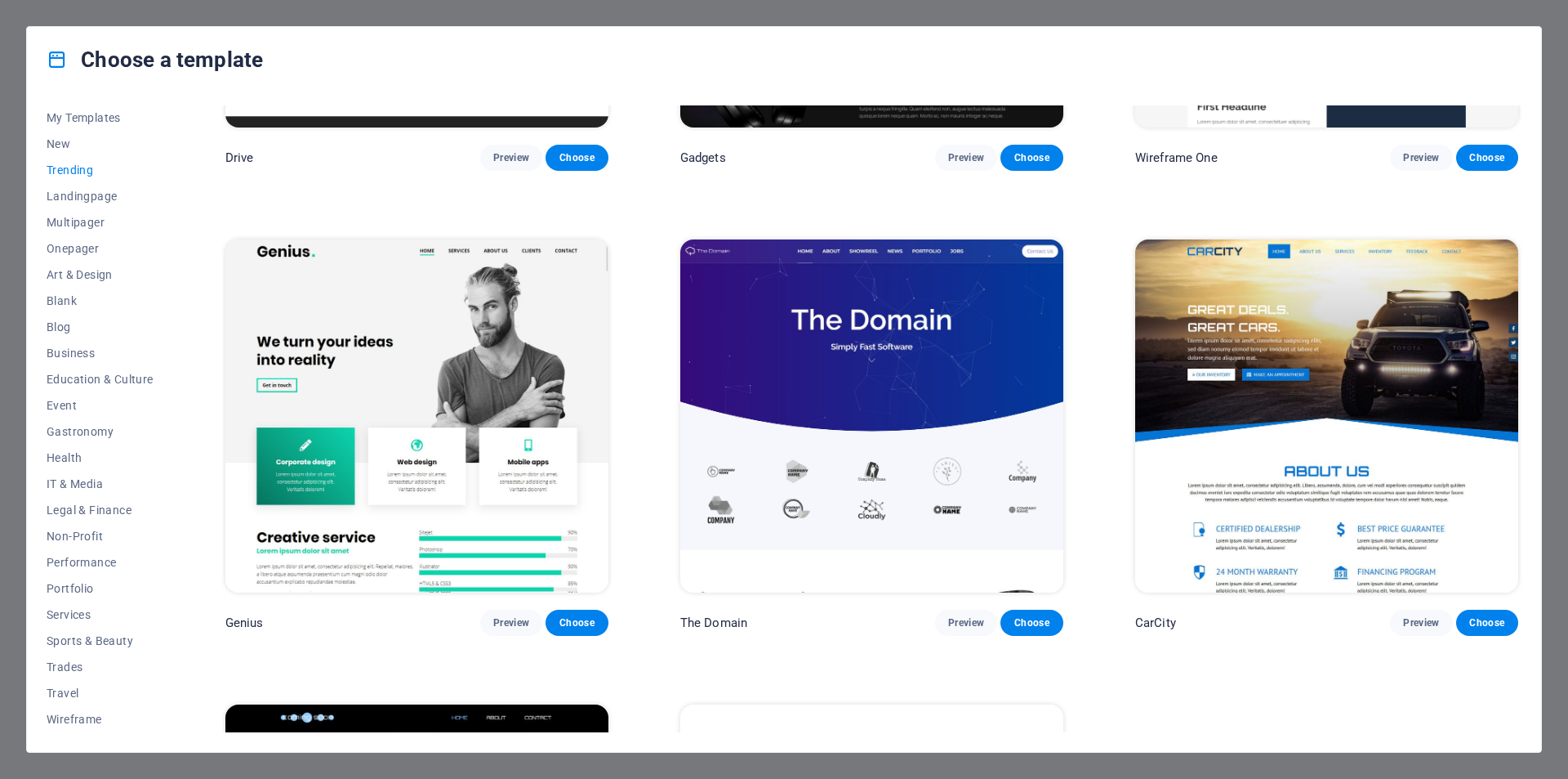
scroll to position [1716, 0]
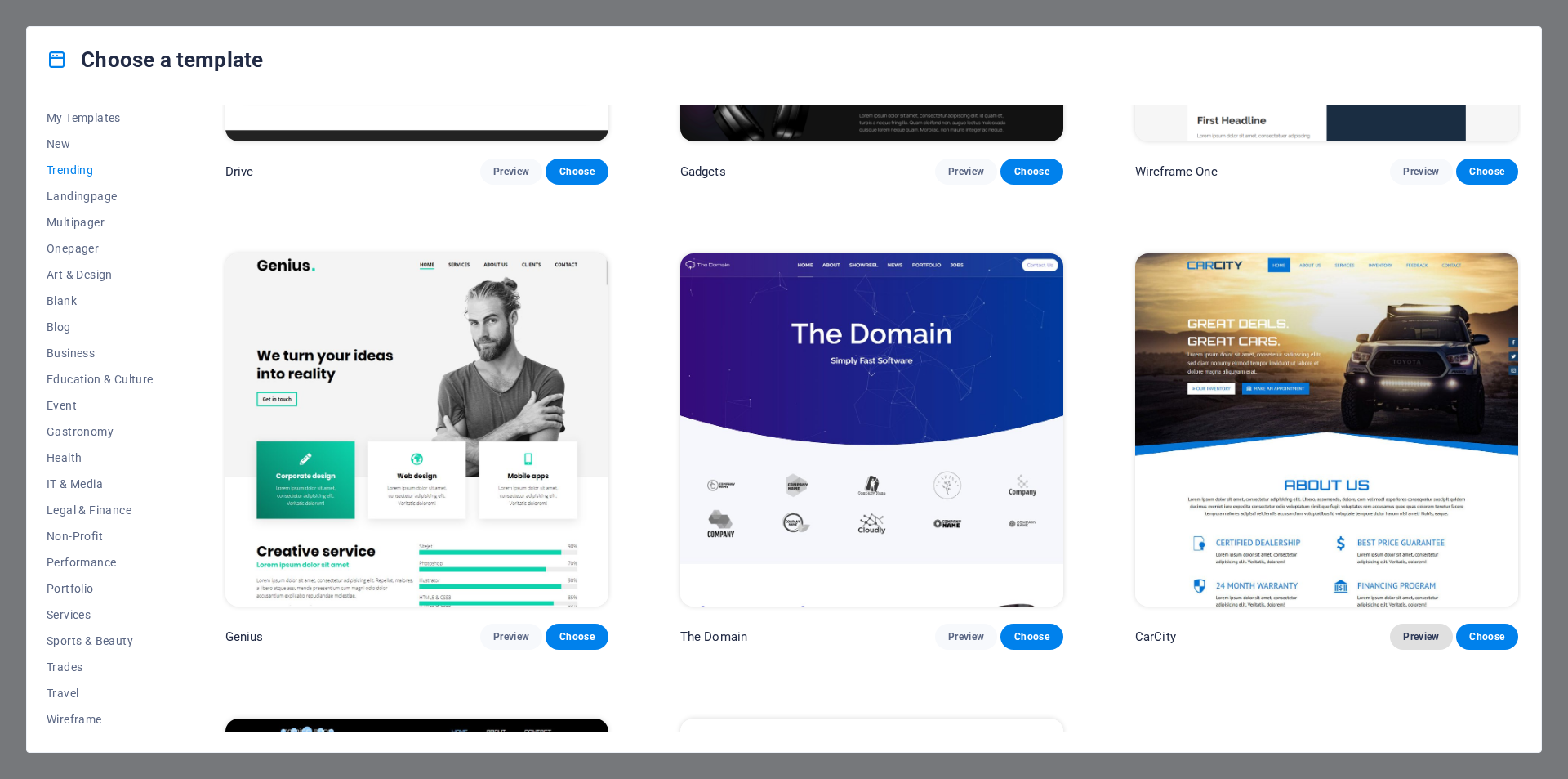
click at [1419, 630] on span "Preview" at bounding box center [1420, 636] width 36 height 13
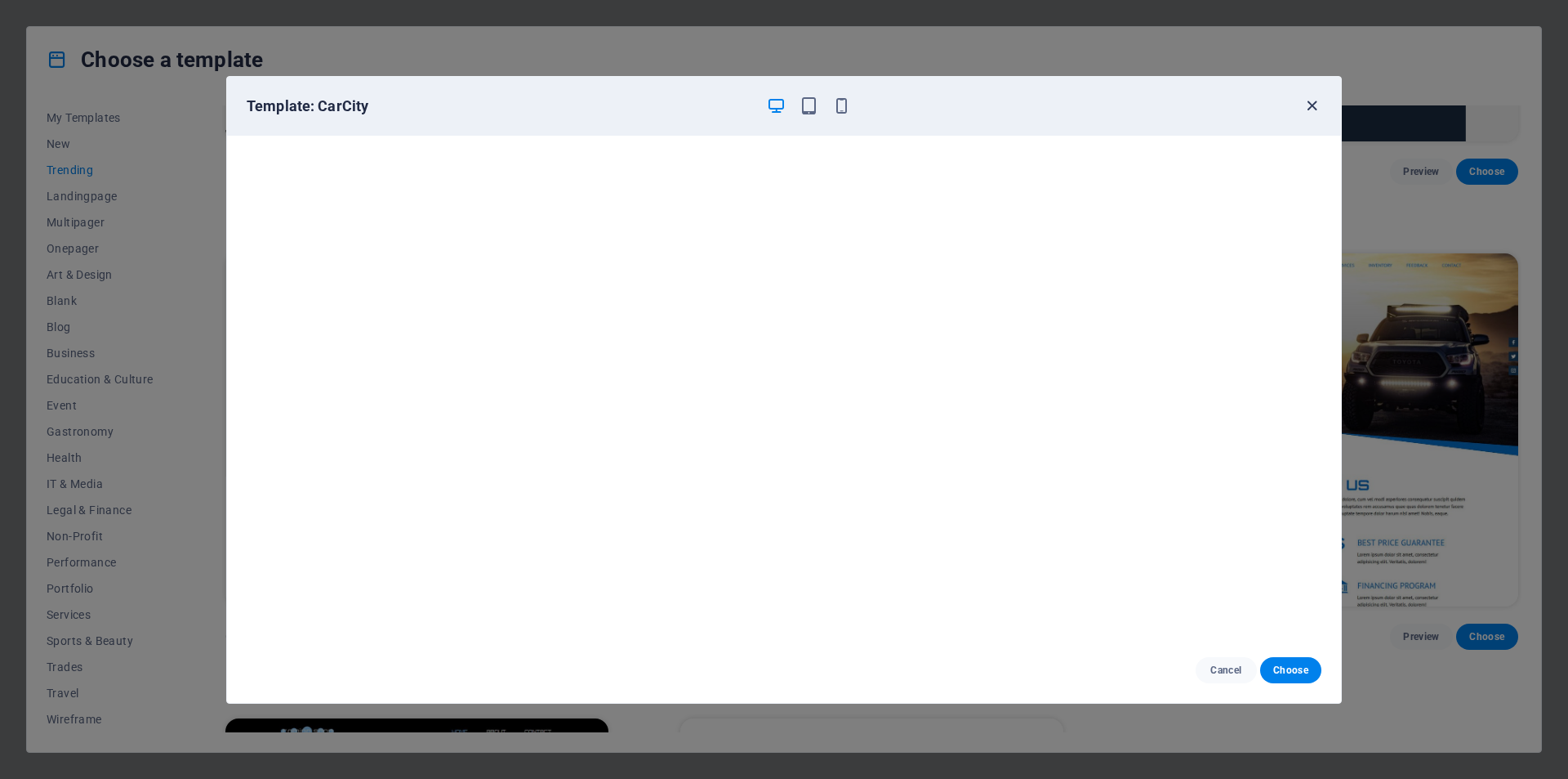
click at [1312, 100] on icon "button" at bounding box center [1312, 105] width 19 height 19
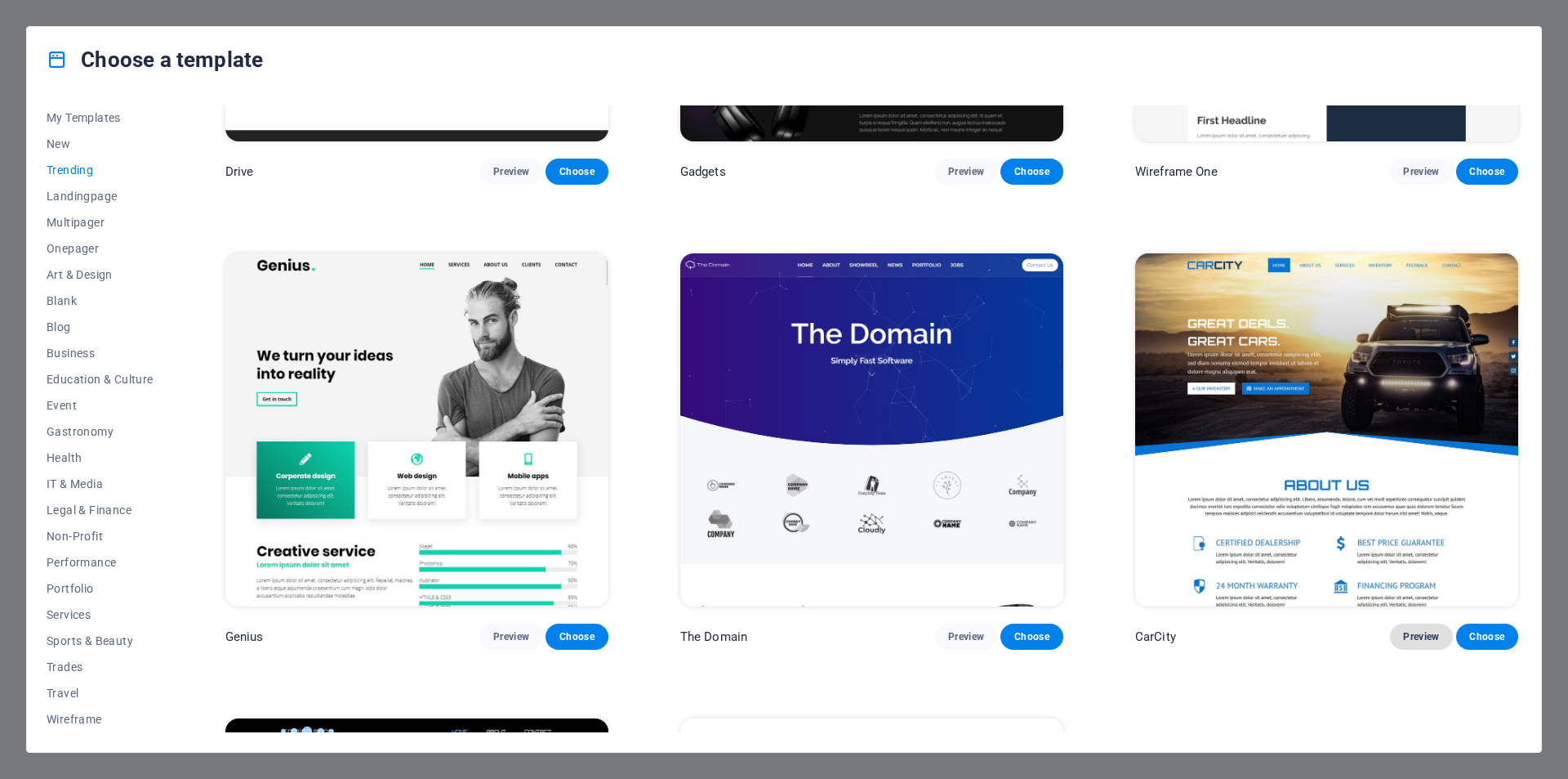
click at [1419, 632] on span "Preview" at bounding box center [1420, 636] width 36 height 13
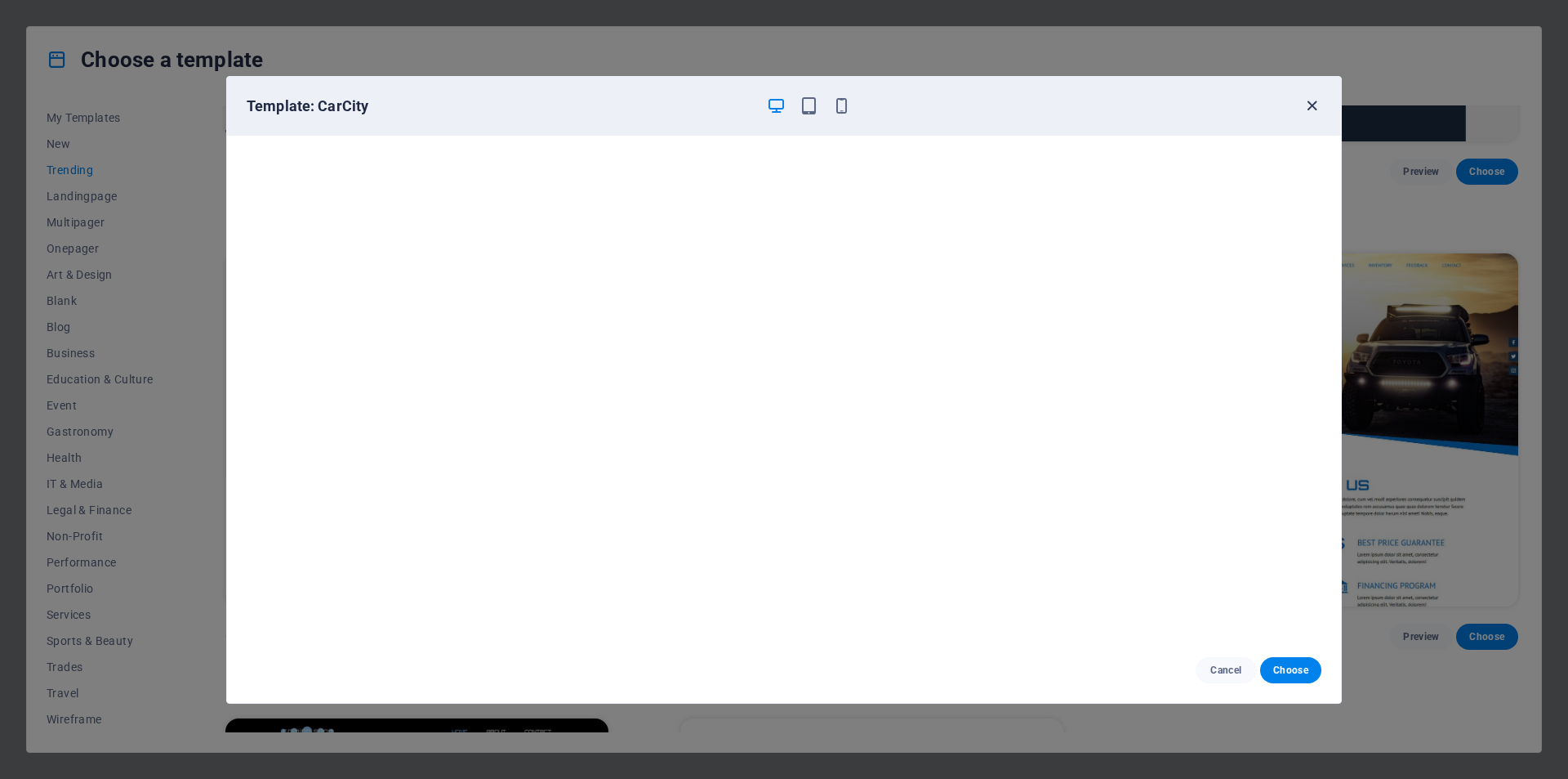
click at [1315, 101] on icon "button" at bounding box center [1312, 105] width 19 height 19
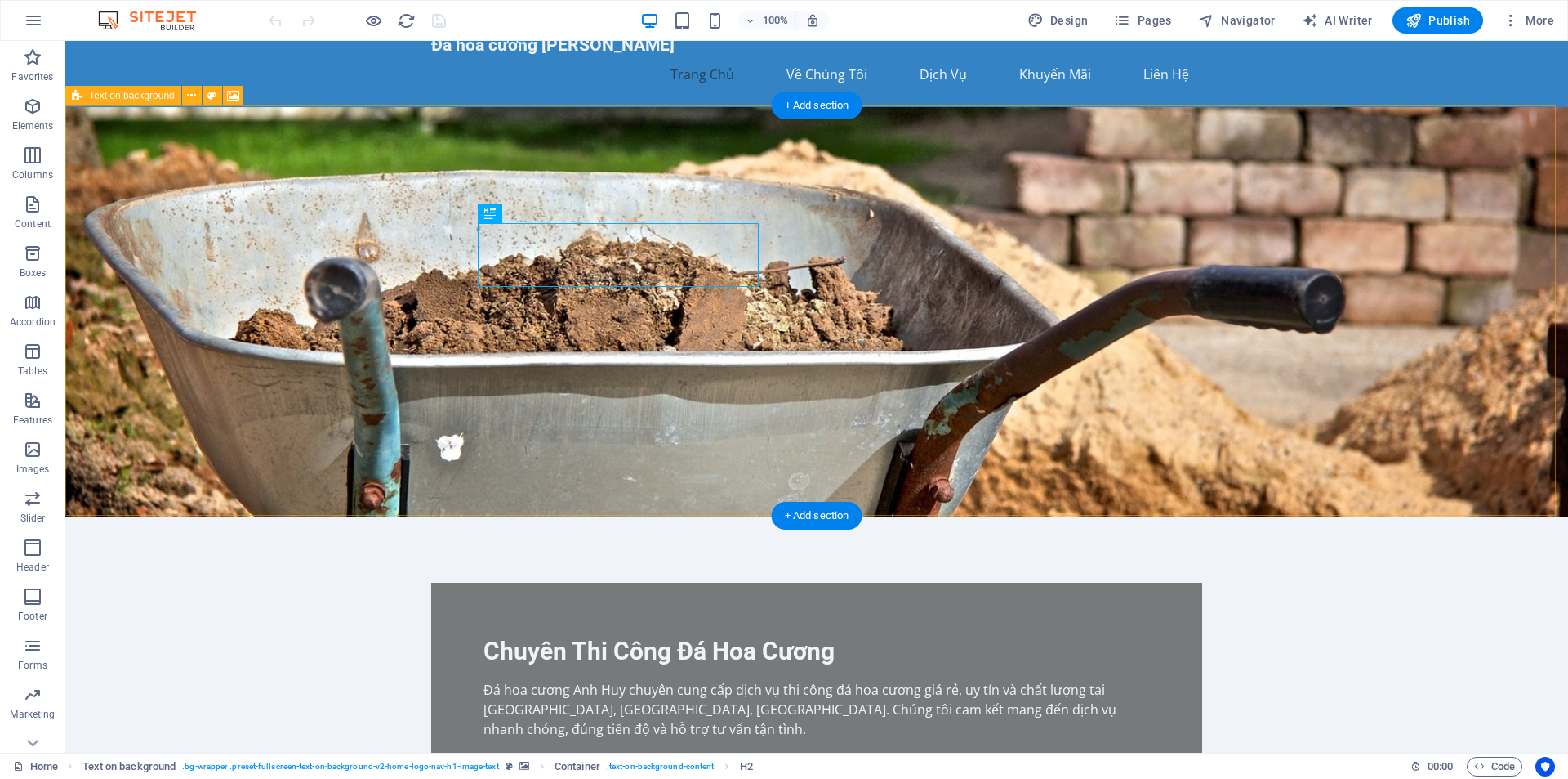
scroll to position [82, 0]
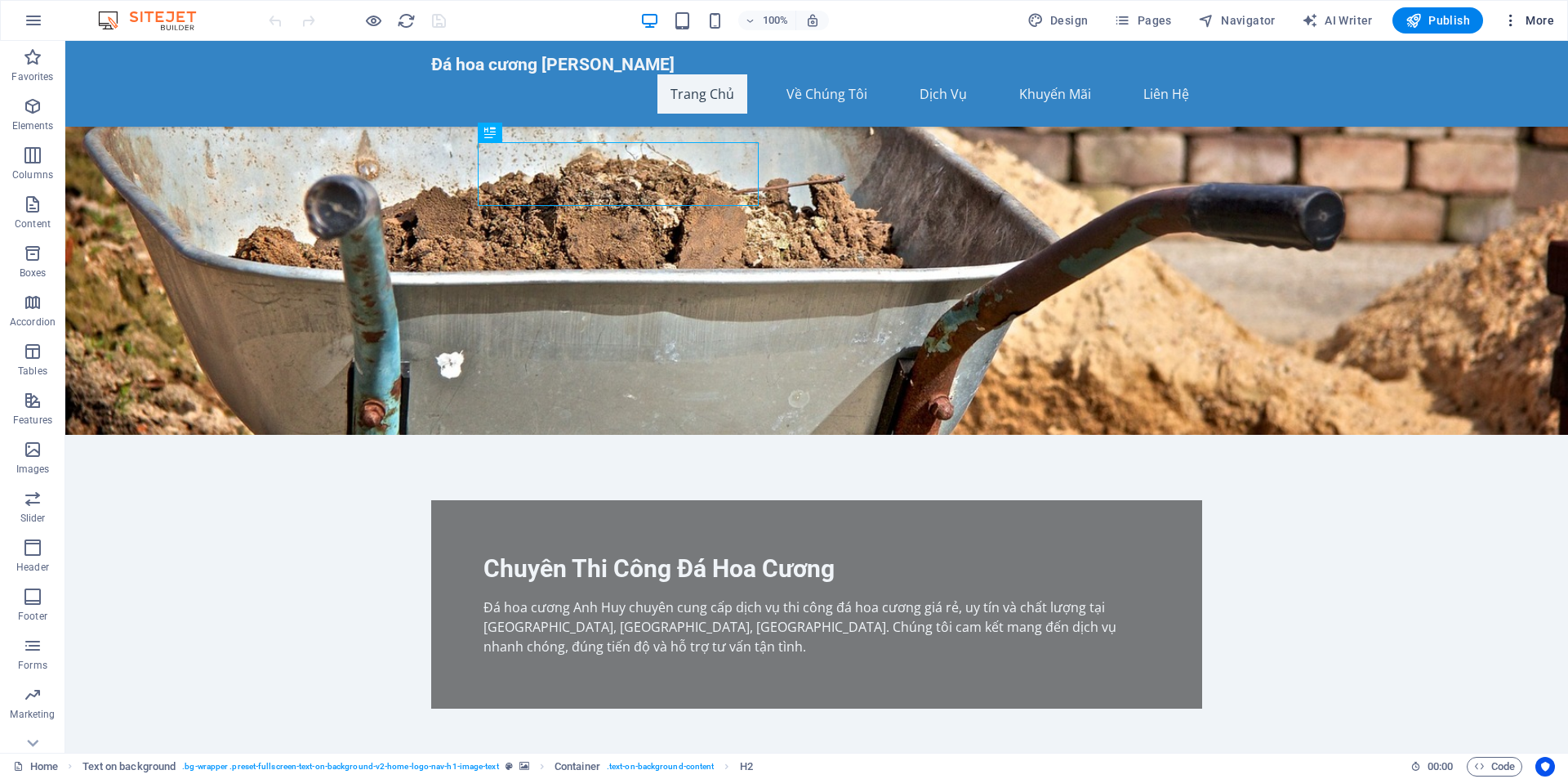
click at [1549, 20] on span "More" at bounding box center [1528, 20] width 51 height 16
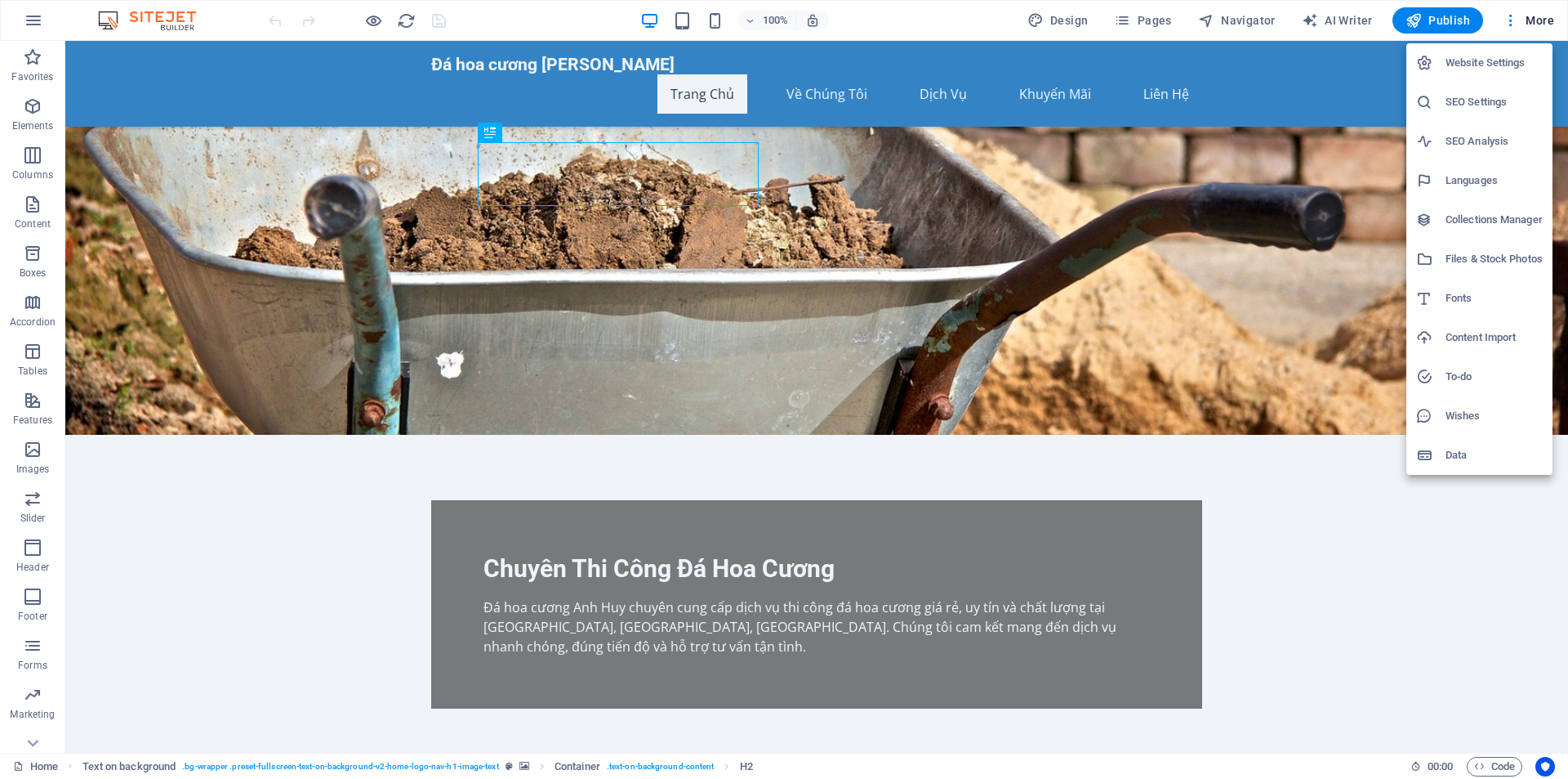
click at [38, 29] on div at bounding box center [784, 389] width 1568 height 779
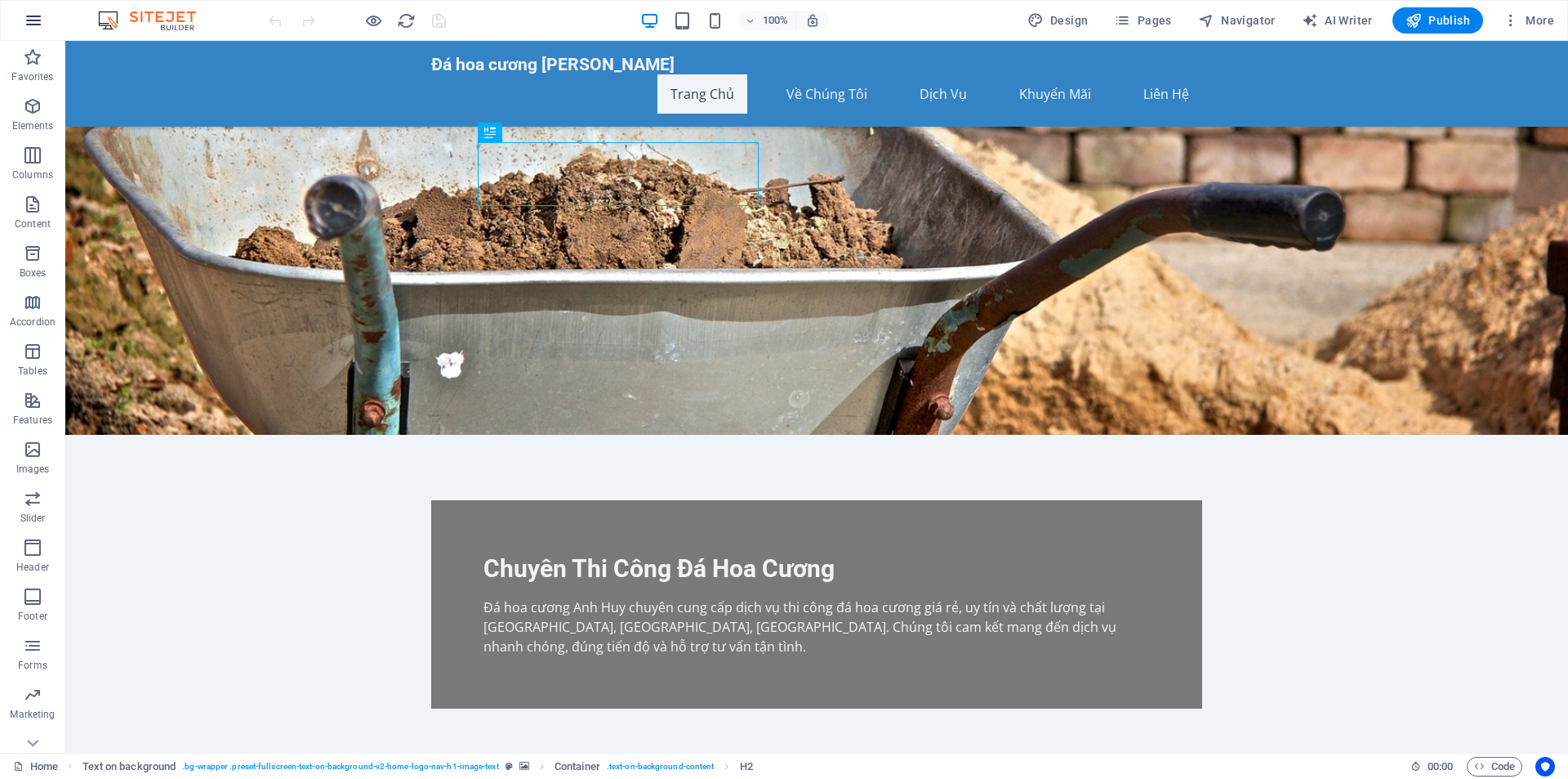
click at [33, 14] on icon "button" at bounding box center [33, 20] width 19 height 19
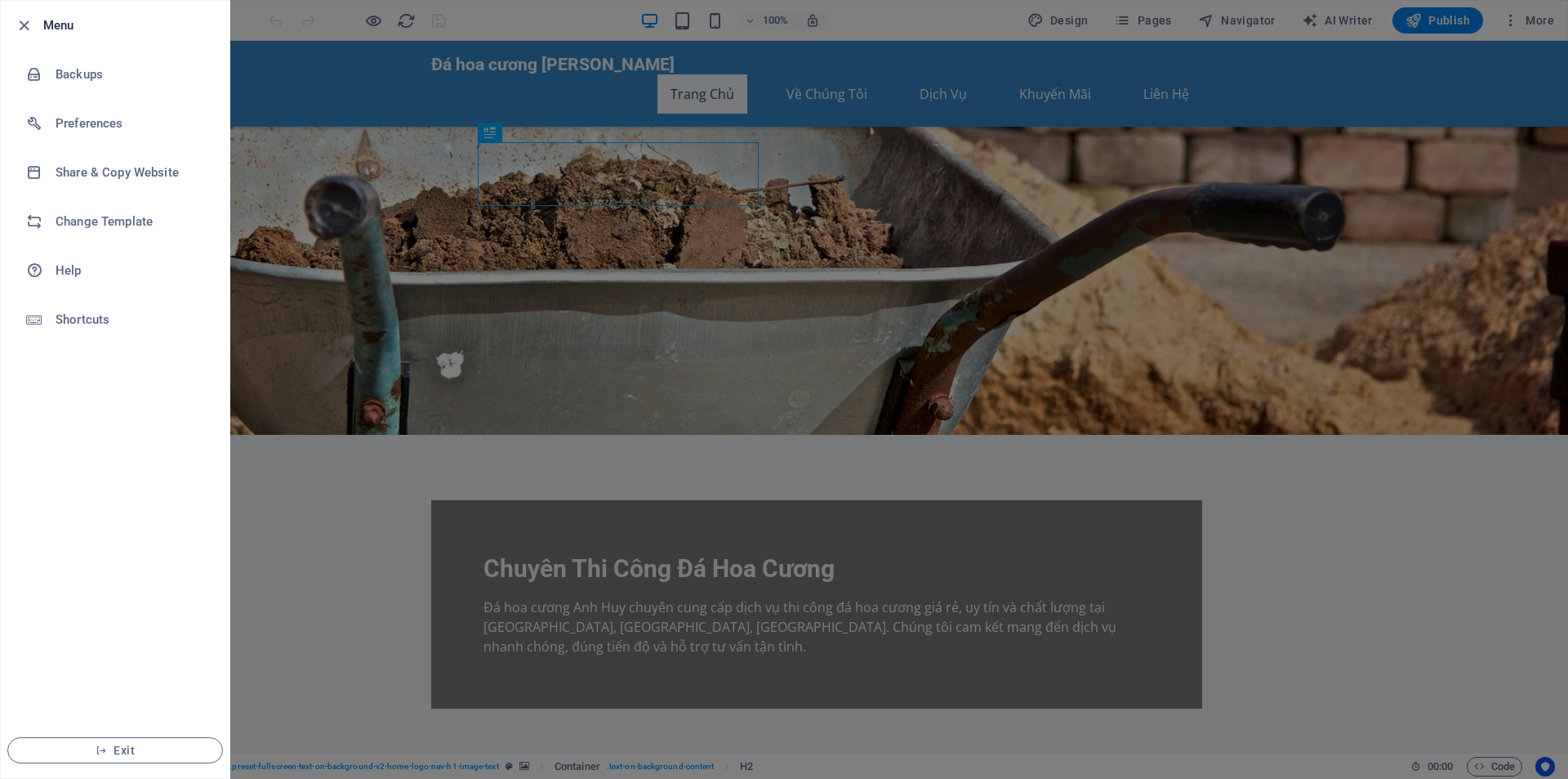
click at [1283, 328] on div at bounding box center [784, 389] width 1568 height 779
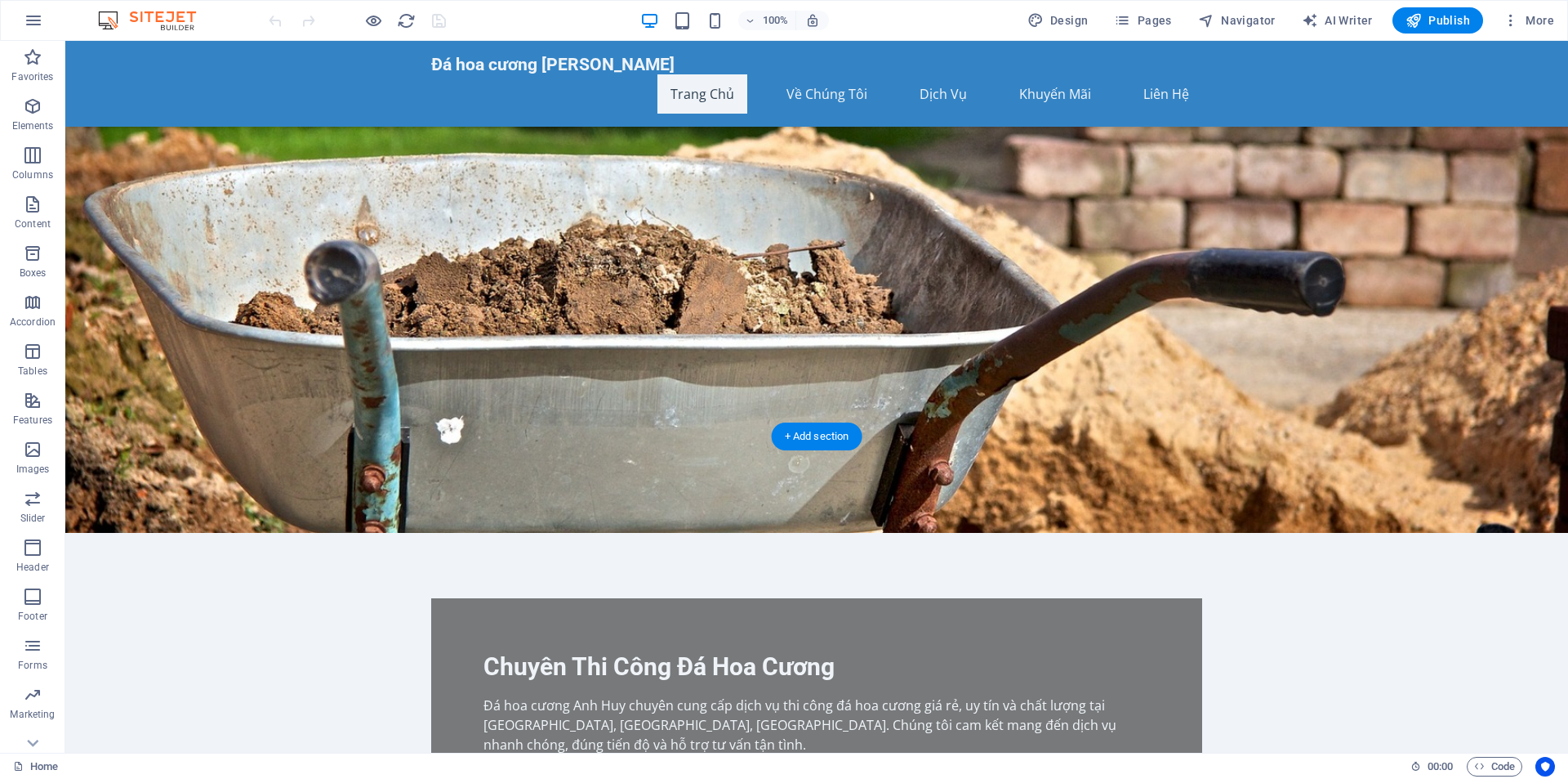
scroll to position [0, 0]
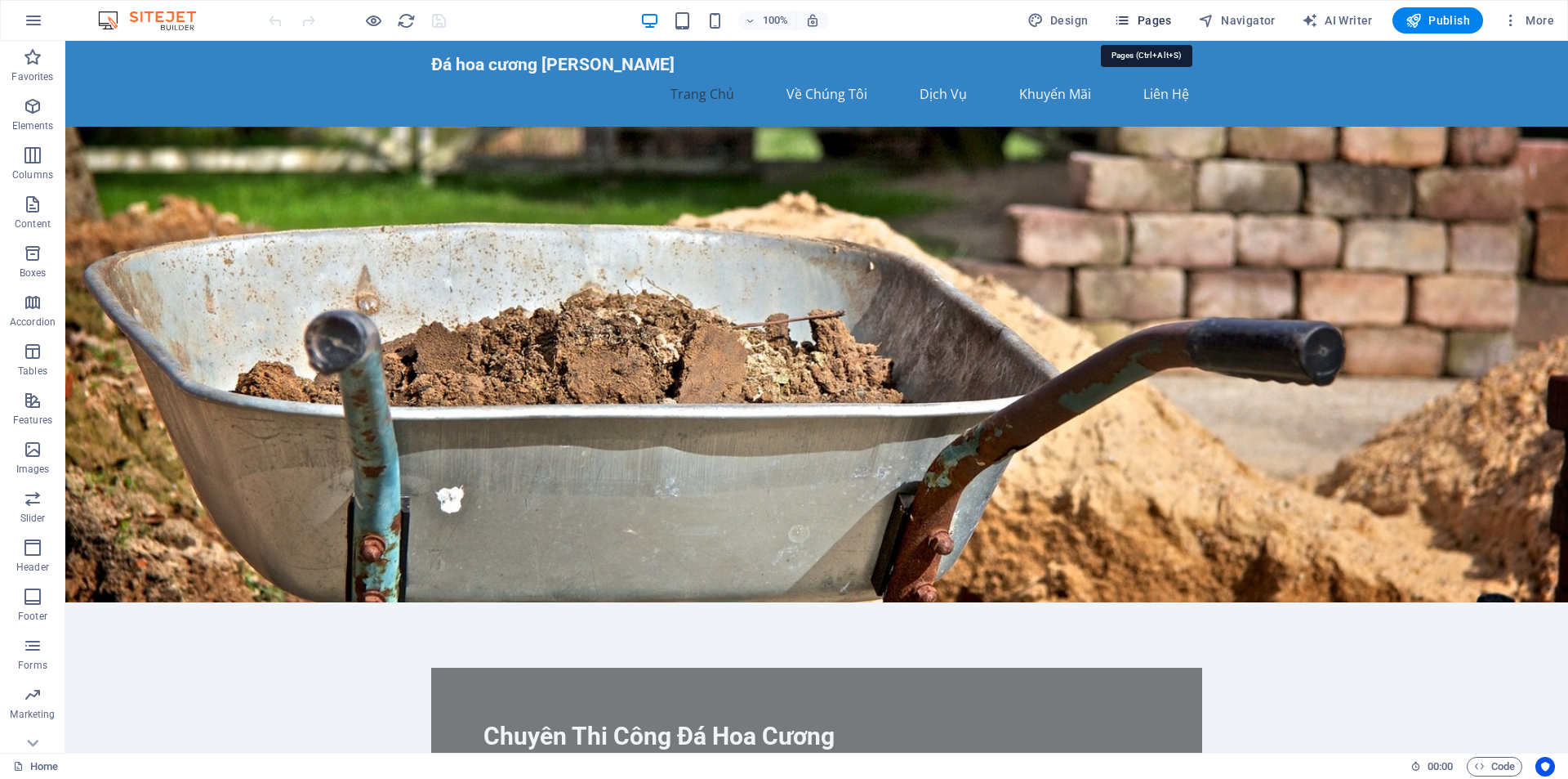
click at [1137, 25] on span "Pages" at bounding box center [1142, 20] width 57 height 16
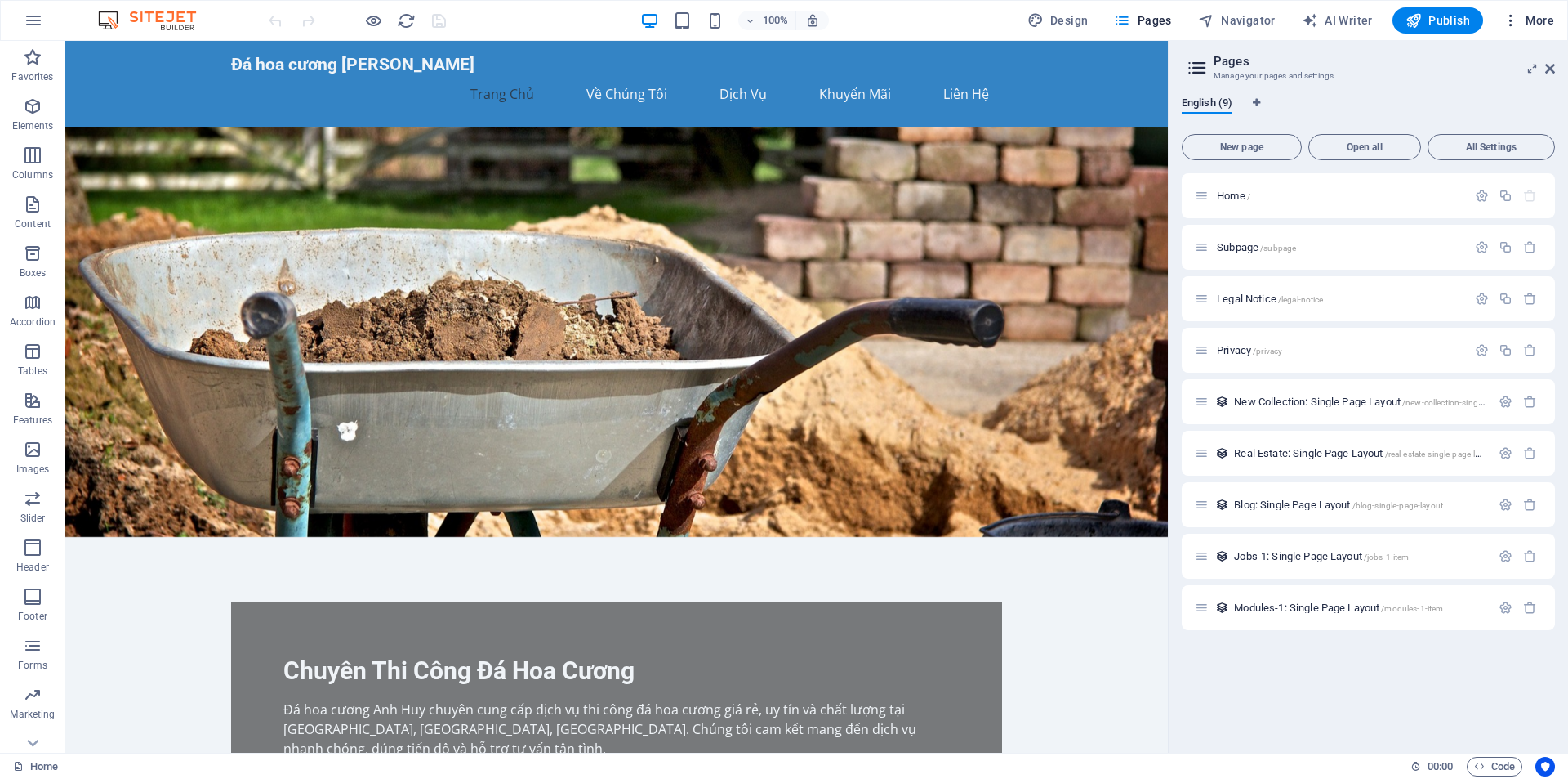
click at [1511, 22] on icon "button" at bounding box center [1510, 20] width 16 height 16
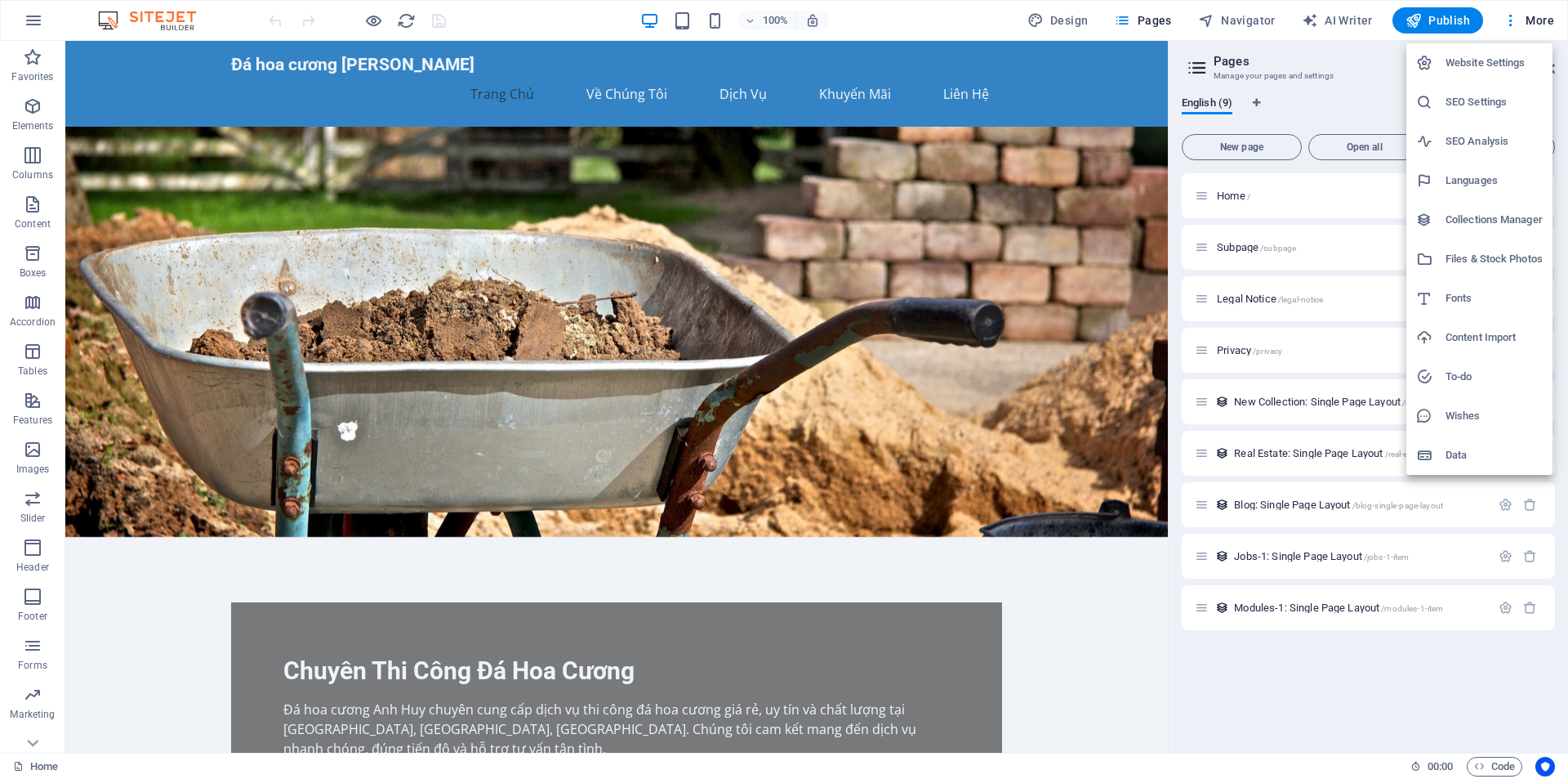
click at [1513, 22] on div at bounding box center [784, 389] width 1568 height 779
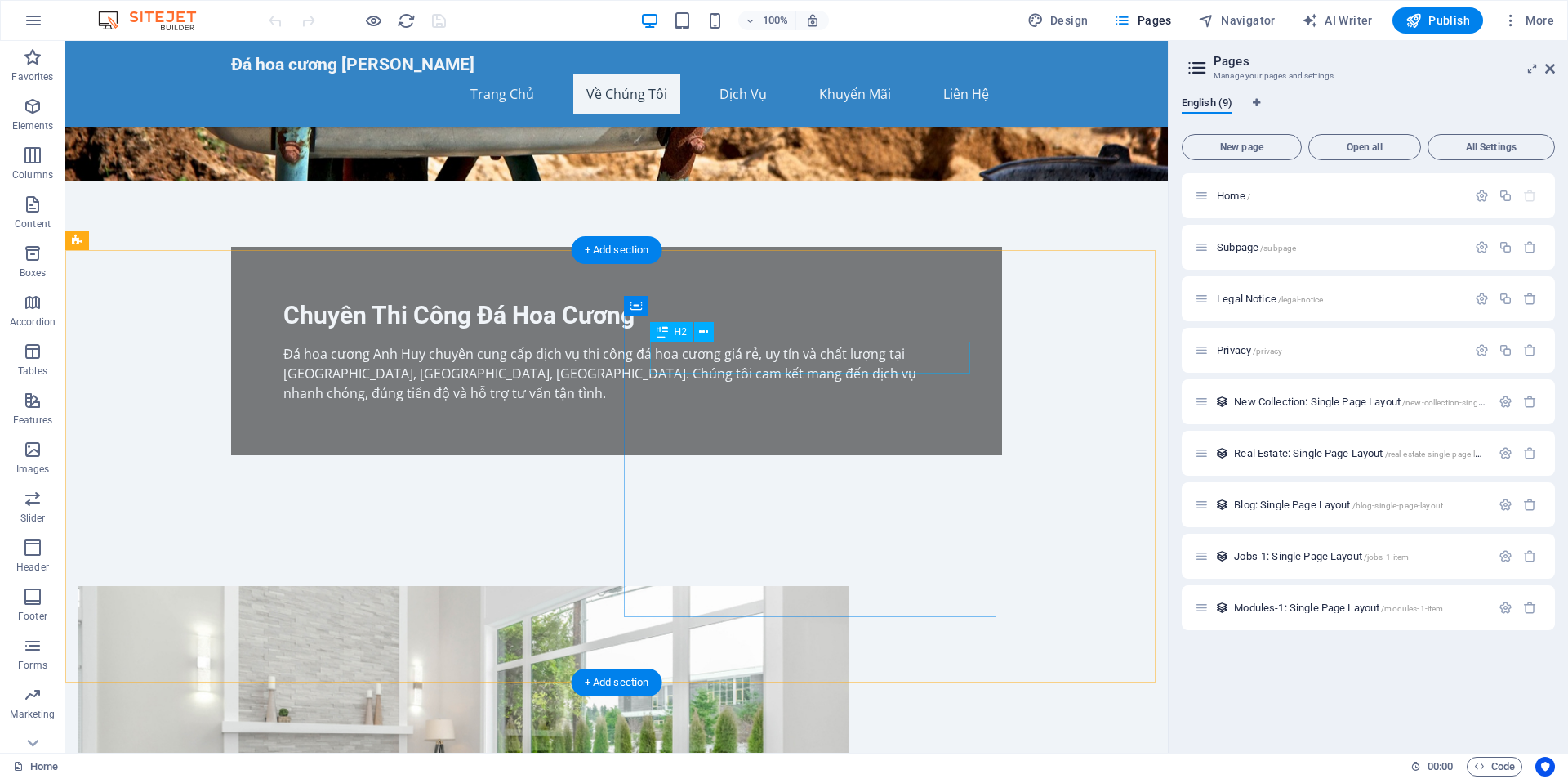
scroll to position [490, 0]
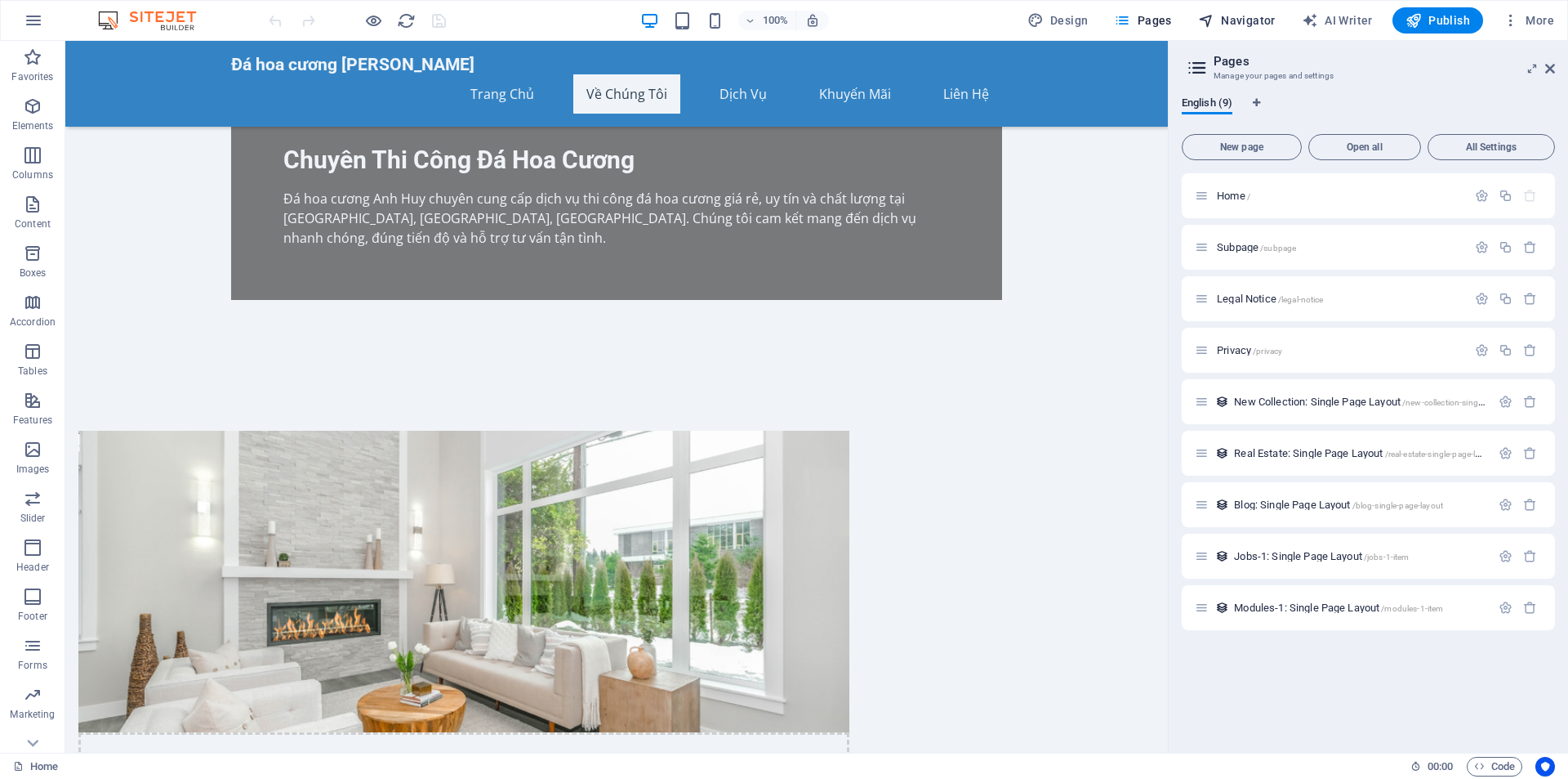
click at [1227, 28] on span "Navigator" at bounding box center [1237, 20] width 78 height 16
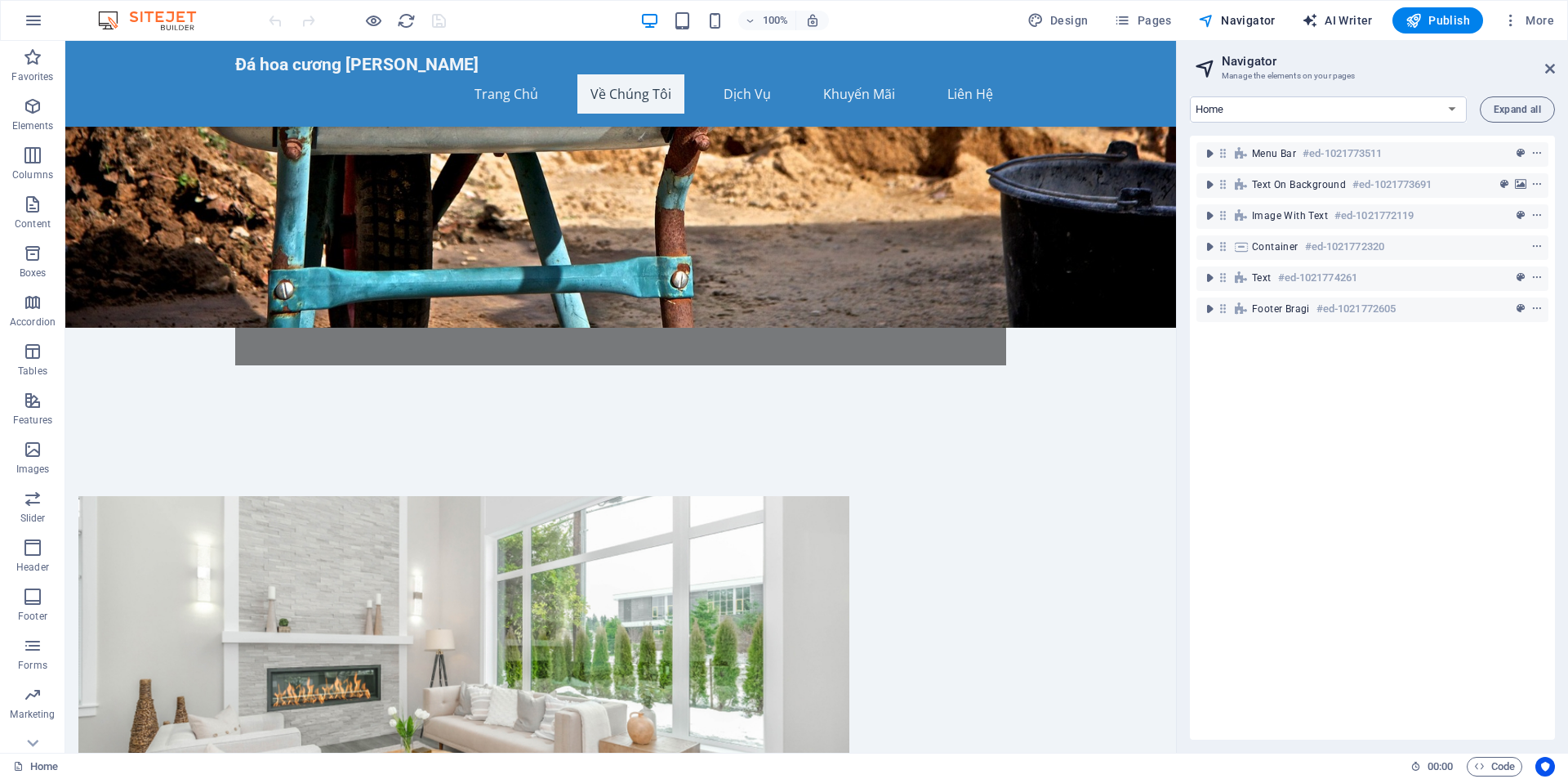
click at [1336, 17] on span "AI Writer" at bounding box center [1337, 20] width 71 height 16
select select "English"
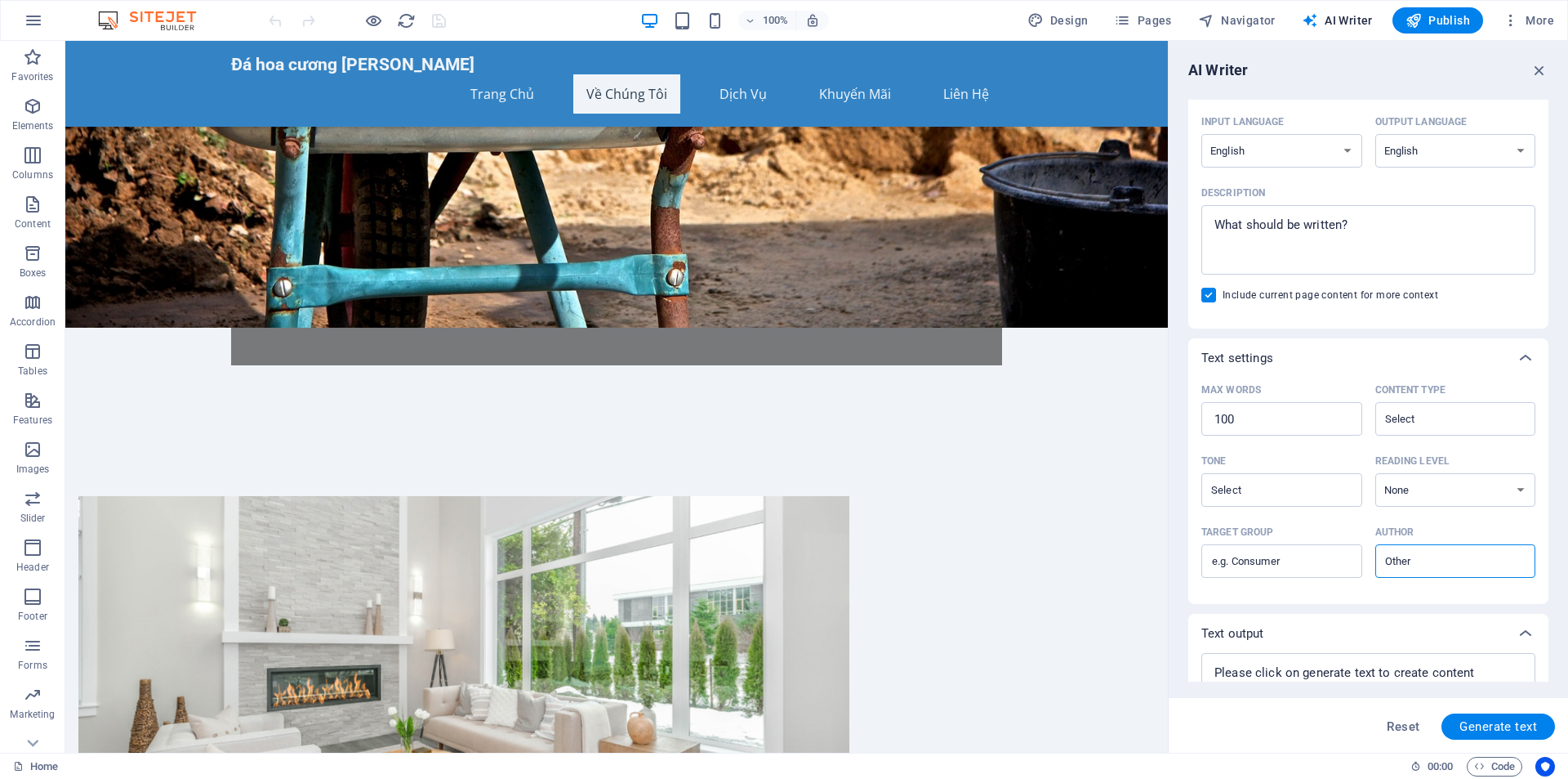
scroll to position [82, 0]
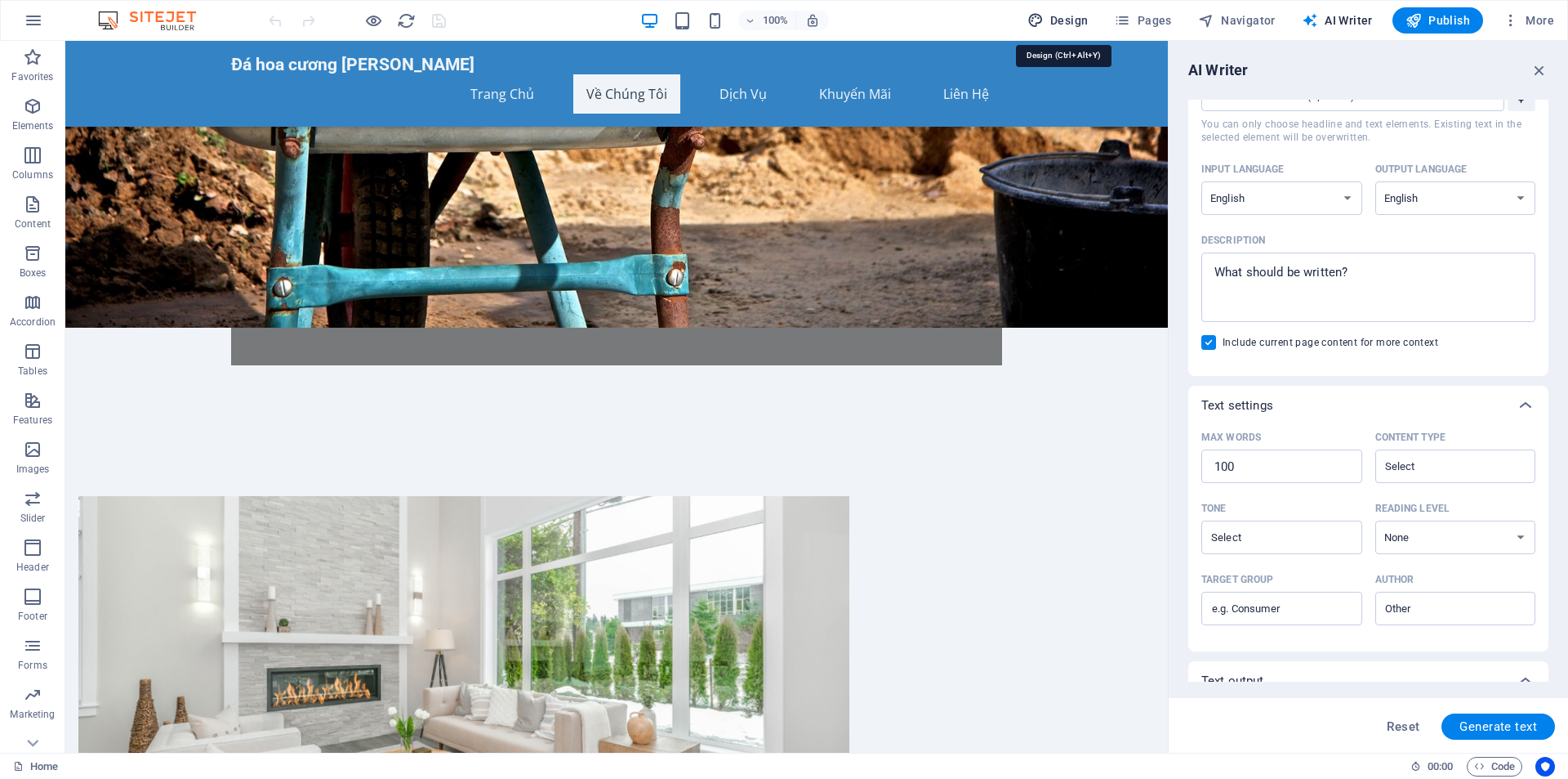
drag, startPoint x: 1053, startPoint y: 22, endPoint x: 1005, endPoint y: 208, distance: 192.1
click at [1053, 22] on span "Design" at bounding box center [1058, 20] width 62 height 16
select select "px"
select select "200"
select select "px"
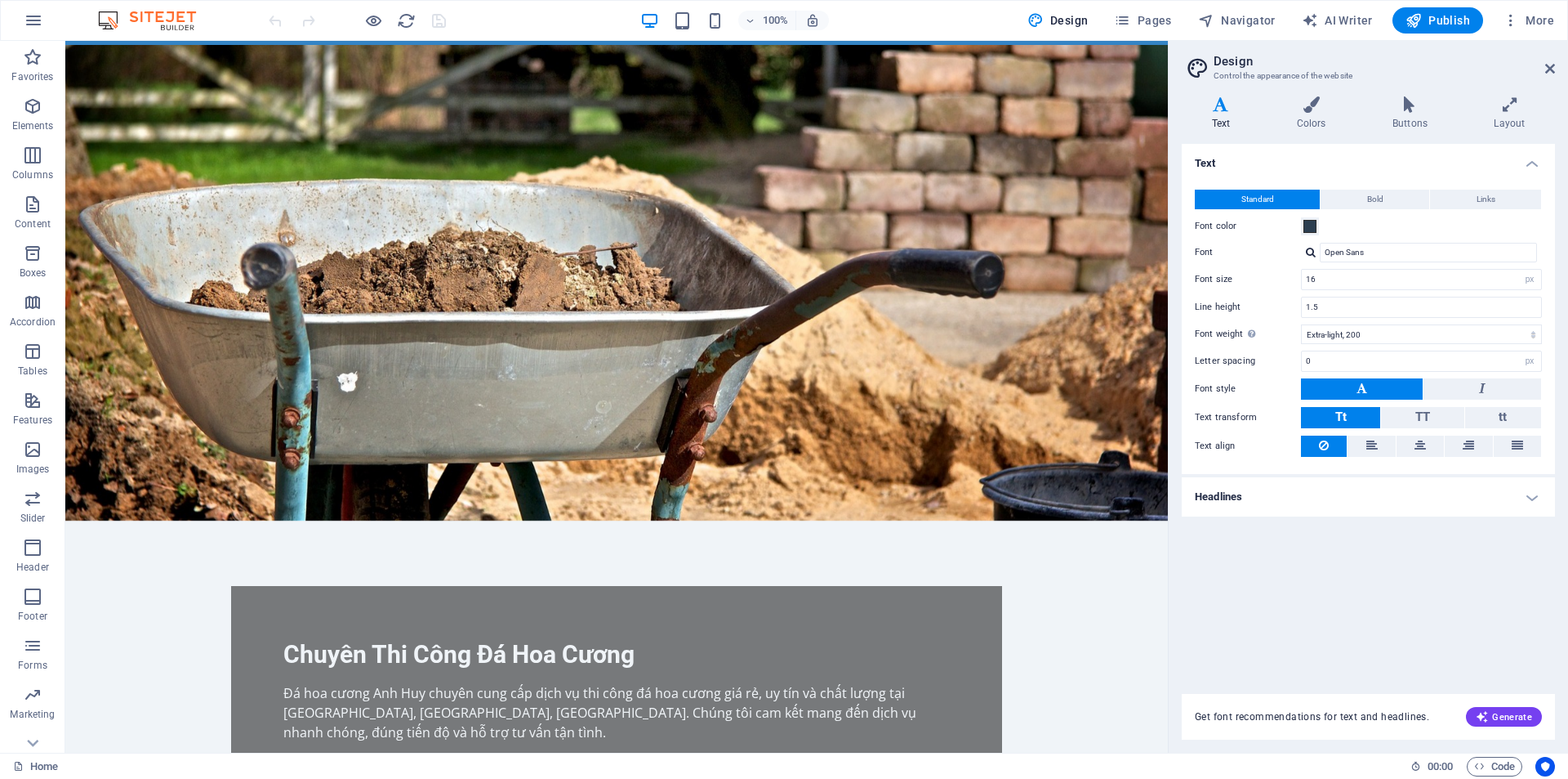
scroll to position [0, 0]
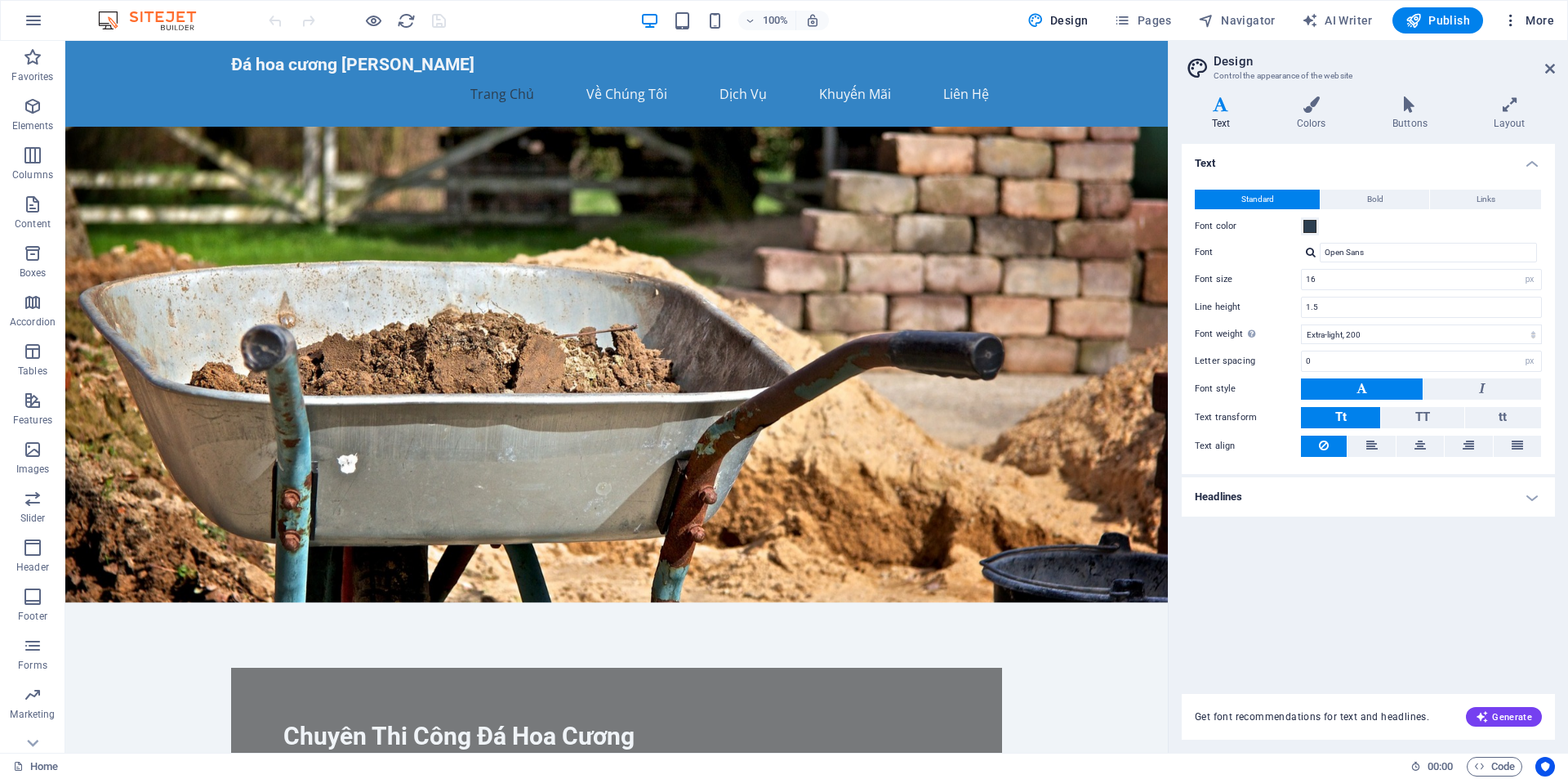
click at [1538, 23] on span "More" at bounding box center [1528, 20] width 51 height 16
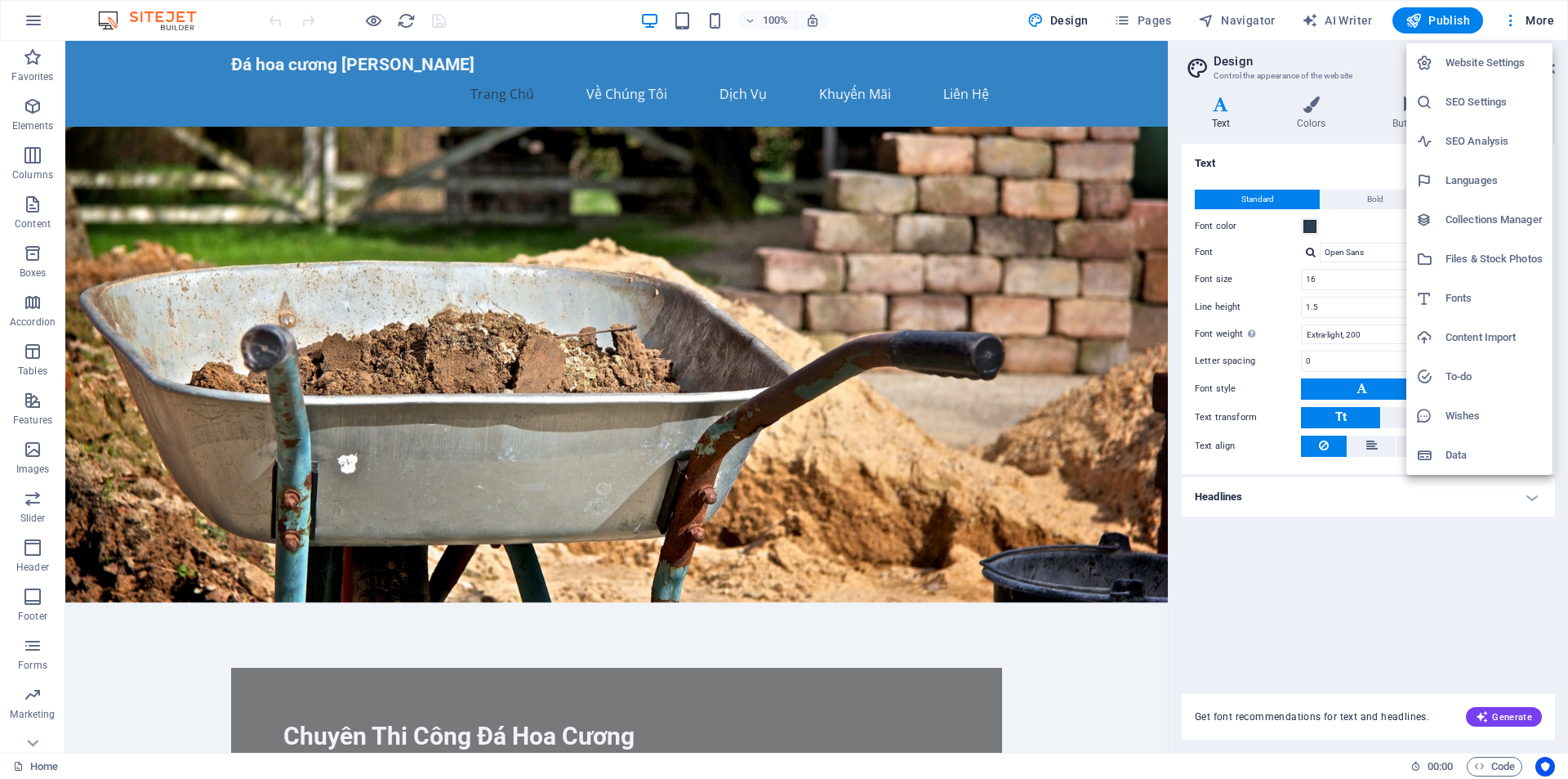
click at [1341, 625] on div at bounding box center [784, 389] width 1568 height 779
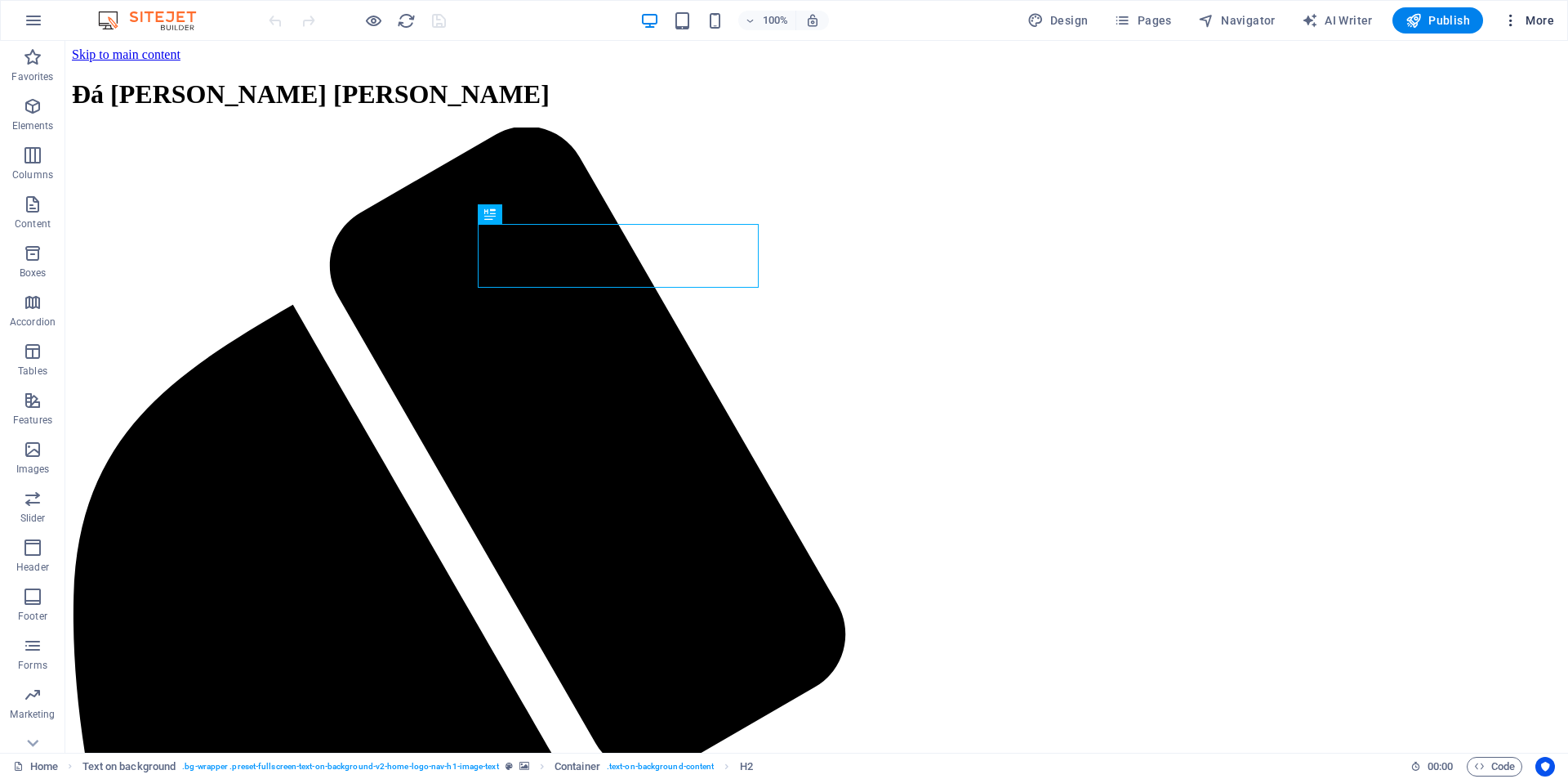
click at [1517, 13] on icon "button" at bounding box center [1510, 20] width 16 height 16
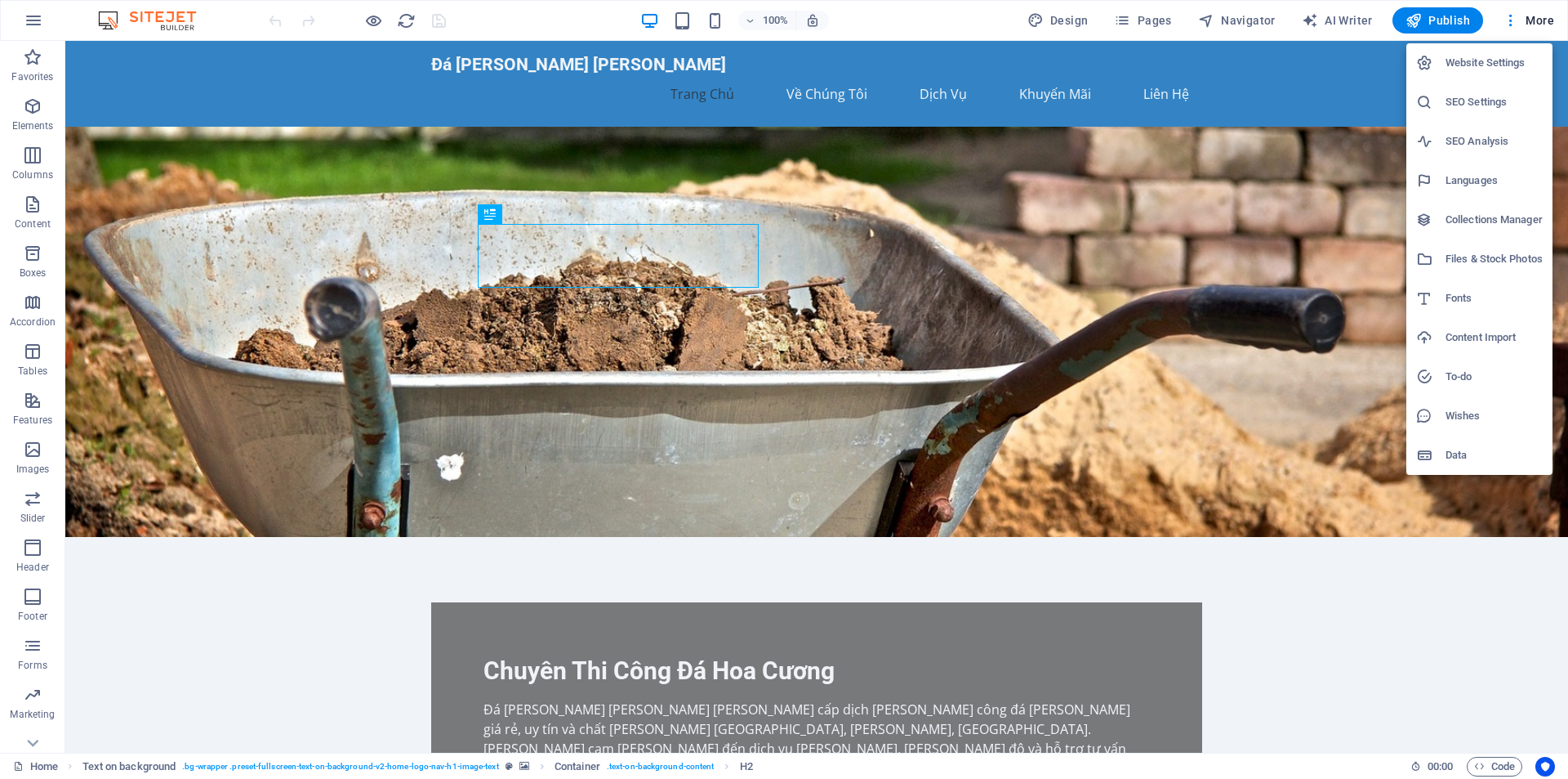
click at [19, 13] on div at bounding box center [784, 389] width 1568 height 779
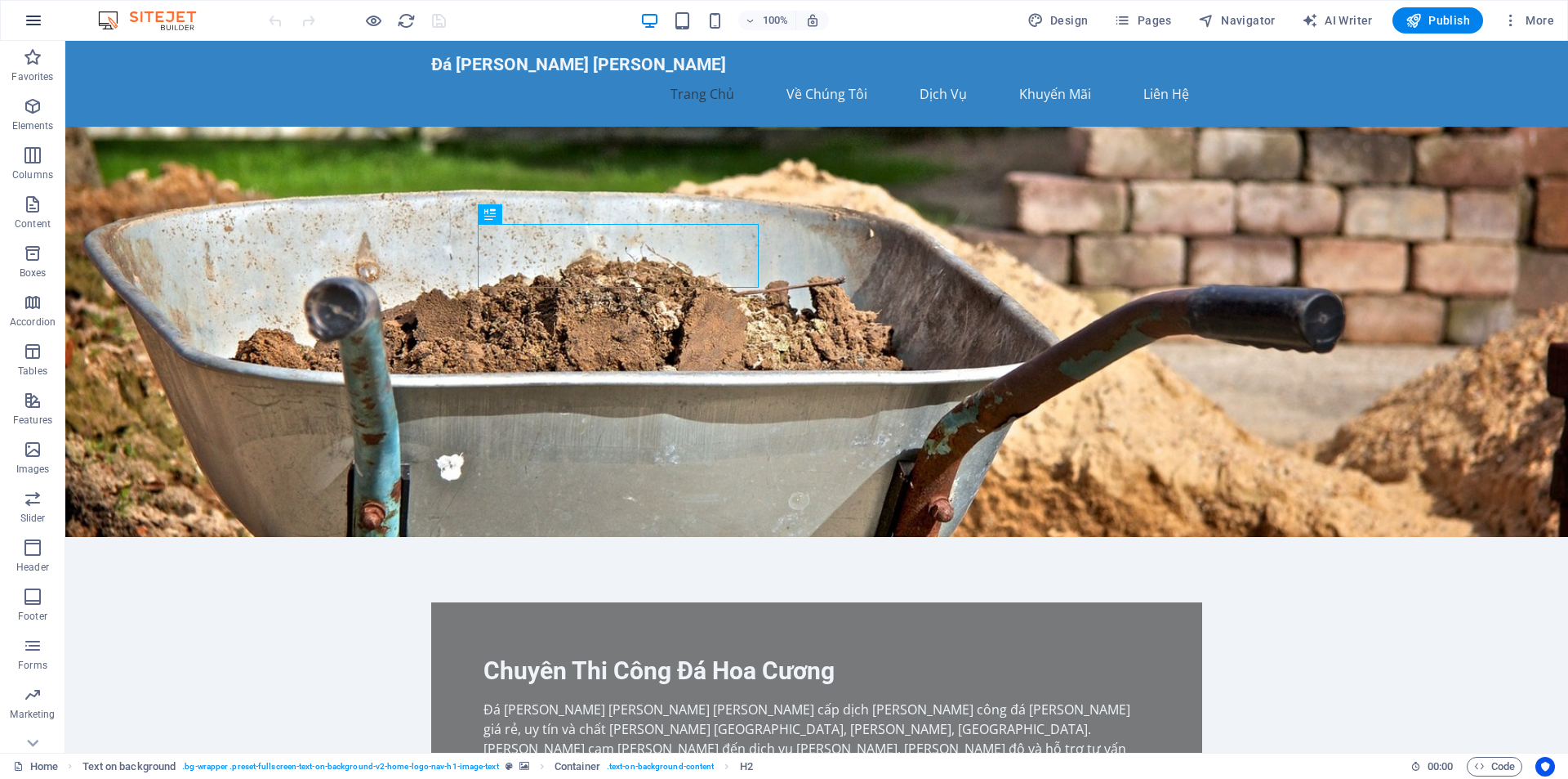
click at [34, 17] on icon "button" at bounding box center [33, 20] width 19 height 19
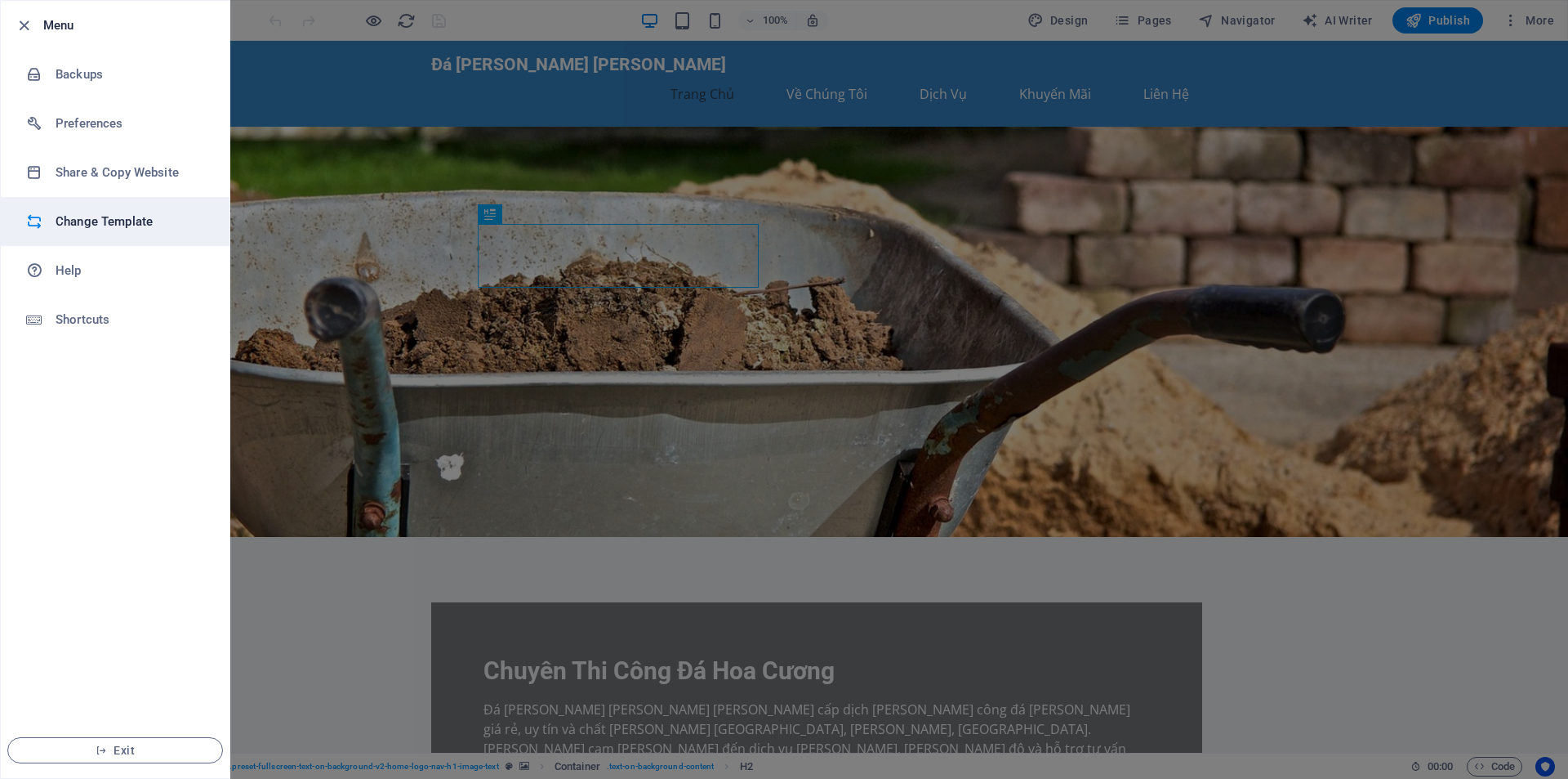
click at [107, 226] on h6 "Change Template" at bounding box center [131, 221] width 151 height 19
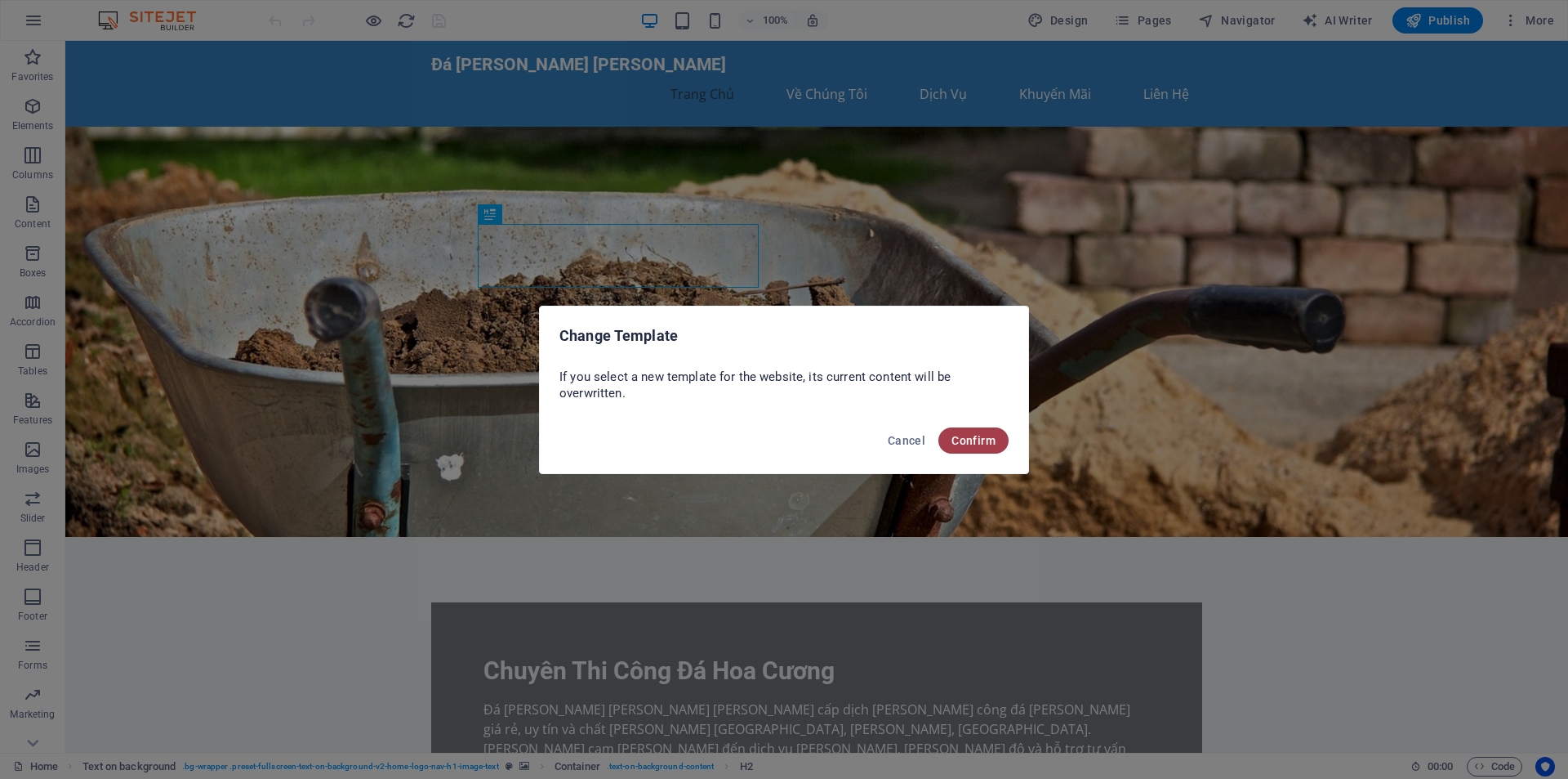
click at [978, 443] on span "Confirm" at bounding box center [973, 440] width 44 height 13
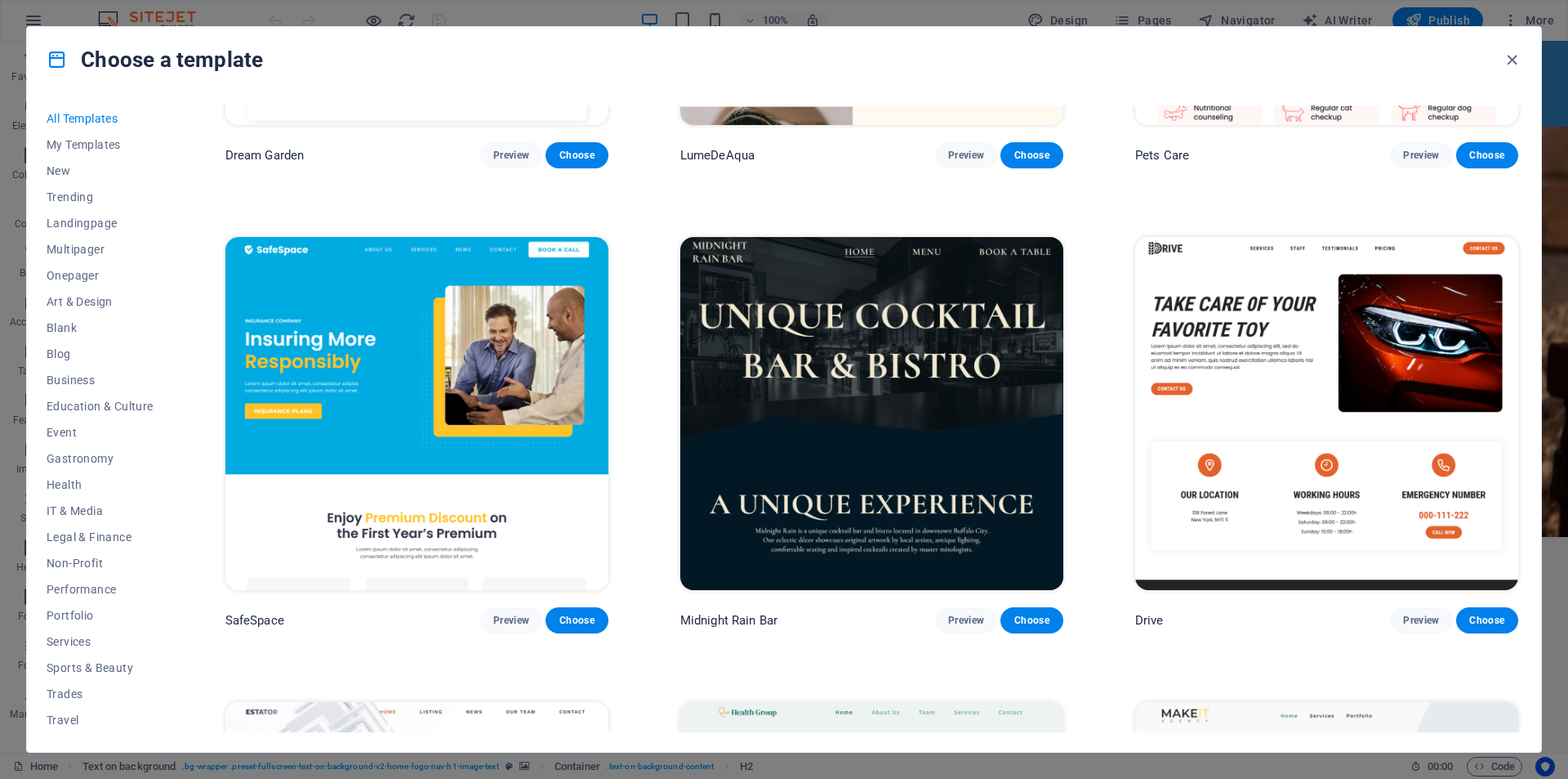
scroll to position [4085, 0]
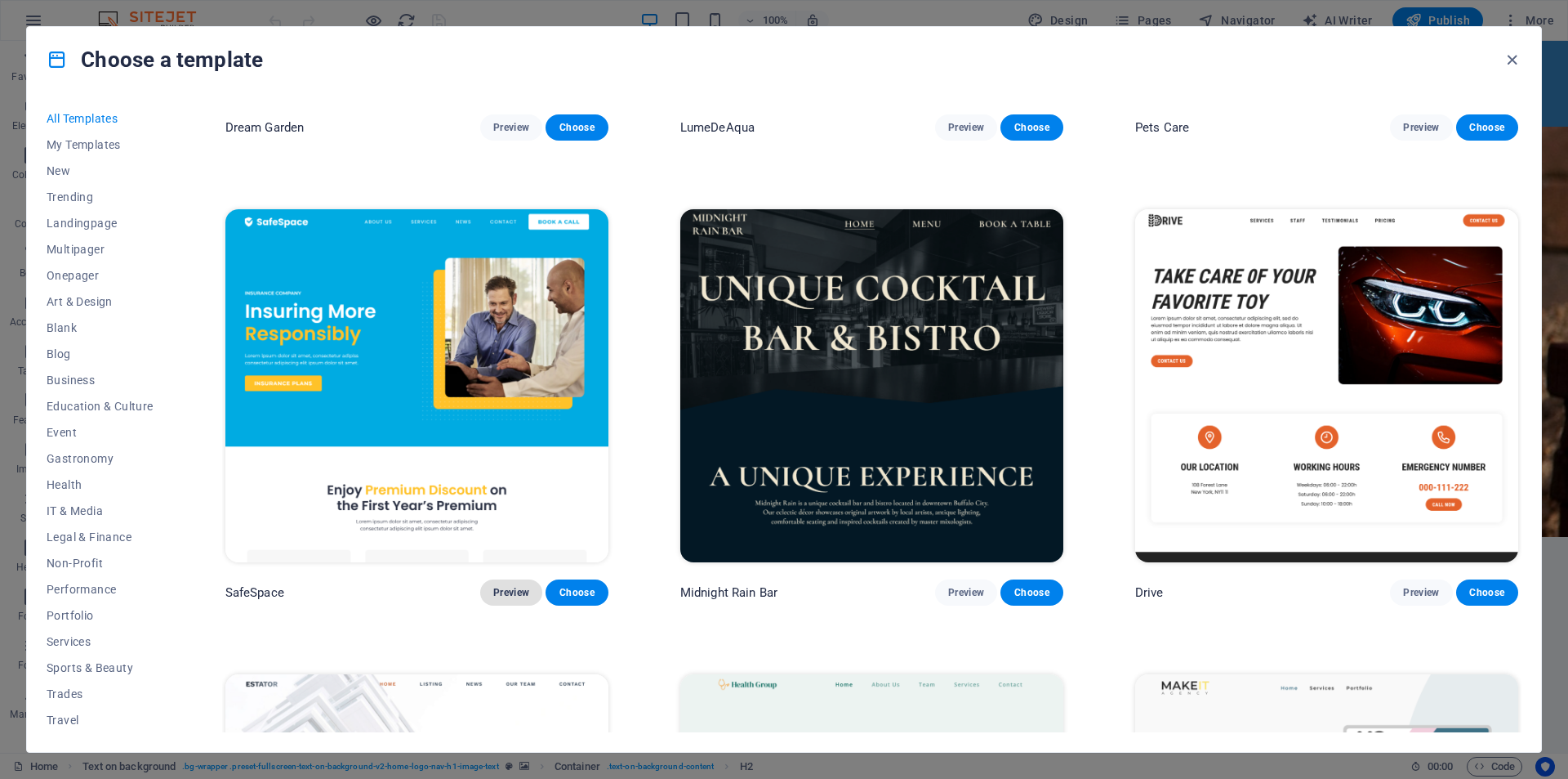
click at [488, 579] on button "Preview" at bounding box center [511, 592] width 62 height 26
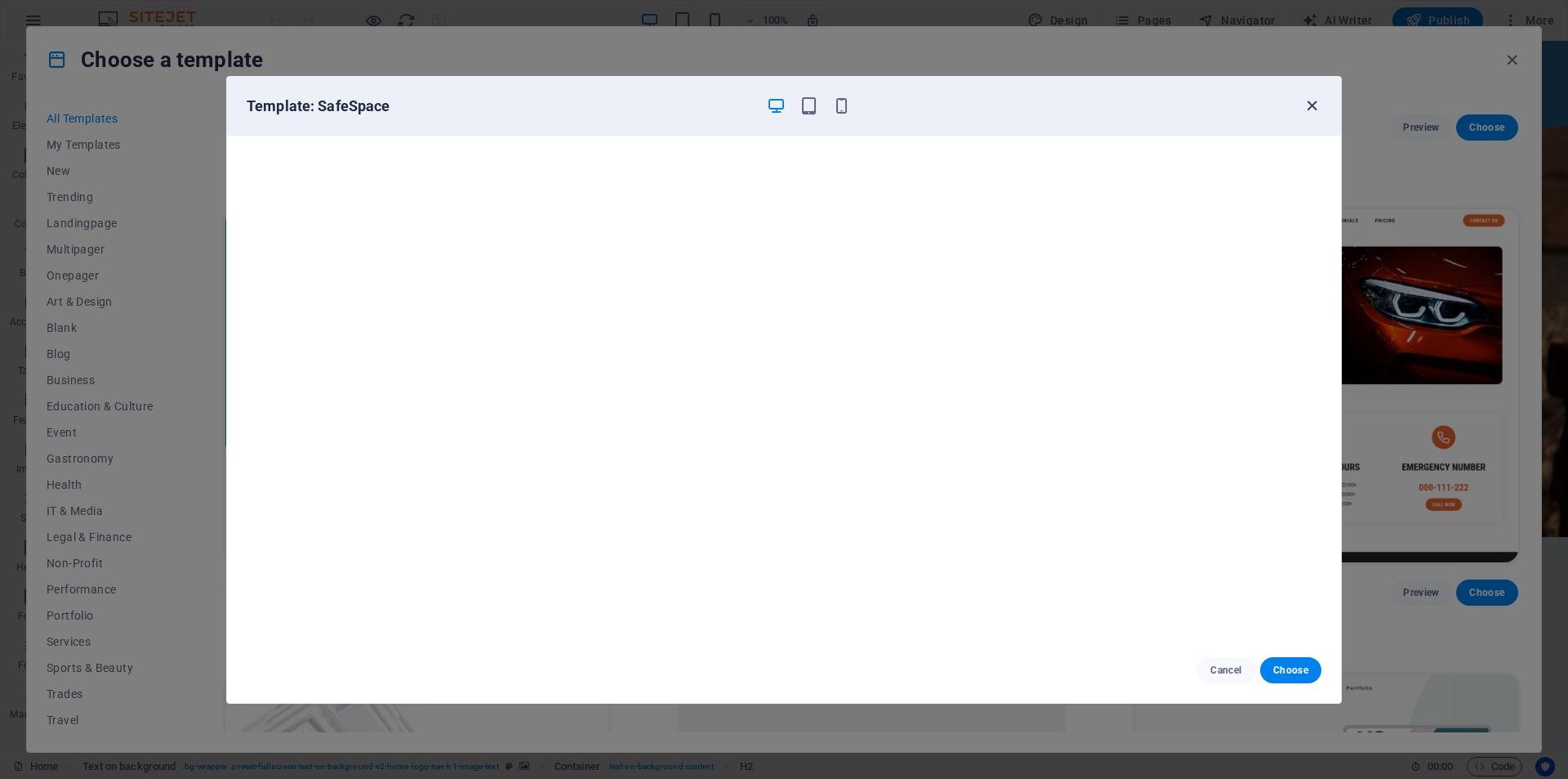
click at [1319, 98] on icon "button" at bounding box center [1312, 105] width 19 height 19
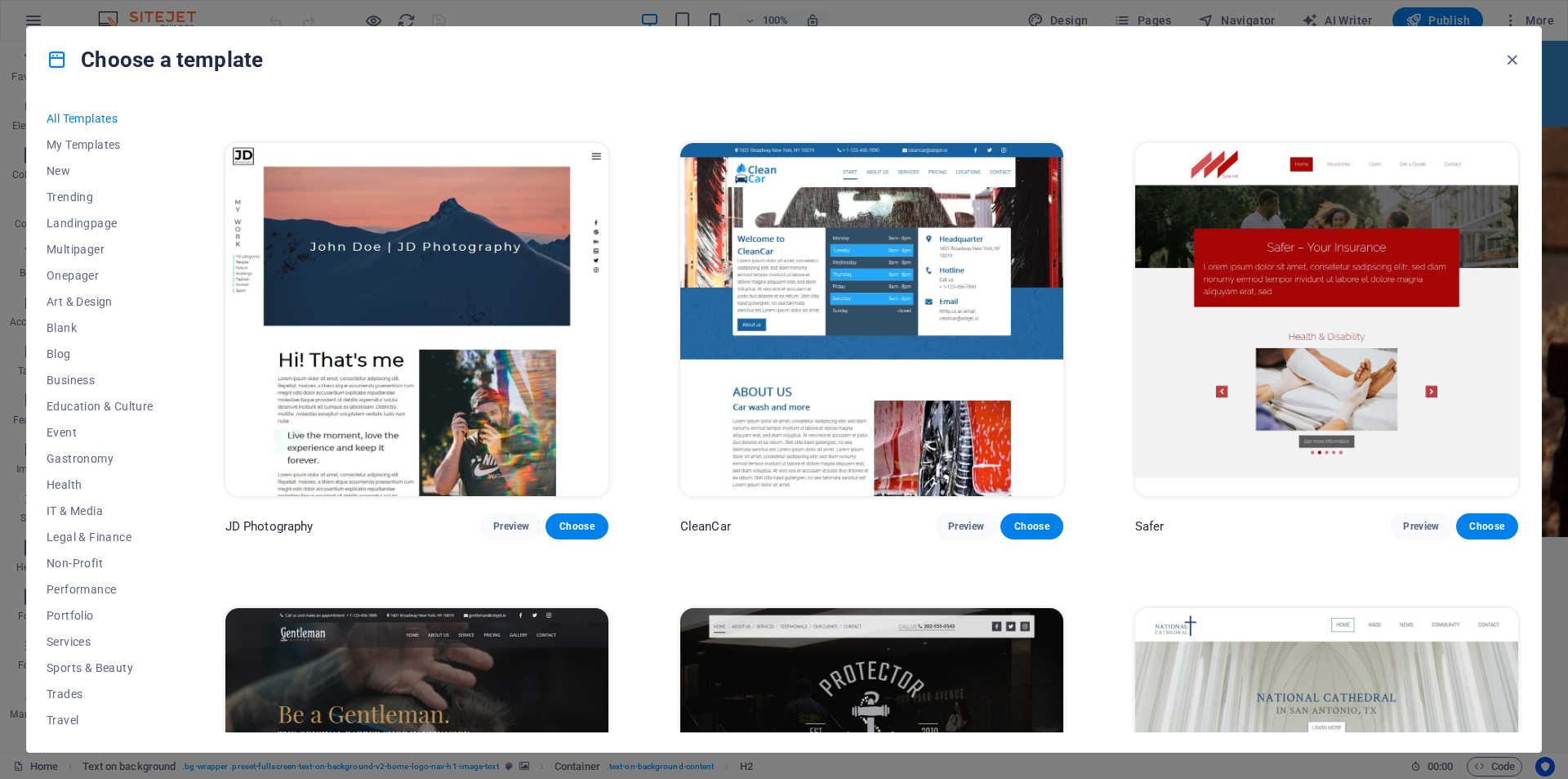
scroll to position [8742, 0]
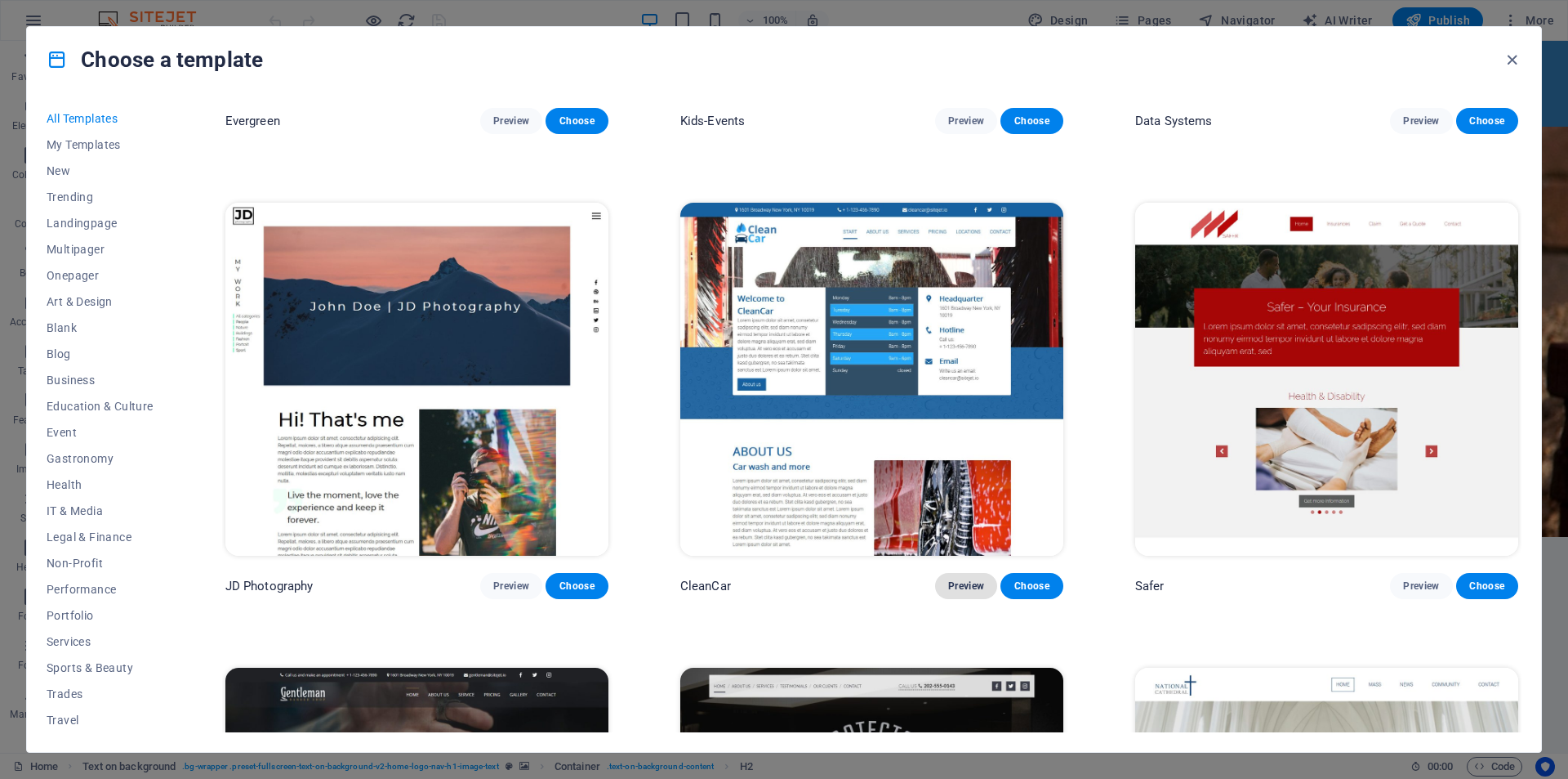
click at [954, 579] on span "Preview" at bounding box center [966, 585] width 36 height 13
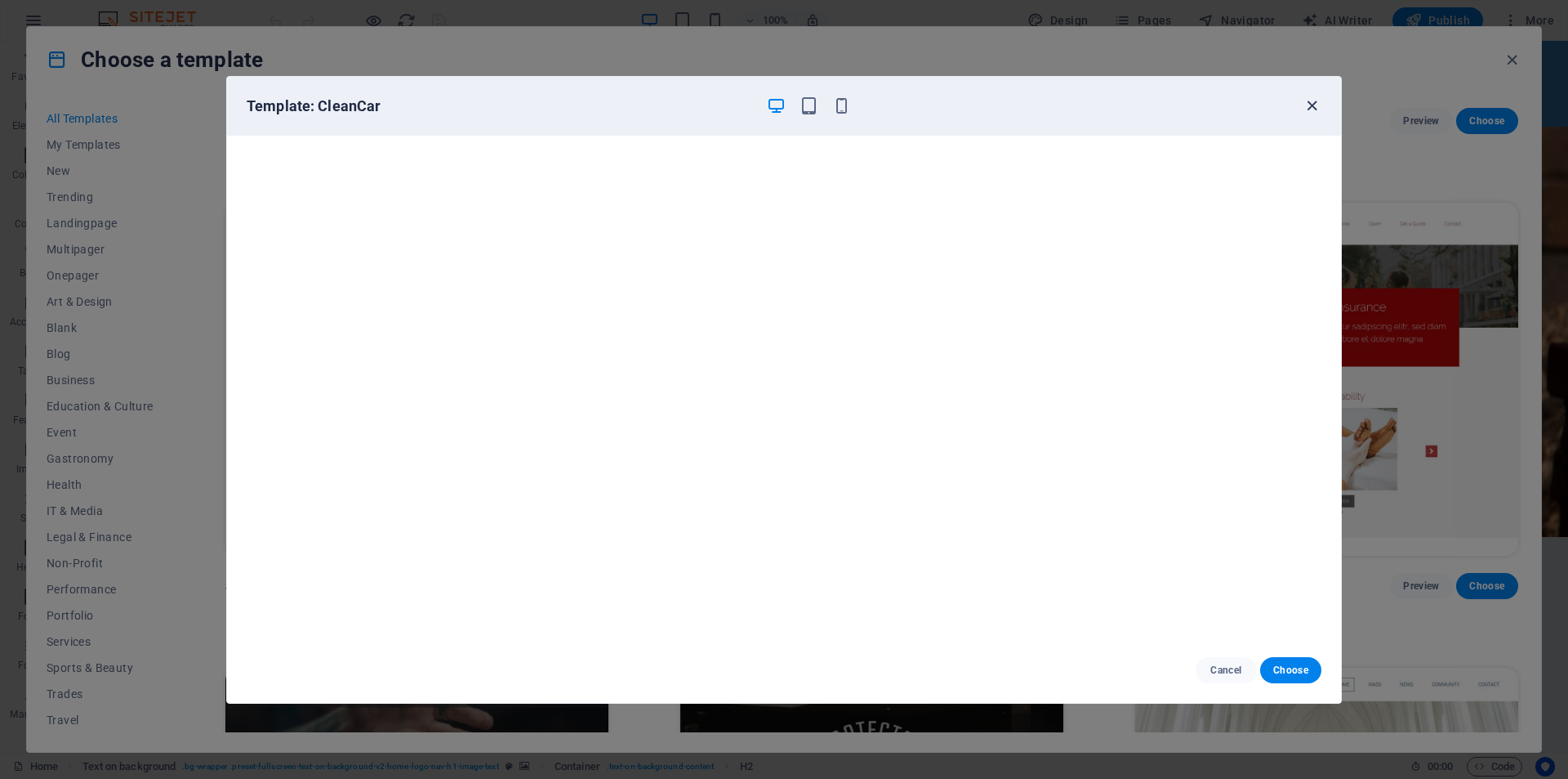
click at [1315, 111] on icon "button" at bounding box center [1312, 105] width 19 height 19
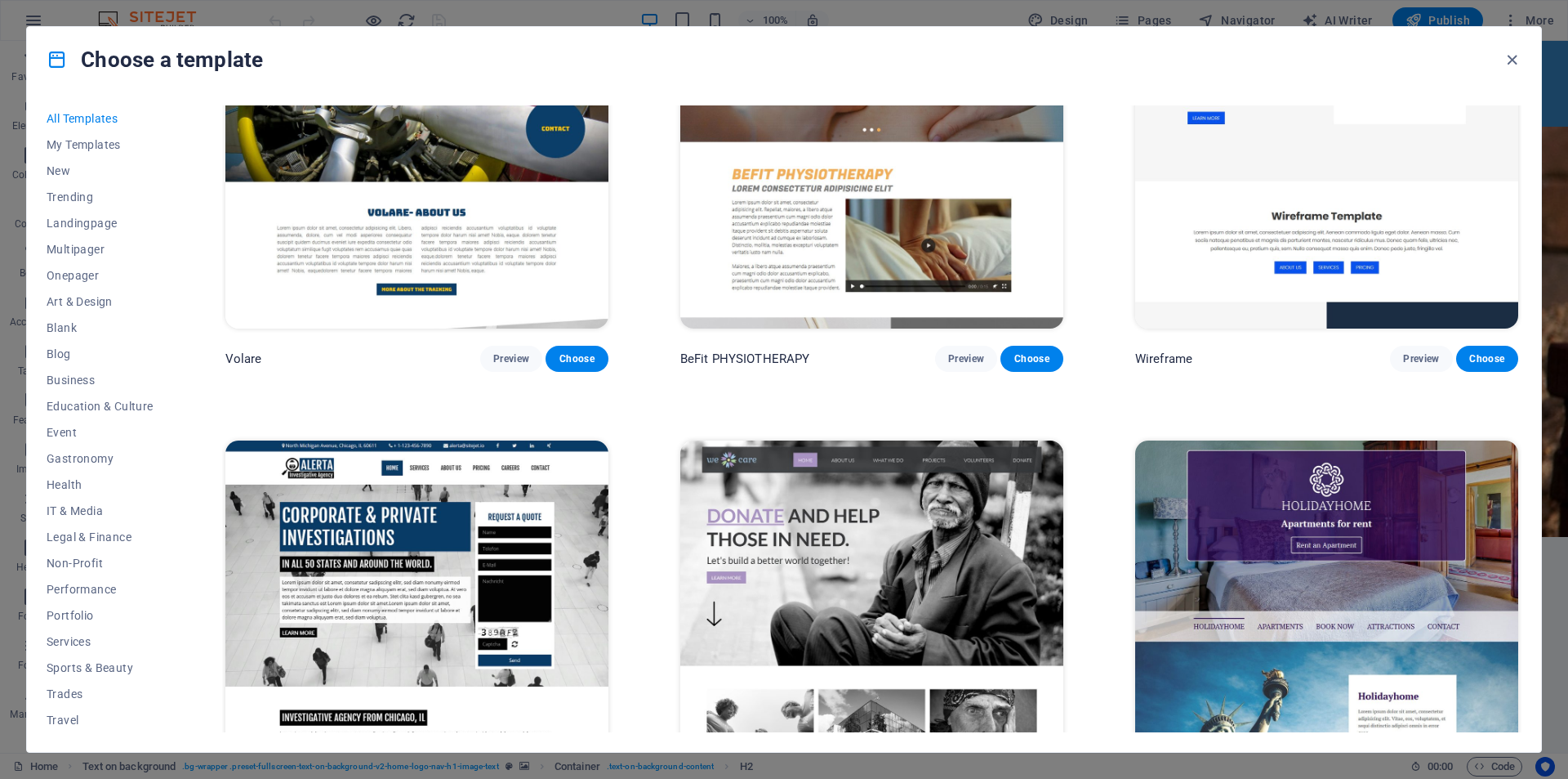
scroll to position [11765, 0]
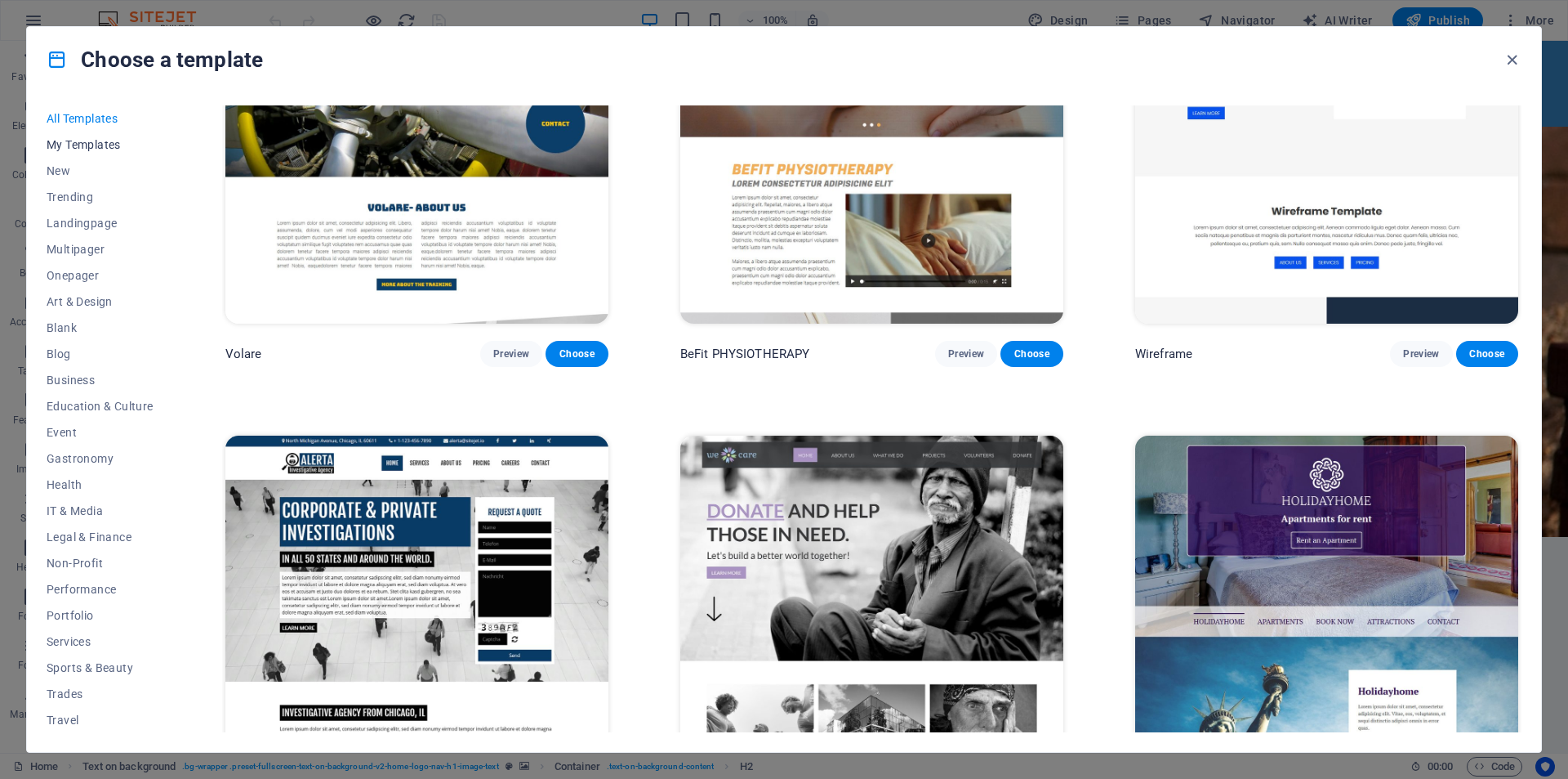
click at [64, 138] on span "My Templates" at bounding box center [100, 144] width 107 height 13
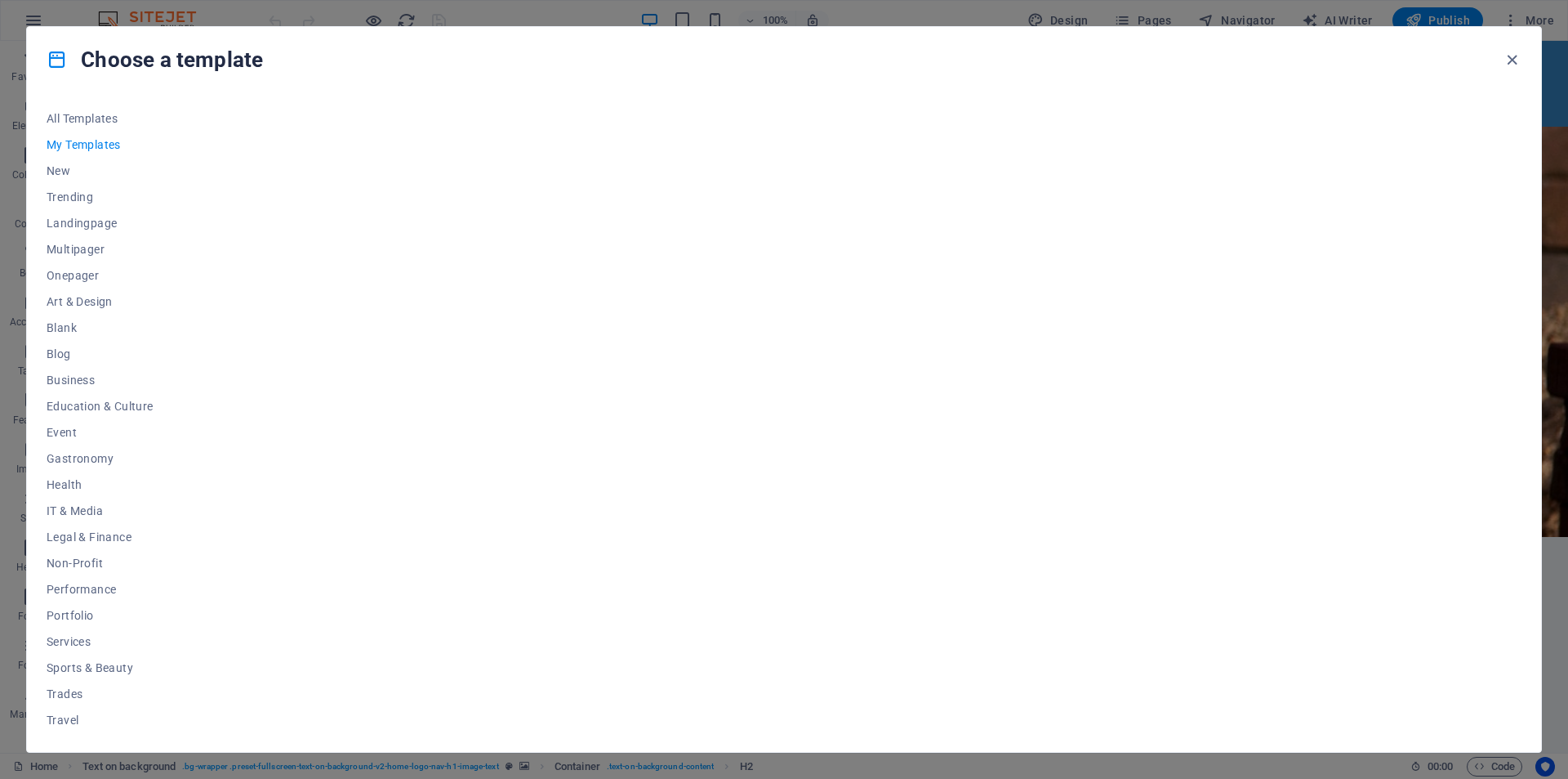
scroll to position [0, 0]
drag, startPoint x: 823, startPoint y: 317, endPoint x: 815, endPoint y: 312, distance: 9.4
click at [823, 314] on div at bounding box center [871, 419] width 1299 height 627
click at [69, 116] on span "All Templates" at bounding box center [100, 118] width 107 height 13
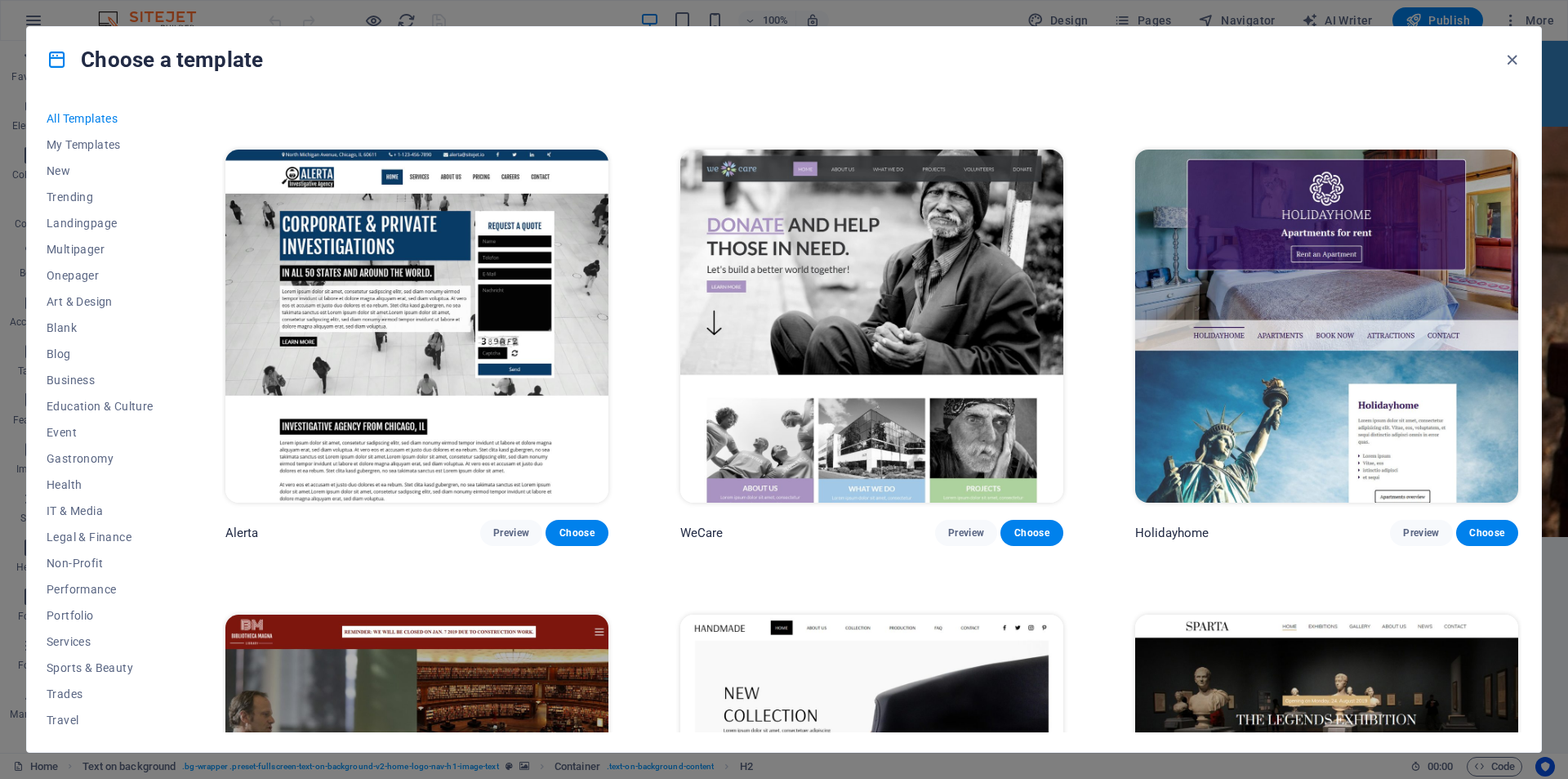
scroll to position [12017, 0]
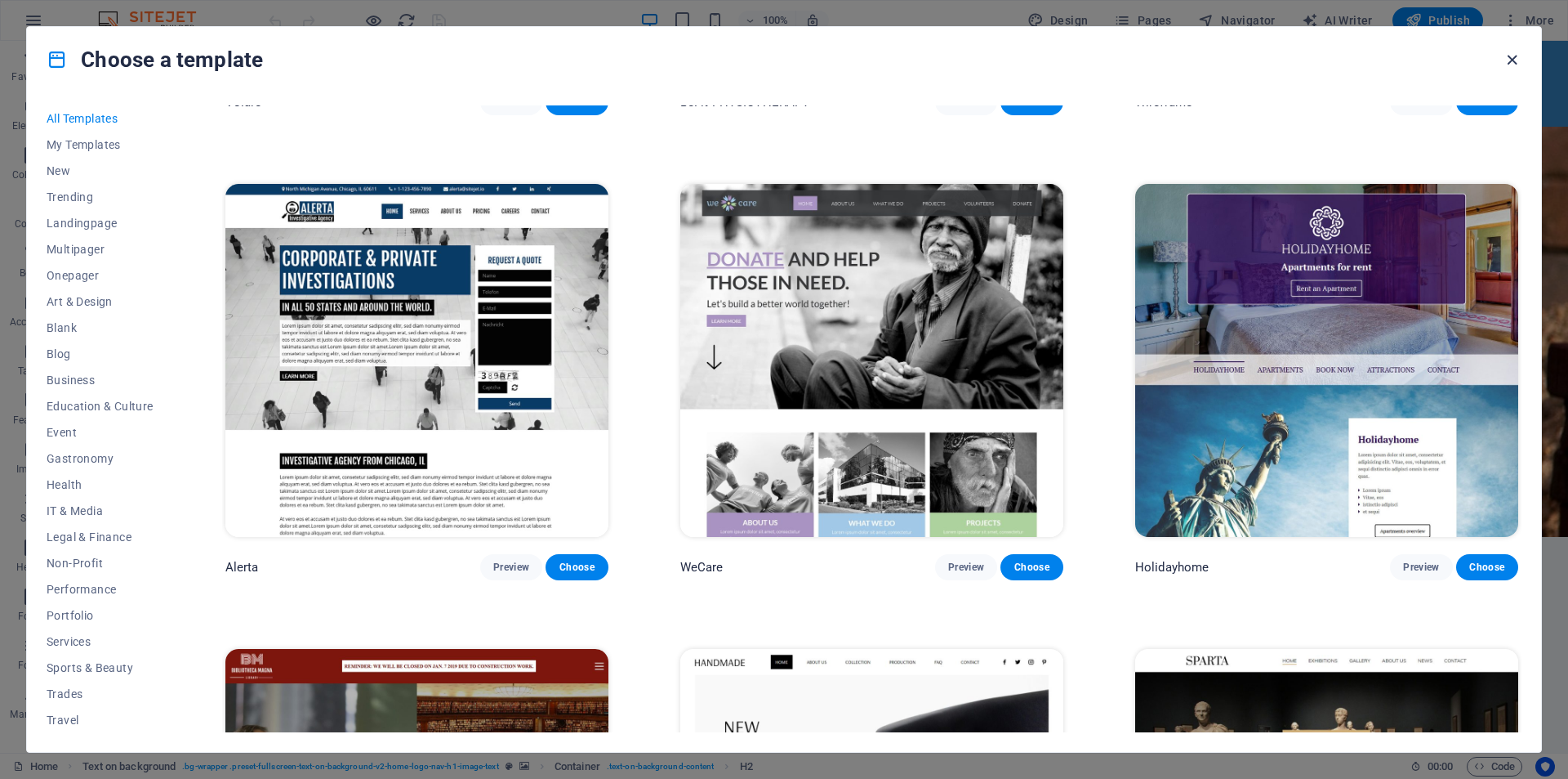
click at [1511, 63] on icon "button" at bounding box center [1511, 60] width 19 height 19
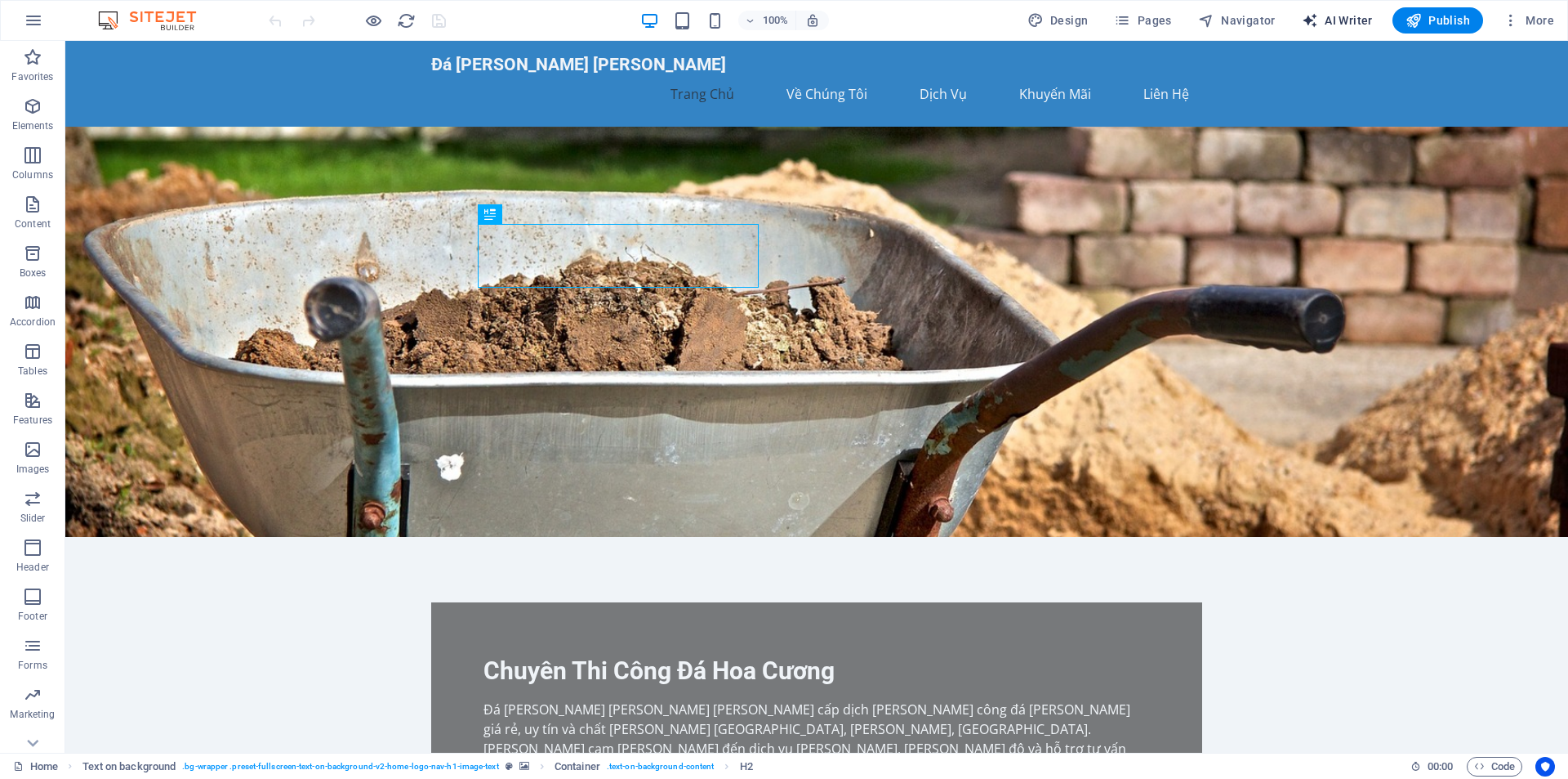
click at [1348, 17] on span "AI Writer" at bounding box center [1337, 20] width 71 height 16
select select "English"
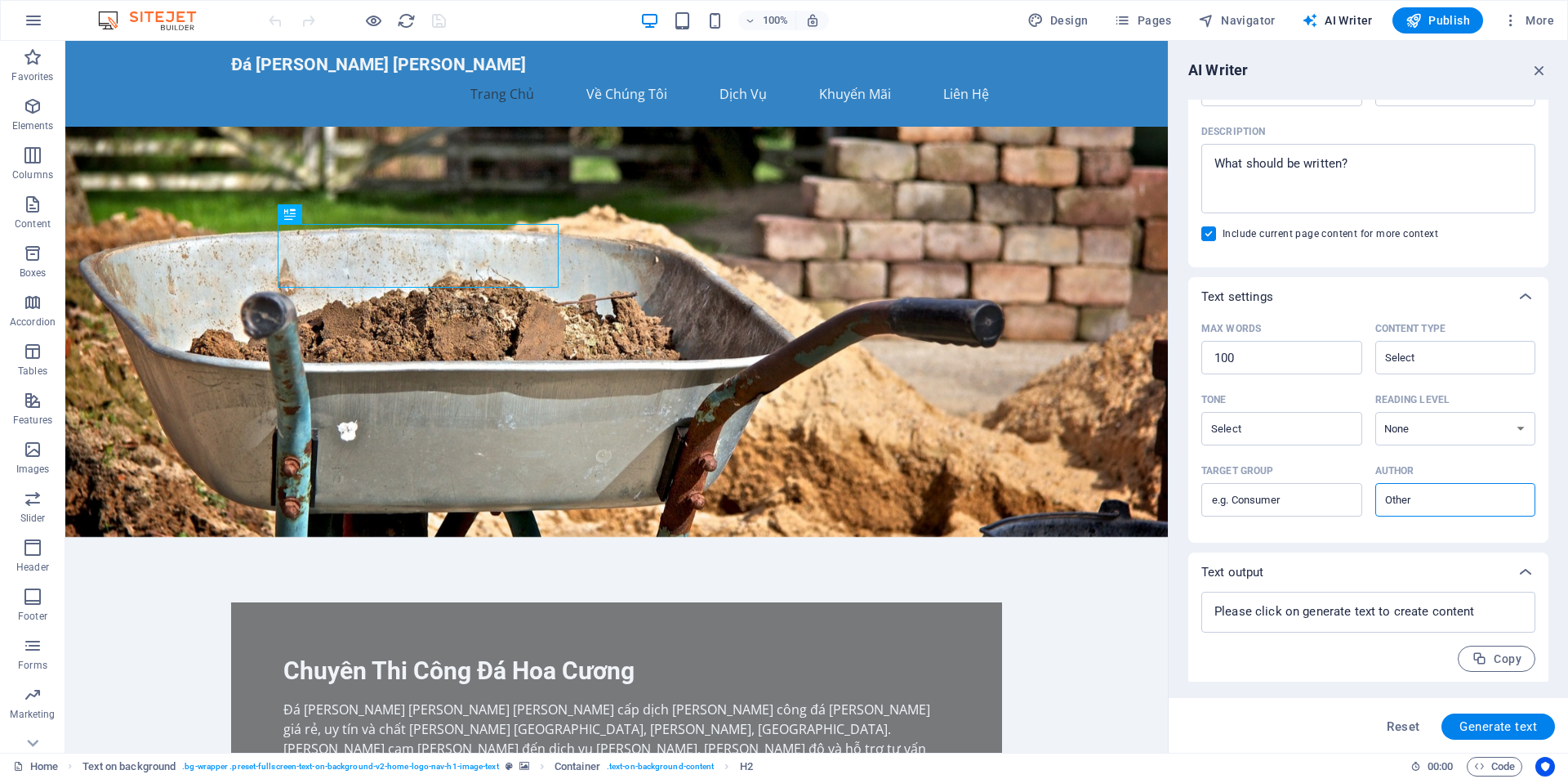
scroll to position [193, 0]
click at [1398, 728] on span "Reset" at bounding box center [1403, 726] width 33 height 13
type textarea "x"
click at [1504, 767] on span "Code" at bounding box center [1494, 765] width 40 height 19
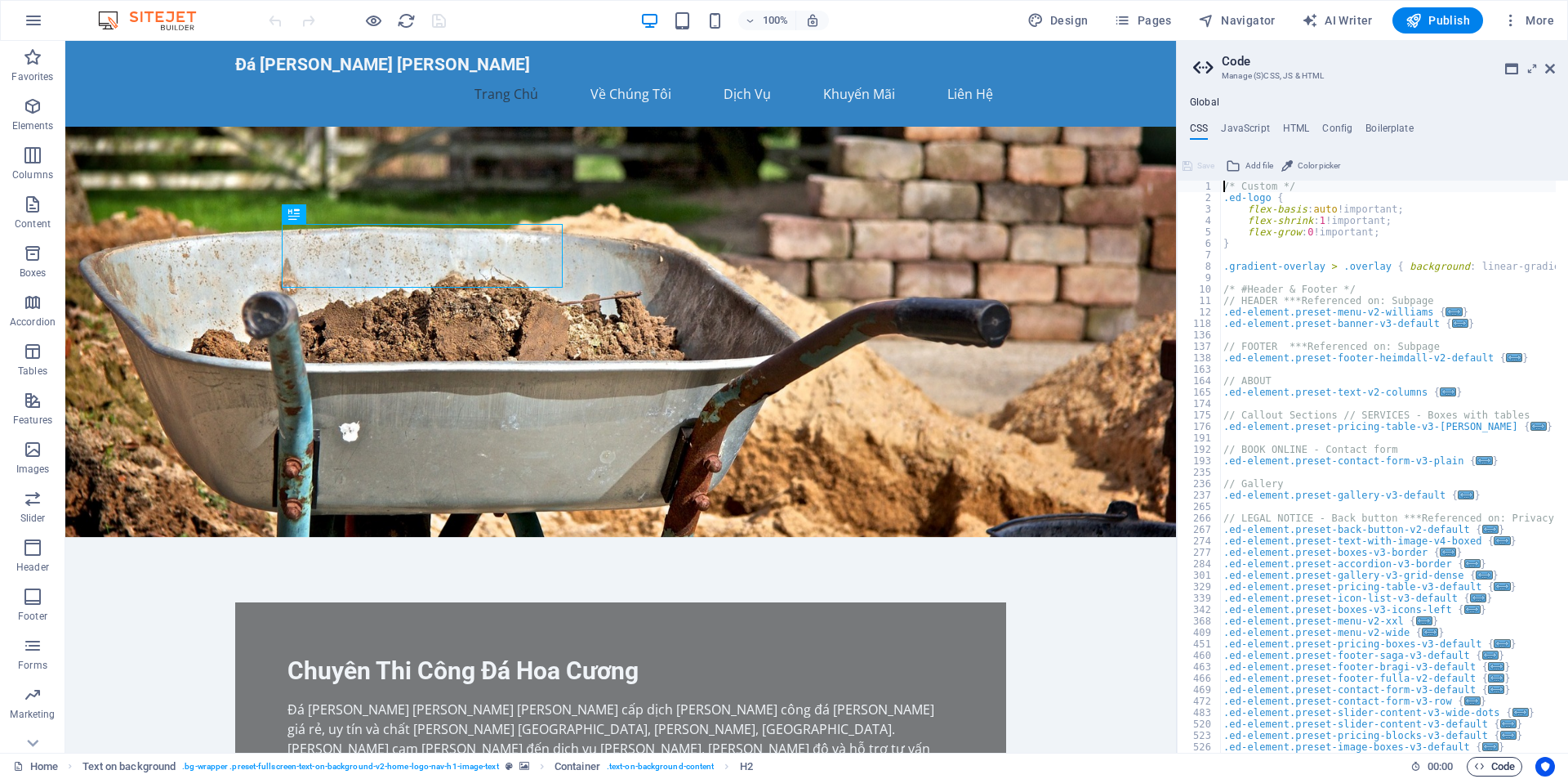
click at [1504, 767] on span "Code" at bounding box center [1494, 765] width 40 height 19
click at [1552, 62] on h2 "Code" at bounding box center [1387, 61] width 333 height 14
click at [1549, 64] on icon at bounding box center [1550, 68] width 10 height 13
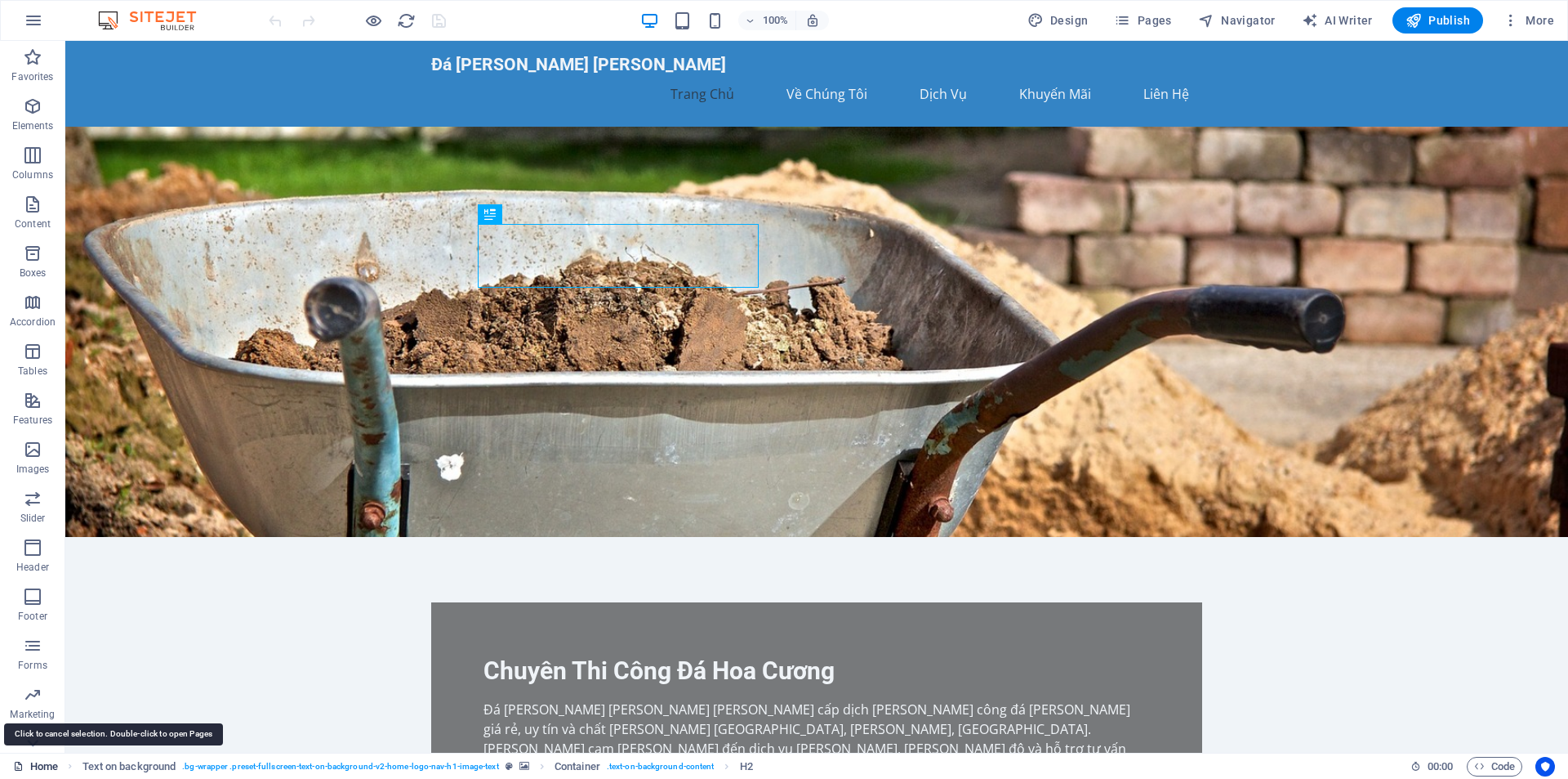
click at [36, 764] on link "Home" at bounding box center [35, 765] width 45 height 19
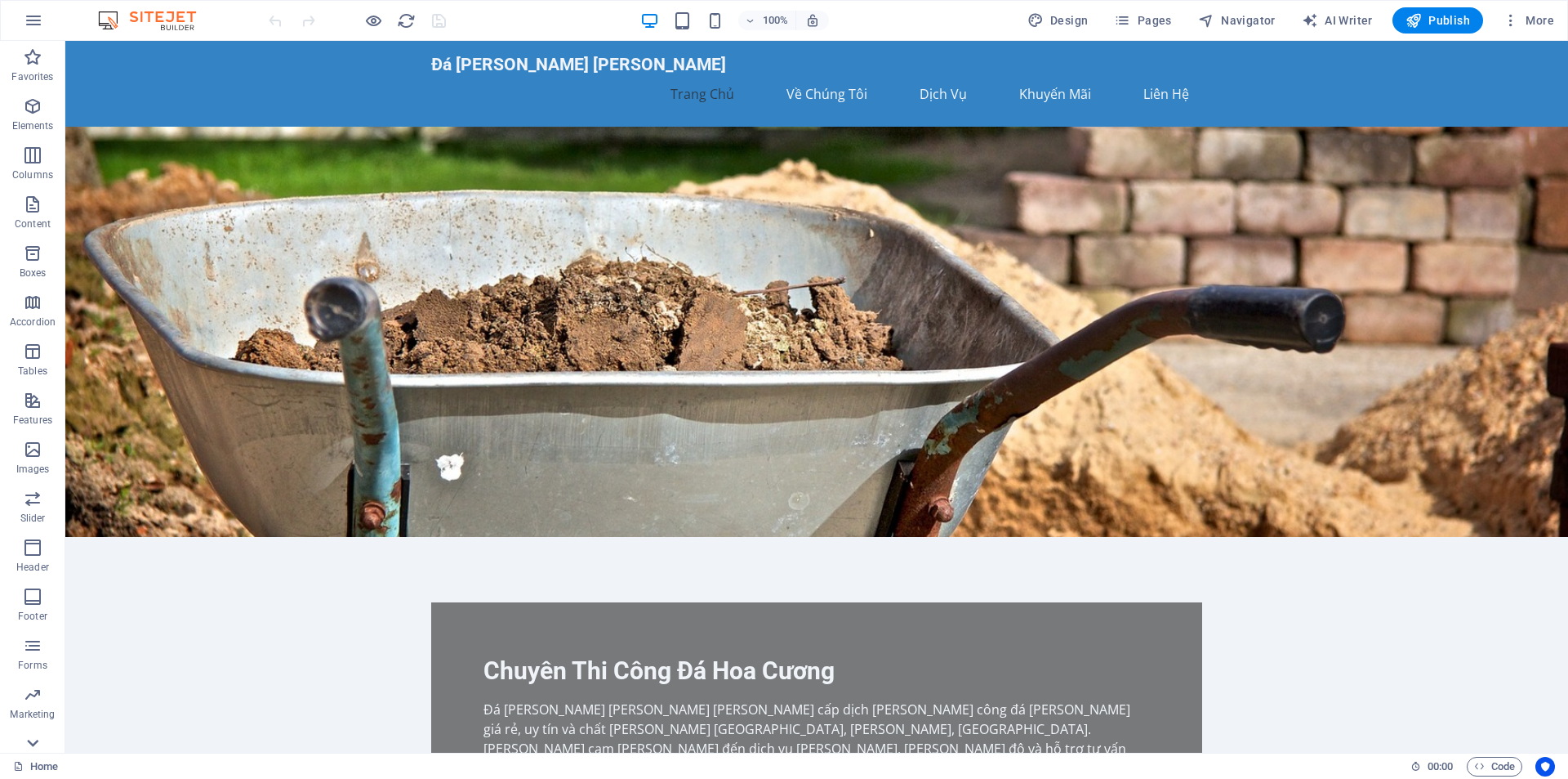
click at [32, 739] on icon at bounding box center [32, 742] width 23 height 23
click at [37, 23] on icon "button" at bounding box center [33, 20] width 19 height 19
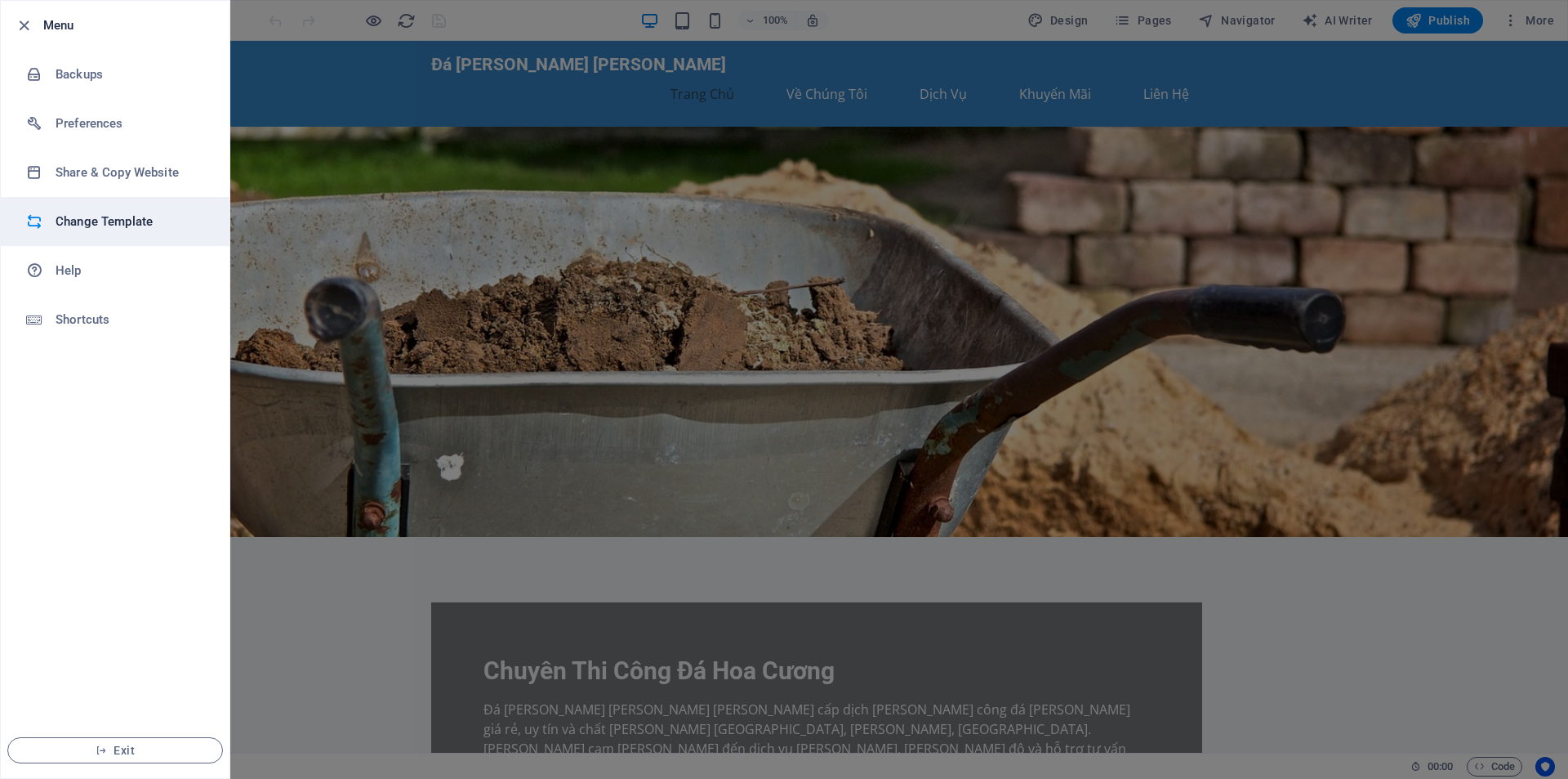
click at [91, 206] on li "Change Template" at bounding box center [115, 221] width 229 height 49
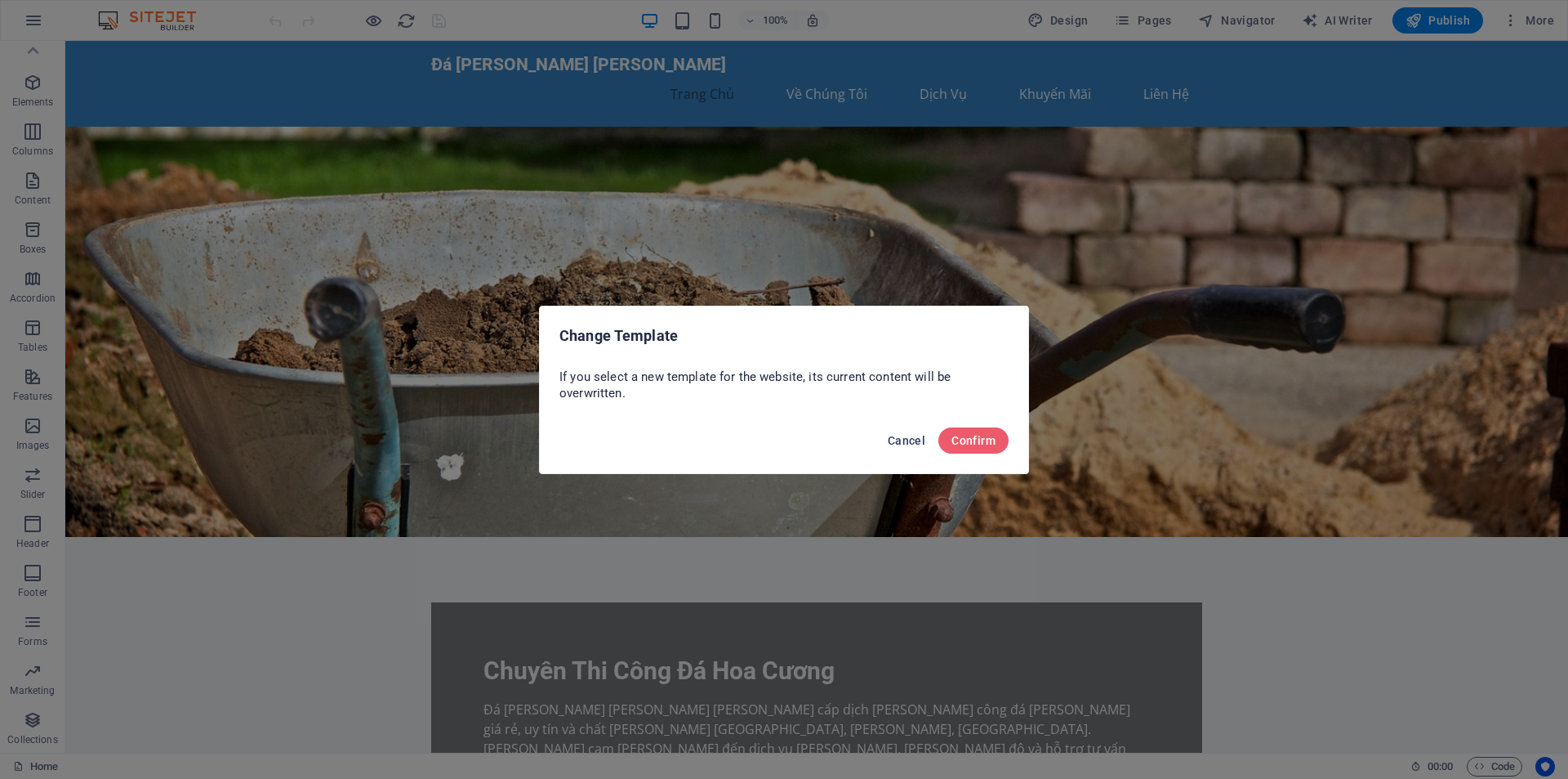
drag, startPoint x: 907, startPoint y: 441, endPoint x: 77, endPoint y: 117, distance: 891.0
click at [907, 441] on span "Cancel" at bounding box center [906, 440] width 38 height 13
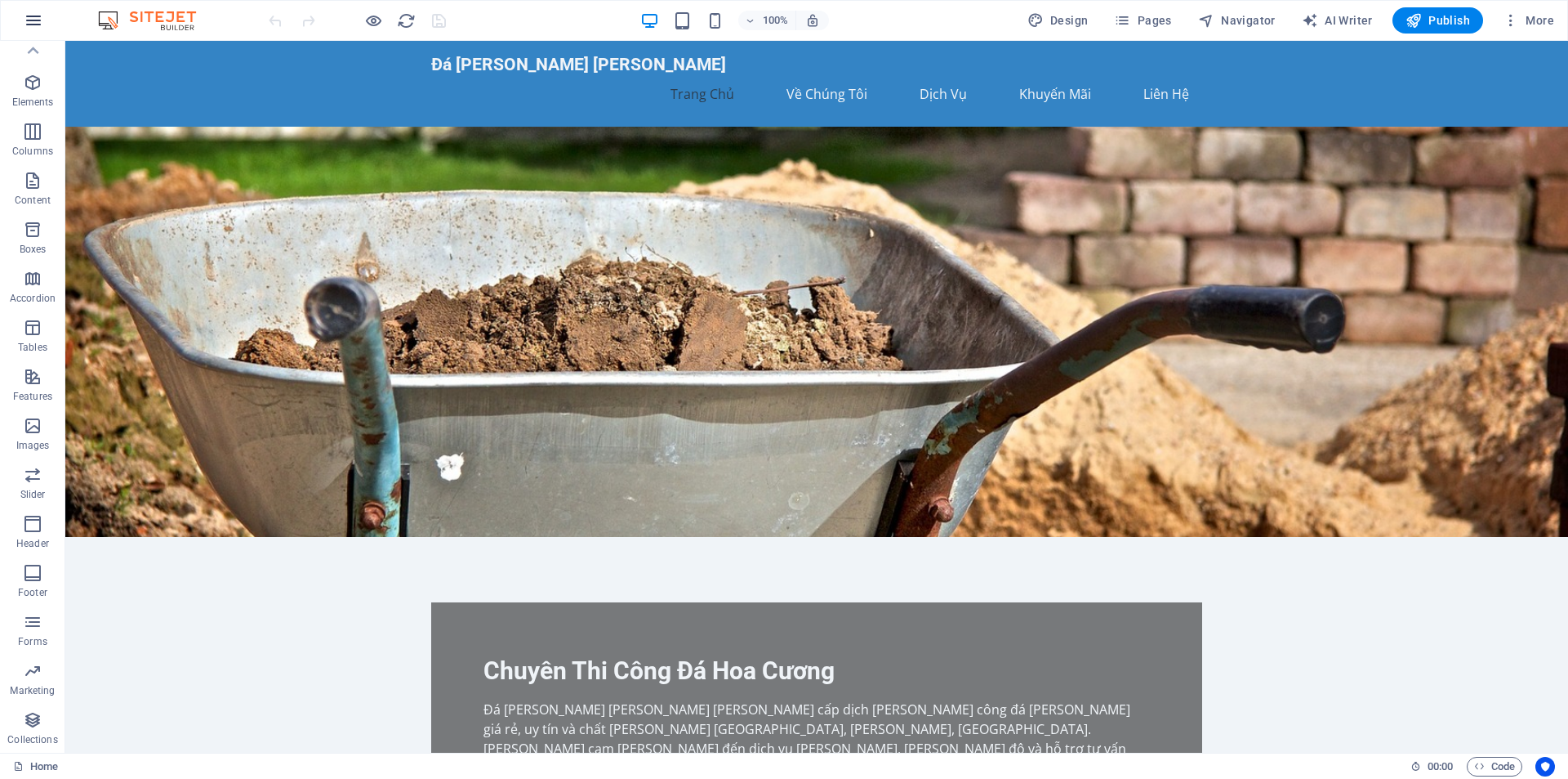
click at [28, 24] on icon "button" at bounding box center [33, 20] width 19 height 19
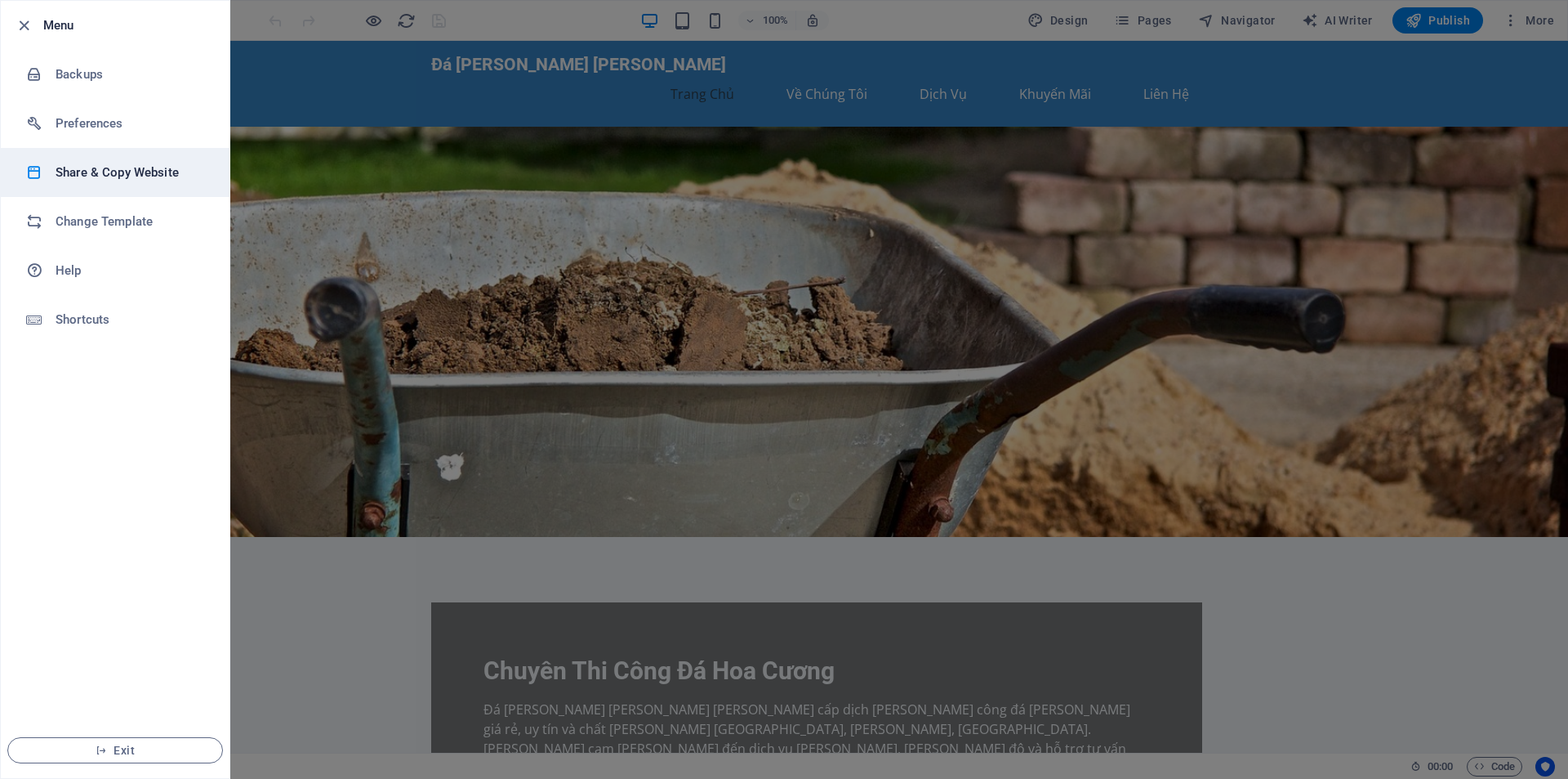
click at [101, 167] on h6 "Share & Copy Website" at bounding box center [131, 172] width 151 height 19
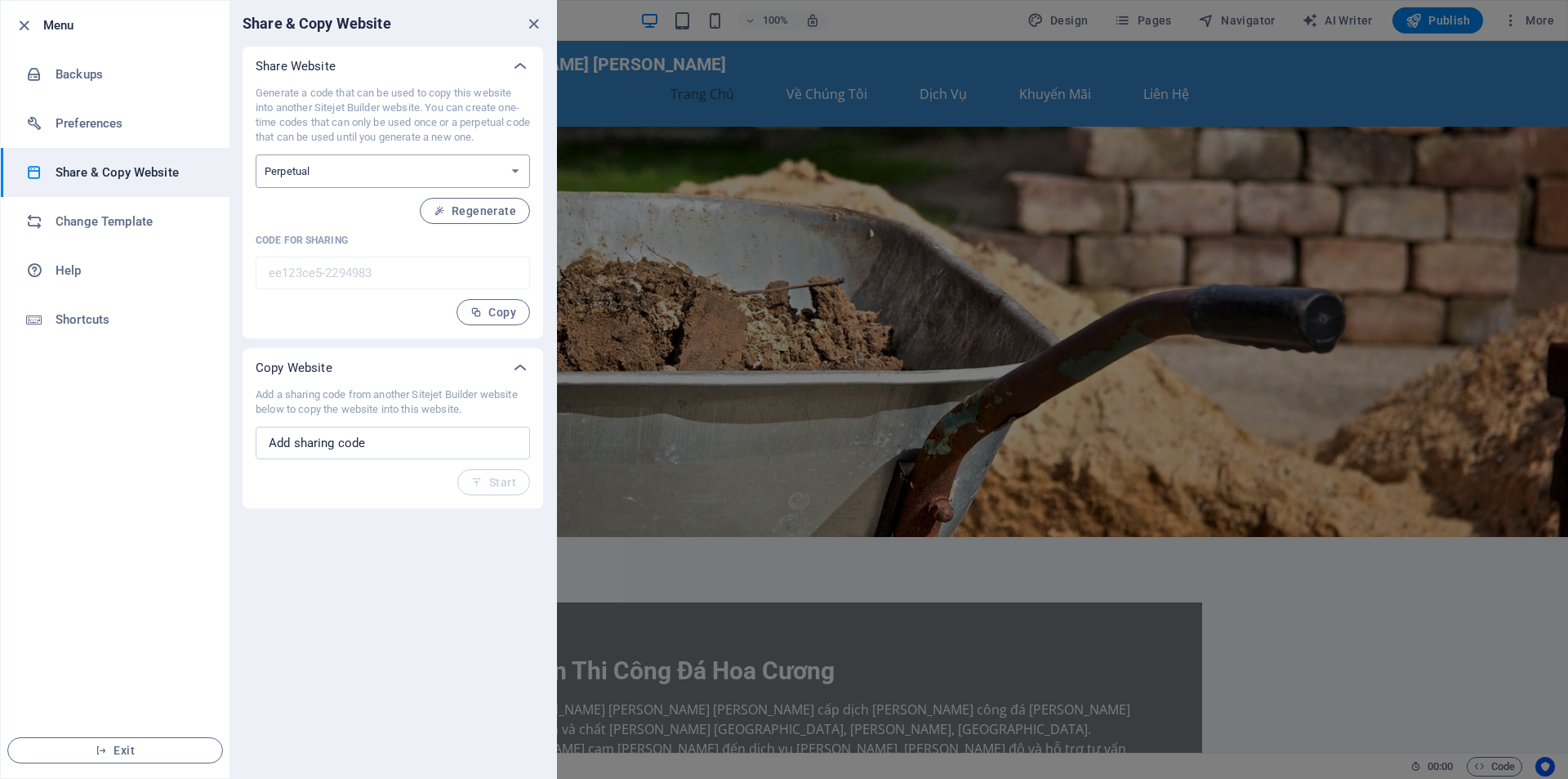
click at [385, 170] on select "One-time Perpetual" at bounding box center [392, 171] width 274 height 34
click at [88, 319] on h6 "Shortcuts" at bounding box center [131, 319] width 151 height 19
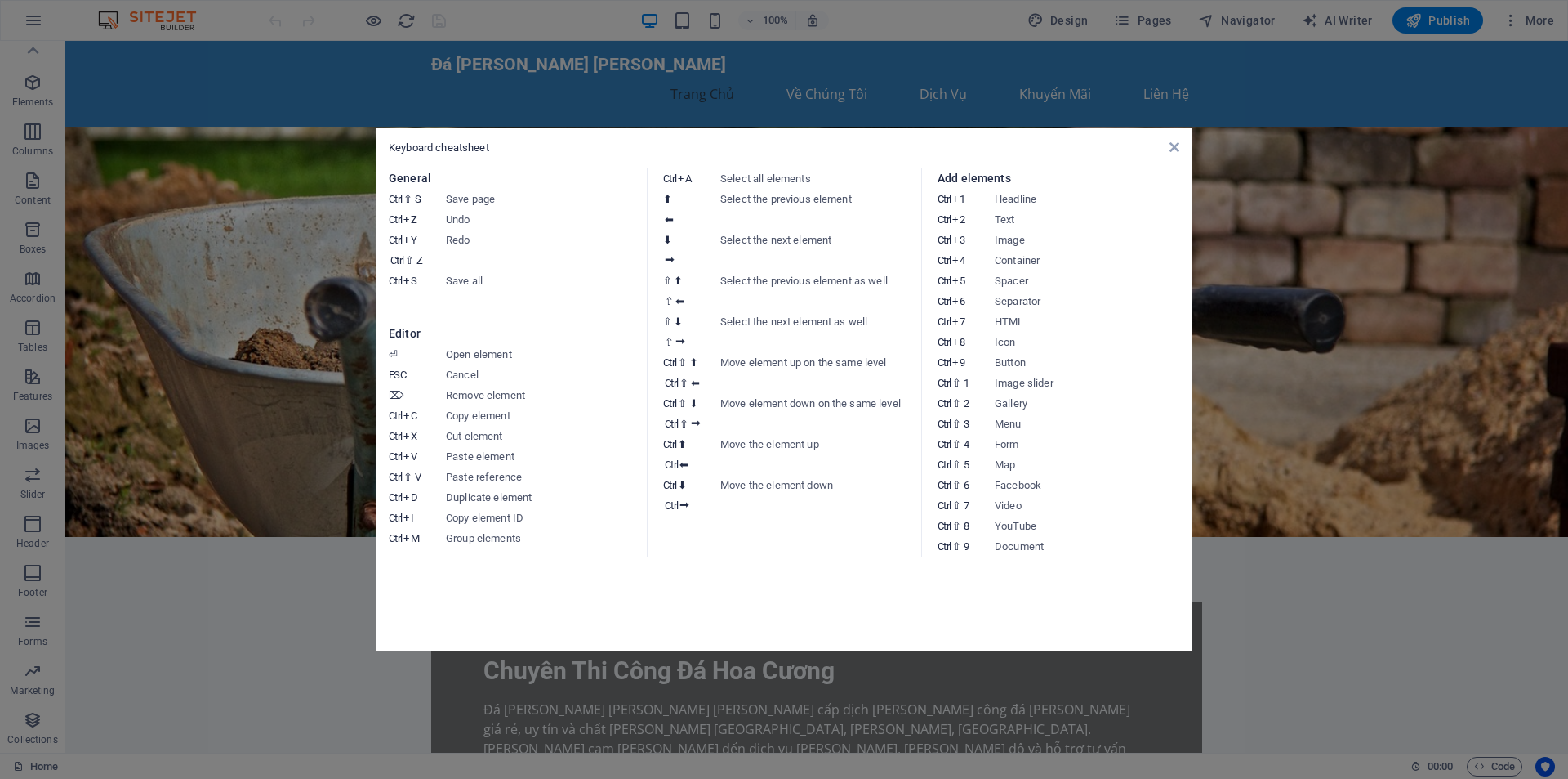
drag, startPoint x: 130, startPoint y: 71, endPoint x: 58, endPoint y: 27, distance: 84.4
click at [130, 71] on aside "Keyboard cheatsheet General Ctrl ⇧ S Save page Ctrl Z Undo Ctrl Y Ctrl ⇧ Z Redo…" at bounding box center [784, 389] width 1568 height 779
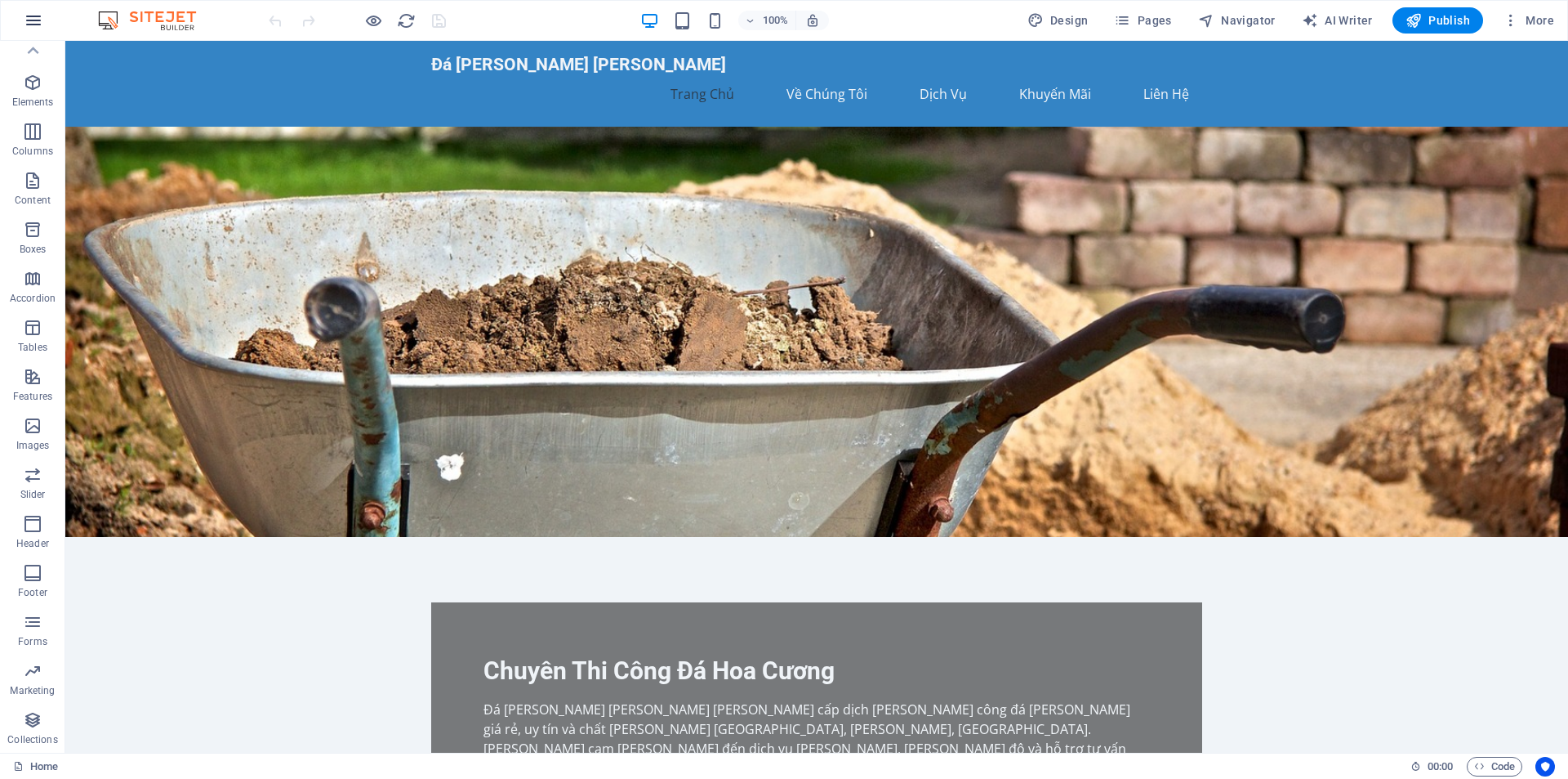
click at [47, 24] on button "button" at bounding box center [33, 20] width 39 height 39
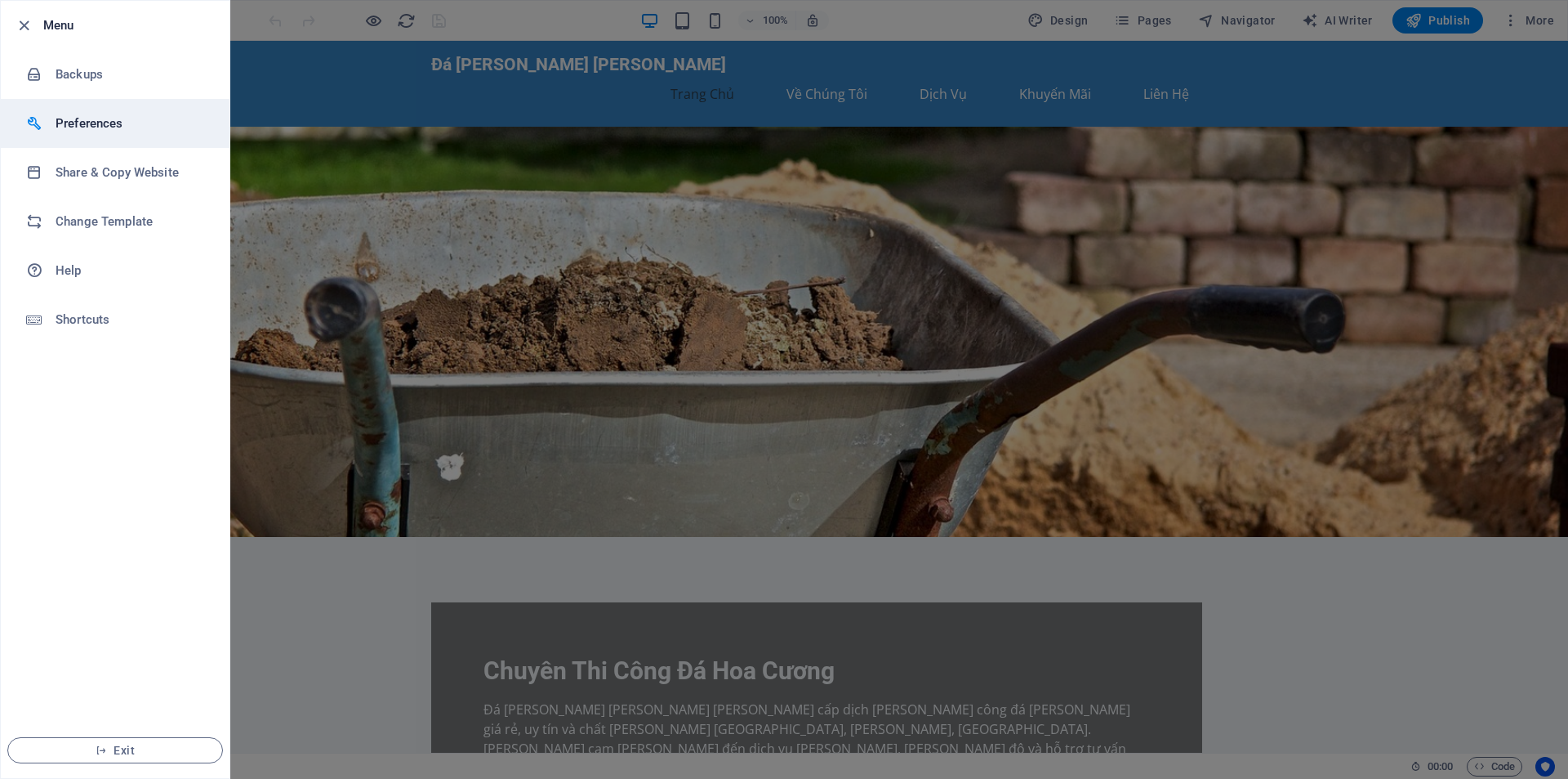
click at [97, 117] on h6 "Preferences" at bounding box center [131, 123] width 151 height 19
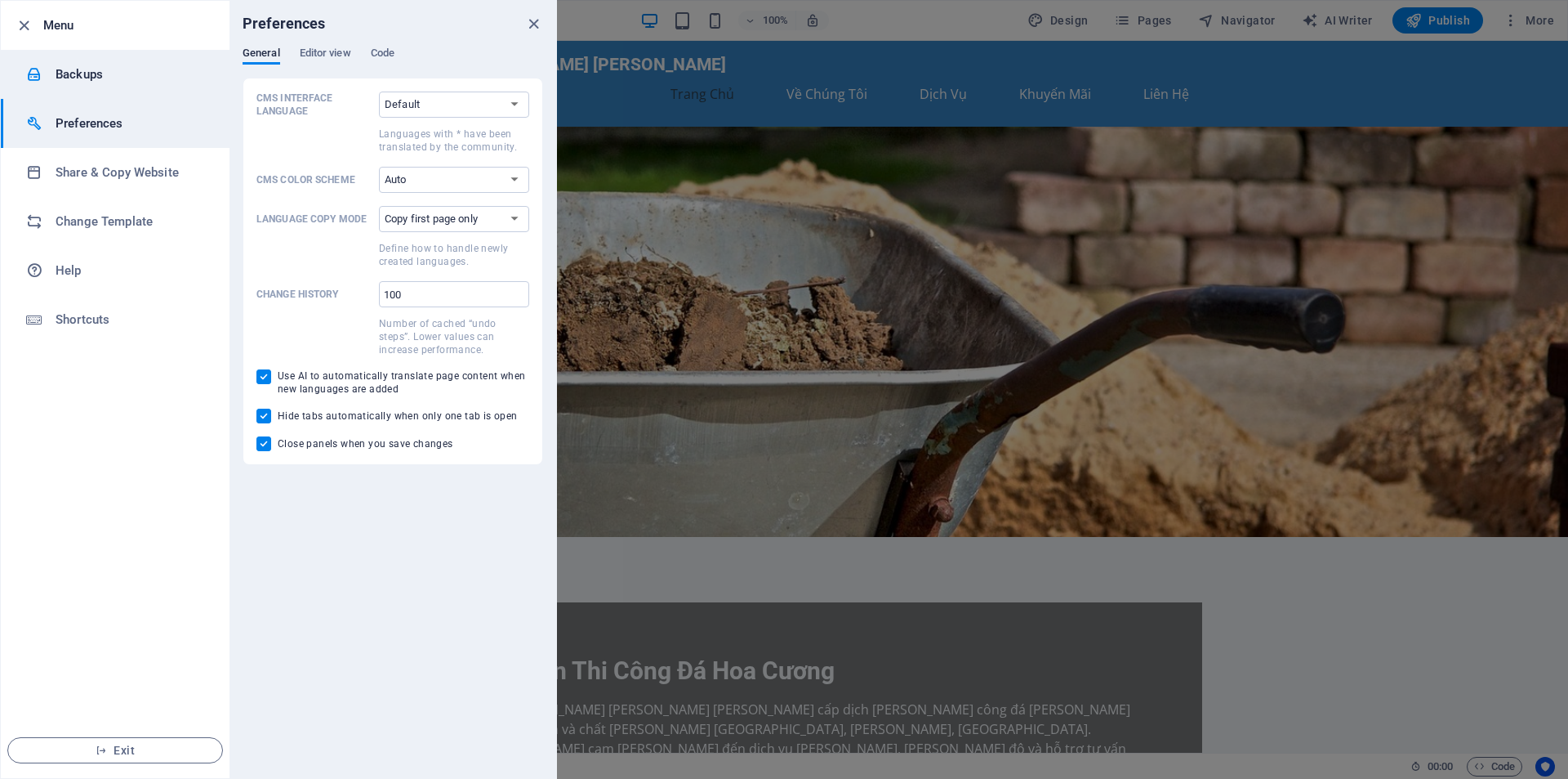
click at [70, 66] on h6 "Backups" at bounding box center [131, 73] width 151 height 19
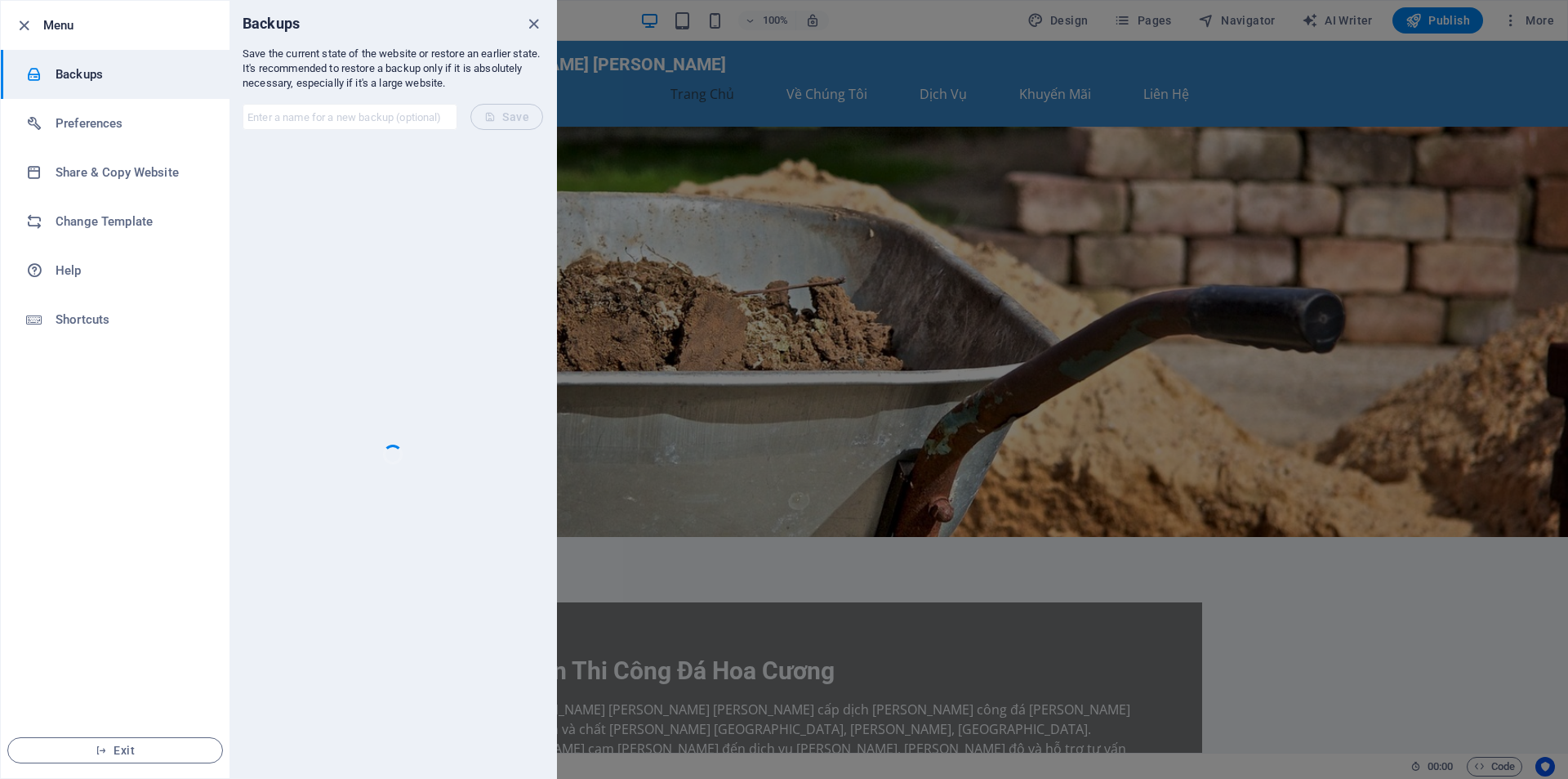
click at [924, 38] on div at bounding box center [784, 389] width 1568 height 779
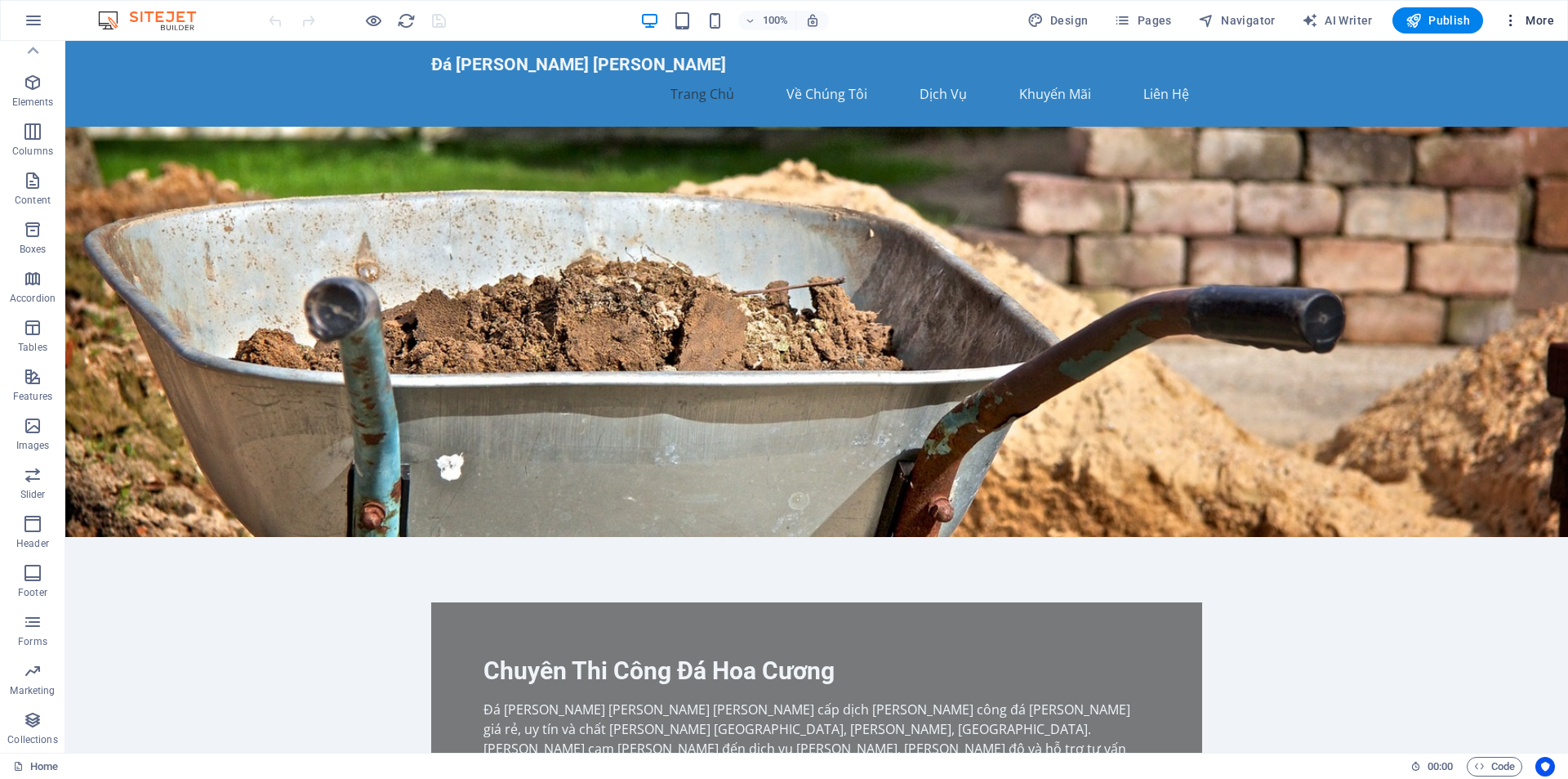
click at [1523, 19] on span "More" at bounding box center [1528, 20] width 51 height 16
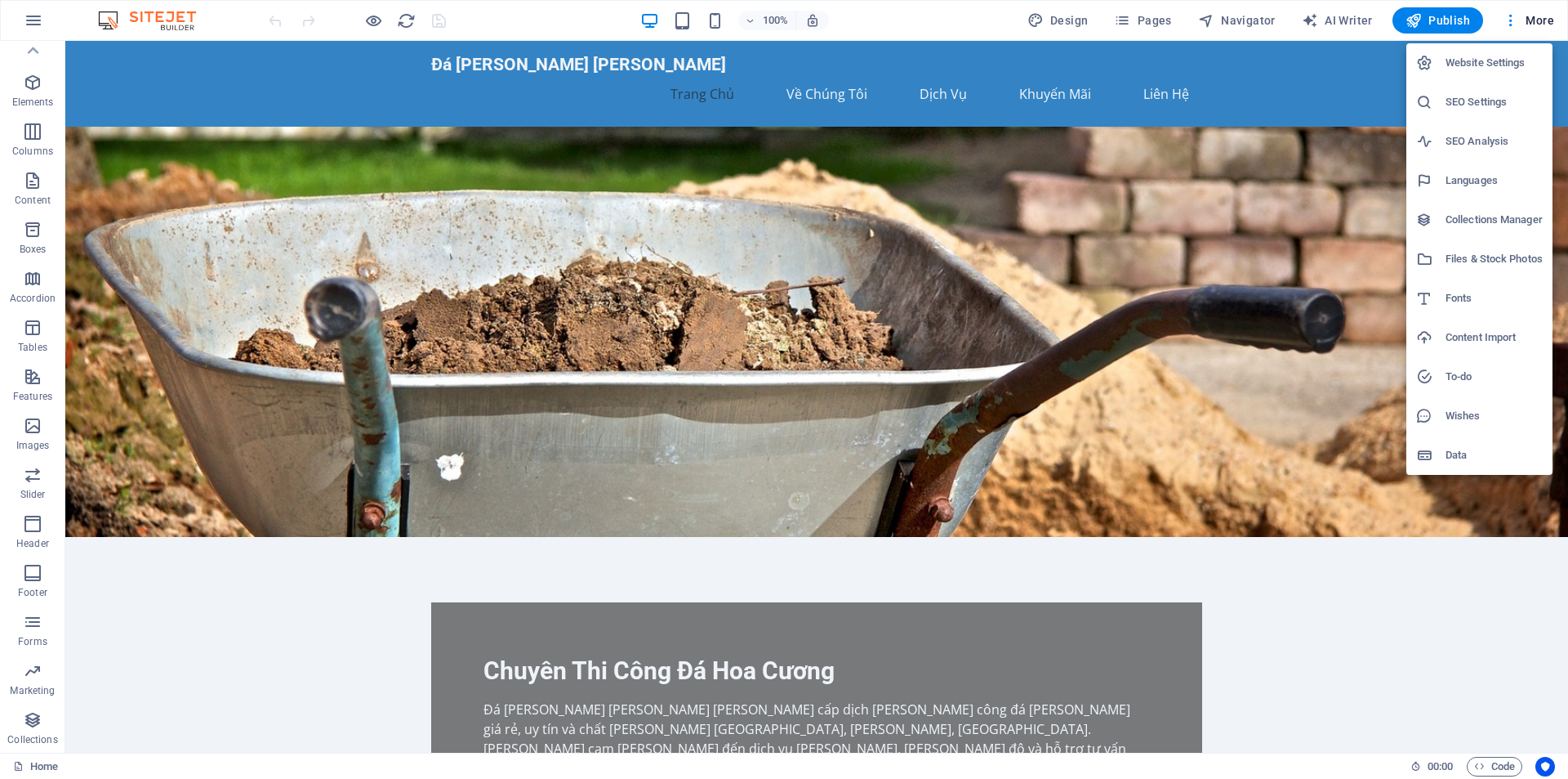
click at [164, 35] on div at bounding box center [784, 389] width 1568 height 779
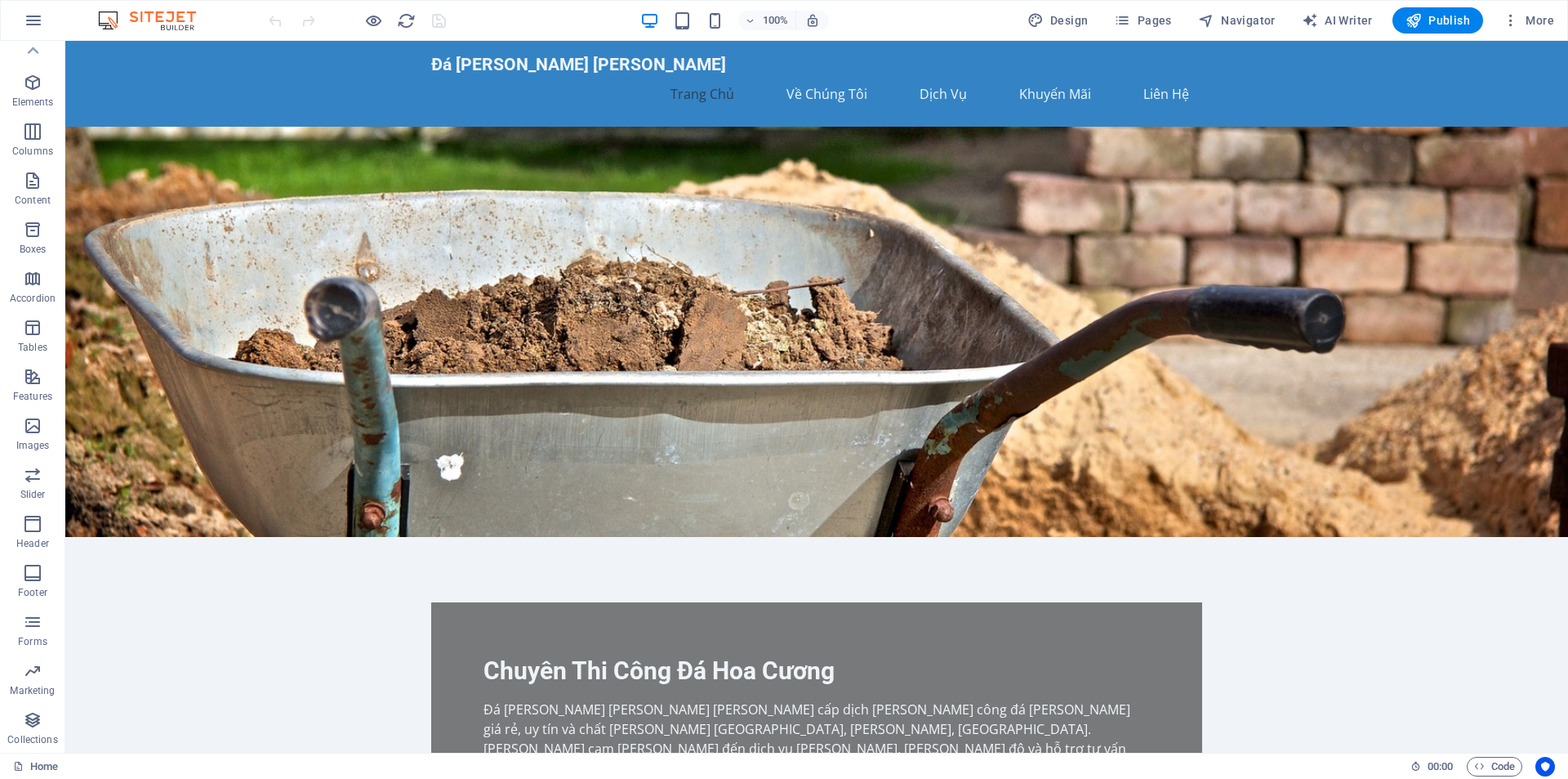
click at [152, 10] on div "Website Settings SEO Settings SEO Analysis Languages Collections Manager Files …" at bounding box center [784, 394] width 1568 height 769
click at [152, 16] on img at bounding box center [154, 20] width 122 height 19
click at [115, 24] on img at bounding box center [154, 20] width 122 height 19
click at [111, 24] on img at bounding box center [154, 20] width 122 height 19
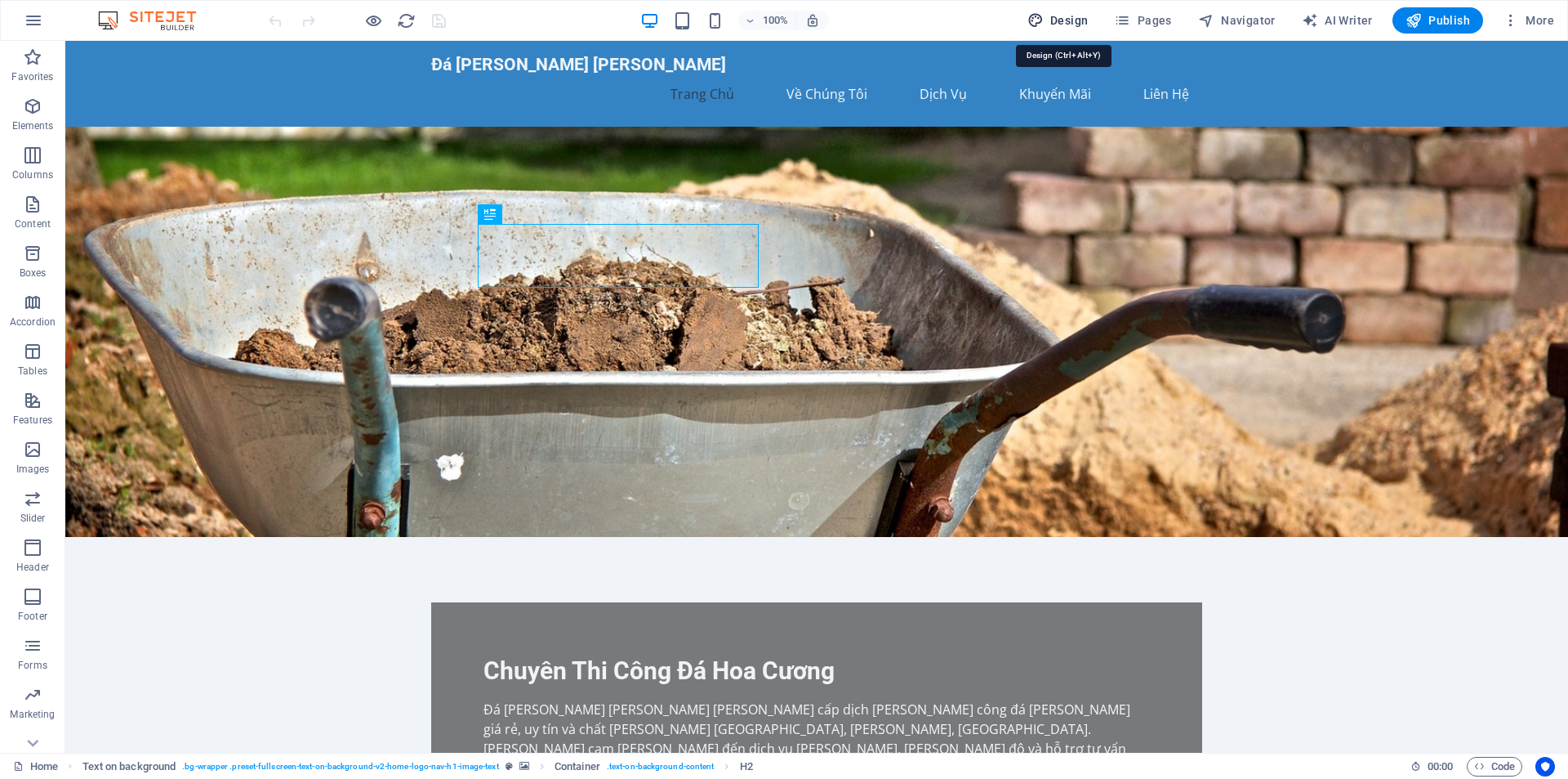
click at [1078, 15] on span "Design" at bounding box center [1058, 20] width 62 height 16
select select "px"
select select "200"
select select "px"
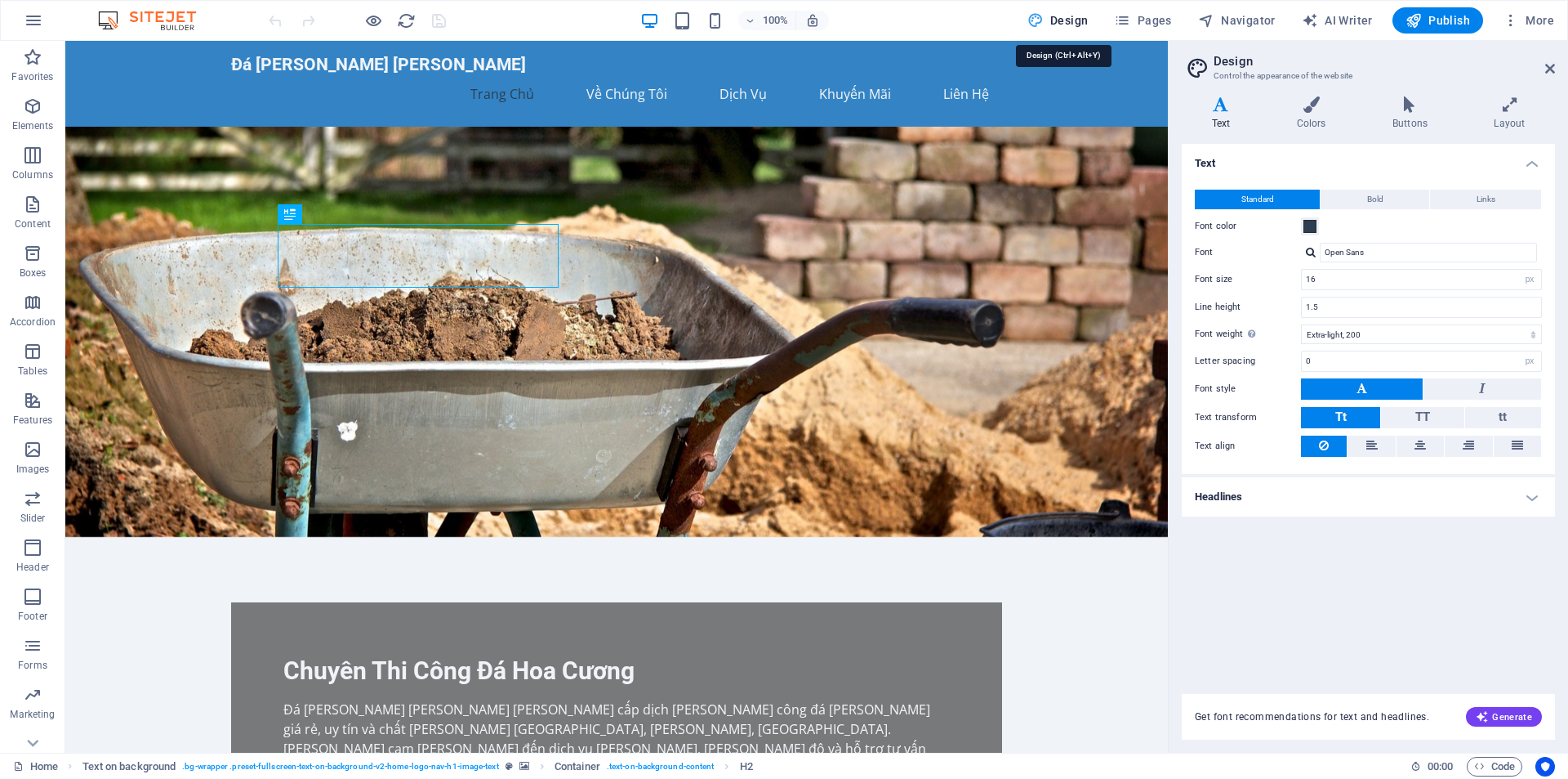
click at [1078, 15] on span "Design" at bounding box center [1058, 20] width 62 height 16
click at [1152, 22] on span "Pages" at bounding box center [1142, 20] width 57 height 16
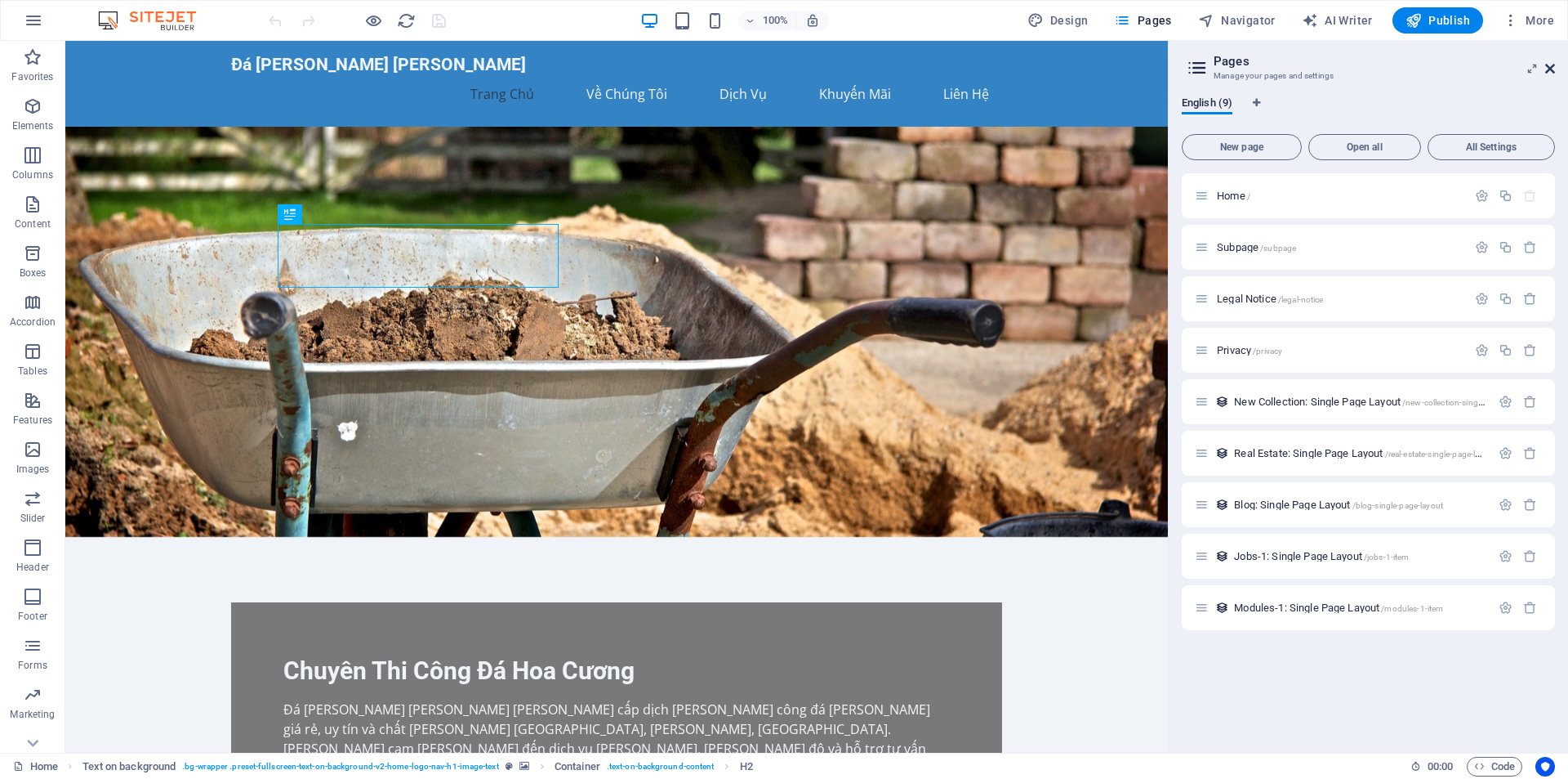
click at [1554, 69] on icon at bounding box center [1550, 68] width 10 height 13
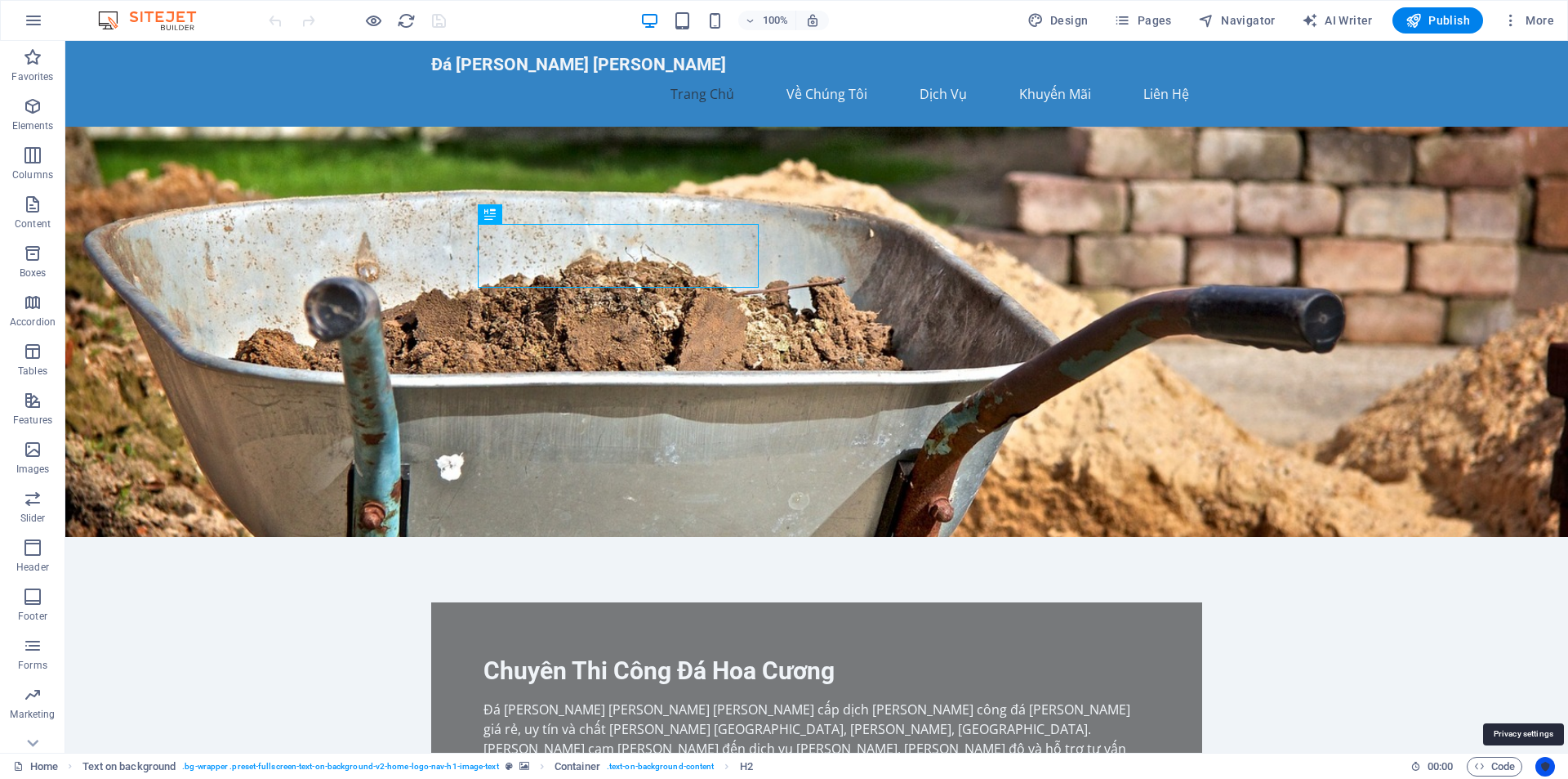
click at [1549, 768] on icon "Usercentrics" at bounding box center [1545, 766] width 12 height 12
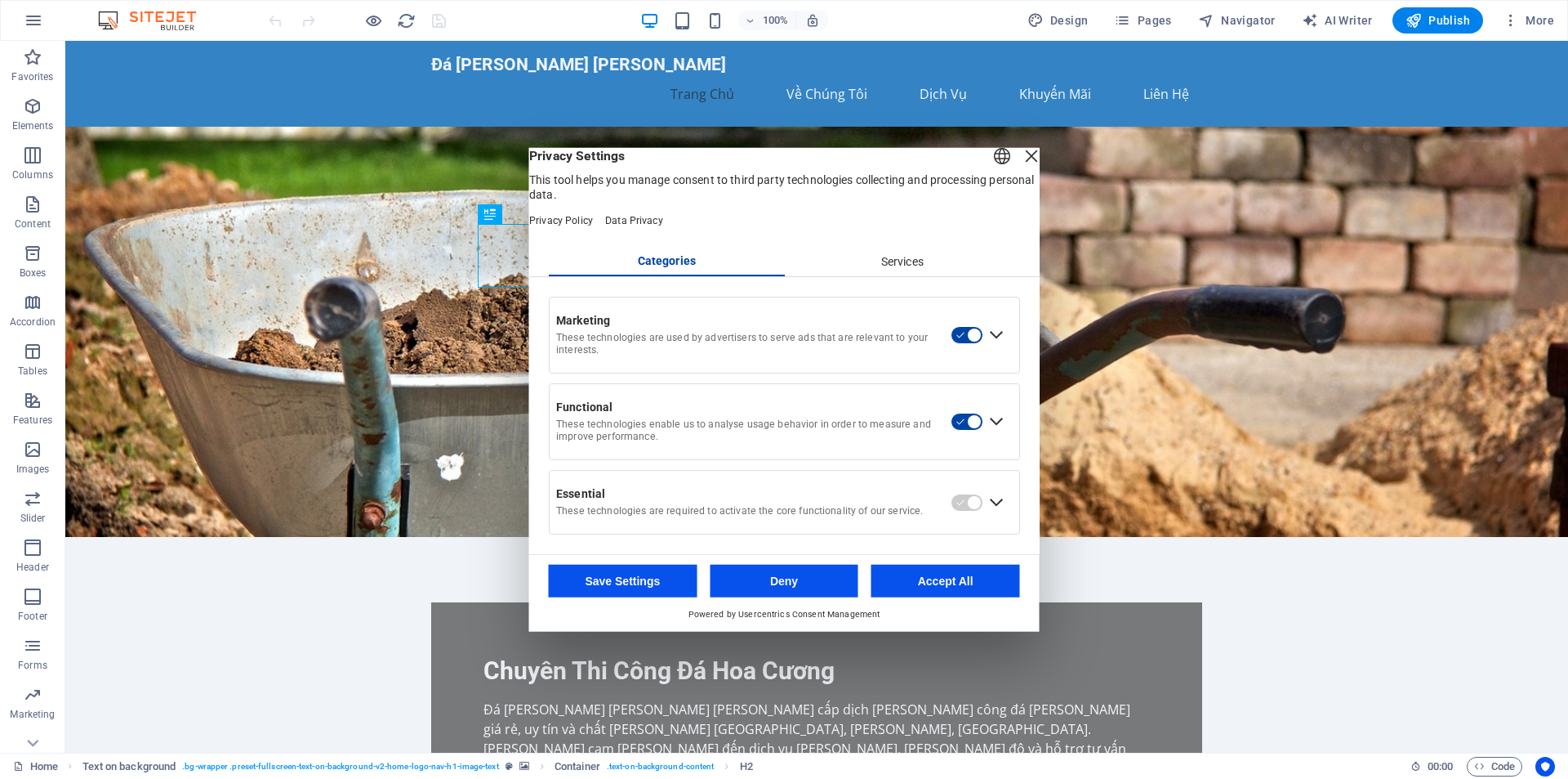
click at [1020, 162] on div "Close Layer" at bounding box center [1031, 154] width 23 height 23
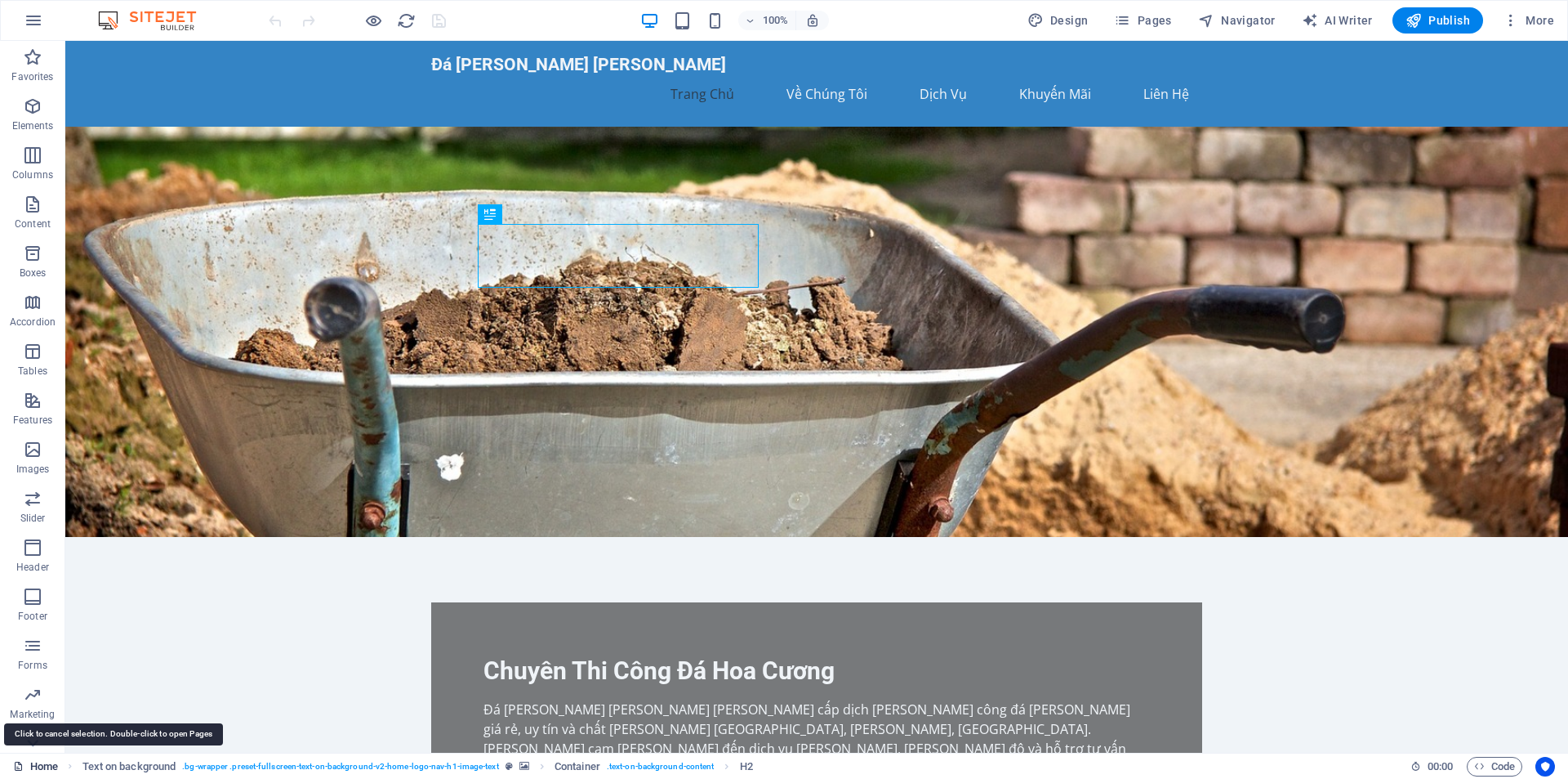
click at [27, 771] on link "Home" at bounding box center [35, 765] width 45 height 19
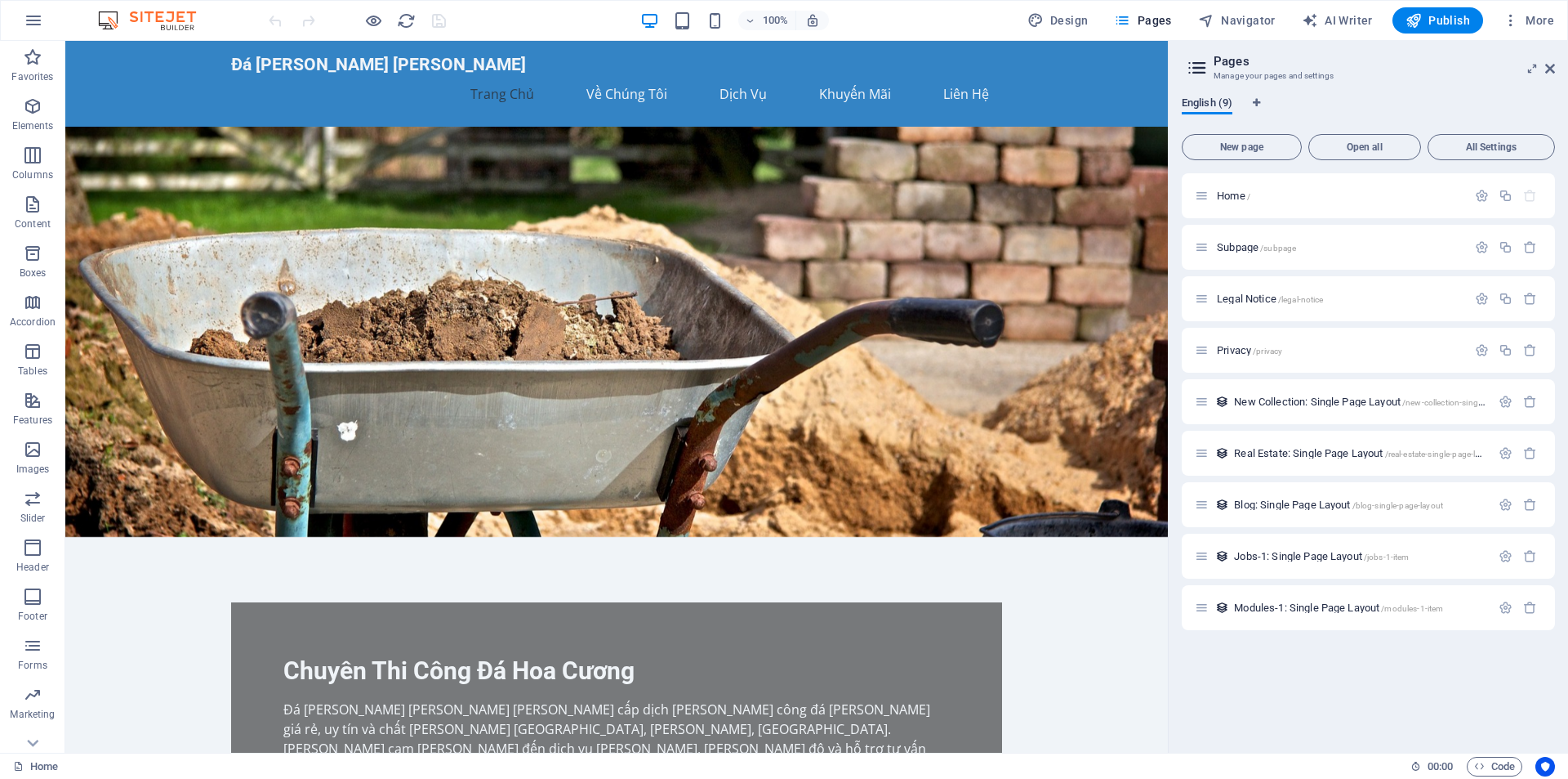
click at [1220, 105] on span "English (9)" at bounding box center [1207, 104] width 51 height 23
drag, startPoint x: 1220, startPoint y: 105, endPoint x: 1203, endPoint y: 93, distance: 20.8
click at [1203, 93] on div "English (9) New page Open all All Settings Home / Subpage /subpage Legal Notice…" at bounding box center [1367, 418] width 399 height 669
click at [1252, 98] on div "English (9)" at bounding box center [1368, 111] width 373 height 31
click at [1262, 99] on span "Language Tabs" at bounding box center [1257, 103] width 10 height 10
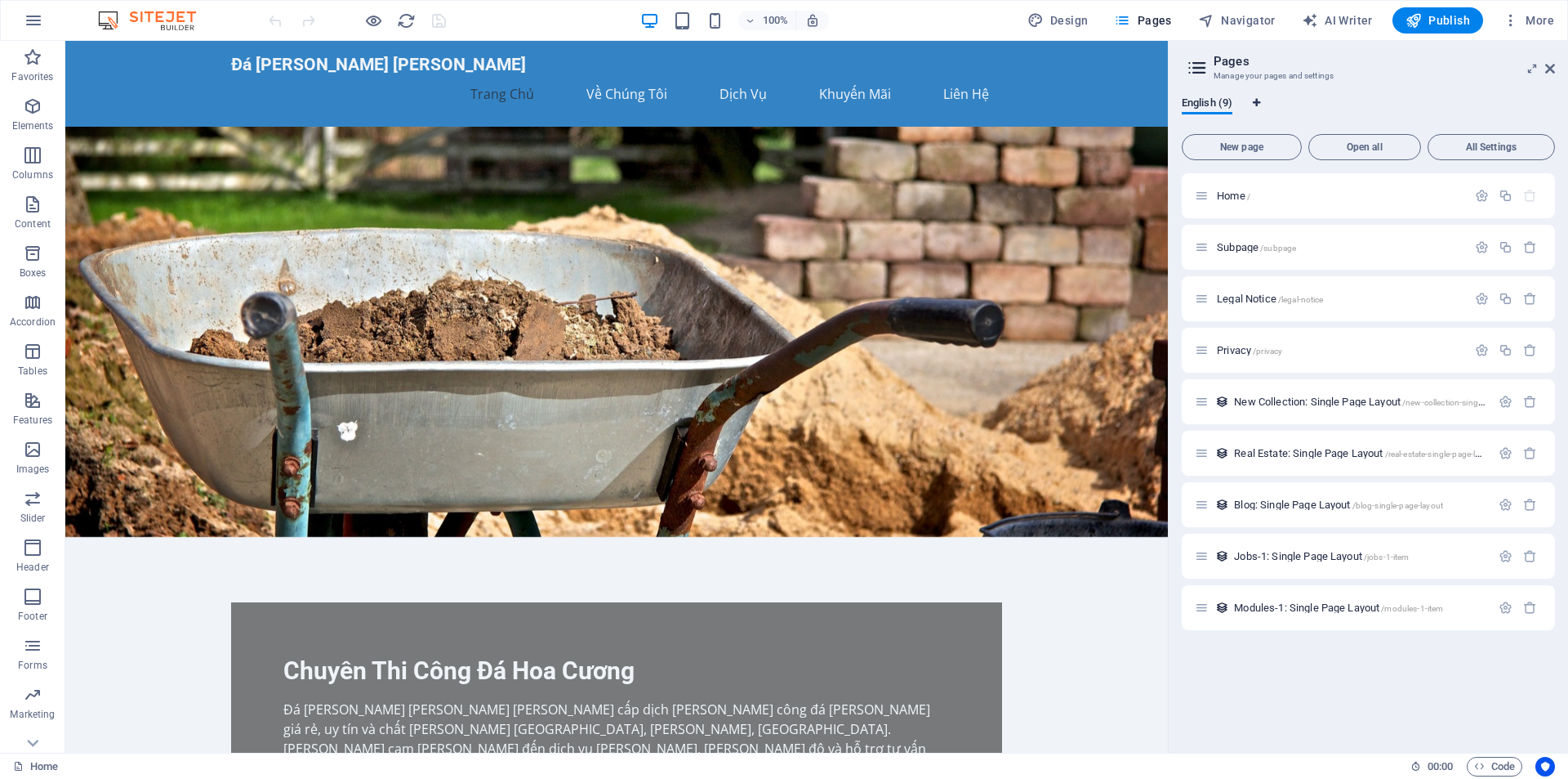
select select "41"
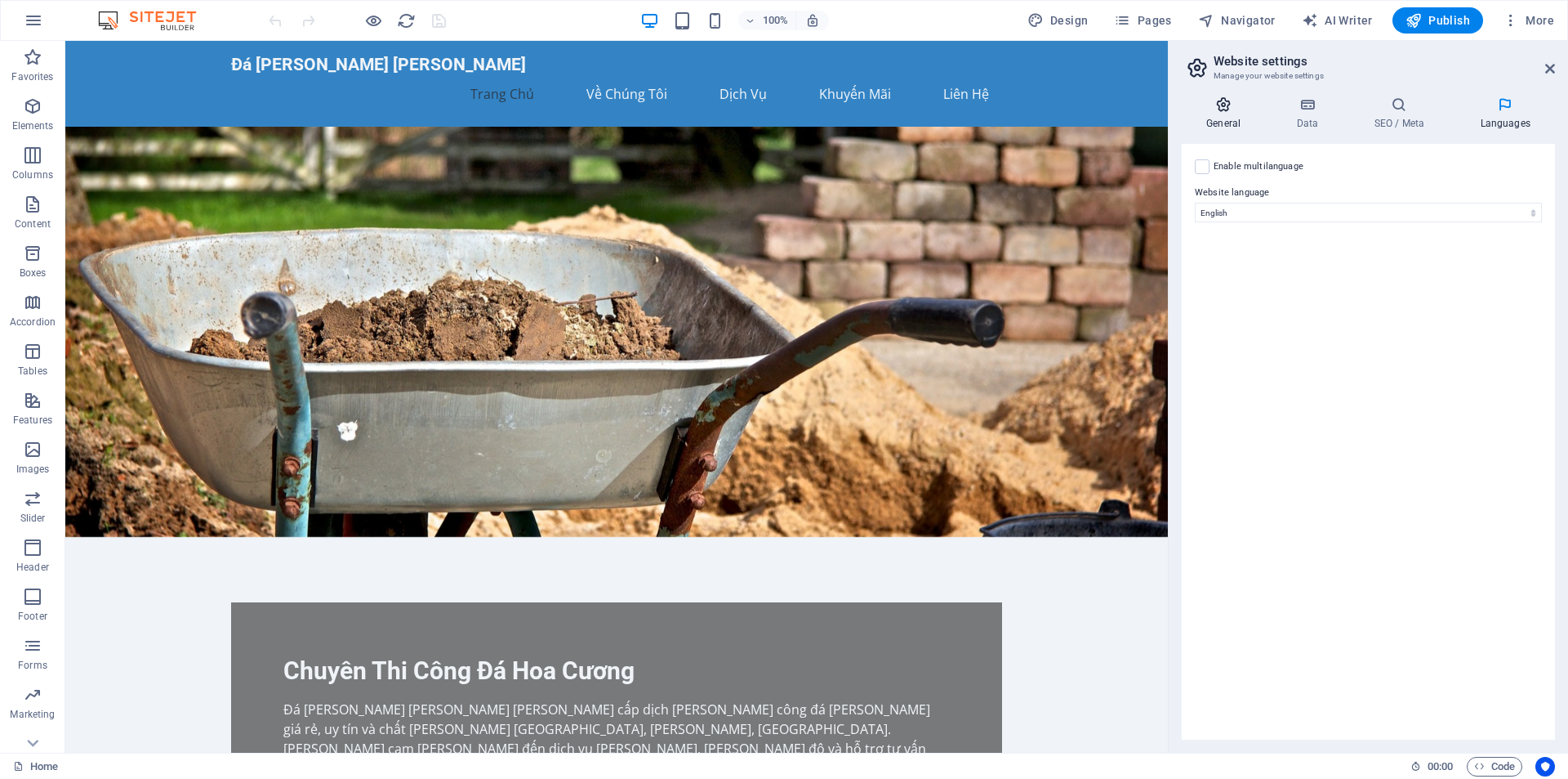
click at [1232, 120] on h4 "General" at bounding box center [1226, 113] width 89 height 35
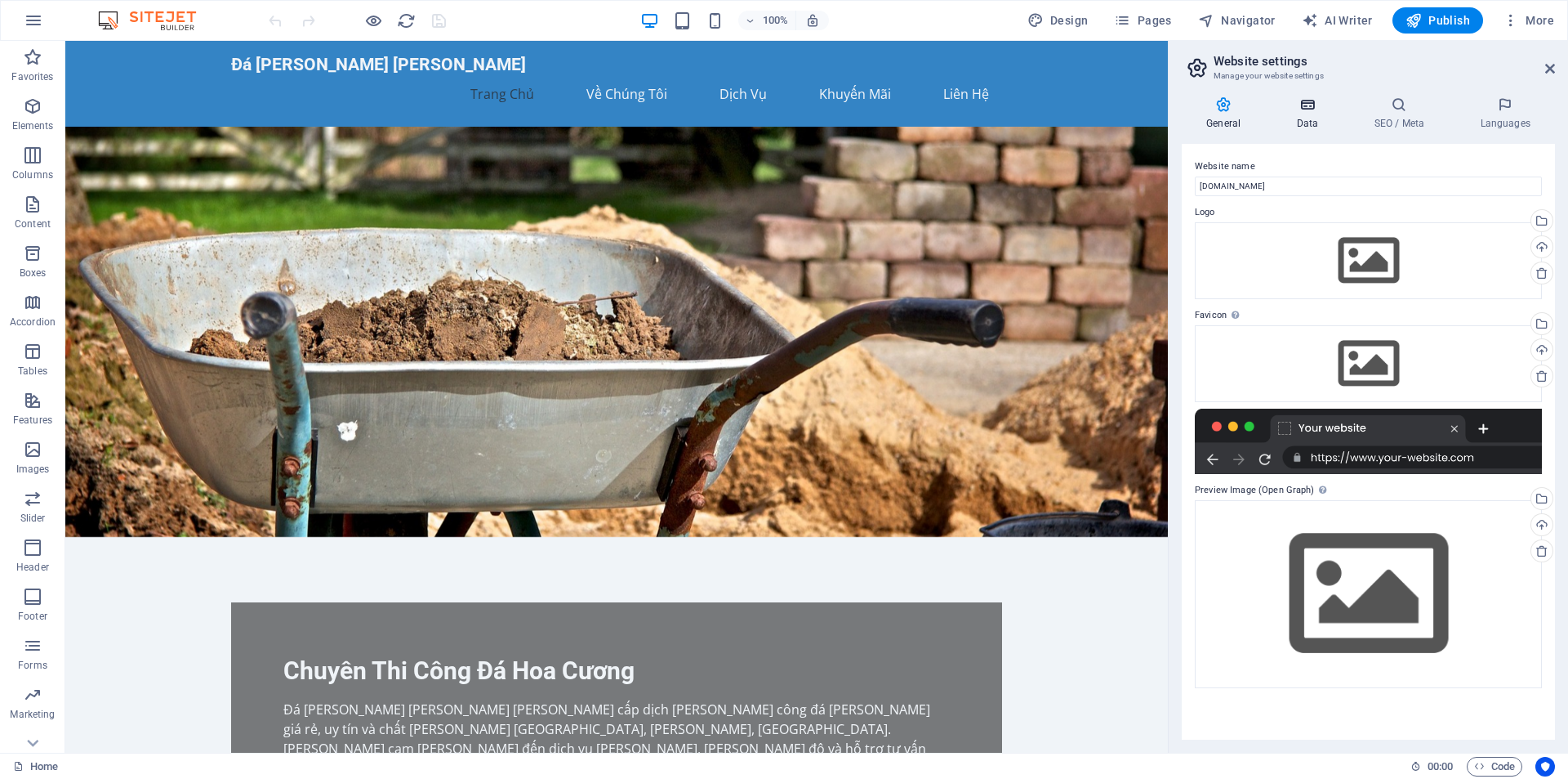
click at [1307, 109] on icon at bounding box center [1307, 104] width 71 height 16
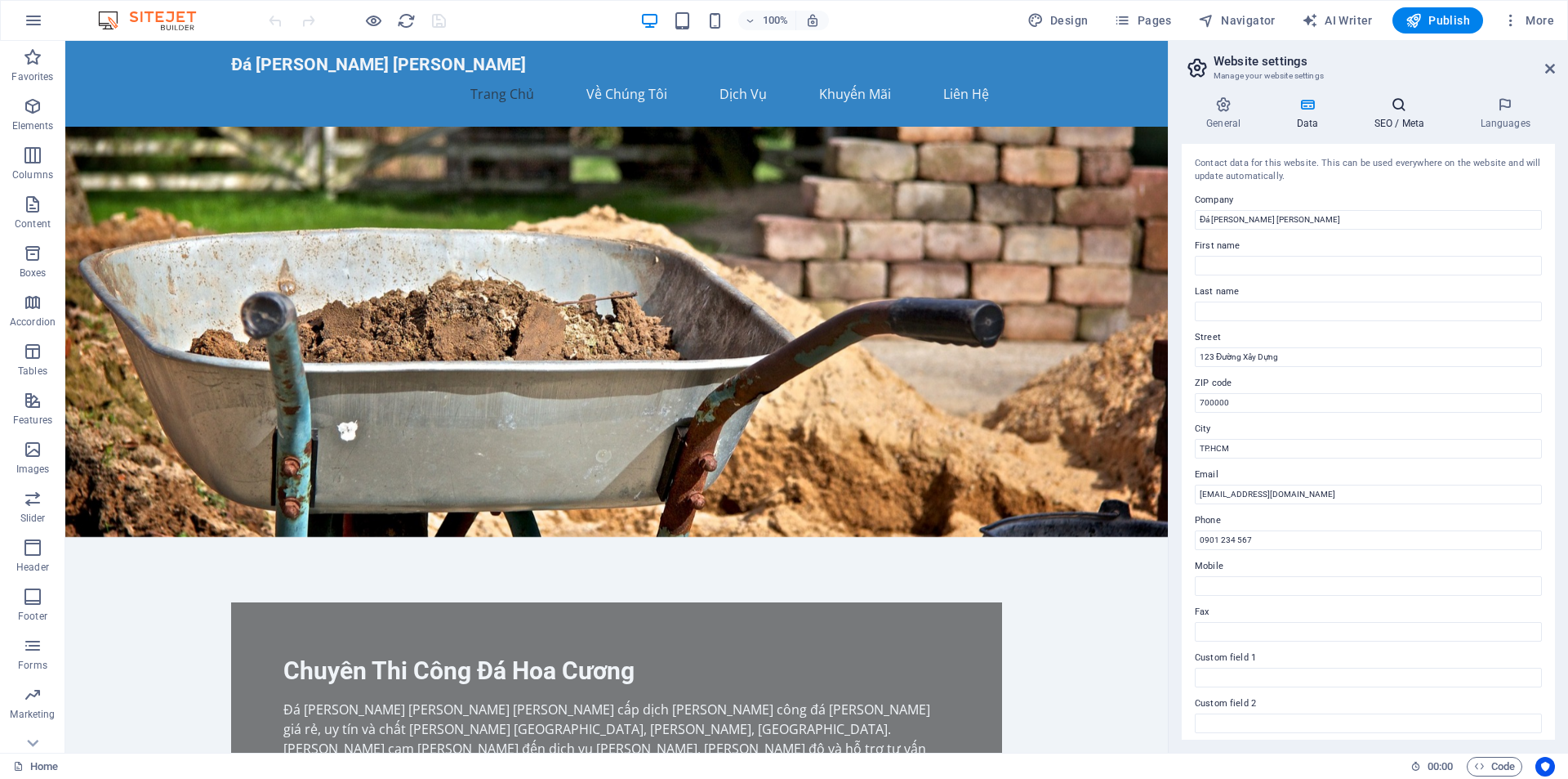
click at [1415, 107] on icon at bounding box center [1398, 104] width 100 height 16
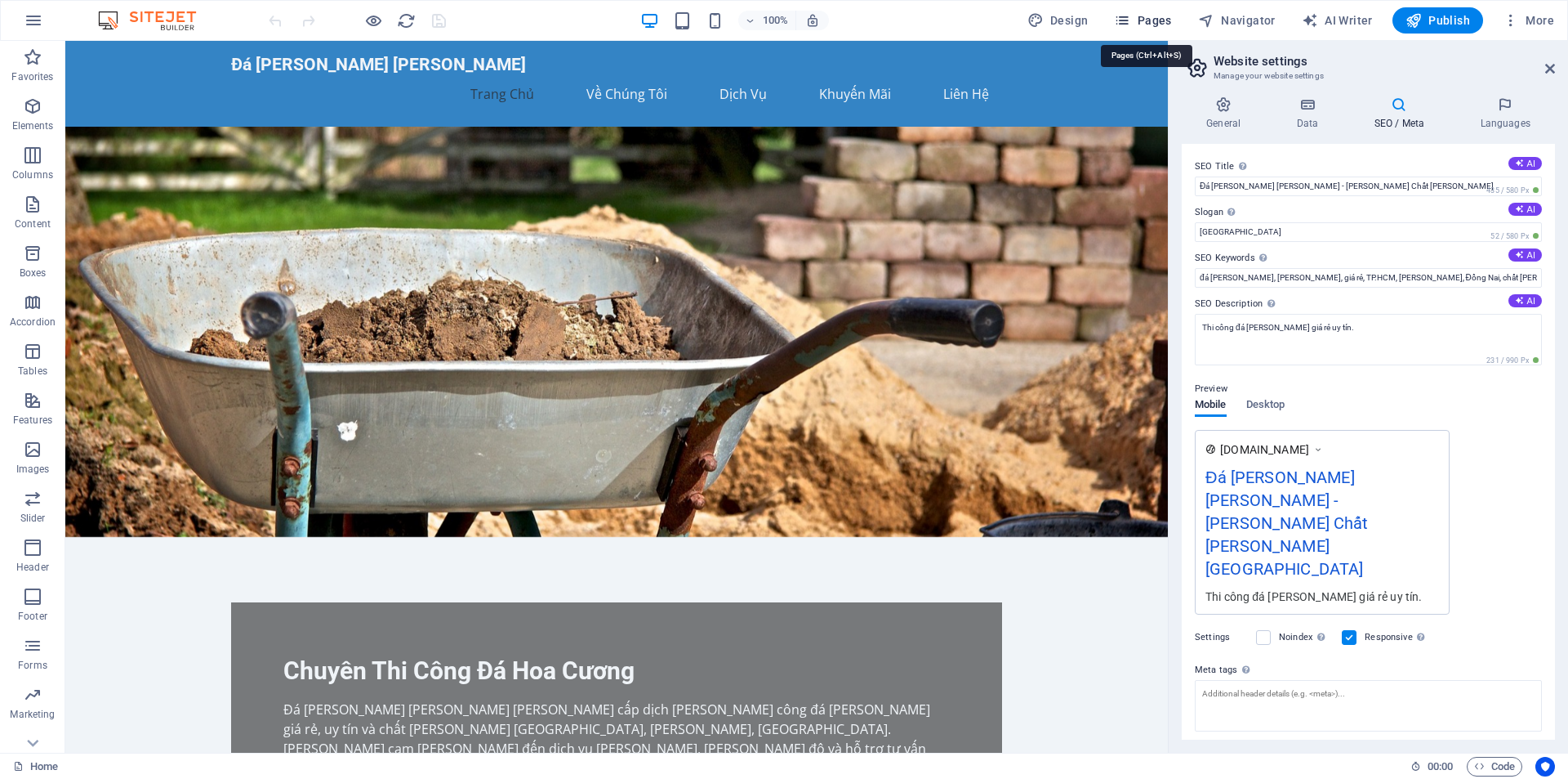
click at [1154, 18] on span "Pages" at bounding box center [1142, 20] width 57 height 16
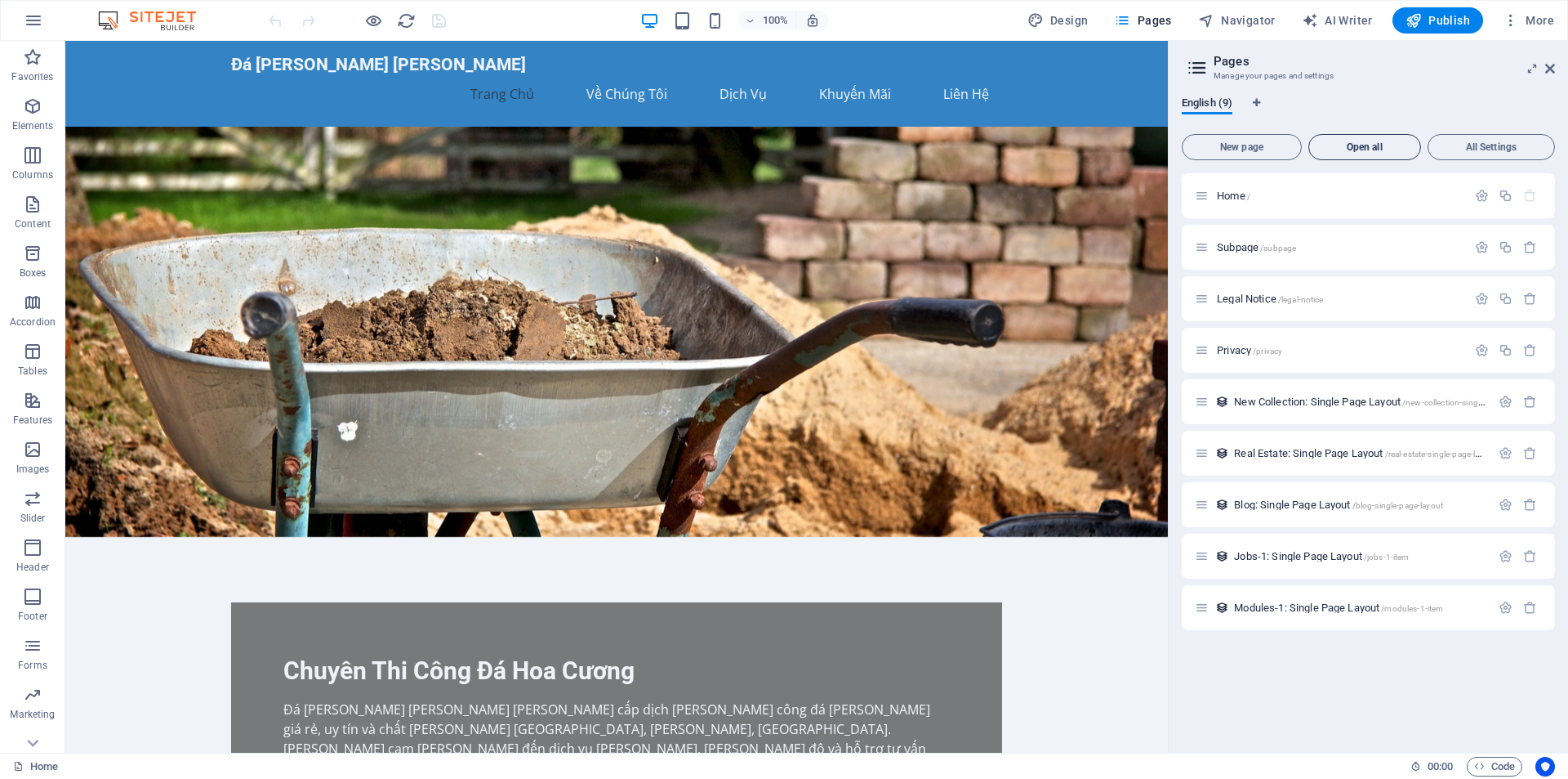
click at [1373, 145] on span "Open all" at bounding box center [1365, 147] width 98 height 10
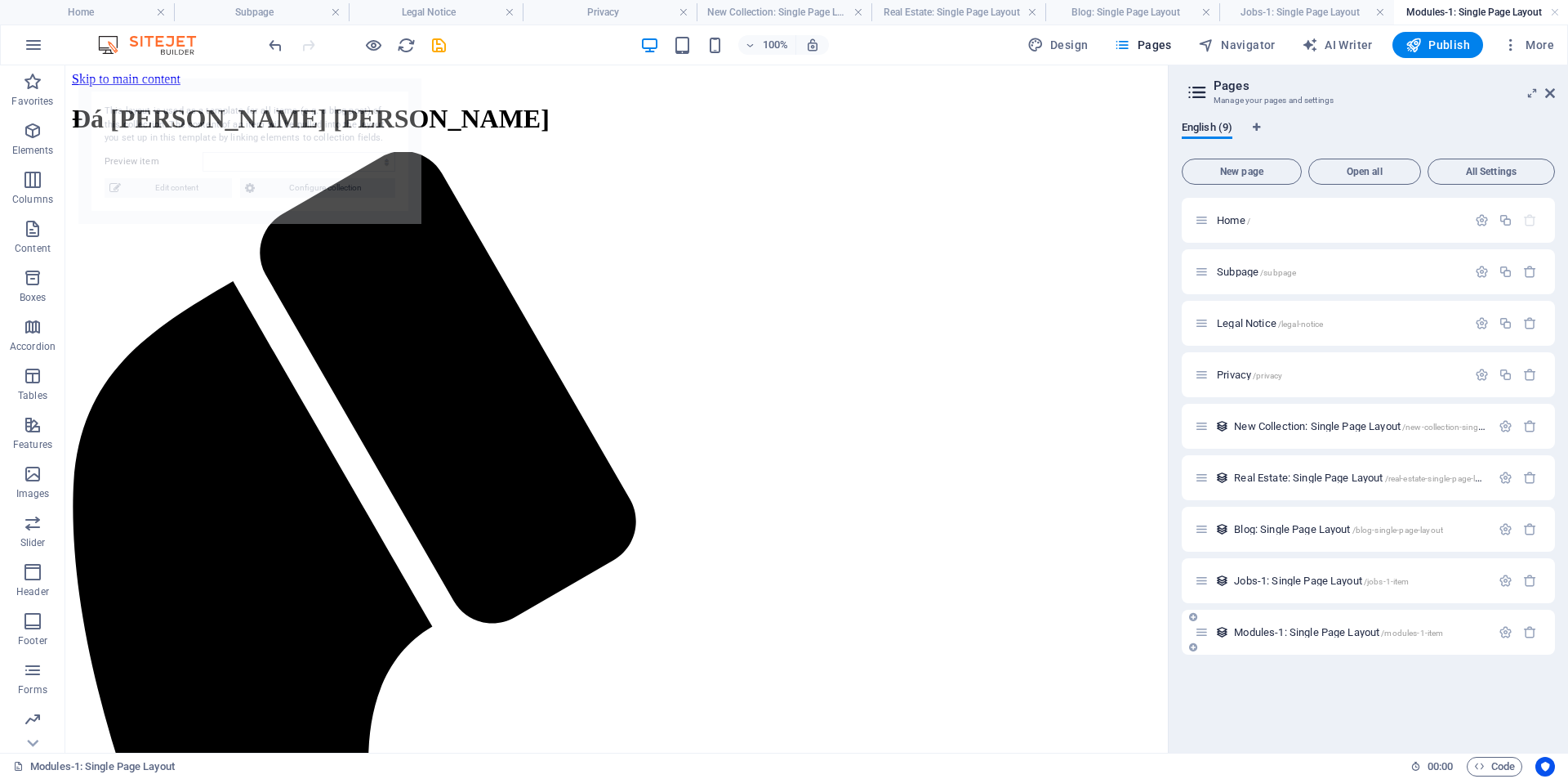
click at [1269, 632] on span "Modules-1: Single Page Layout /modules-1-item" at bounding box center [1339, 632] width 209 height 13
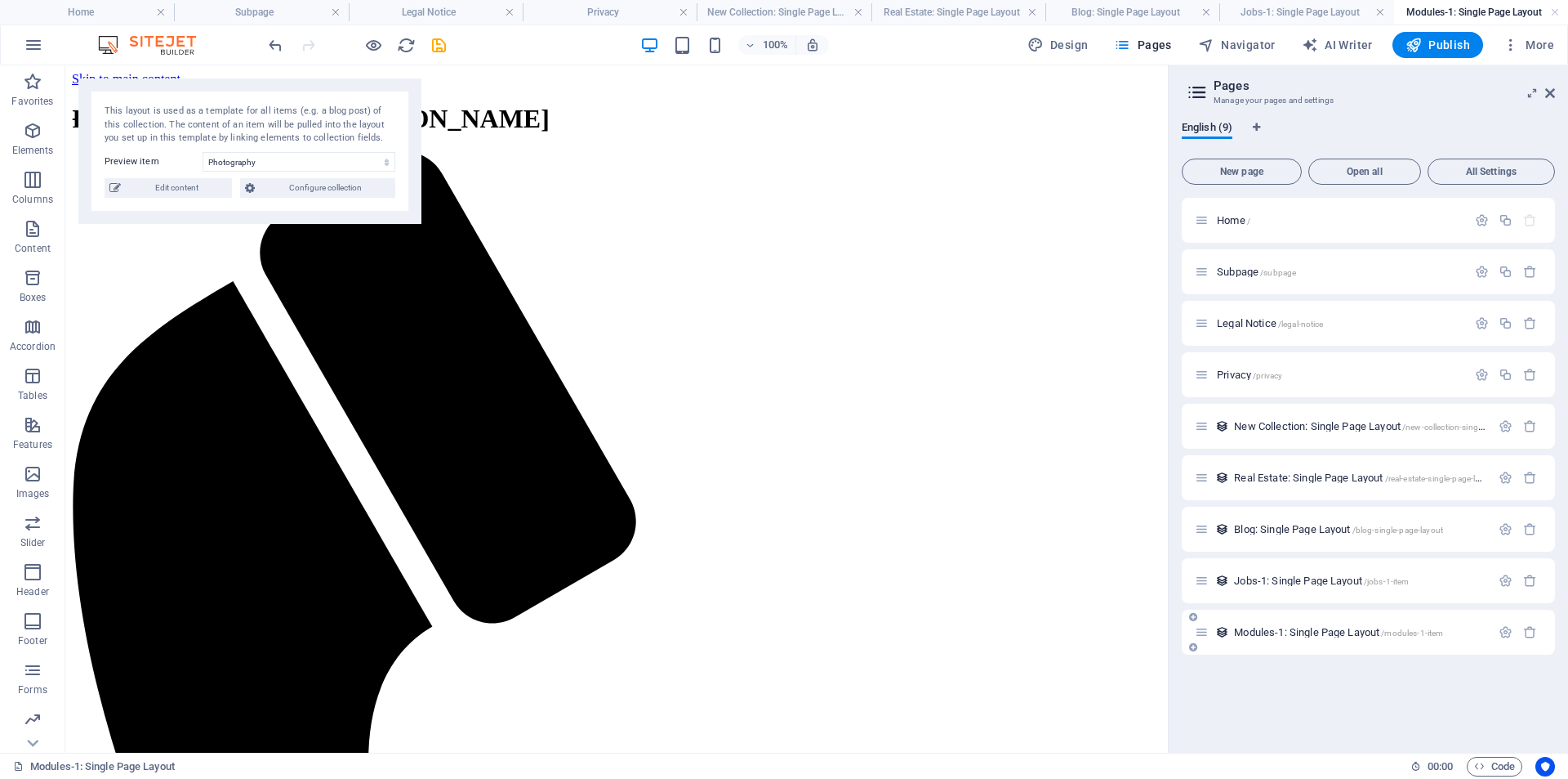
select select "68e475c338e78e8d2507d8e7"
click at [1297, 585] on span "Jobs-1: Single Page Layout /jobs-1-item" at bounding box center [1321, 581] width 175 height 13
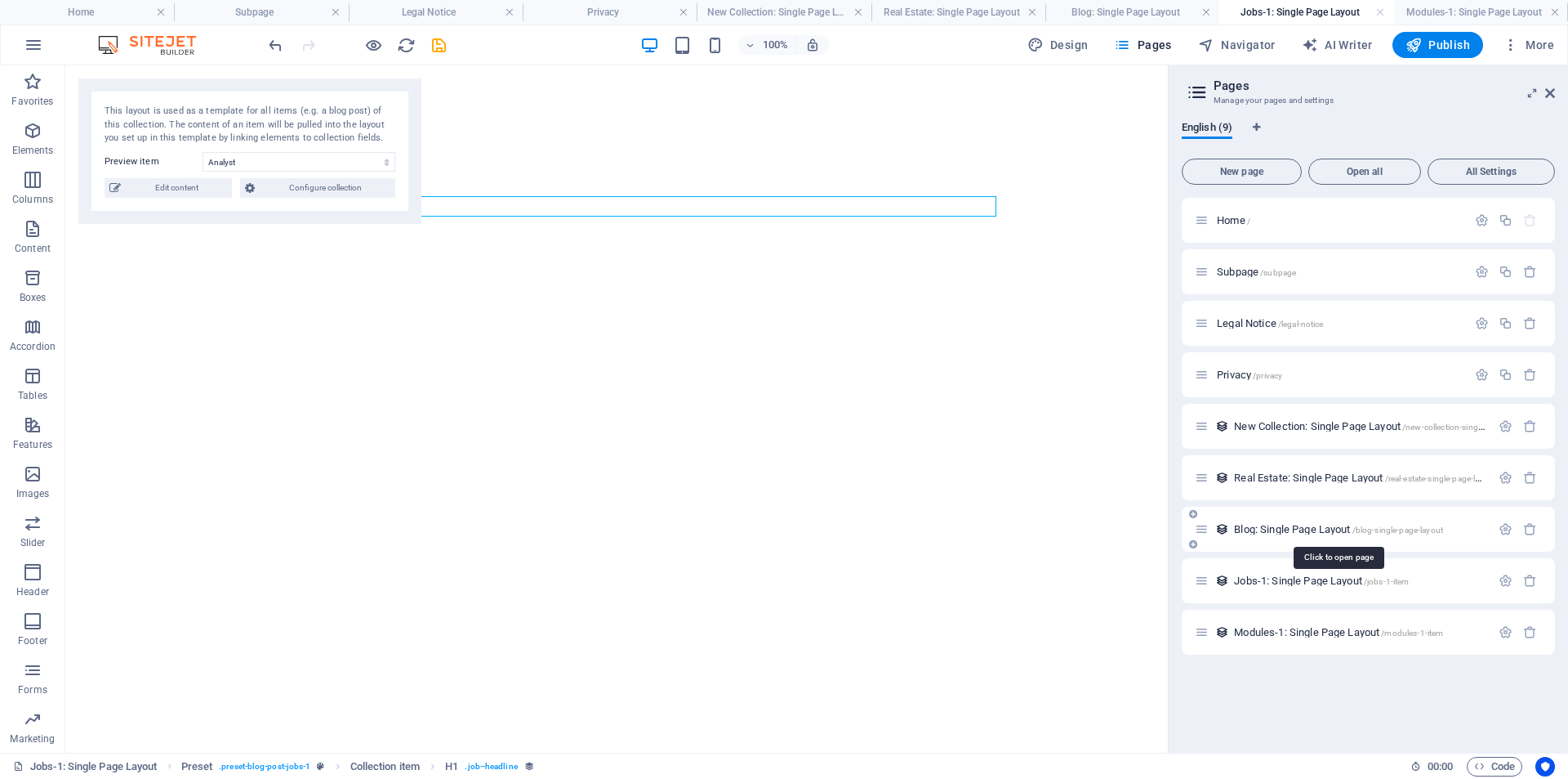
click at [1290, 529] on span "Blog: Single Page Layout /blog-single-page-layout" at bounding box center [1339, 529] width 209 height 13
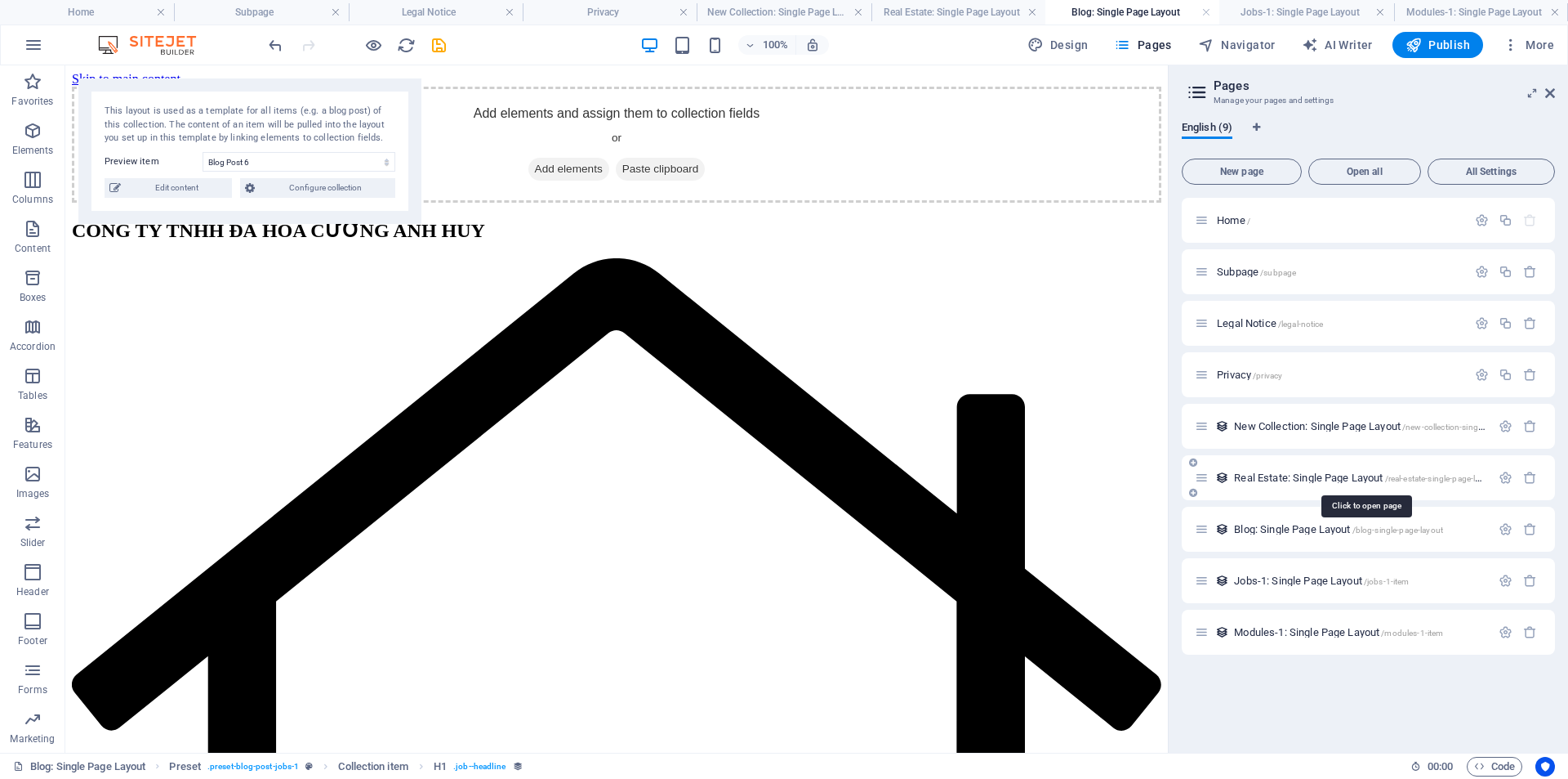
click at [1296, 480] on span "Real Estate: Single Page Layout /real-estate-single-page-layout" at bounding box center [1365, 478] width 262 height 13
click at [1307, 425] on span "New Collection: Single Page Layout /new-collection-single-page-layout" at bounding box center [1382, 426] width 295 height 13
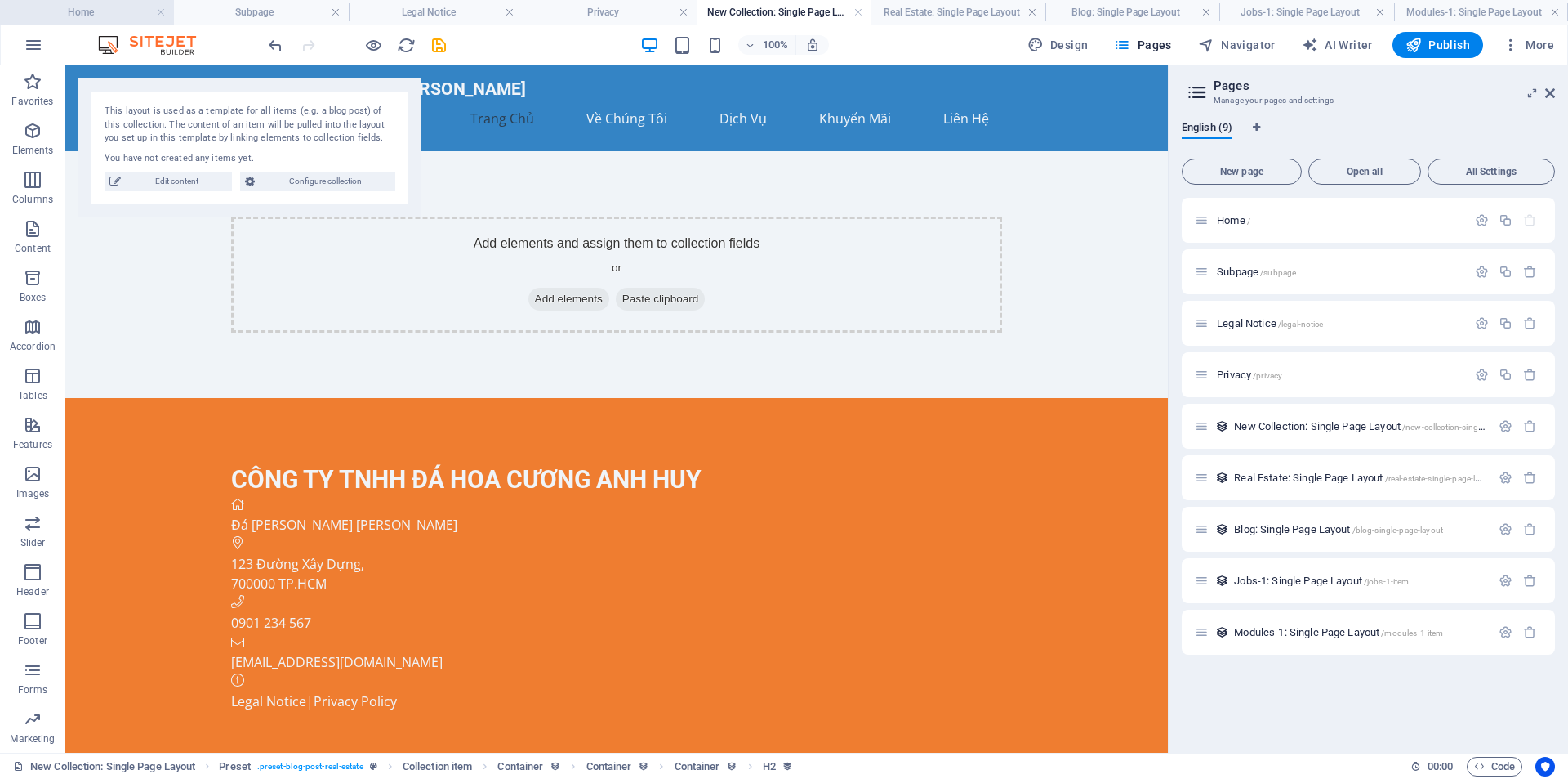
click at [153, 13] on h4 "Home" at bounding box center [87, 12] width 174 height 18
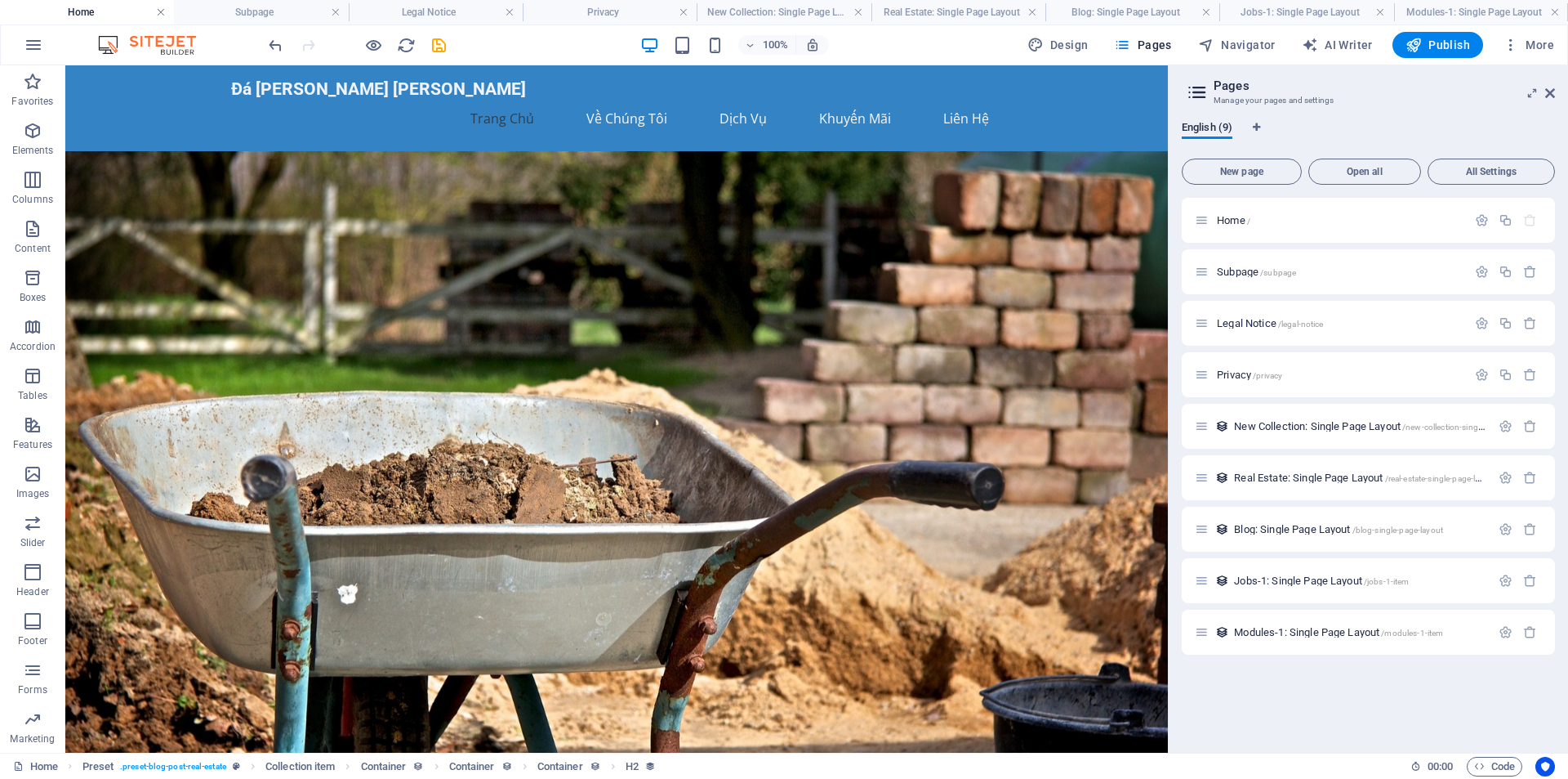
click at [159, 12] on link at bounding box center [161, 13] width 10 height 15
click at [174, 13] on h4 "Subpage" at bounding box center [261, 12] width 174 height 18
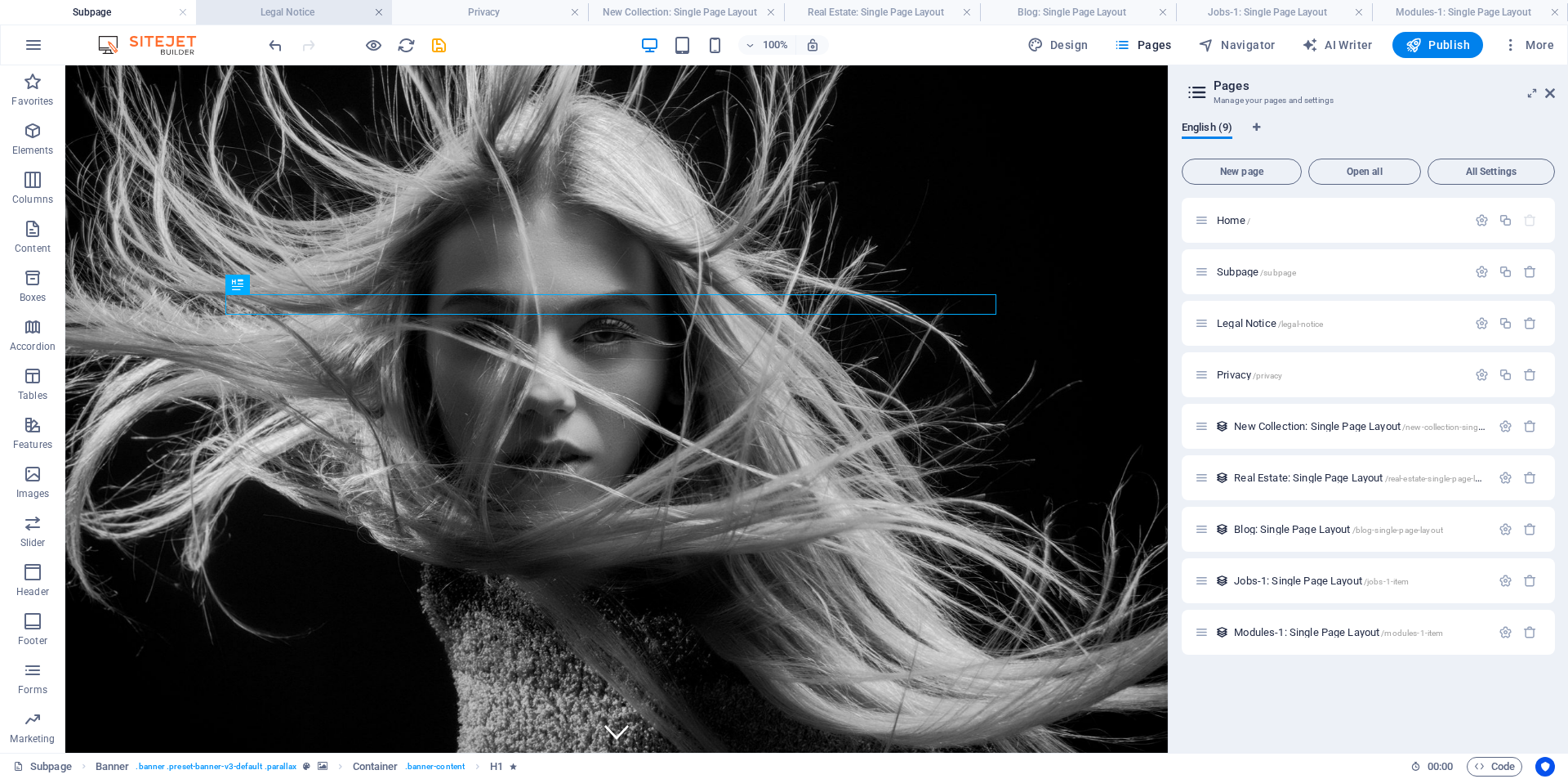
click at [379, 12] on link at bounding box center [379, 13] width 10 height 15
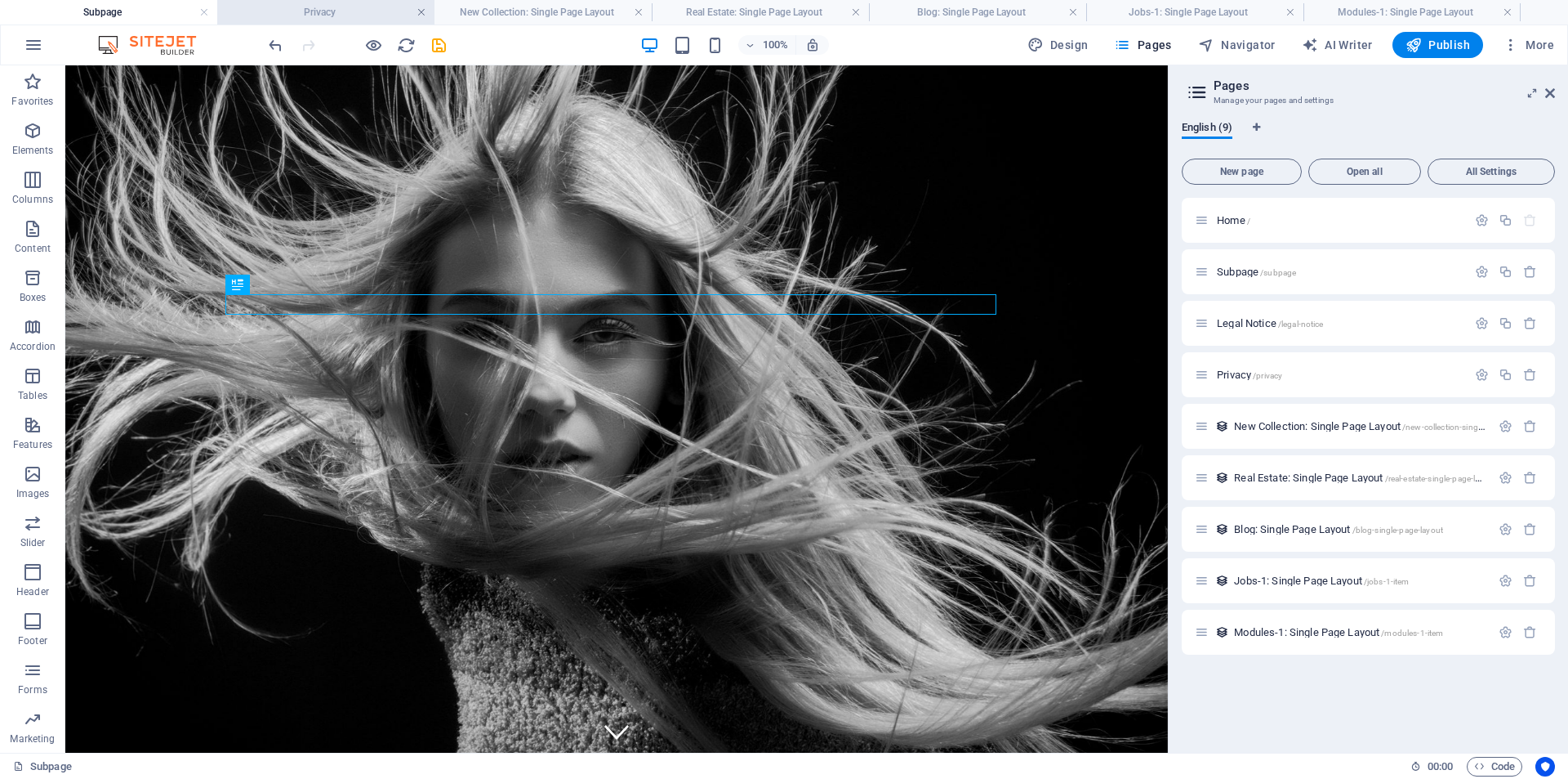
click at [423, 13] on link at bounding box center [422, 13] width 10 height 15
click at [415, 13] on h4 "New Collection: Single Page Layout" at bounding box center [326, 12] width 218 height 18
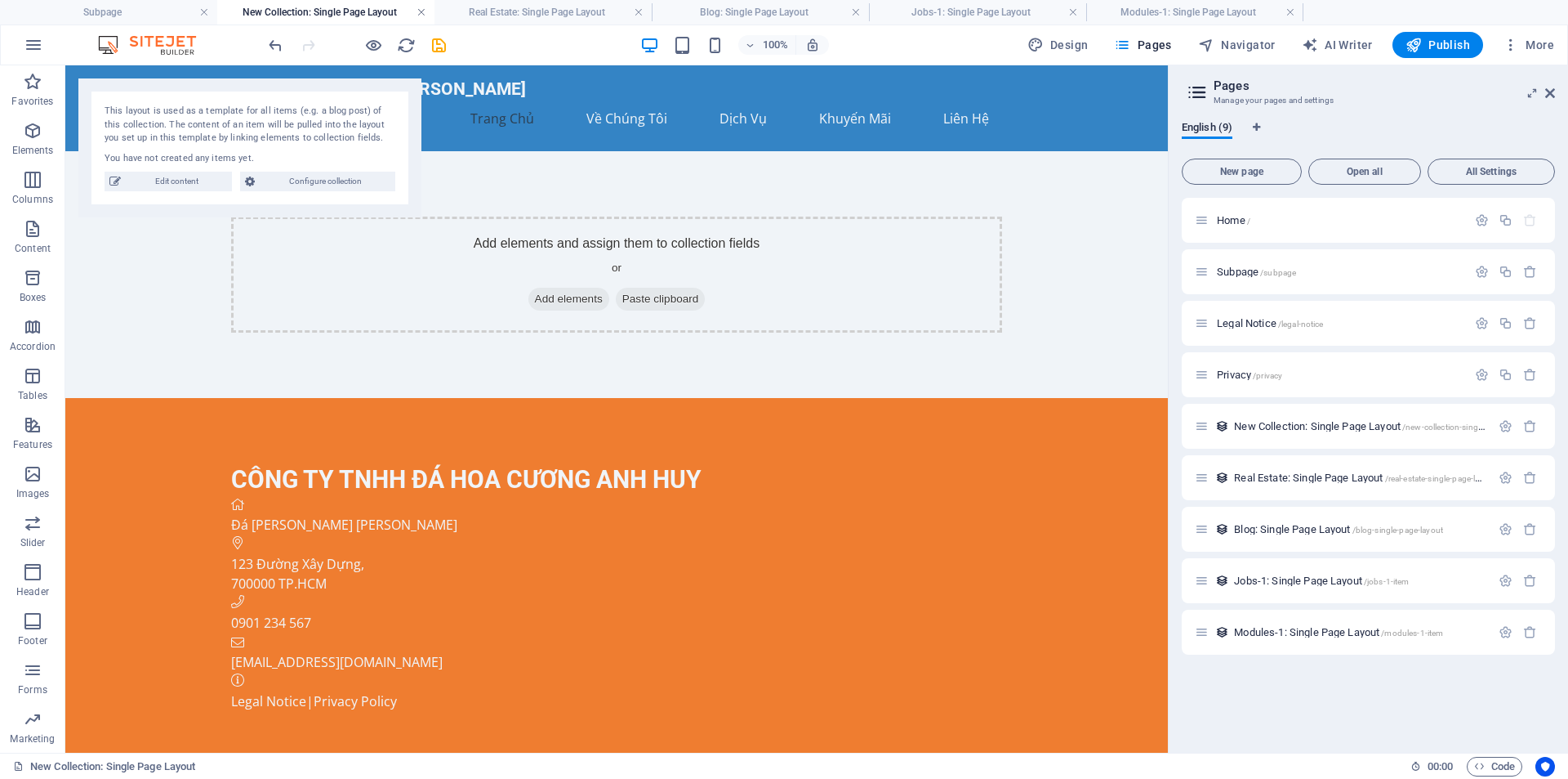
click at [422, 13] on link at bounding box center [422, 13] width 10 height 15
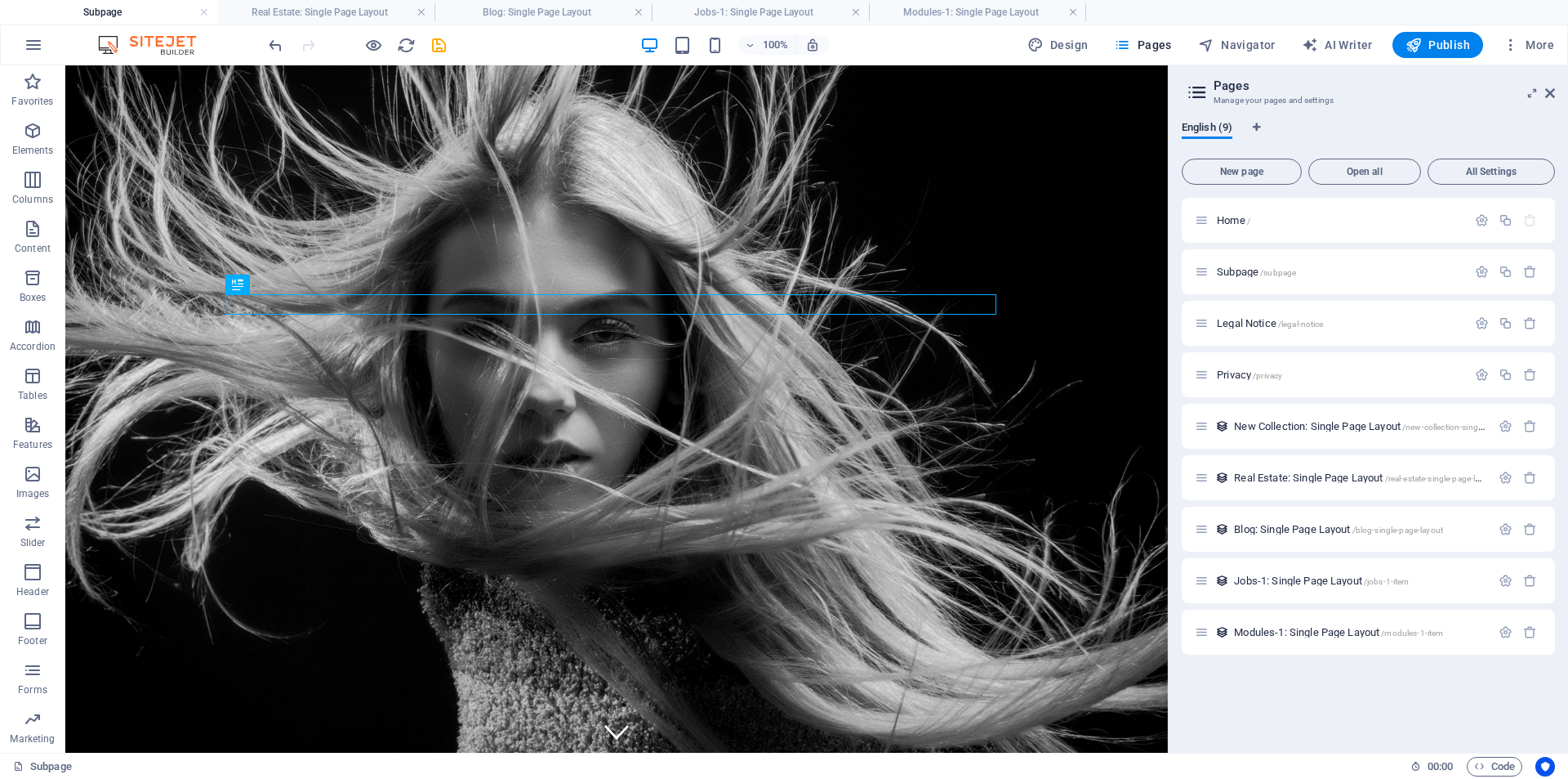
click at [422, 13] on link at bounding box center [422, 13] width 10 height 15
click at [633, 13] on link at bounding box center [639, 13] width 10 height 15
click at [422, 12] on link at bounding box center [422, 13] width 10 height 15
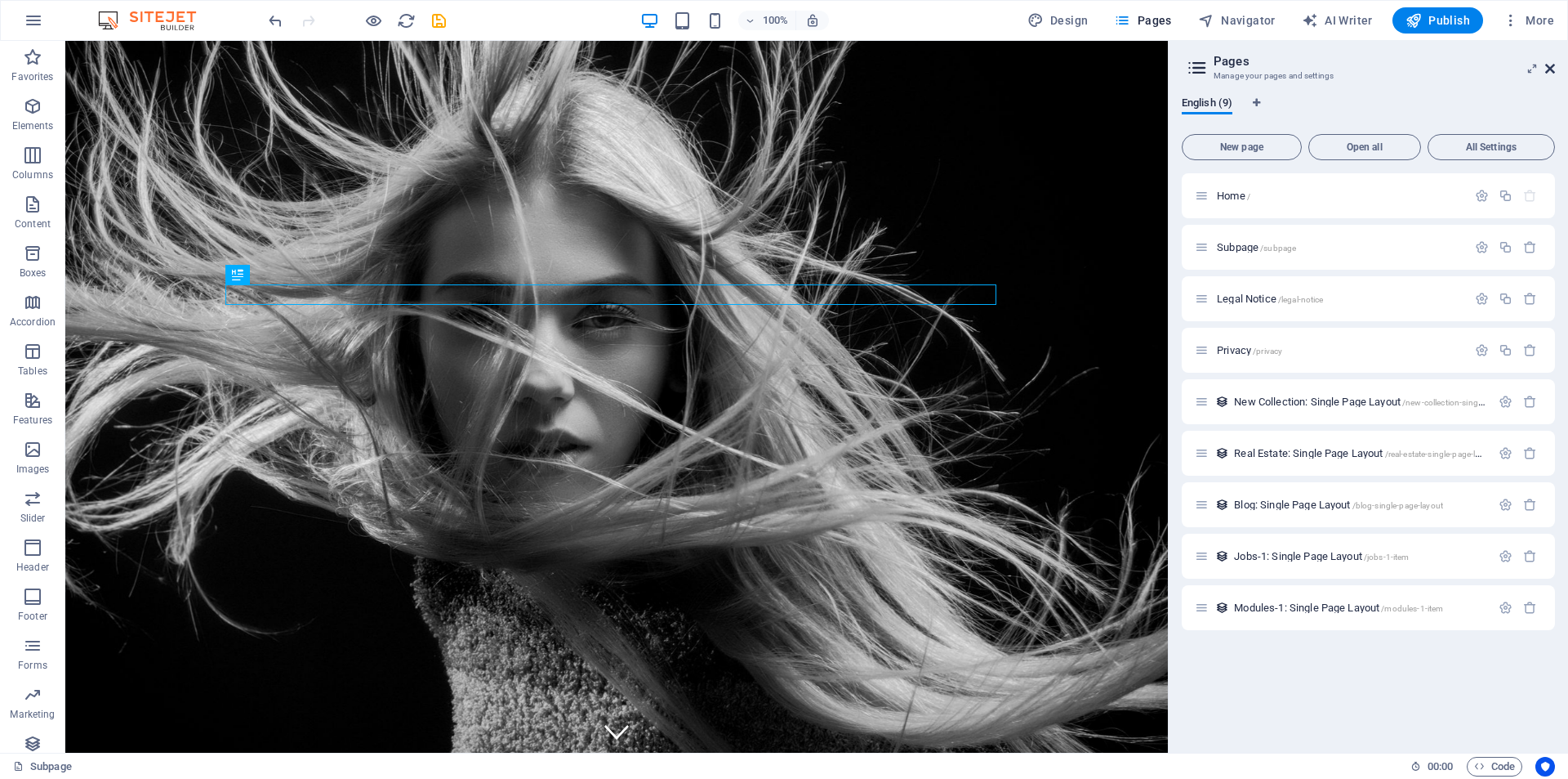
click at [1545, 68] on icon at bounding box center [1550, 68] width 10 height 13
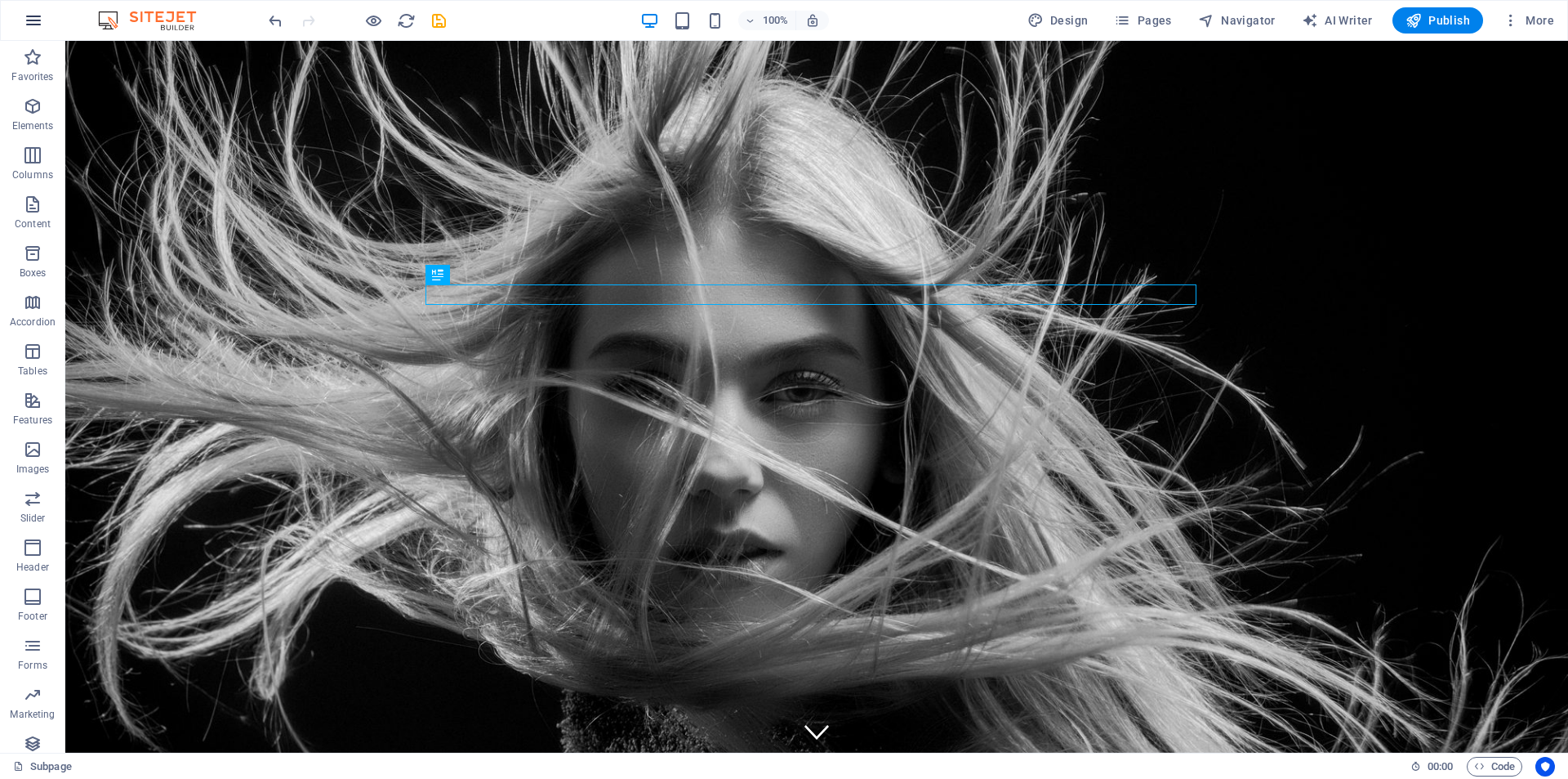
click at [31, 19] on icon "button" at bounding box center [33, 20] width 19 height 19
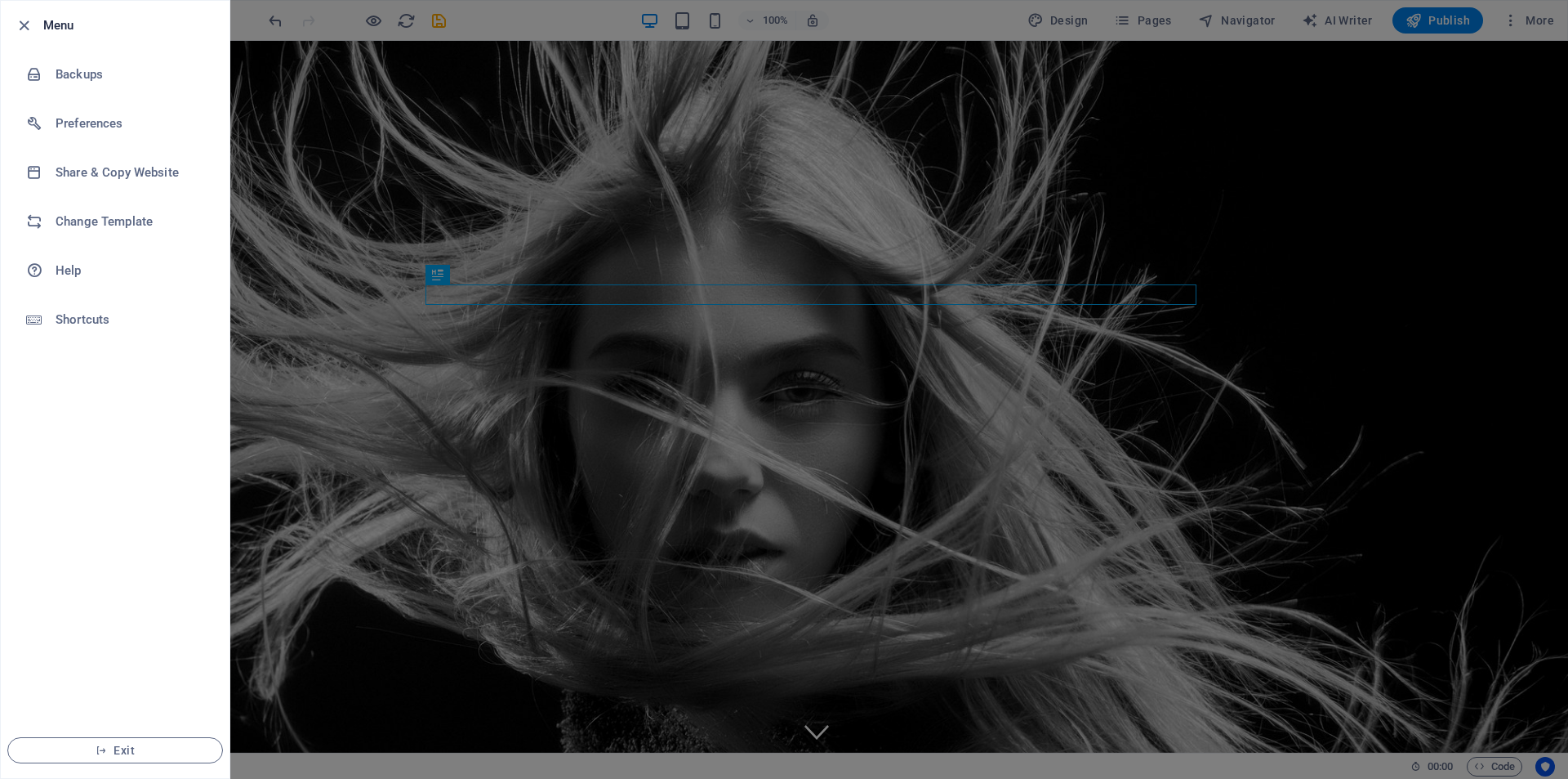
drag, startPoint x: 738, startPoint y: 141, endPoint x: 1506, endPoint y: 73, distance: 771.0
click at [740, 140] on div at bounding box center [784, 389] width 1568 height 779
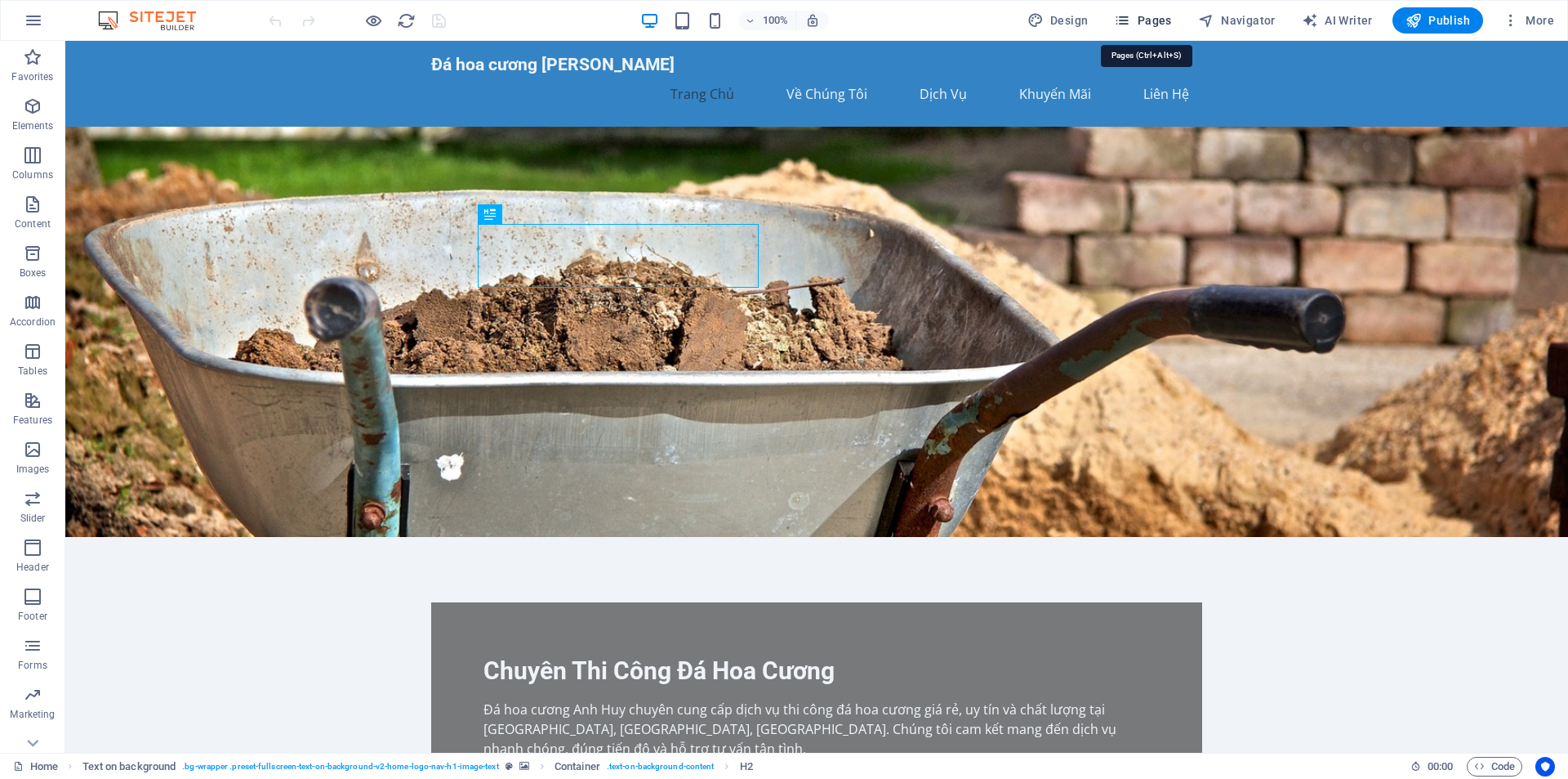
click at [1156, 13] on span "Pages" at bounding box center [1142, 20] width 57 height 16
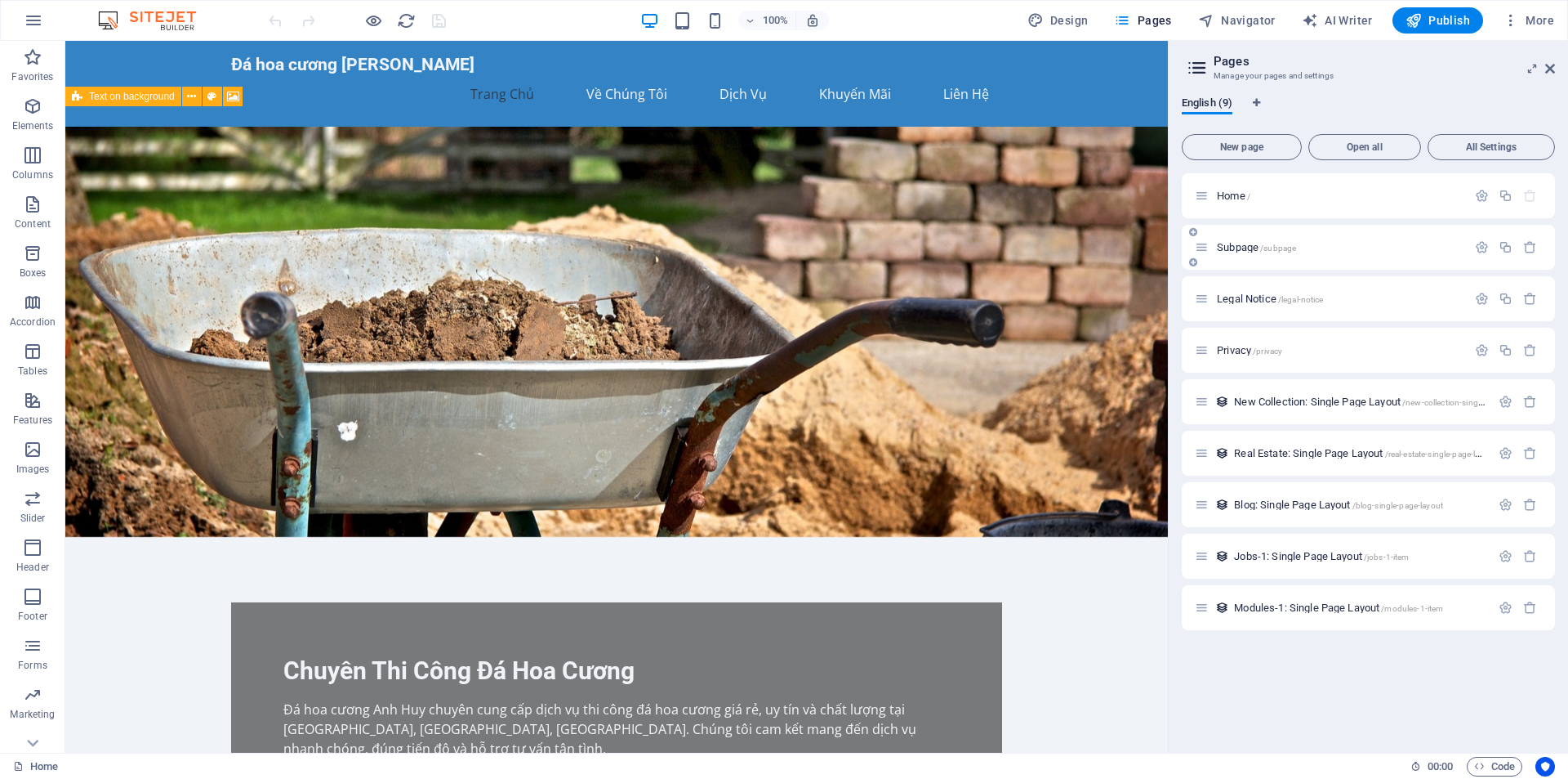
click at [1291, 248] on span "/subpage" at bounding box center [1278, 247] width 36 height 9
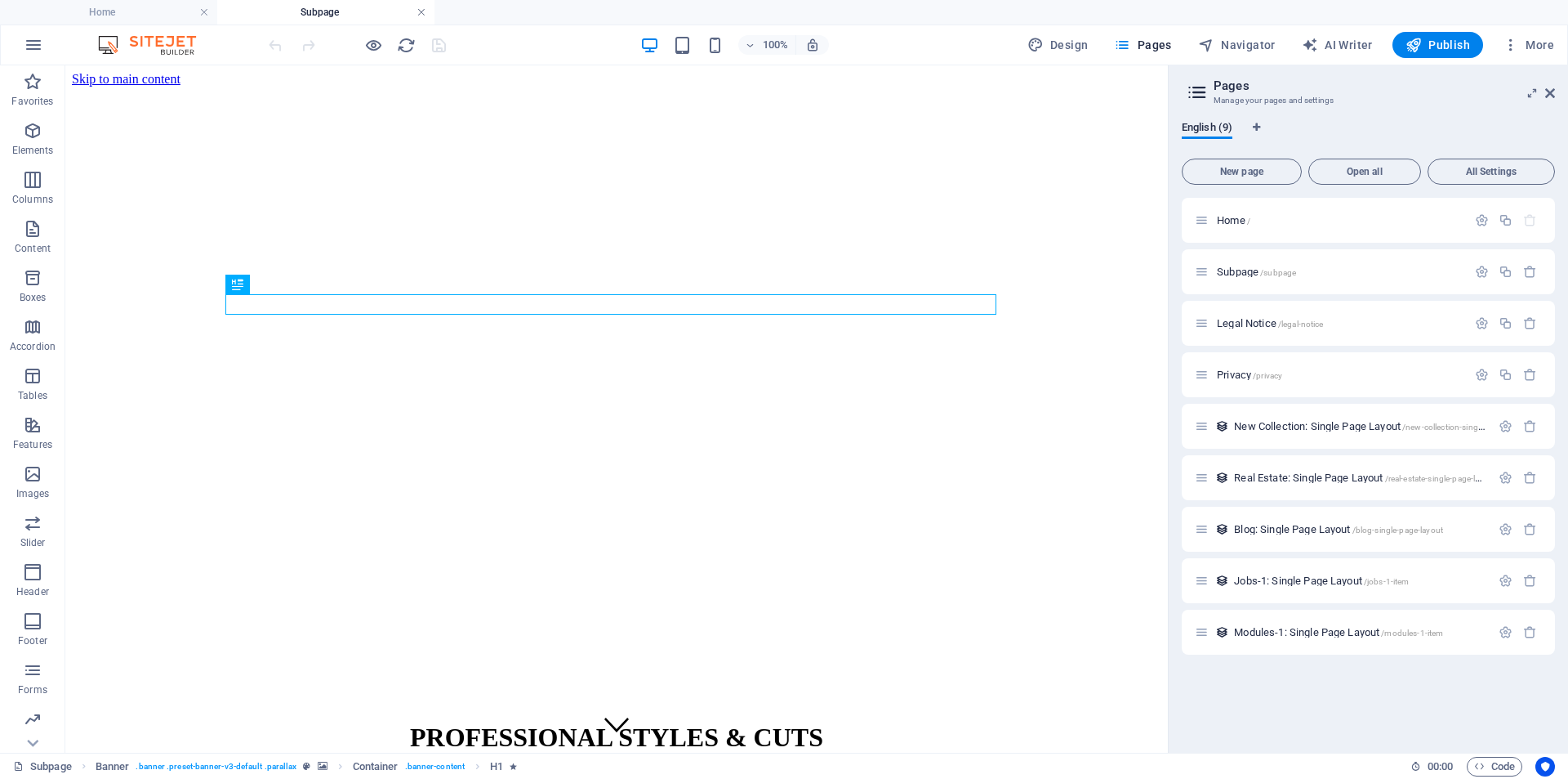
click at [422, 13] on link at bounding box center [422, 13] width 10 height 15
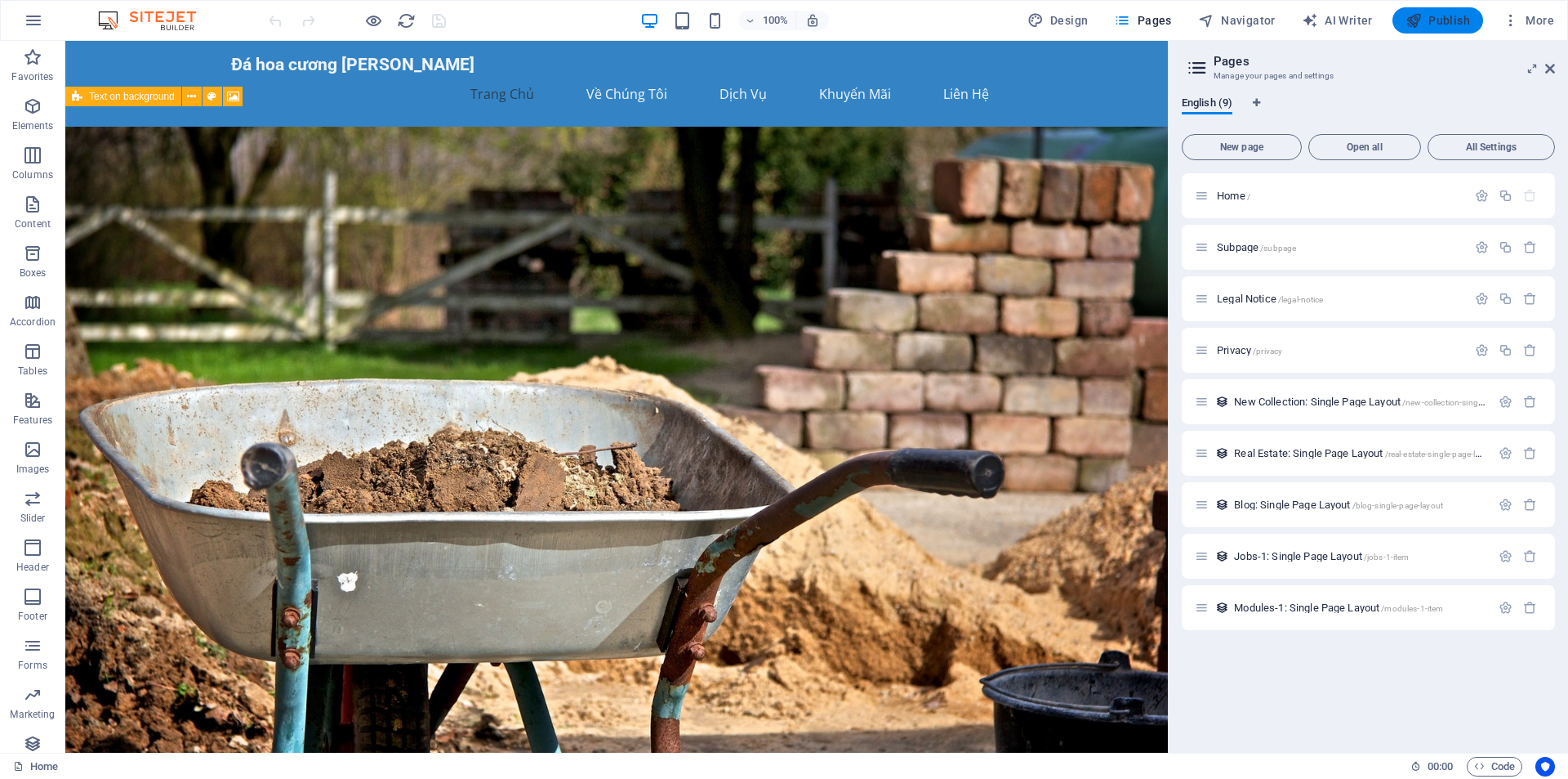
click at [1443, 26] on span "Publish" at bounding box center [1437, 20] width 64 height 16
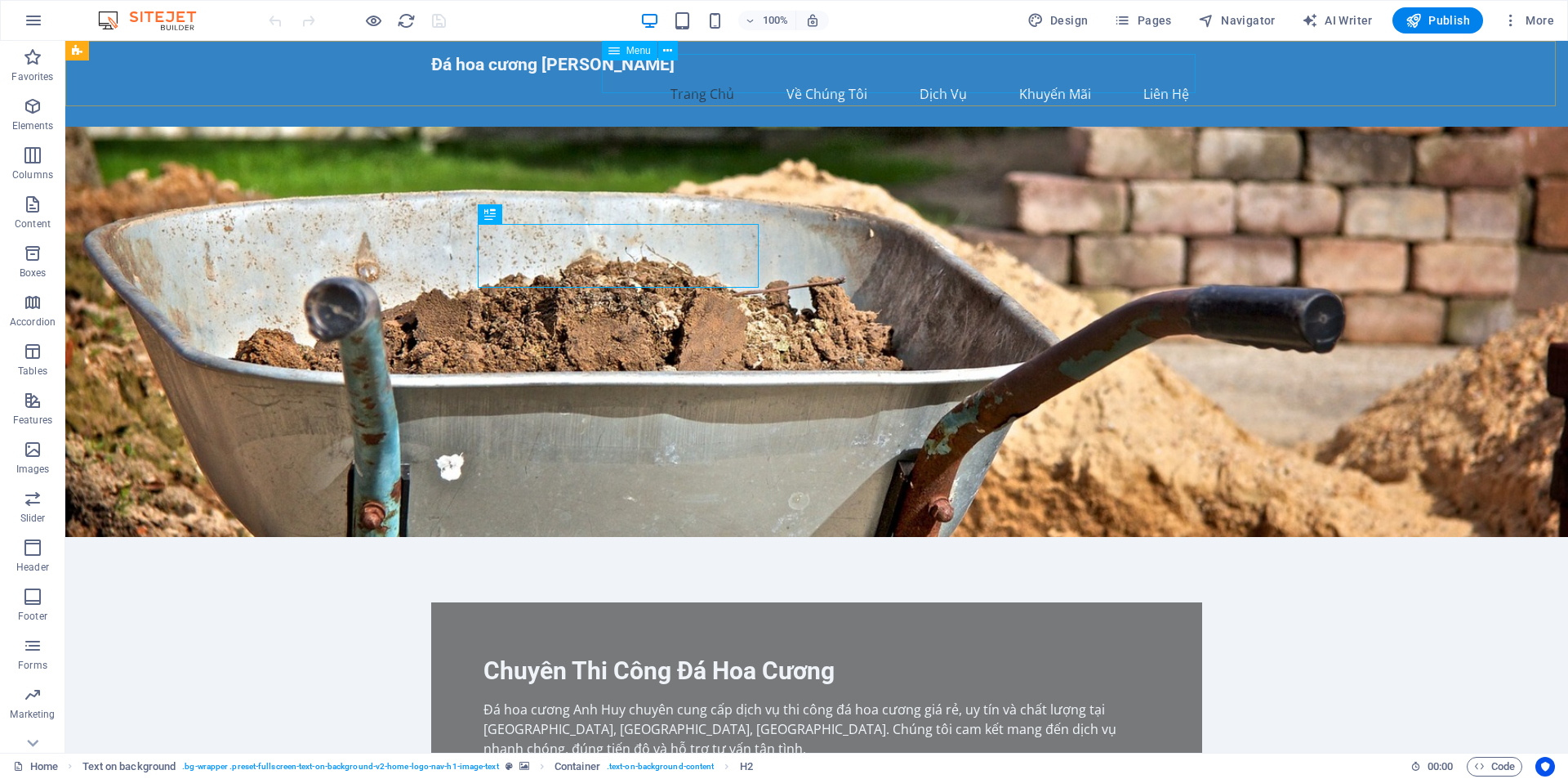
click at [625, 52] on div "Menu" at bounding box center [629, 50] width 56 height 19
click at [663, 48] on icon at bounding box center [667, 51] width 9 height 17
click at [1155, 83] on nav "Trang Chủ Về Chúng Tôi Dịch Vụ Khuyến Mãi Liên Hệ" at bounding box center [816, 94] width 771 height 39
click at [1128, 14] on icon "button" at bounding box center [1121, 20] width 16 height 16
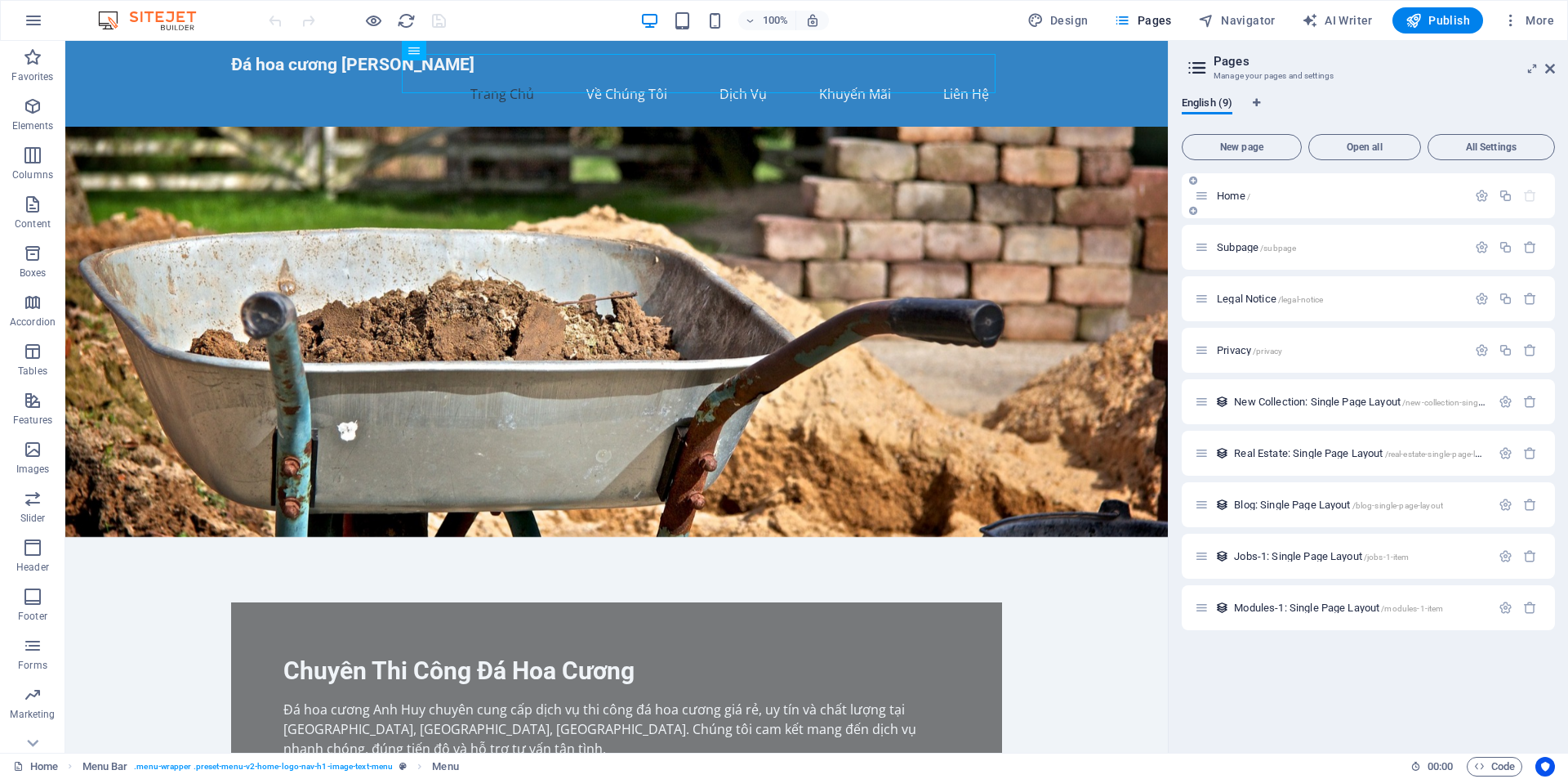
click at [1209, 192] on icon at bounding box center [1201, 196] width 13 height 14
click at [1193, 214] on icon at bounding box center [1194, 211] width 8 height 10
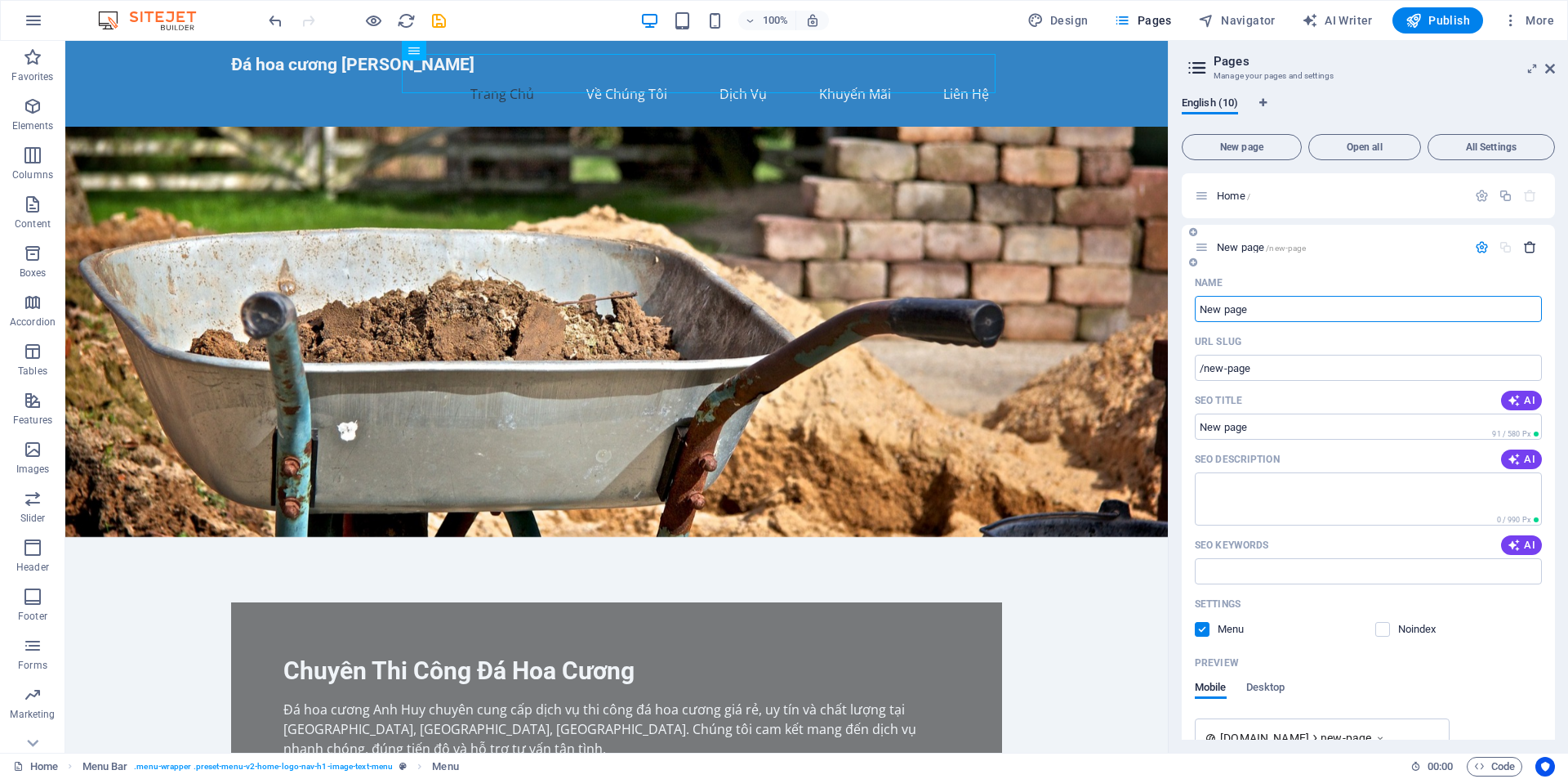
click at [1523, 252] on icon "button" at bounding box center [1529, 247] width 13 height 14
